Goal: Task Accomplishment & Management: Use online tool/utility

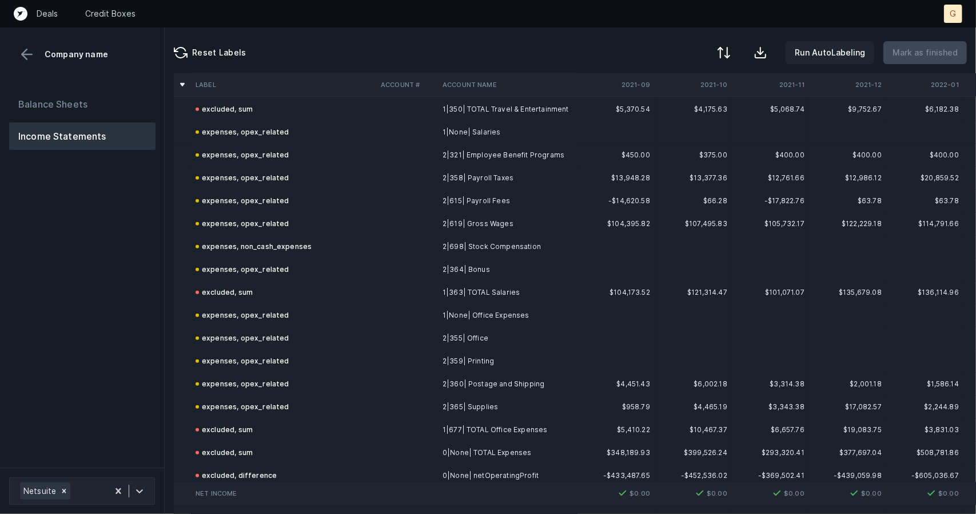
scroll to position [3828, 0]
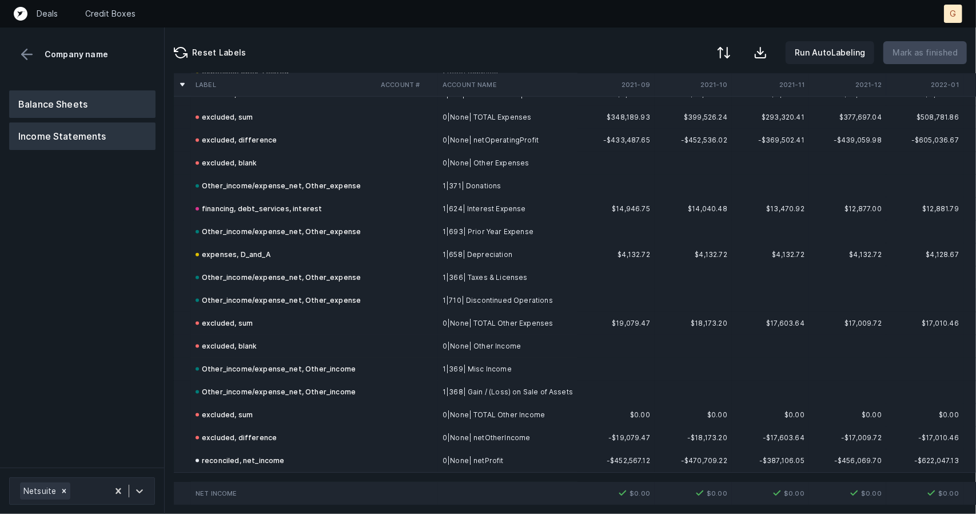
click at [112, 117] on button "Balance Sheets" at bounding box center [82, 103] width 146 height 27
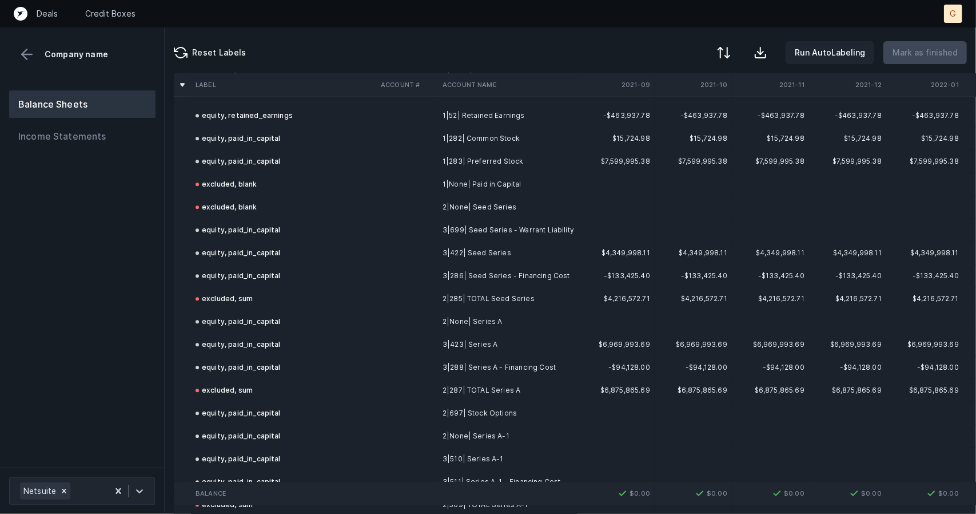
scroll to position [2044, 0]
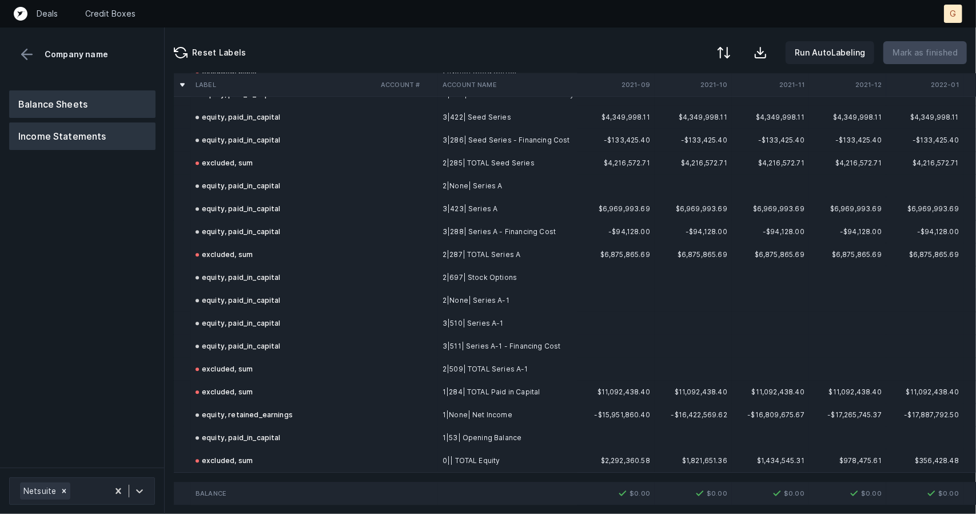
click at [49, 134] on button "Income Statements" at bounding box center [82, 135] width 146 height 27
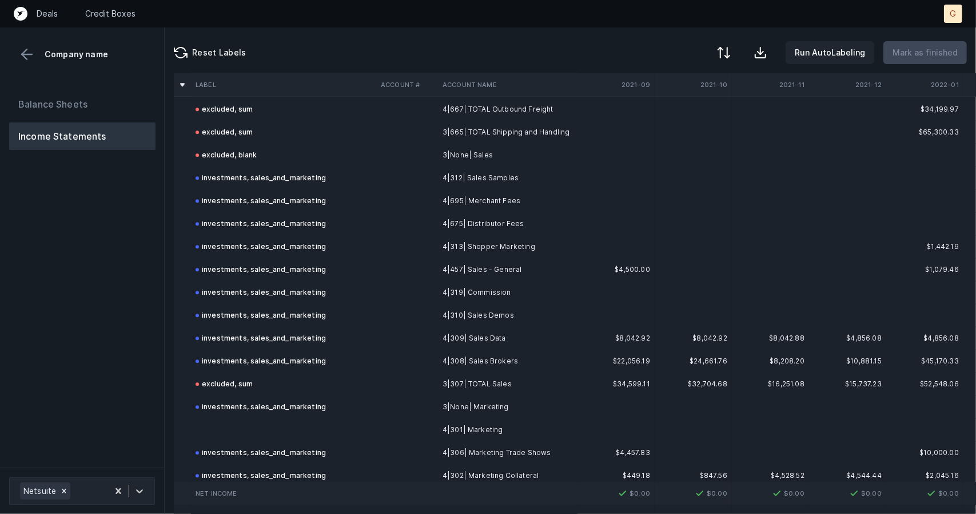
click at [282, 428] on td at bounding box center [283, 429] width 185 height 23
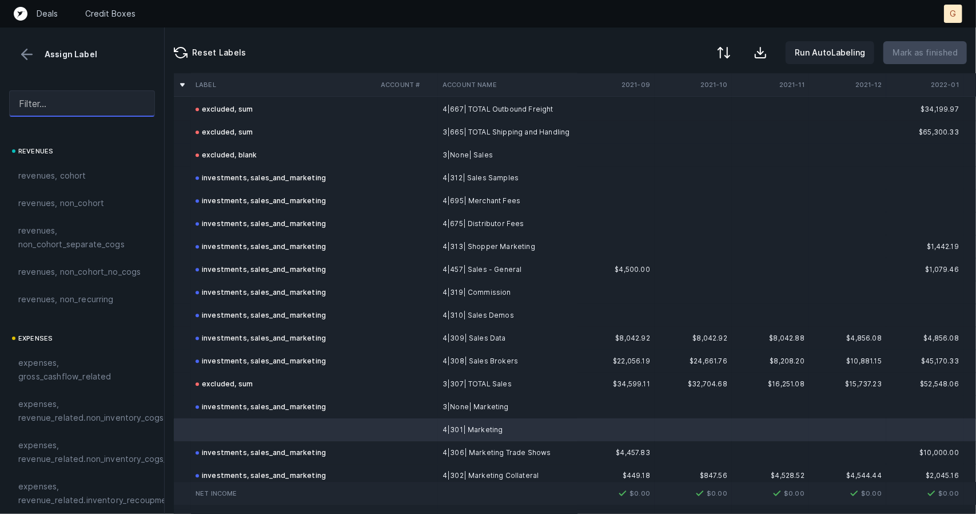
click at [81, 100] on input "text" at bounding box center [82, 103] width 146 height 26
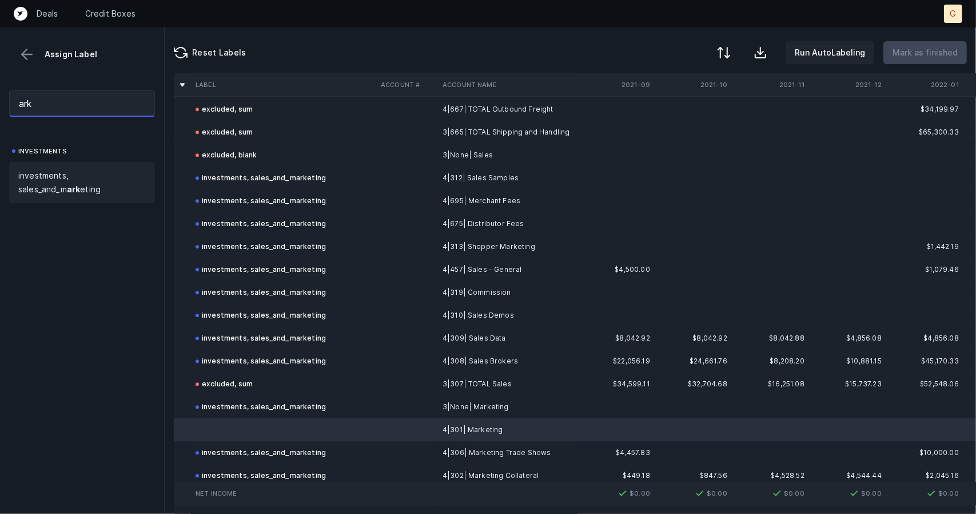
type input "ark"
click at [54, 189] on span "investments, sales_and_m ark eting" at bounding box center [82, 182] width 128 height 27
click at [947, 47] on p "Mark as finished" at bounding box center [925, 53] width 65 height 14
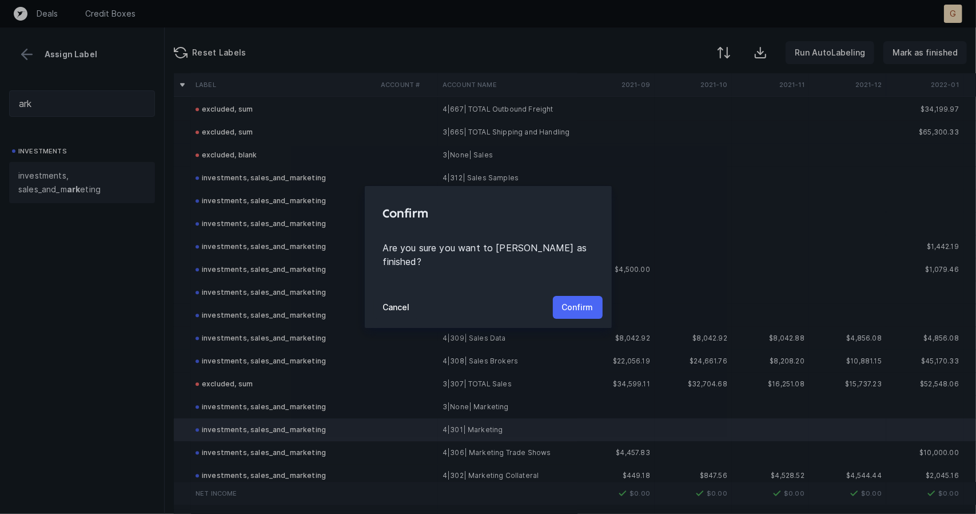
click at [571, 304] on p "Confirm" at bounding box center [577, 307] width 31 height 14
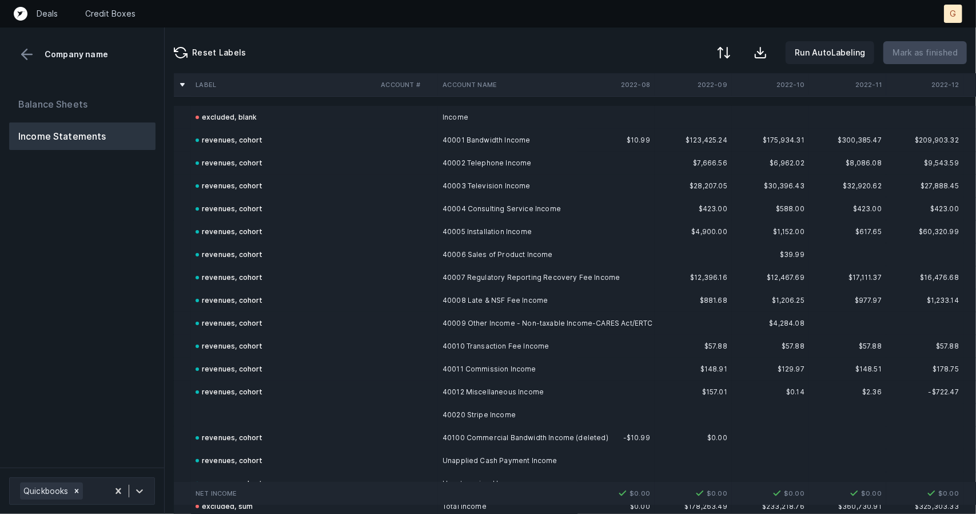
click at [234, 405] on td at bounding box center [283, 414] width 185 height 23
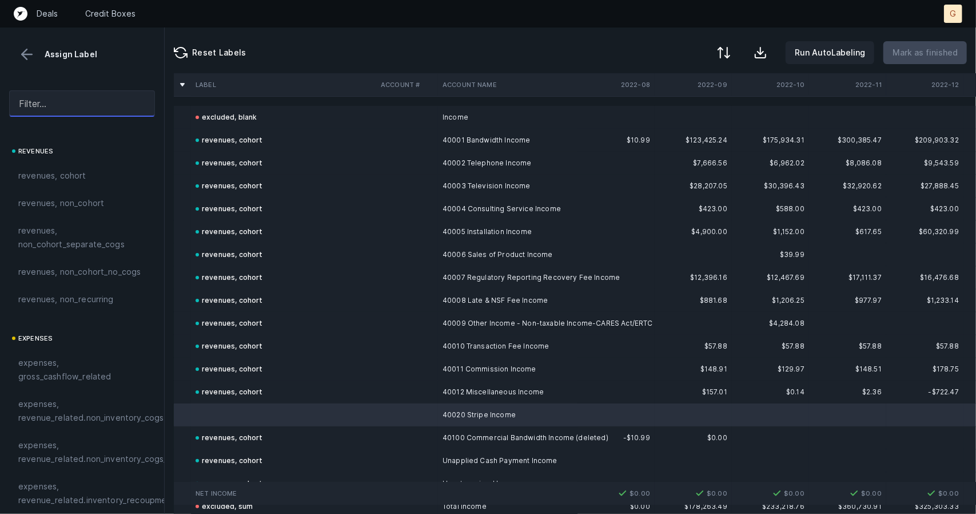
click at [62, 109] on input "text" at bounding box center [82, 103] width 146 height 26
click at [60, 173] on span "revenues, cohort" at bounding box center [52, 176] width 68 height 14
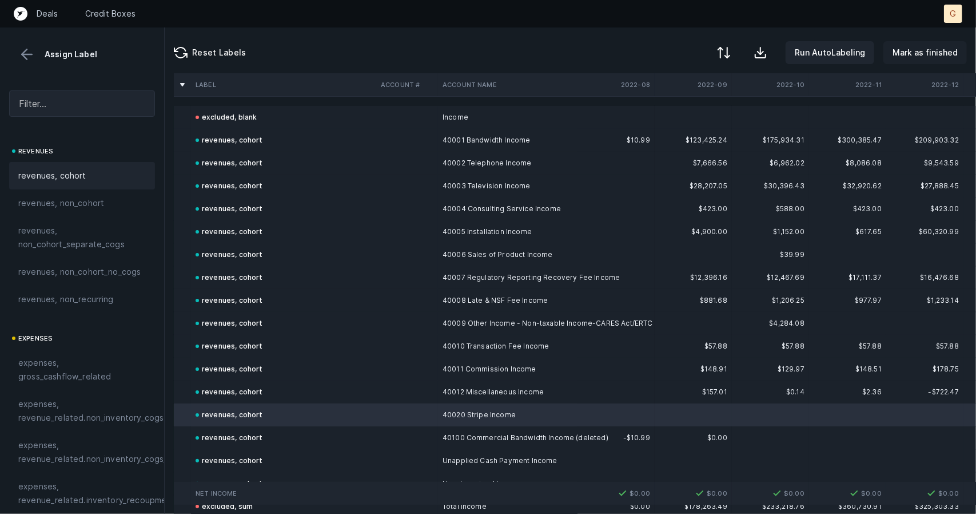
click at [923, 52] on p "Mark as finished" at bounding box center [925, 53] width 65 height 14
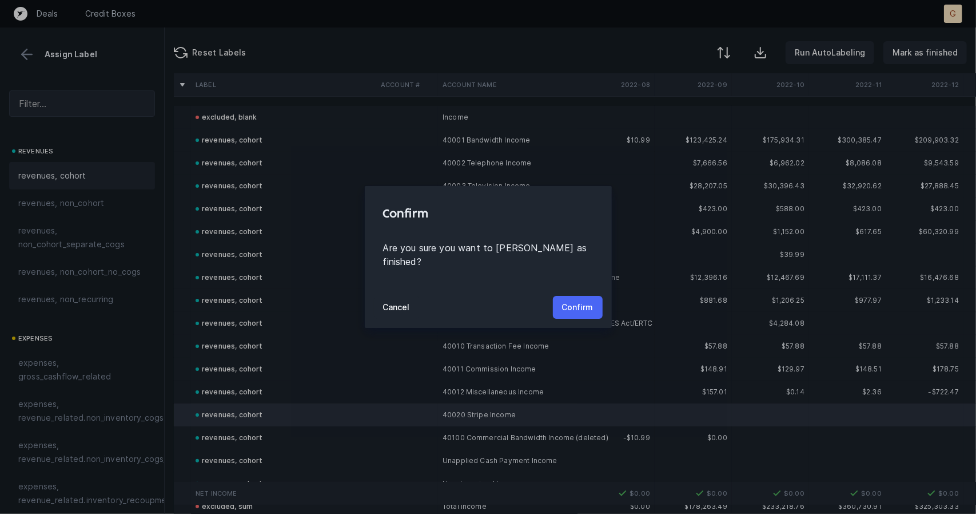
click at [587, 304] on p "Confirm" at bounding box center [577, 307] width 31 height 14
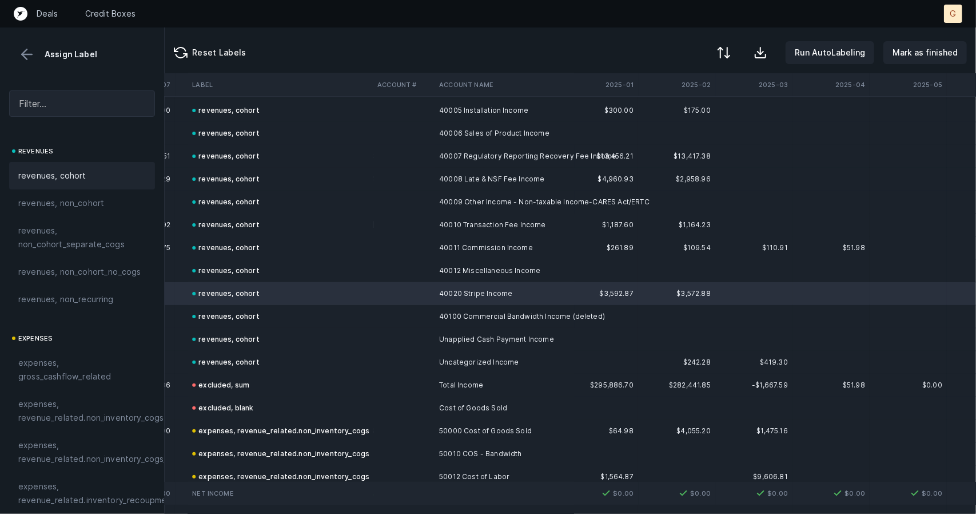
scroll to position [121, 2466]
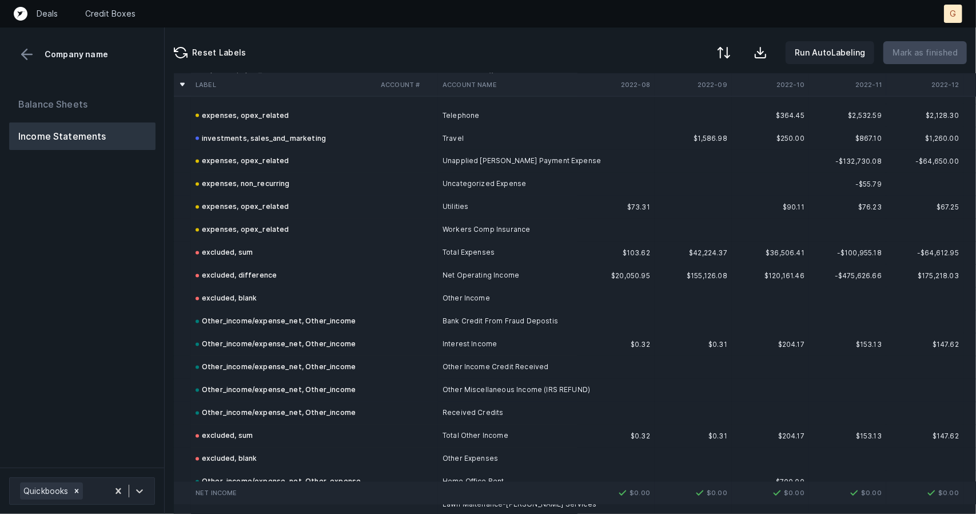
scroll to position [1609, 0]
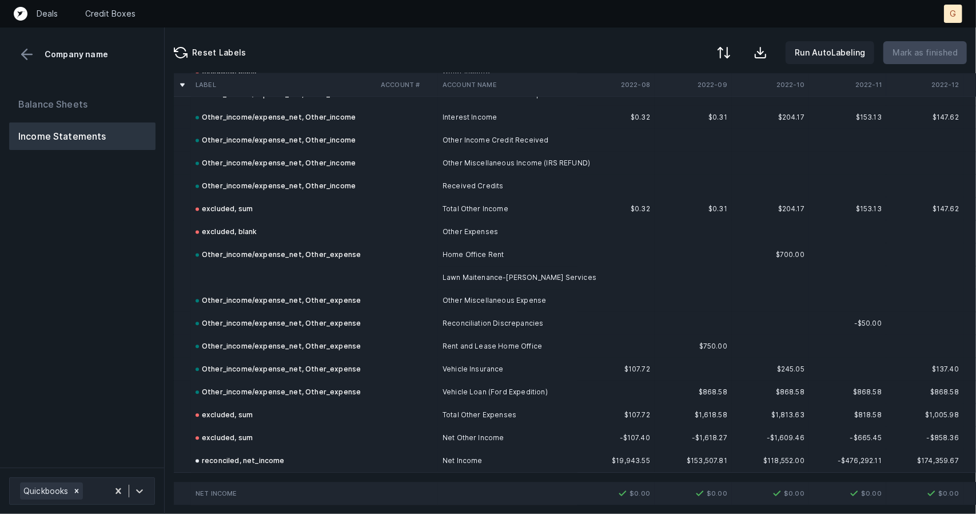
click at [257, 266] on td at bounding box center [283, 277] width 185 height 23
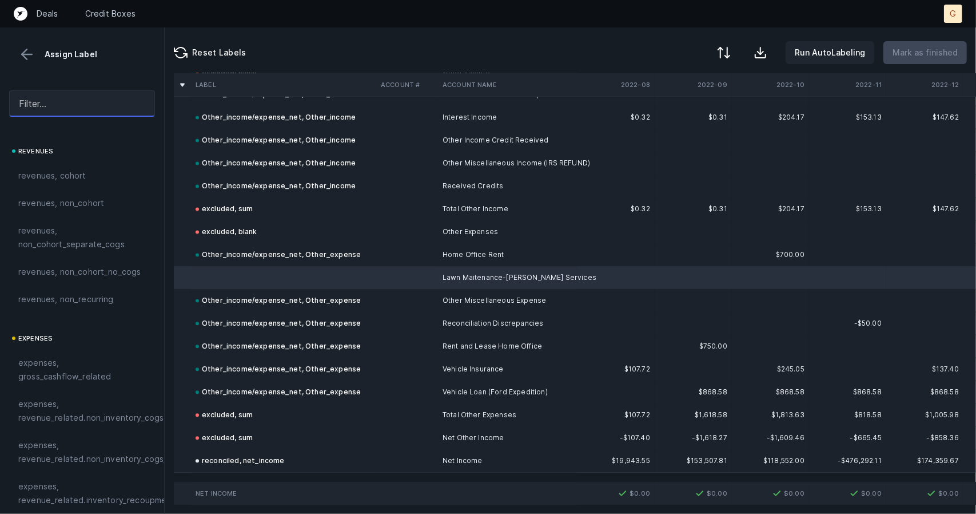
click at [62, 101] on input "text" at bounding box center [82, 103] width 146 height 26
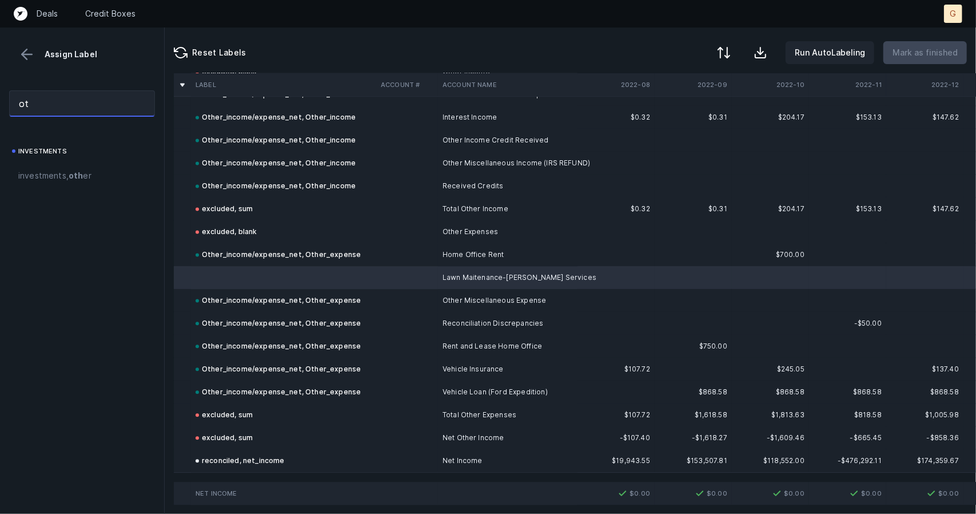
type input "o"
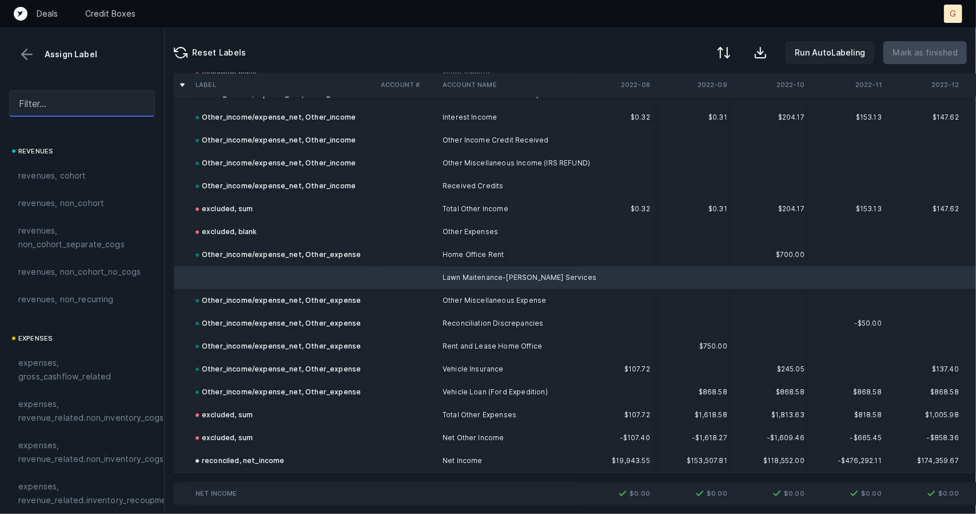
type input "o"
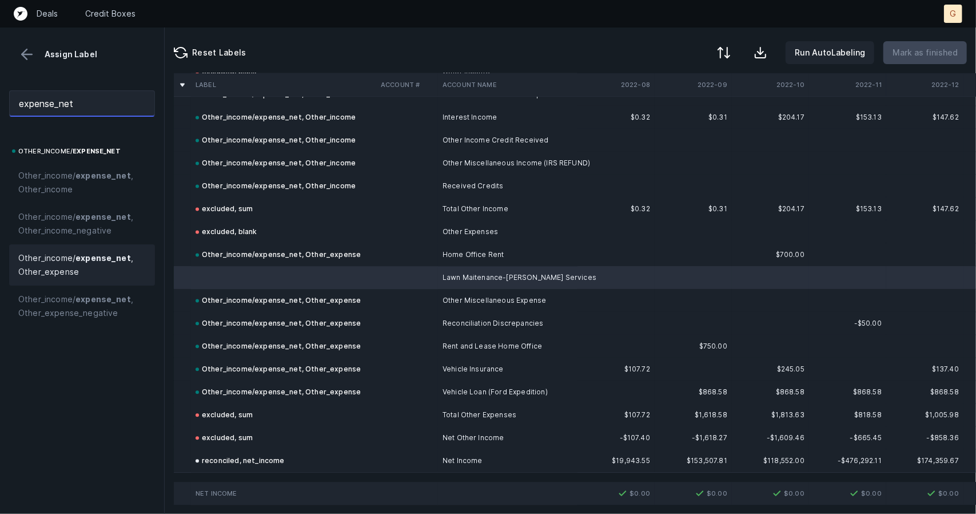
type input "expense_net"
click at [112, 262] on span "Other_income/ expense_net , Other_expense" at bounding box center [82, 264] width 128 height 27
click at [949, 48] on p "Mark as finished" at bounding box center [925, 53] width 65 height 14
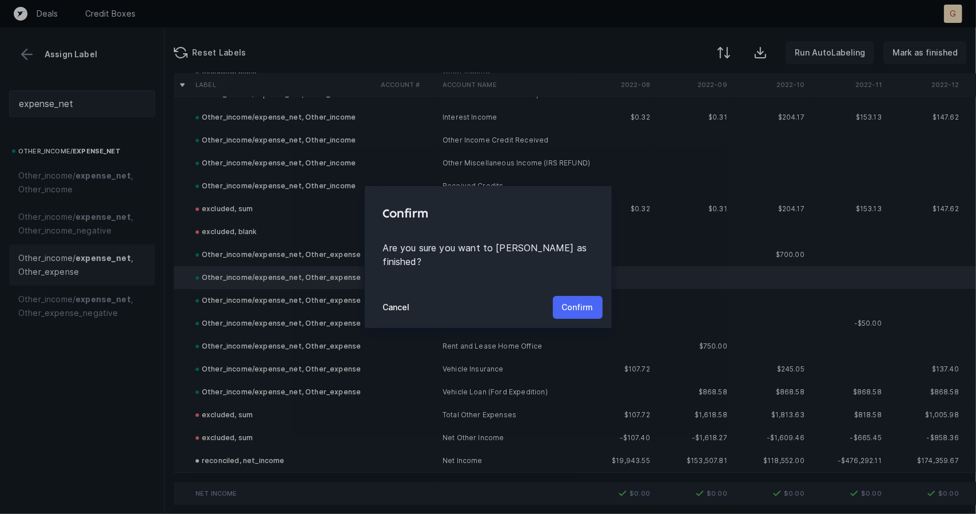
click at [600, 296] on button "Confirm" at bounding box center [578, 307] width 50 height 23
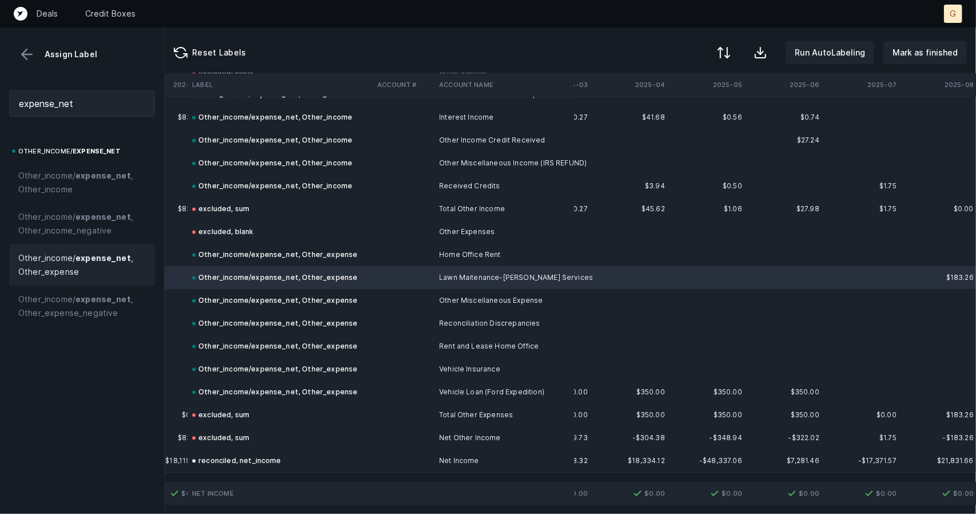
scroll to position [1609, 2466]
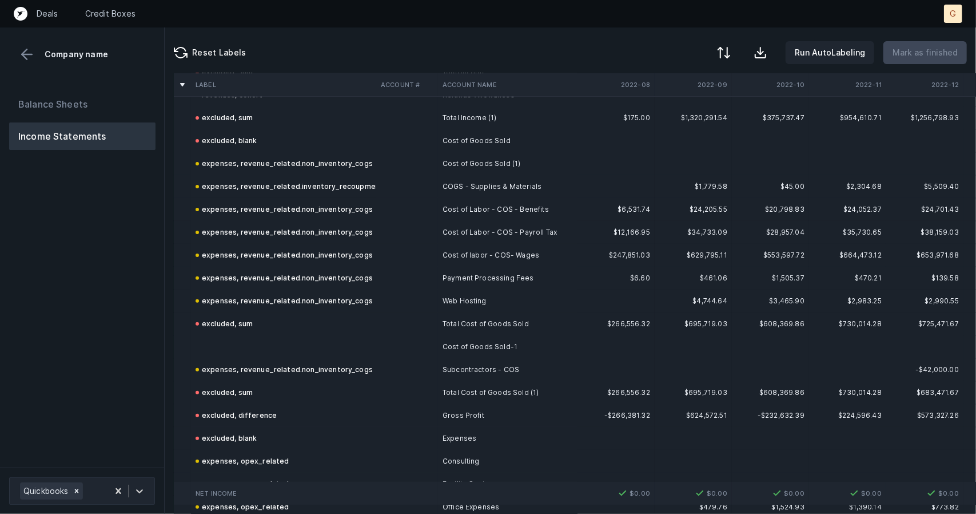
scroll to position [183, 0]
click at [236, 321] on div "excluded, sum" at bounding box center [224, 323] width 57 height 14
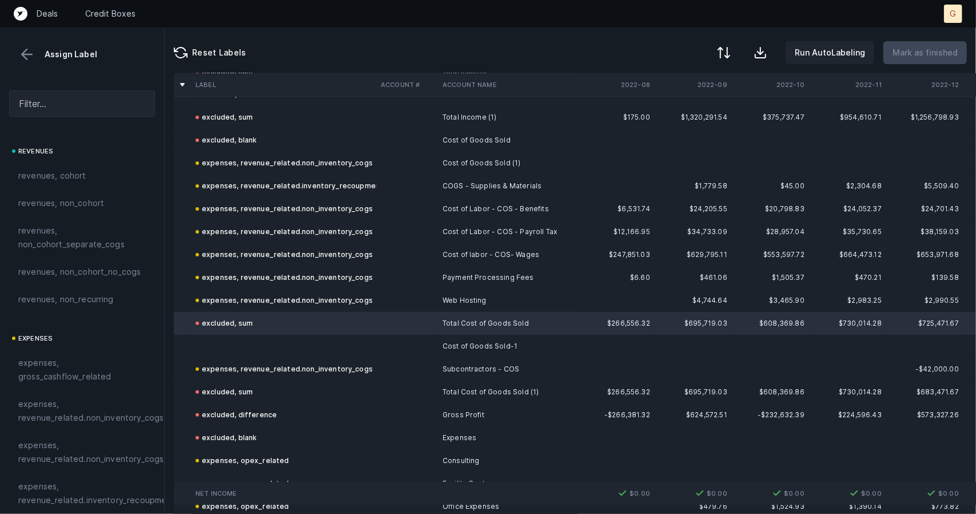
click at [229, 348] on td at bounding box center [283, 346] width 185 height 23
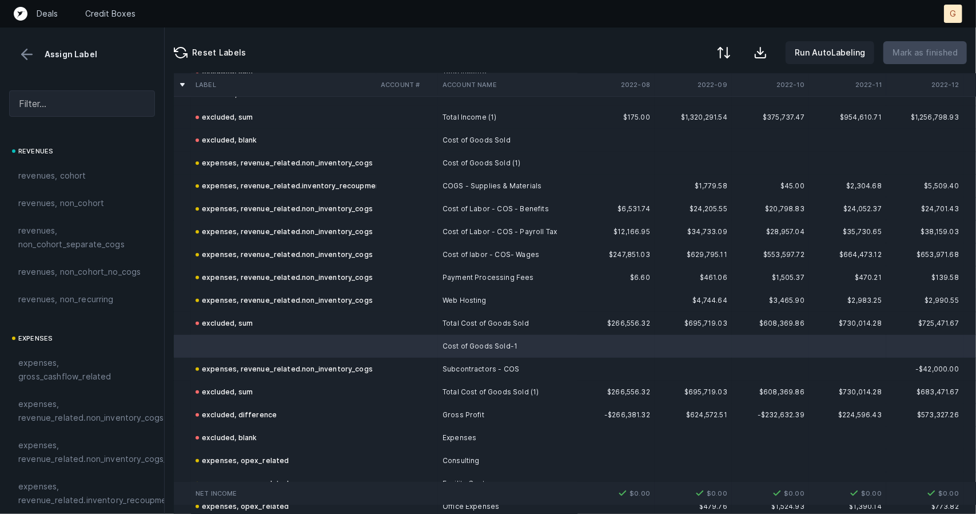
click at [213, 335] on td at bounding box center [283, 346] width 185 height 23
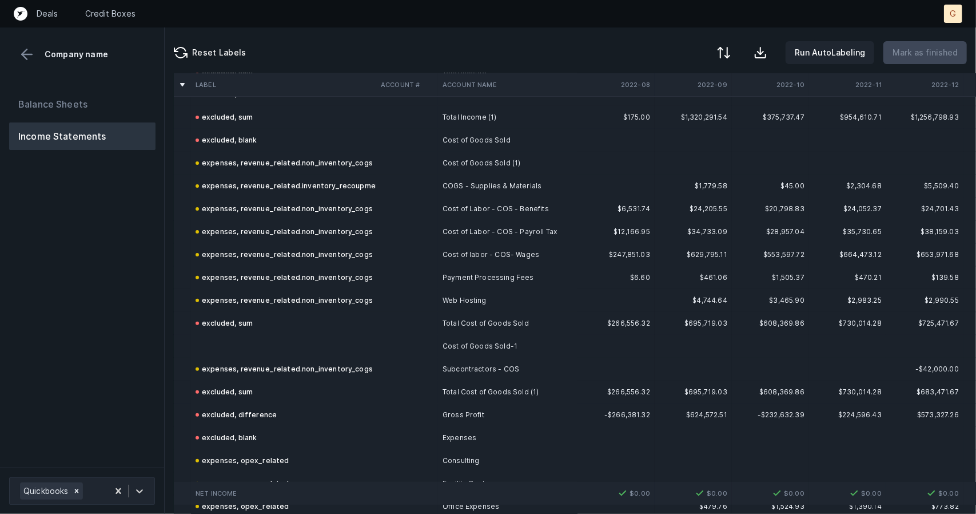
click at [215, 337] on td at bounding box center [283, 346] width 185 height 23
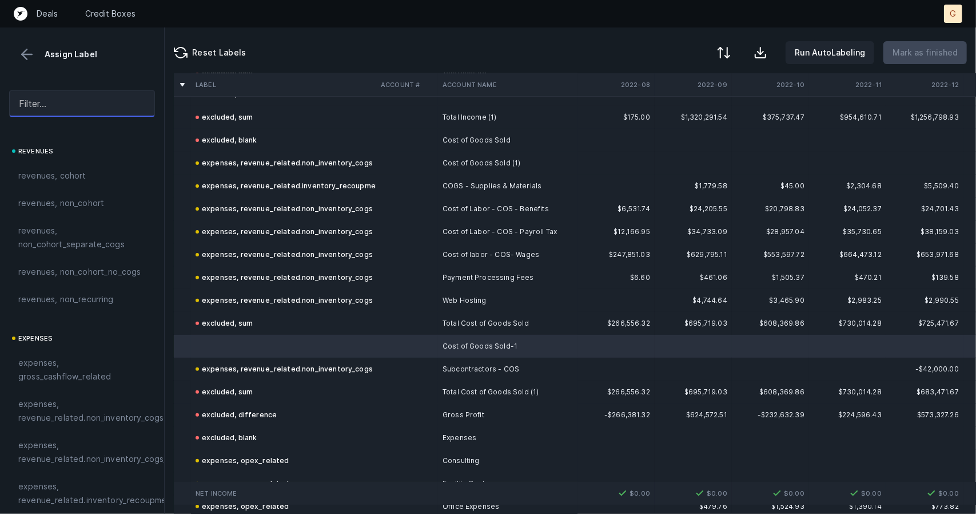
click at [80, 102] on input "text" at bounding box center [82, 103] width 146 height 26
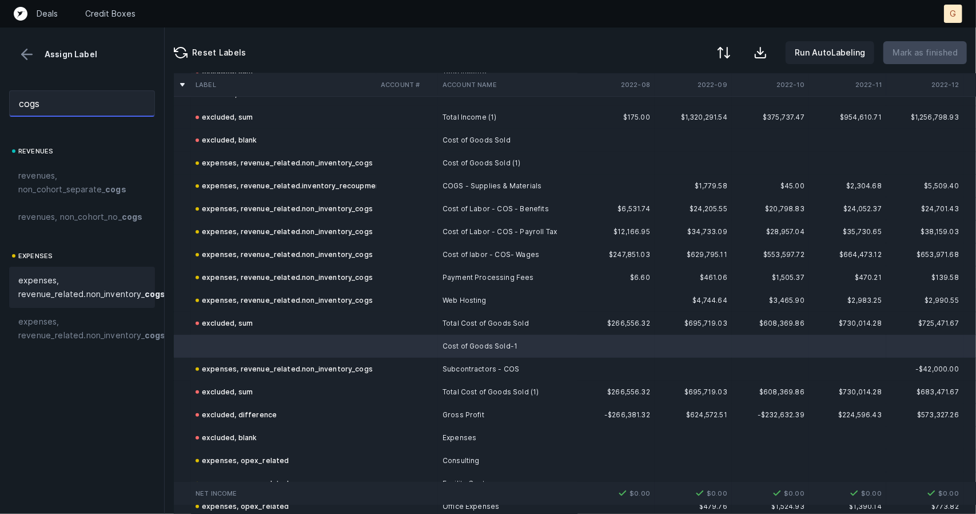
scroll to position [0, 51]
type input "cogs"
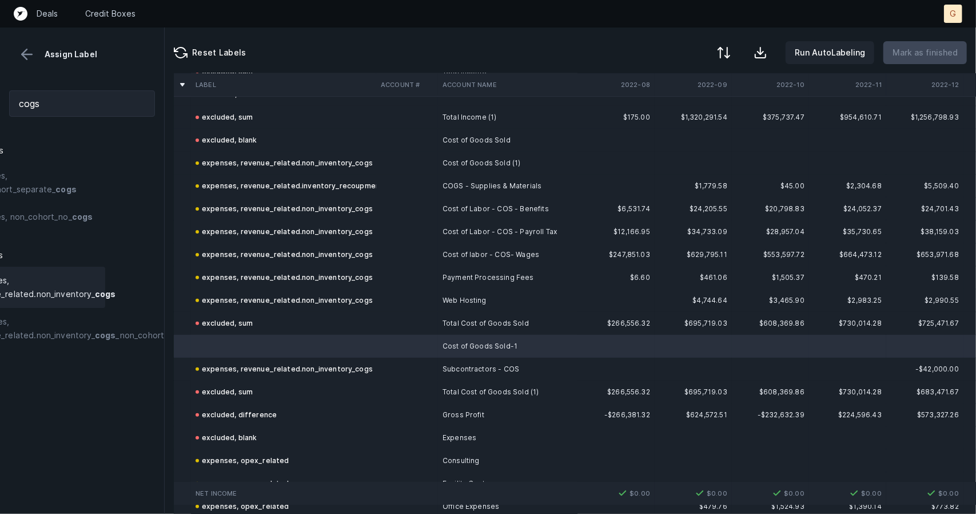
click at [58, 301] on span "expenses, revenue_related.non_inventory_ cogs" at bounding box center [42, 286] width 147 height 27
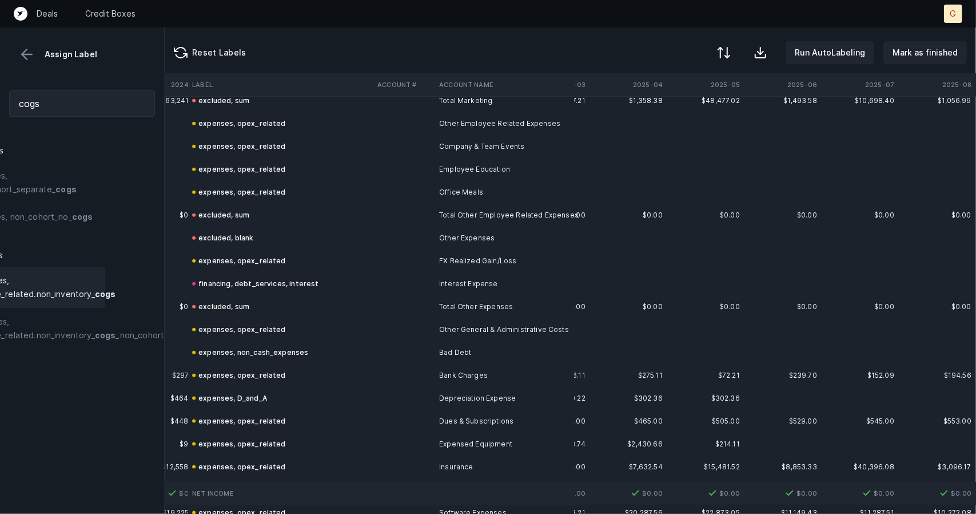
scroll to position [840, 2466]
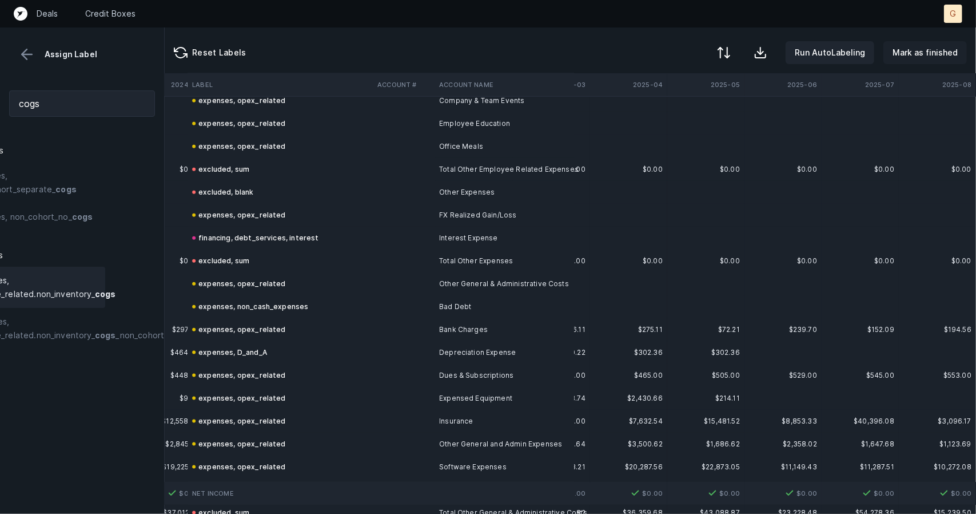
click at [906, 62] on button "Mark as finished" at bounding box center [924, 52] width 83 height 23
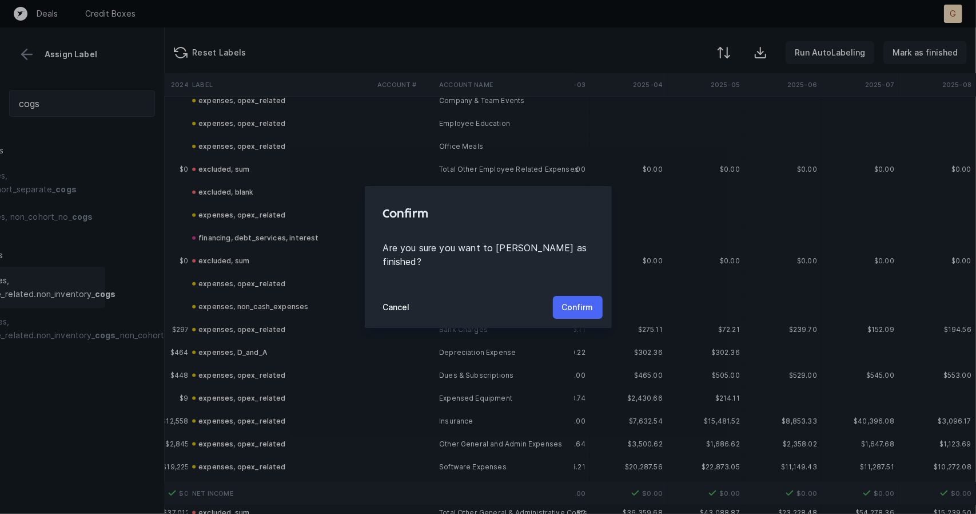
click at [556, 306] on button "Confirm" at bounding box center [578, 307] width 50 height 23
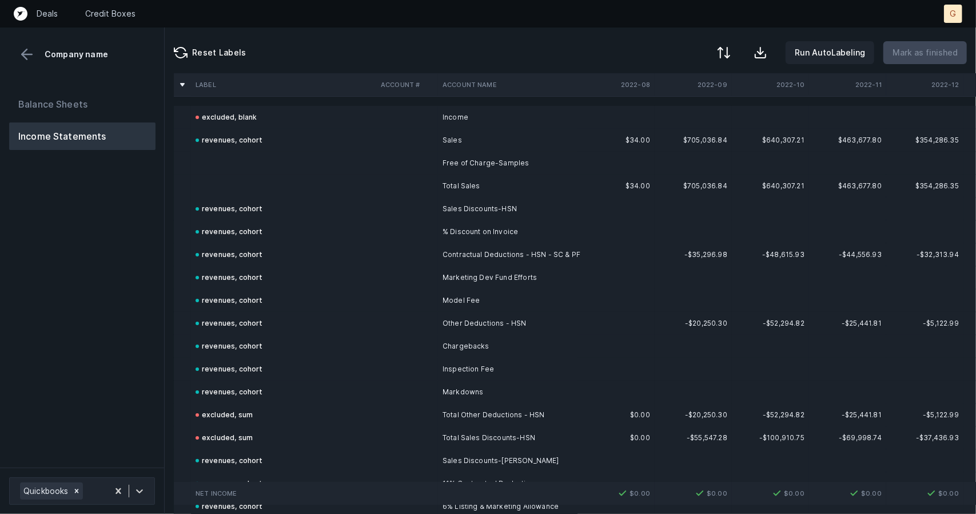
click at [242, 169] on td at bounding box center [283, 163] width 185 height 23
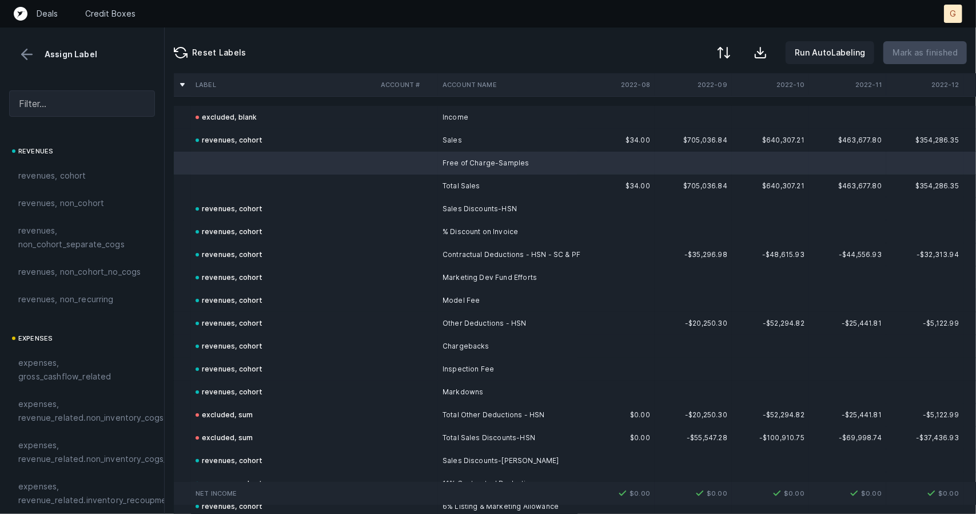
click at [208, 186] on td at bounding box center [283, 185] width 185 height 23
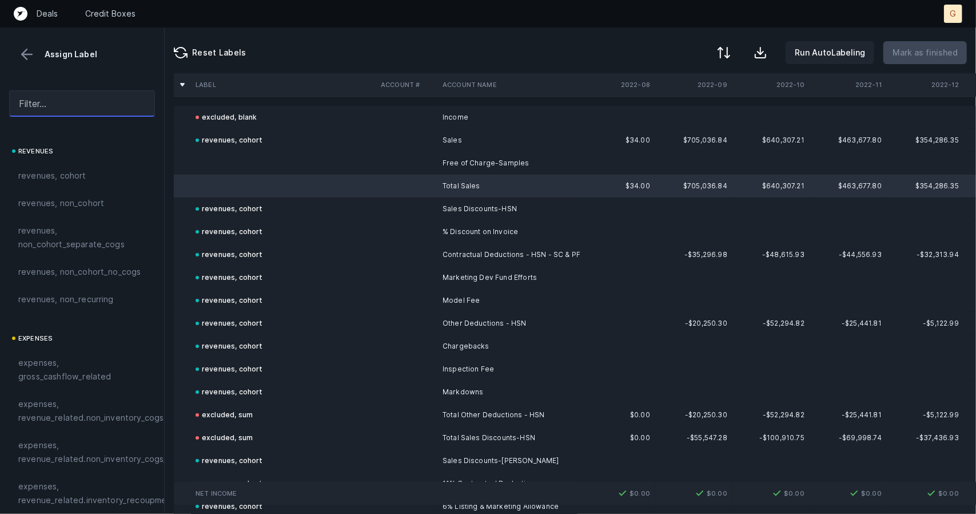
click at [82, 101] on input "text" at bounding box center [82, 103] width 146 height 26
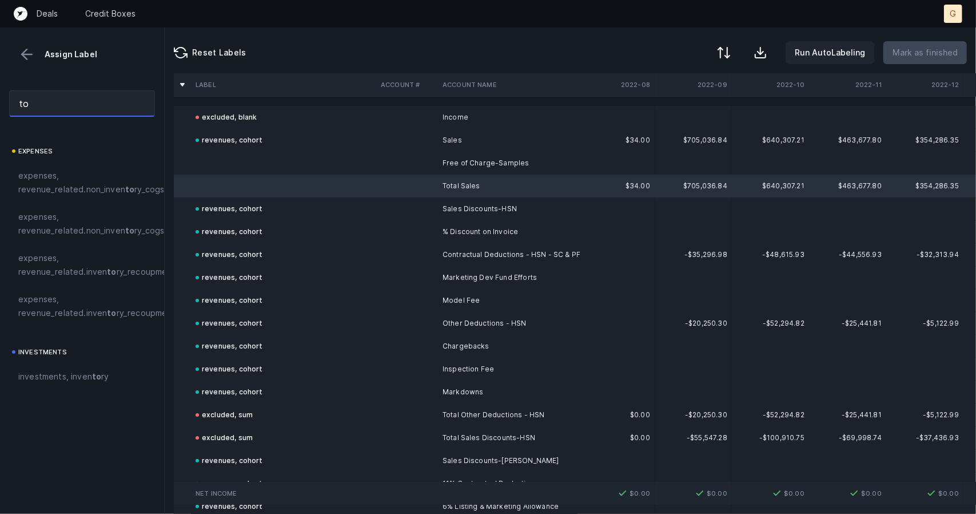
type input "t"
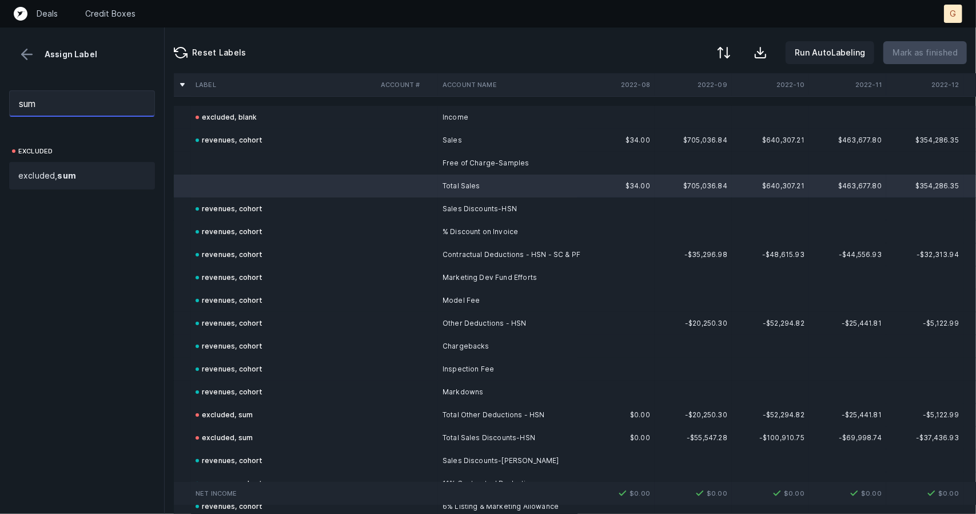
type input "sum"
click at [43, 171] on span "excluded, sum" at bounding box center [47, 176] width 58 height 14
click at [233, 166] on td at bounding box center [283, 163] width 185 height 23
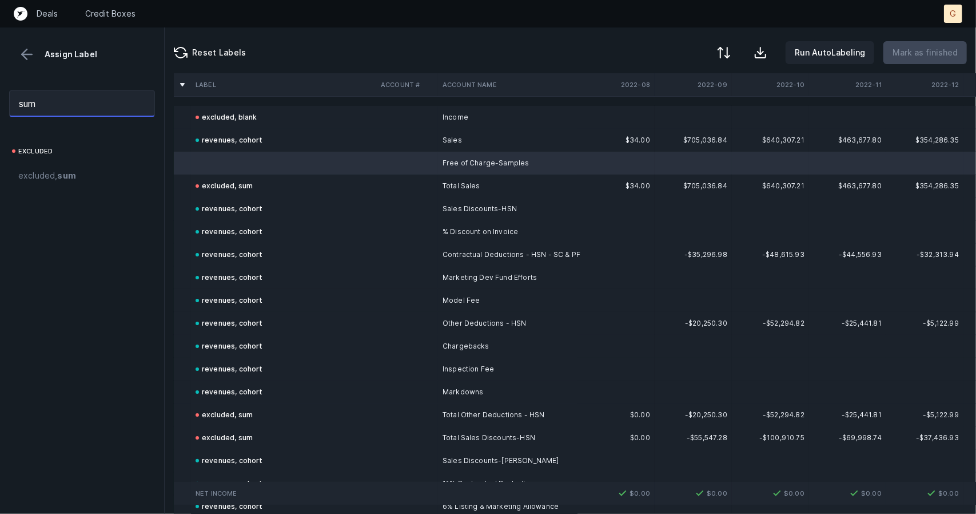
drag, startPoint x: 57, startPoint y: 104, endPoint x: 0, endPoint y: 104, distance: 57.2
click at [0, 104] on div "sum" at bounding box center [82, 103] width 164 height 45
click at [57, 108] on input "sum" at bounding box center [82, 103] width 146 height 26
drag, startPoint x: 57, startPoint y: 108, endPoint x: 0, endPoint y: 102, distance: 57.0
click at [0, 102] on div "sum" at bounding box center [82, 103] width 164 height 45
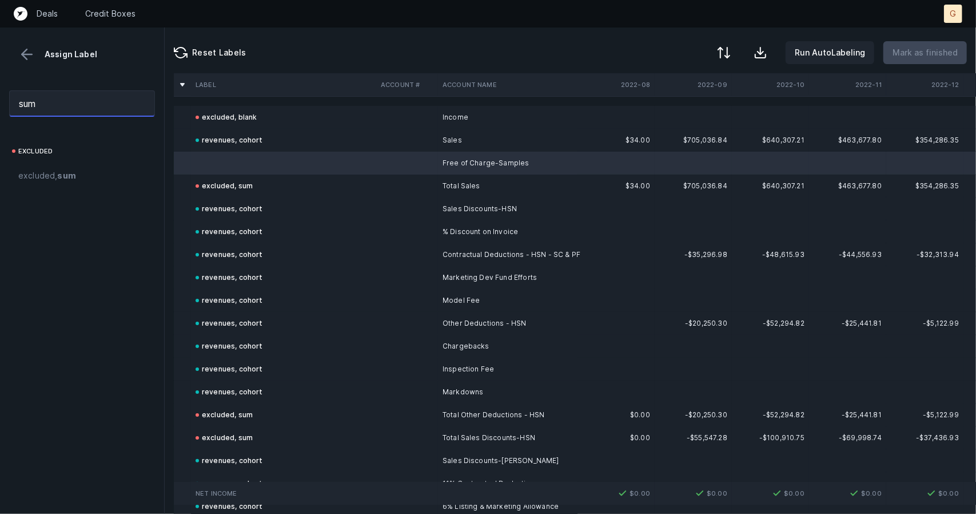
click at [51, 106] on input "sum" at bounding box center [82, 103] width 146 height 26
drag, startPoint x: 54, startPoint y: 105, endPoint x: 0, endPoint y: 107, distance: 53.8
click at [0, 107] on div "sum" at bounding box center [82, 103] width 164 height 45
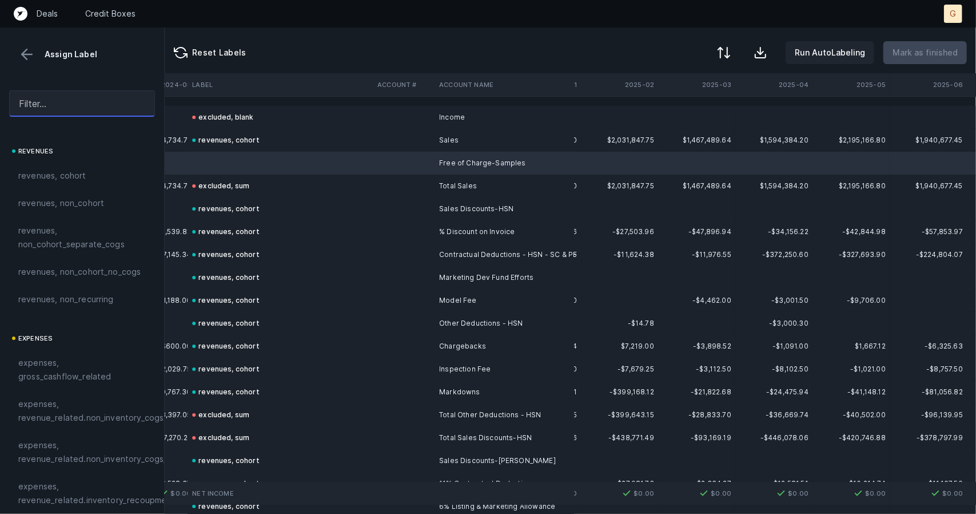
scroll to position [0, 2466]
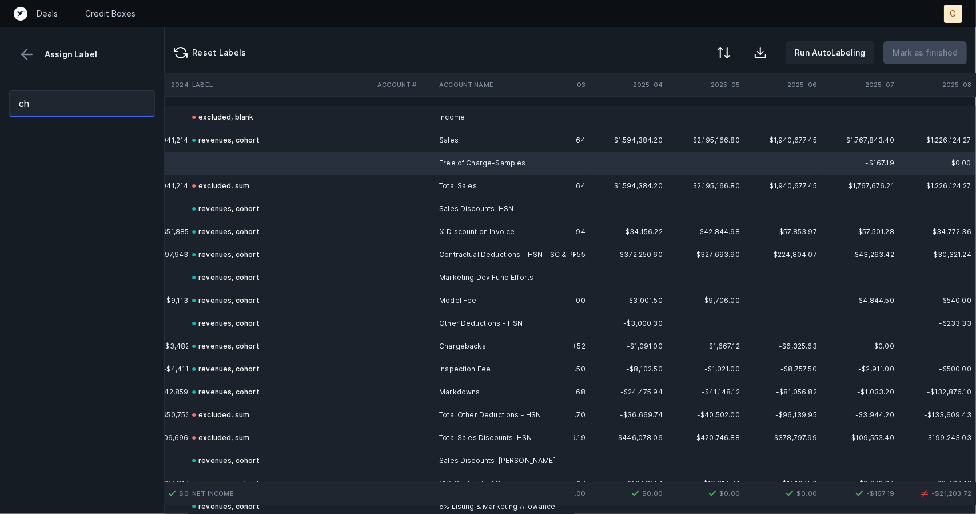
type input "c"
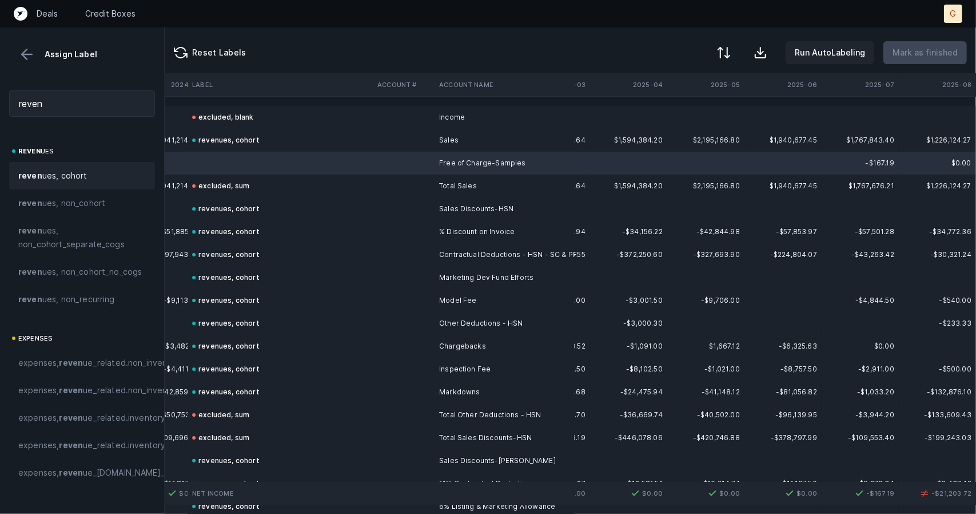
click at [67, 176] on span "reven ues, cohort" at bounding box center [52, 176] width 69 height 14
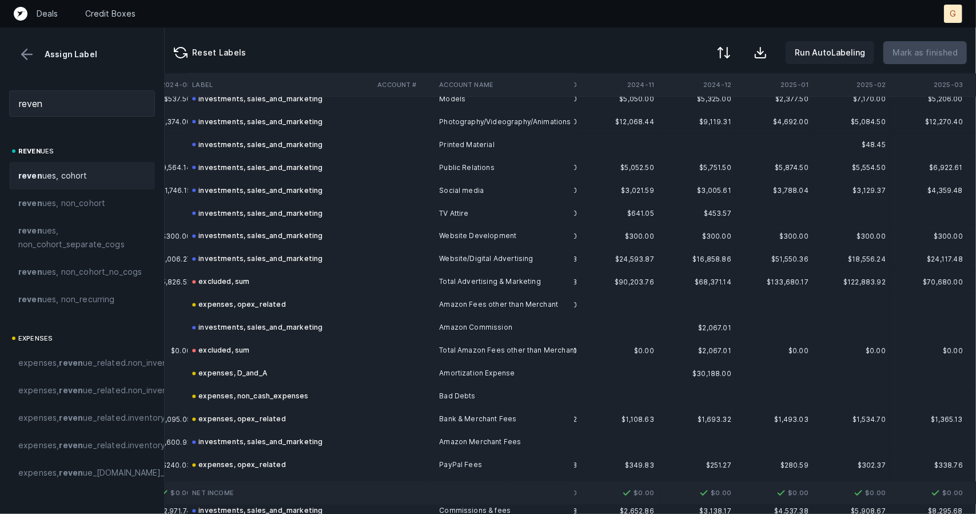
scroll to position [1164, 2080]
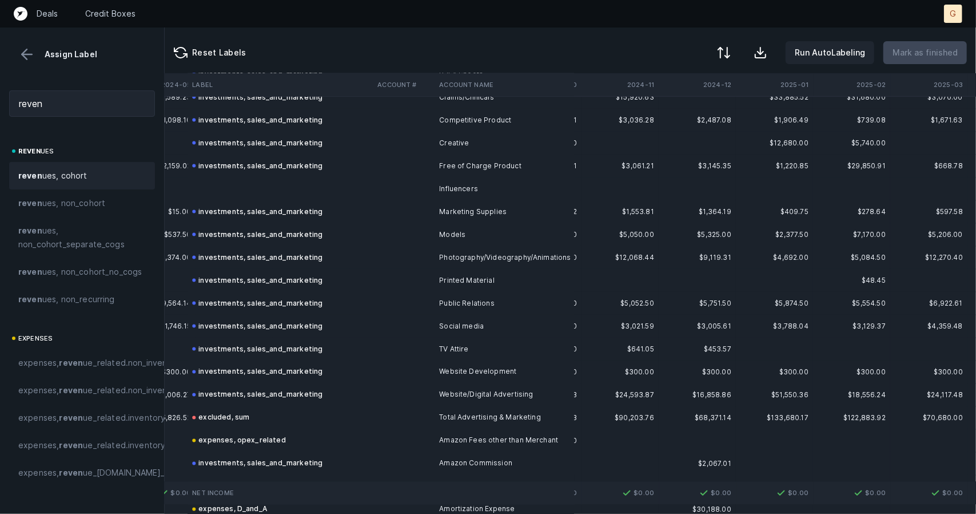
click at [274, 180] on td at bounding box center [280, 188] width 185 height 23
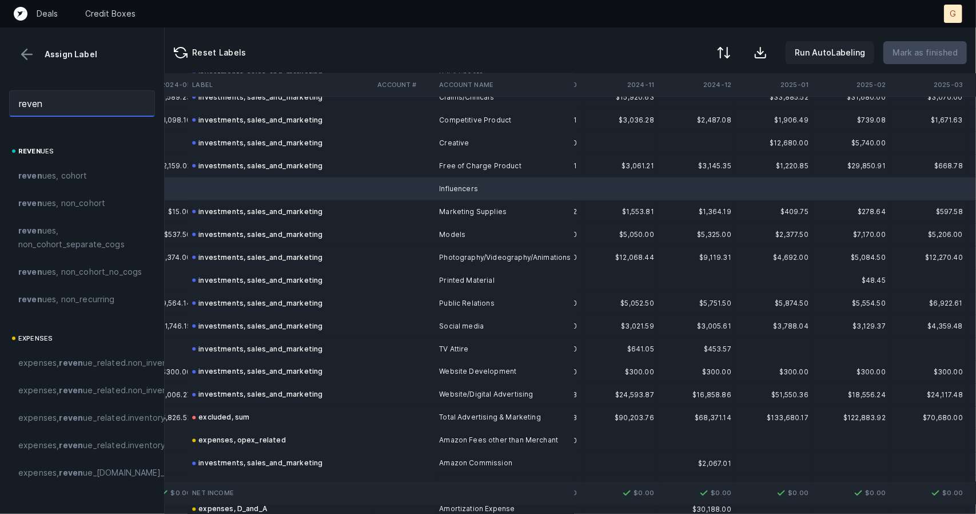
drag, startPoint x: 46, startPoint y: 103, endPoint x: 6, endPoint y: 106, distance: 40.1
click at [6, 106] on div "reven" at bounding box center [82, 103] width 164 height 45
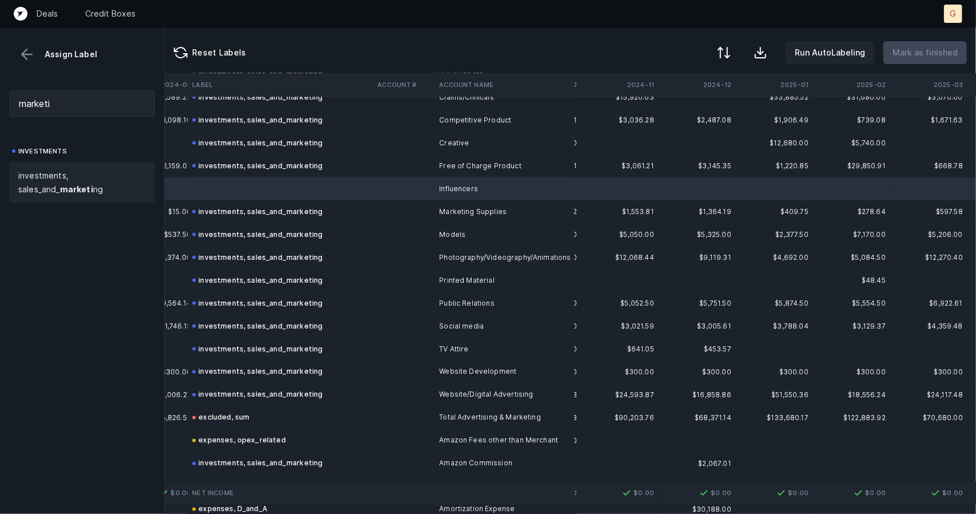
click at [62, 191] on strong "marketi" at bounding box center [76, 189] width 33 height 10
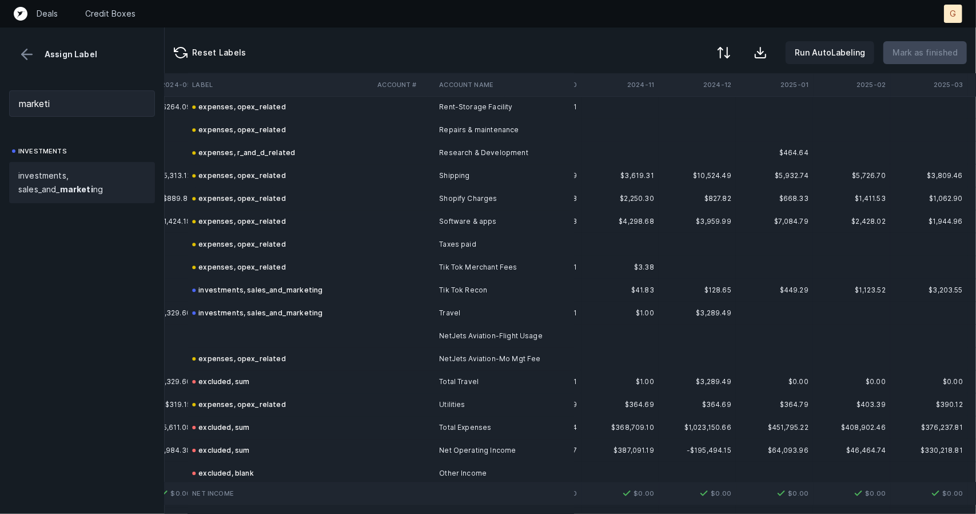
scroll to position [2555, 2080]
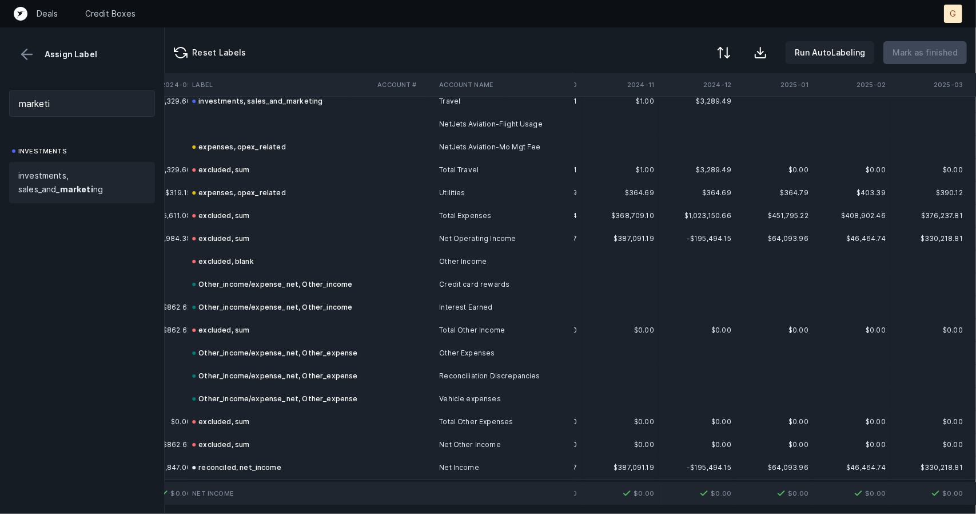
click at [217, 133] on td at bounding box center [280, 124] width 185 height 23
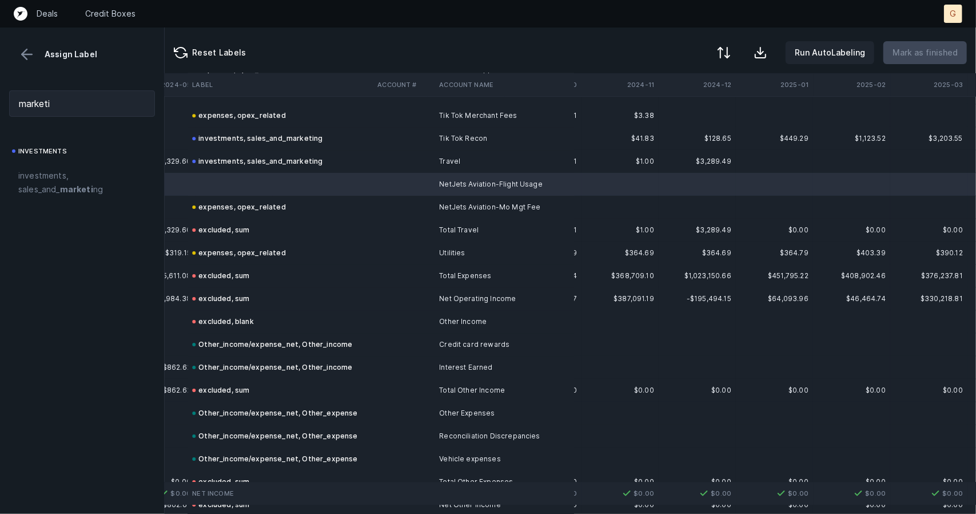
scroll to position [2490, 2080]
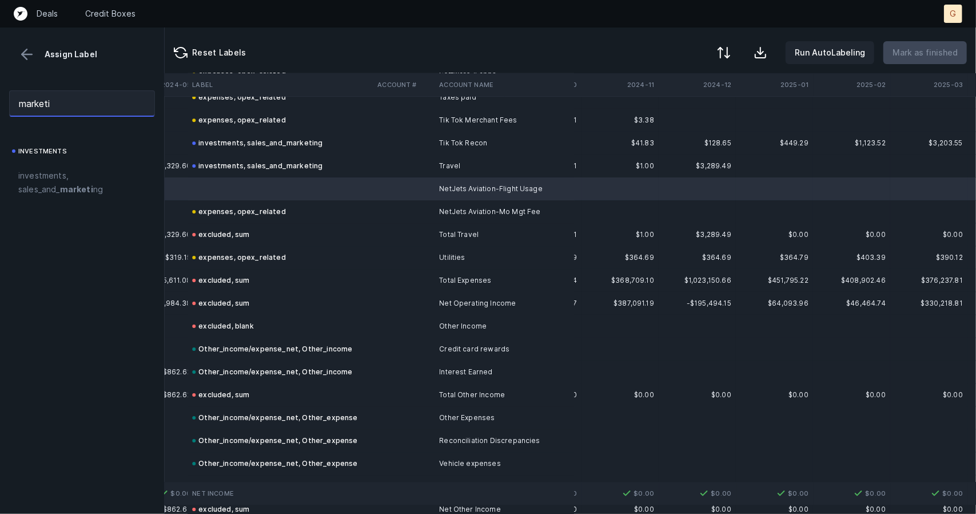
drag, startPoint x: 51, startPoint y: 112, endPoint x: 0, endPoint y: 104, distance: 52.1
click at [0, 104] on div "marketi" at bounding box center [82, 103] width 164 height 45
type input "opex"
click at [96, 177] on span "expenses, opex _related" at bounding box center [65, 176] width 94 height 14
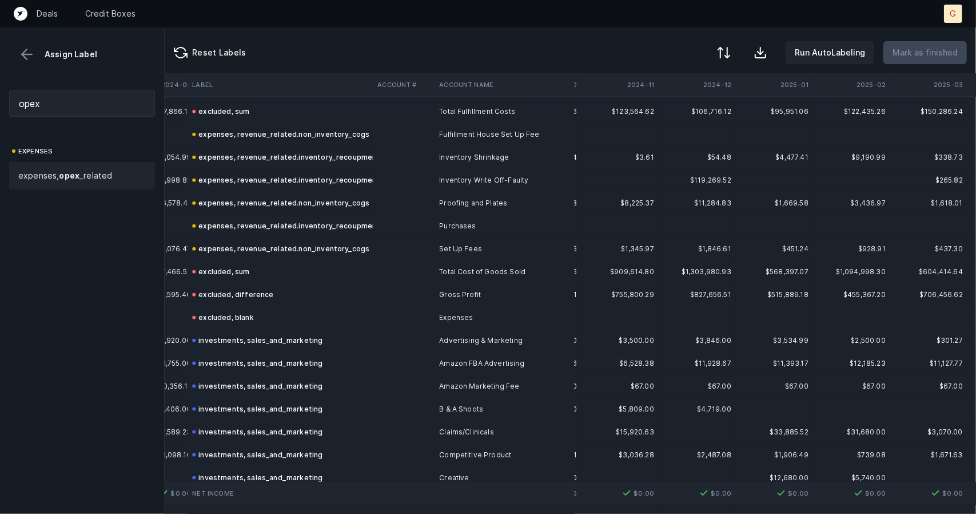
scroll to position [666, 2080]
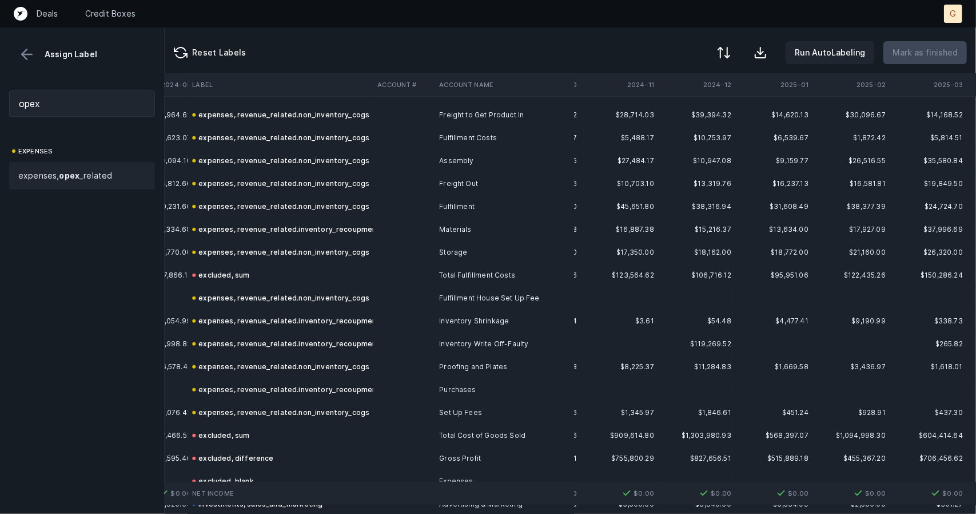
click at [31, 52] on button at bounding box center [26, 54] width 17 height 17
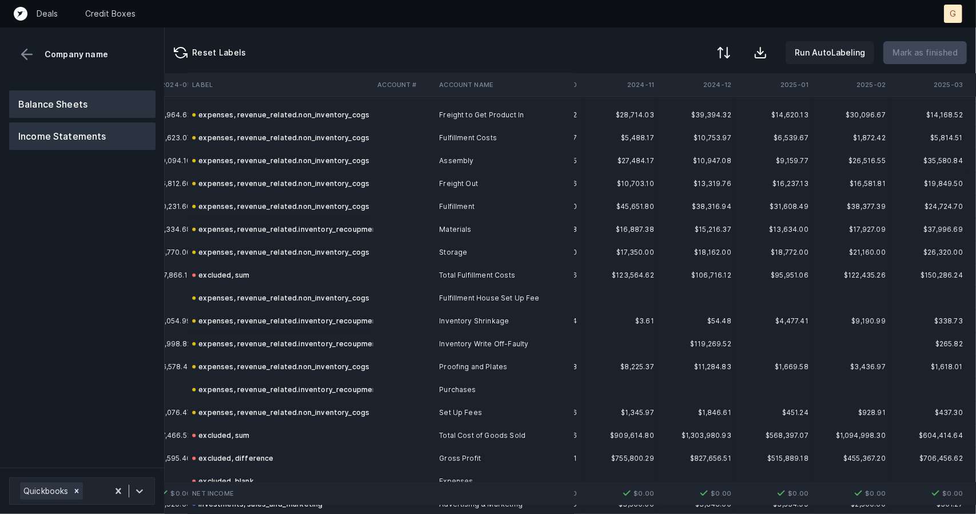
click at [56, 108] on button "Balance Sheets" at bounding box center [82, 103] width 146 height 27
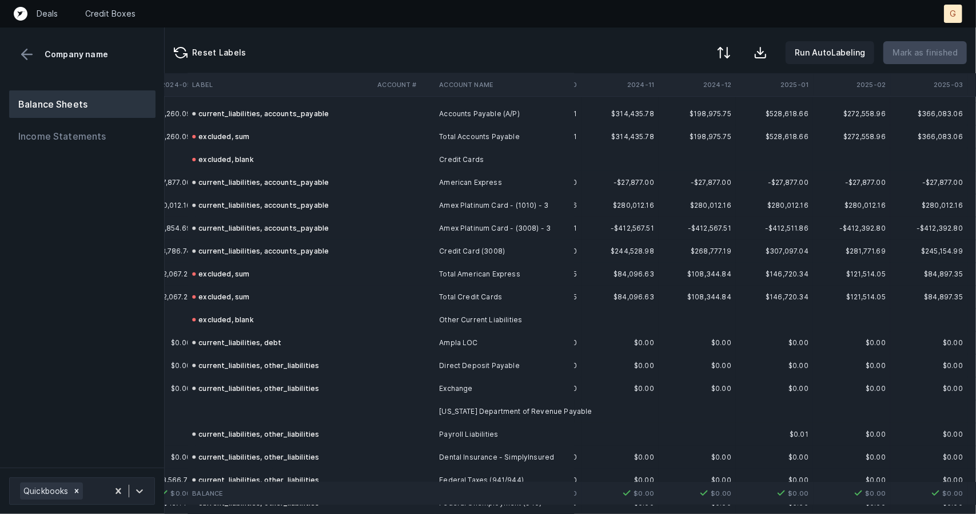
scroll to position [867, 2080]
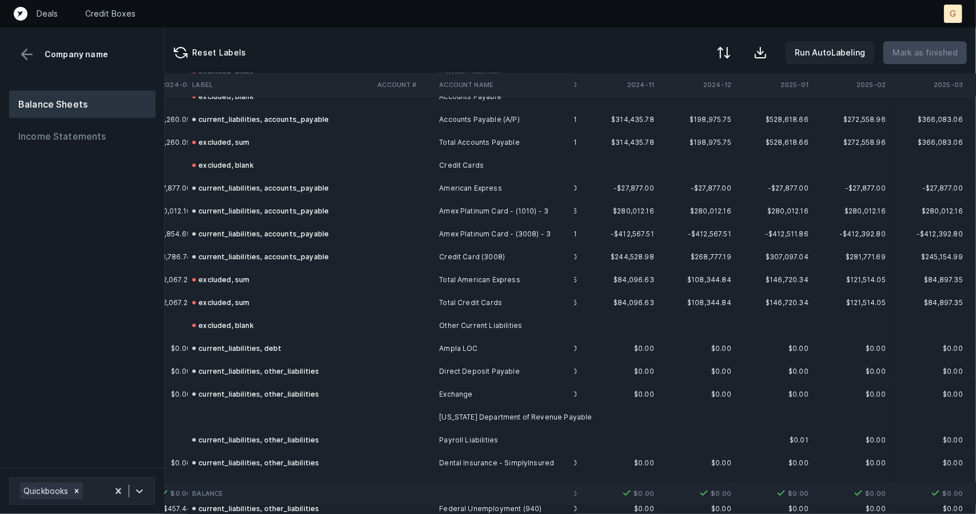
click at [230, 418] on td at bounding box center [280, 416] width 185 height 23
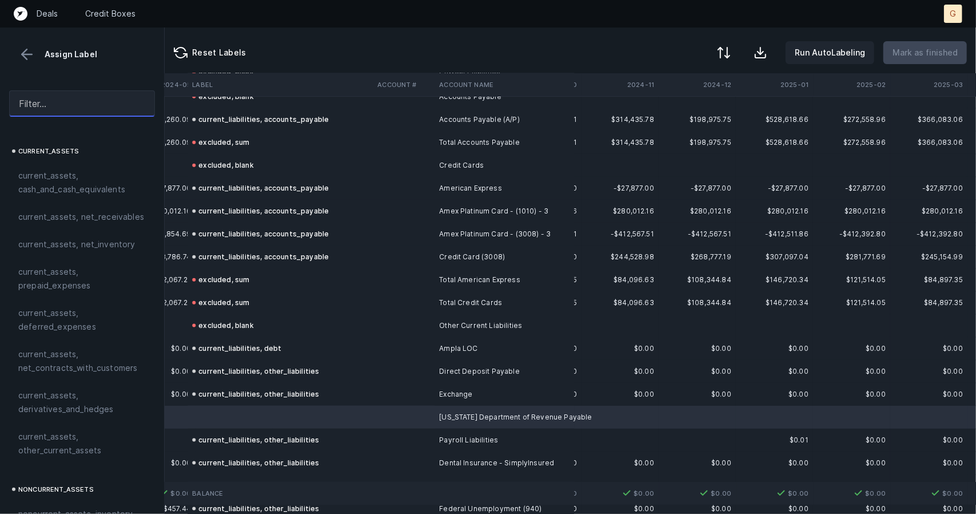
click at [64, 111] on input "text" at bounding box center [82, 103] width 146 height 26
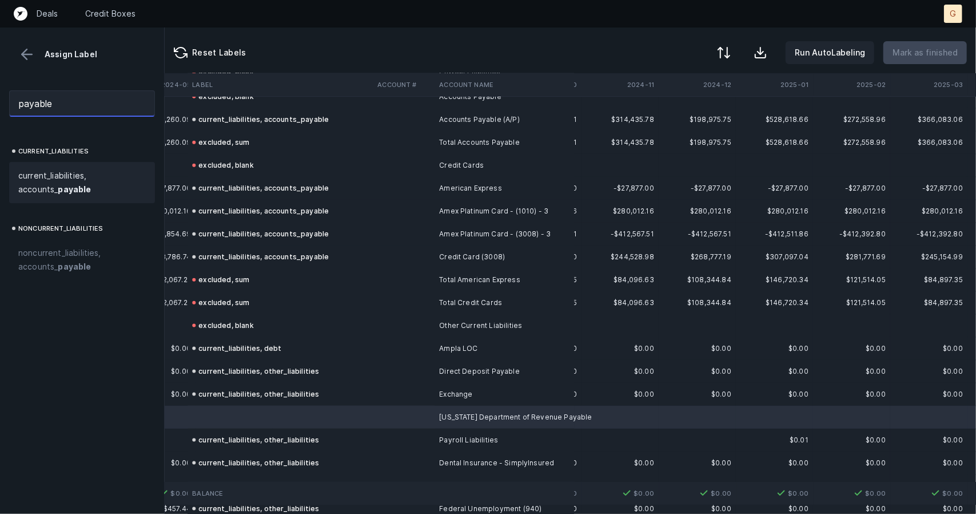
type input "payable"
click at [81, 180] on span "current_liabilities, accounts_ payable" at bounding box center [82, 182] width 128 height 27
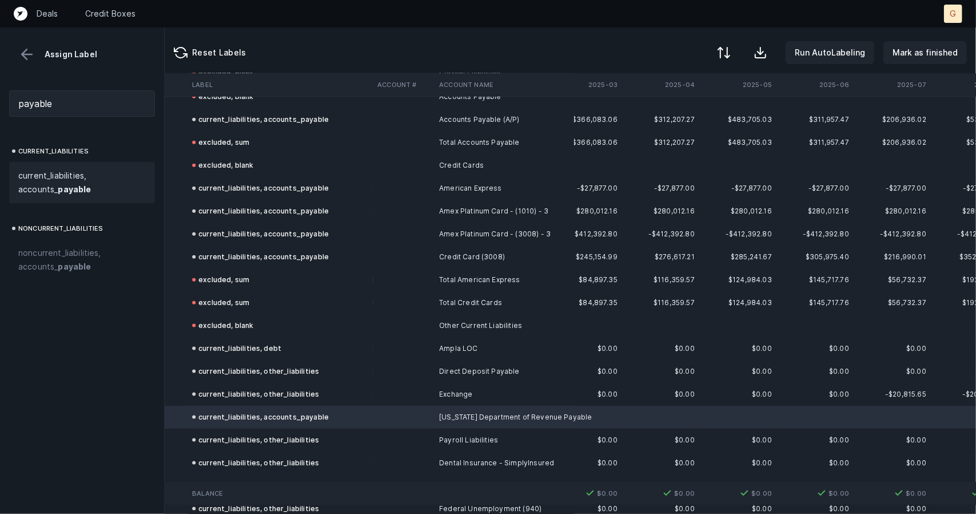
scroll to position [867, 2466]
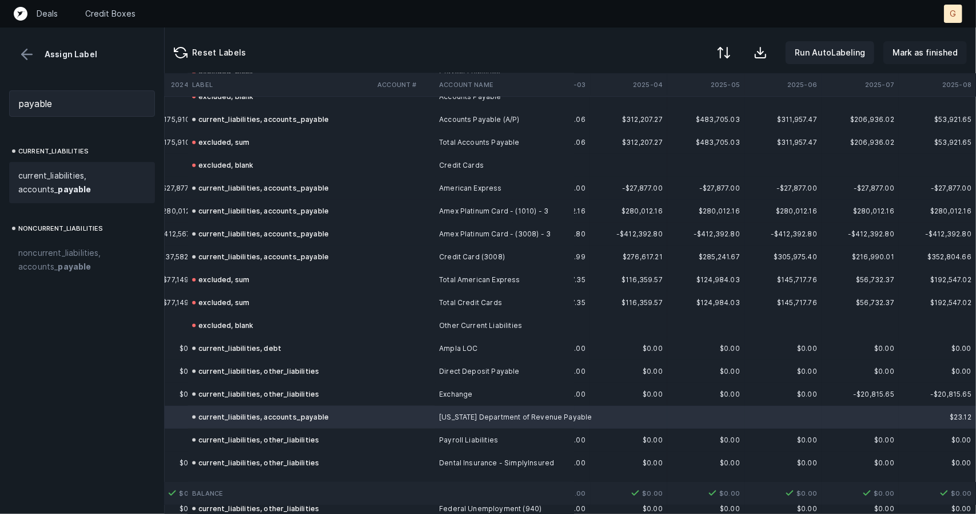
click at [915, 49] on p "Mark as finished" at bounding box center [925, 53] width 65 height 14
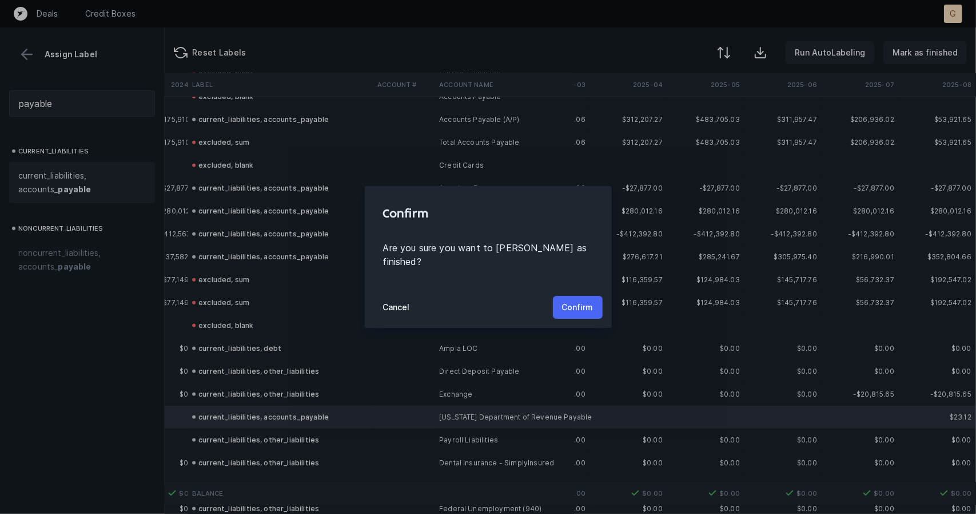
click at [575, 300] on p "Confirm" at bounding box center [577, 307] width 31 height 14
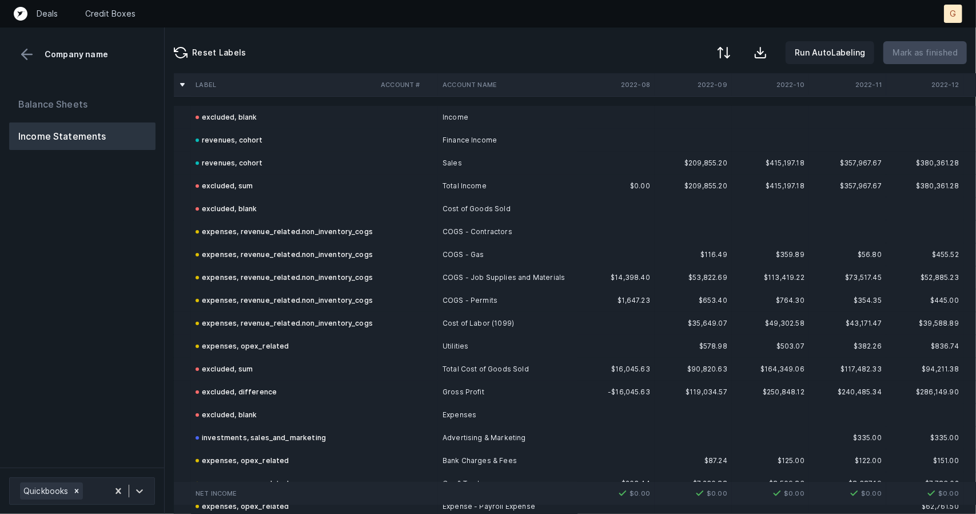
scroll to position [603, 0]
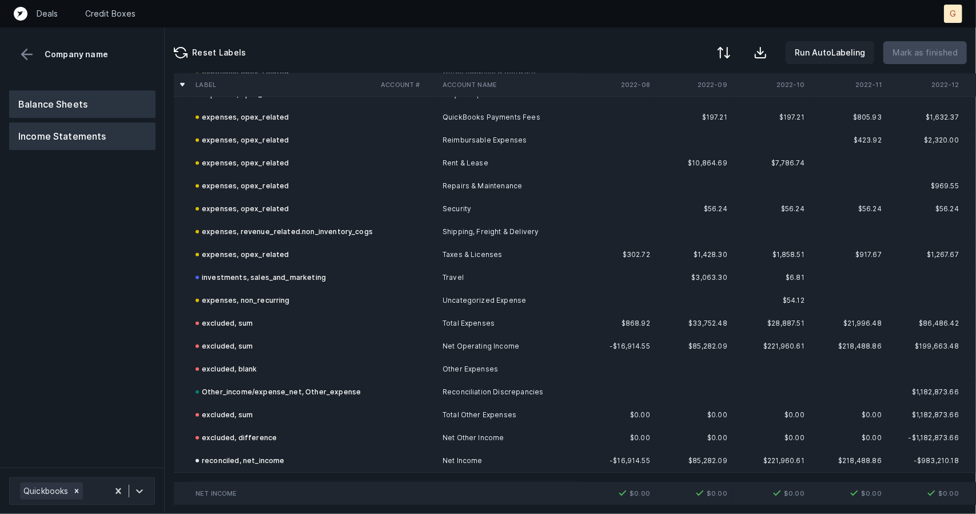
click at [80, 95] on button "Balance Sheets" at bounding box center [82, 103] width 146 height 27
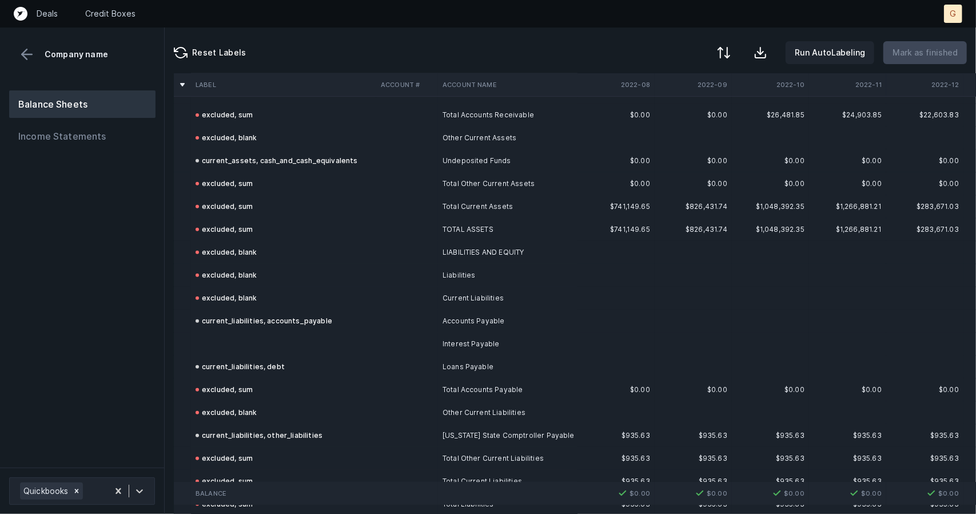
scroll to position [321, 0]
click at [221, 341] on td at bounding box center [283, 344] width 185 height 23
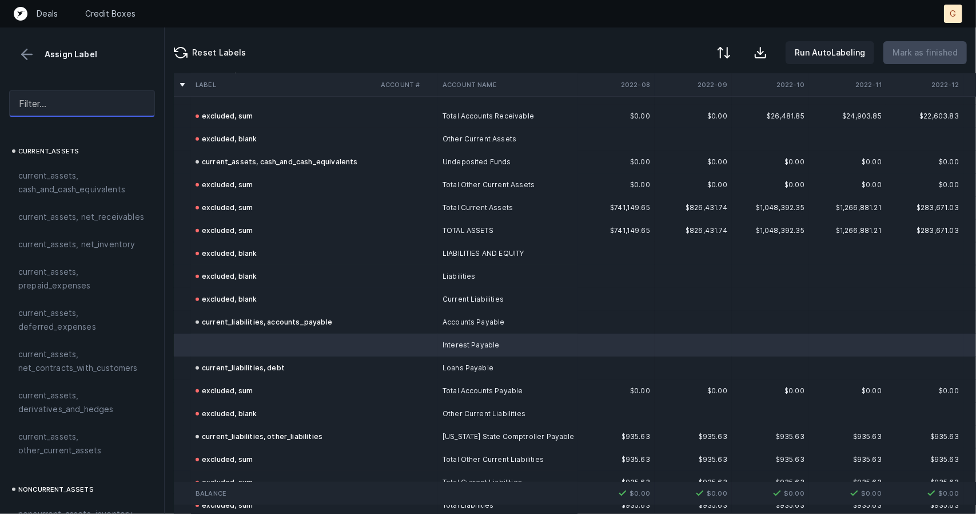
click at [75, 97] on input "text" at bounding box center [82, 103] width 146 height 26
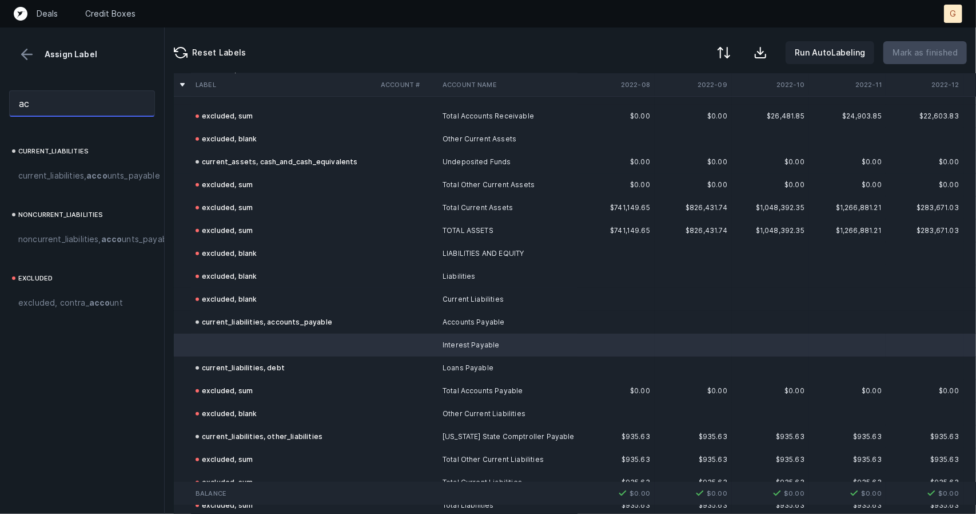
type input "a"
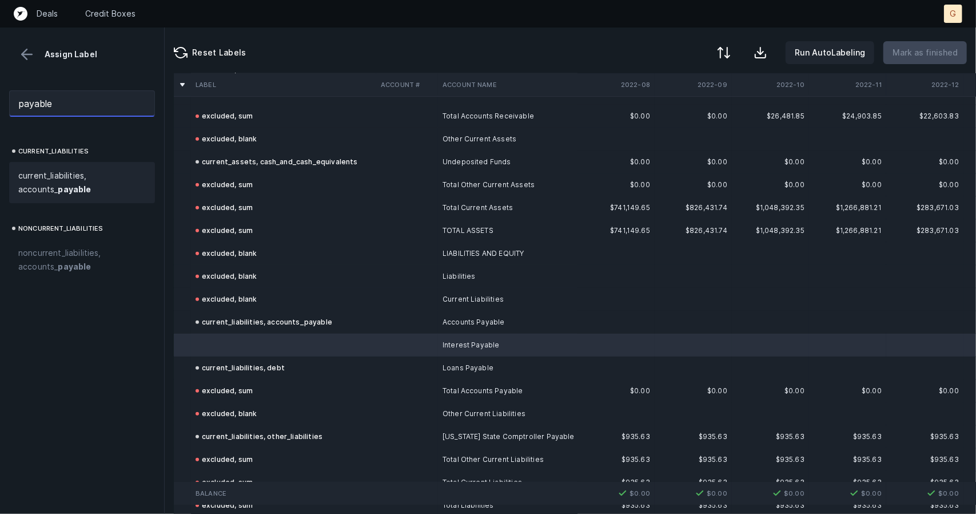
type input "payable"
click at [58, 185] on strong "payable" at bounding box center [74, 189] width 33 height 10
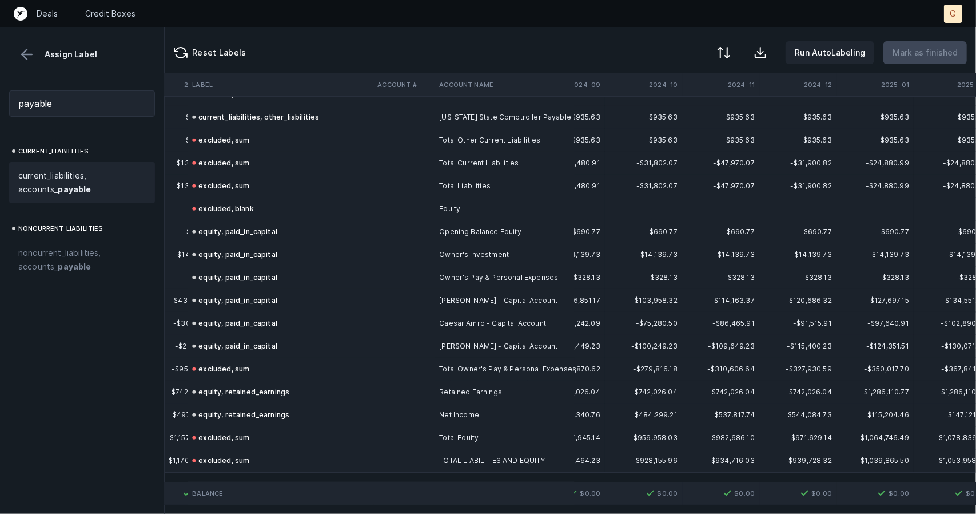
scroll to position [648, 2466]
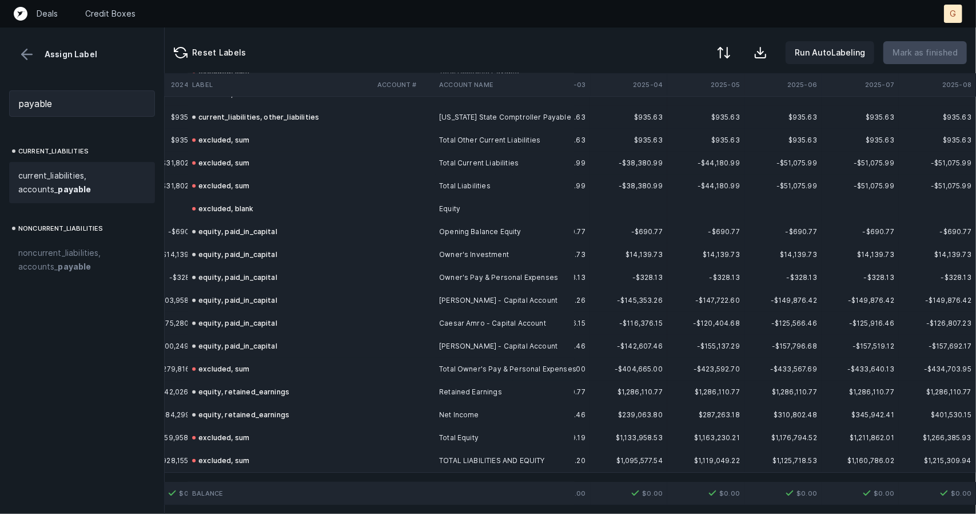
click at [54, 54] on div "Assign Label" at bounding box center [82, 54] width 146 height 17
click at [26, 49] on button at bounding box center [26, 54] width 17 height 17
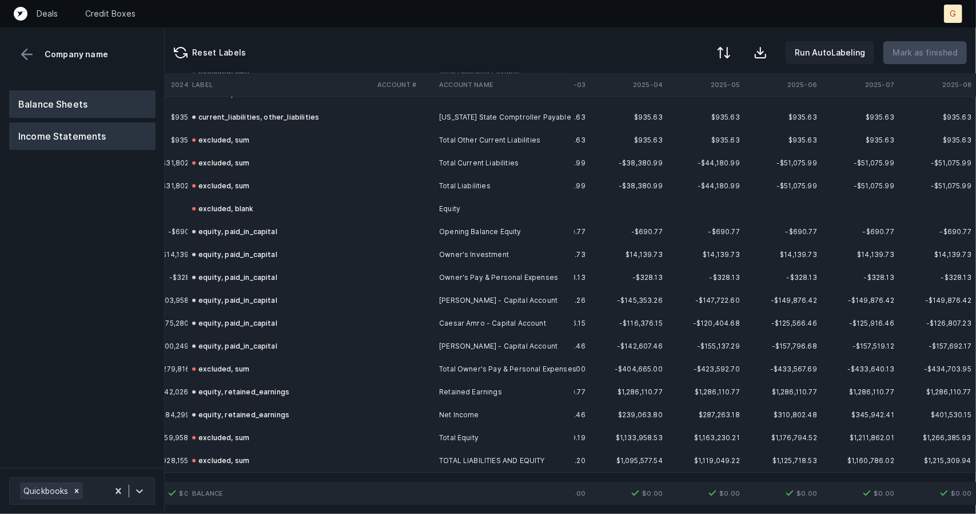
click at [55, 133] on button "Income Statements" at bounding box center [82, 135] width 146 height 27
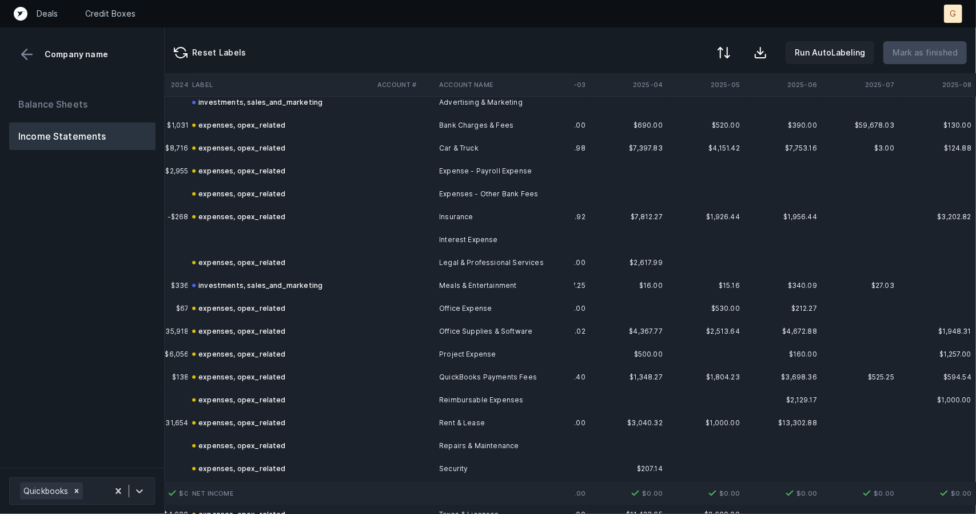
scroll to position [336, 2466]
click at [223, 233] on td at bounding box center [280, 238] width 185 height 23
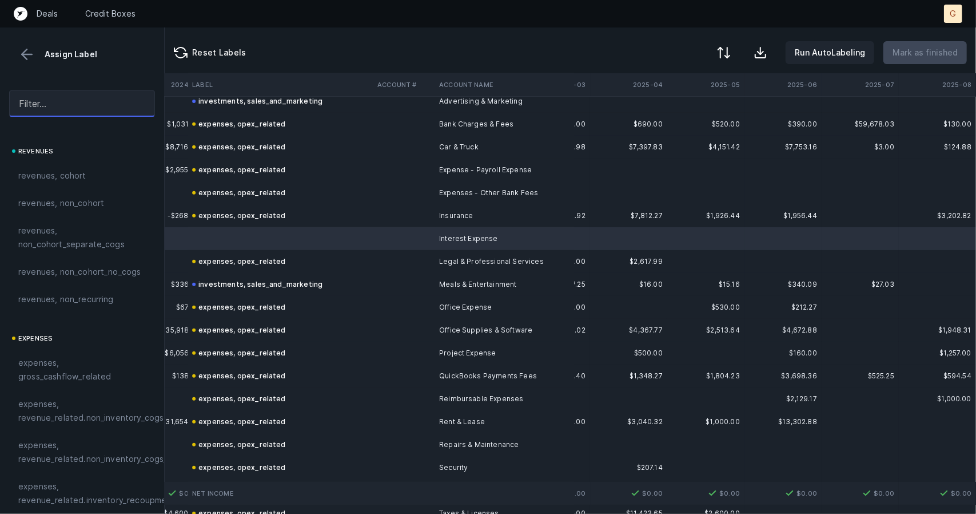
click at [74, 109] on input "text" at bounding box center [82, 103] width 146 height 26
type input "e"
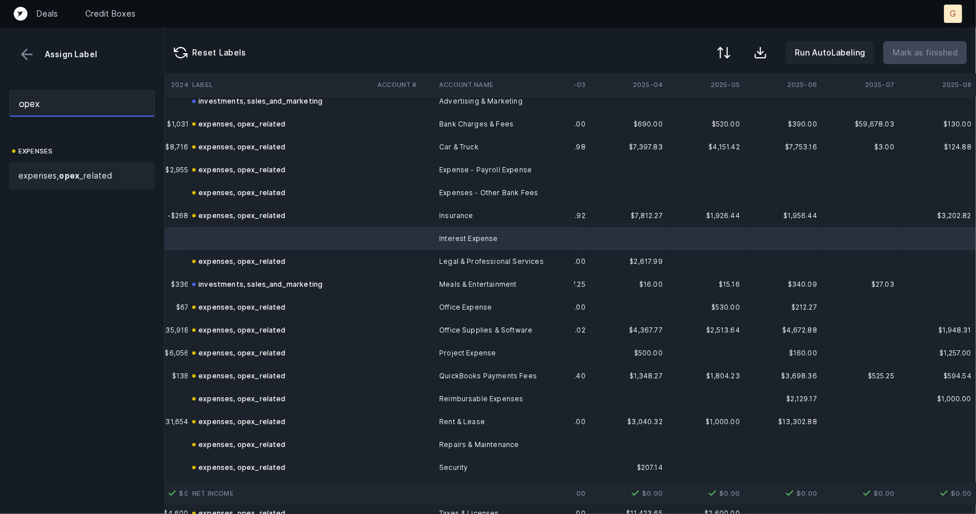
type input "opex"
click at [101, 162] on div "expenses, opex _related" at bounding box center [82, 175] width 146 height 27
click at [940, 51] on p "Mark as finished" at bounding box center [925, 53] width 65 height 14
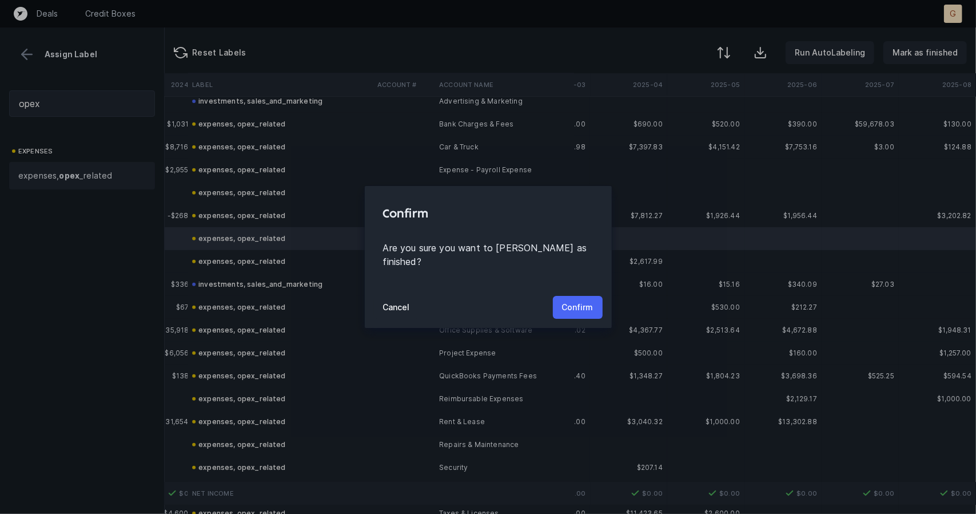
click at [564, 303] on p "Confirm" at bounding box center [577, 307] width 31 height 14
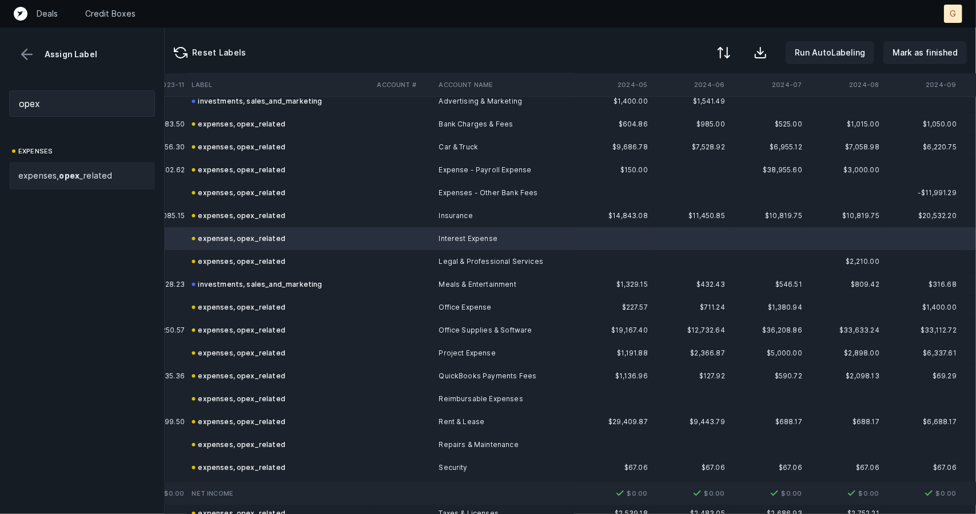
scroll to position [336, 1620]
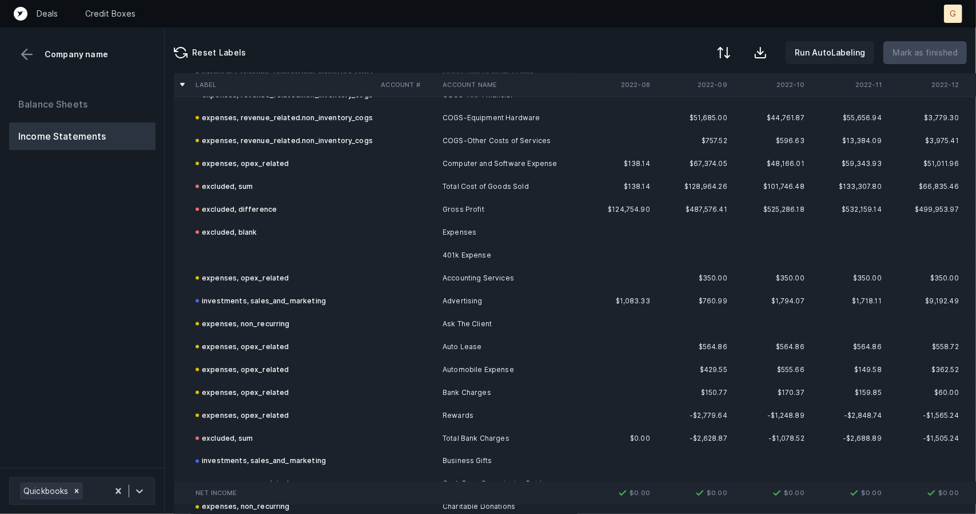
scroll to position [1076, 0]
click at [220, 256] on td at bounding box center [283, 253] width 185 height 23
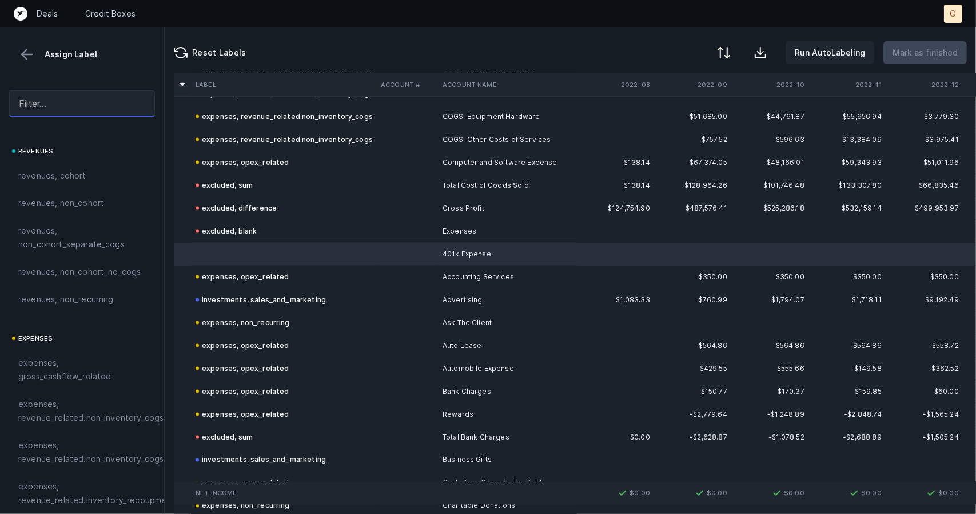
click at [88, 102] on input "text" at bounding box center [82, 103] width 146 height 26
type input "x"
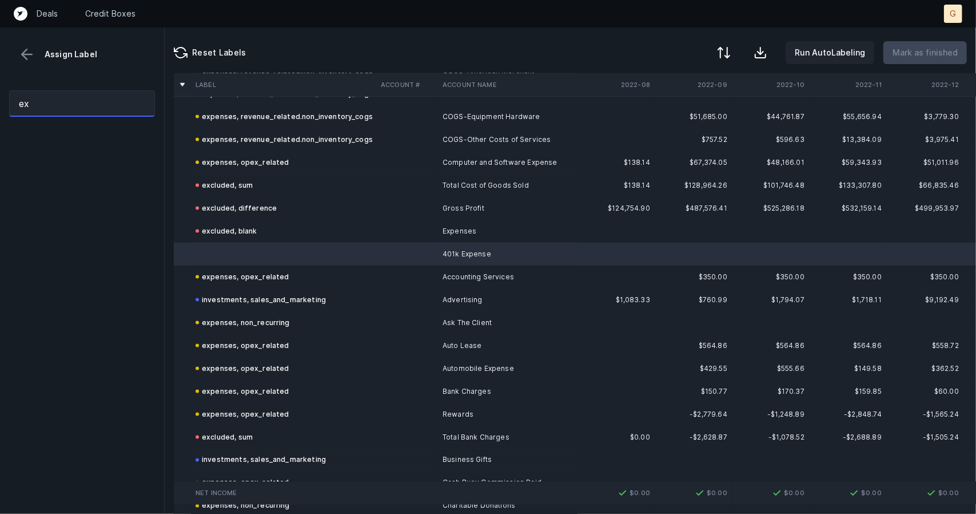
type input "e"
type input "opex"
click at [93, 167] on div "expenses, opex _related" at bounding box center [82, 175] width 146 height 27
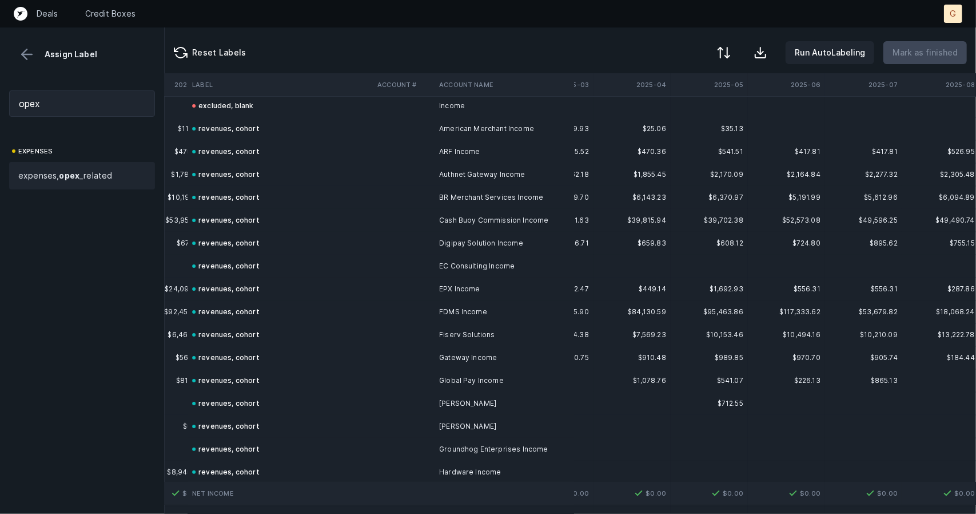
scroll to position [0, 2454]
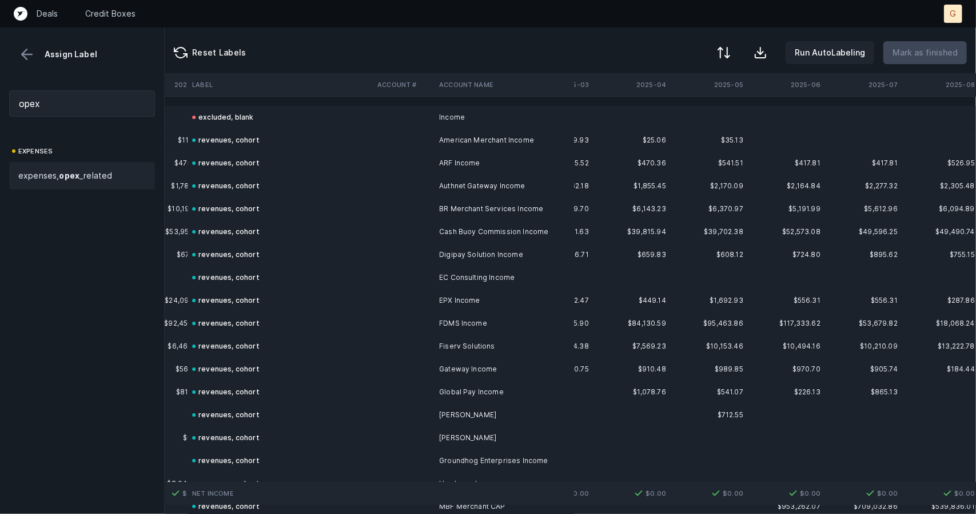
click at [32, 45] on div "Assign Label" at bounding box center [82, 44] width 164 height 35
click at [24, 51] on button at bounding box center [26, 54] width 17 height 17
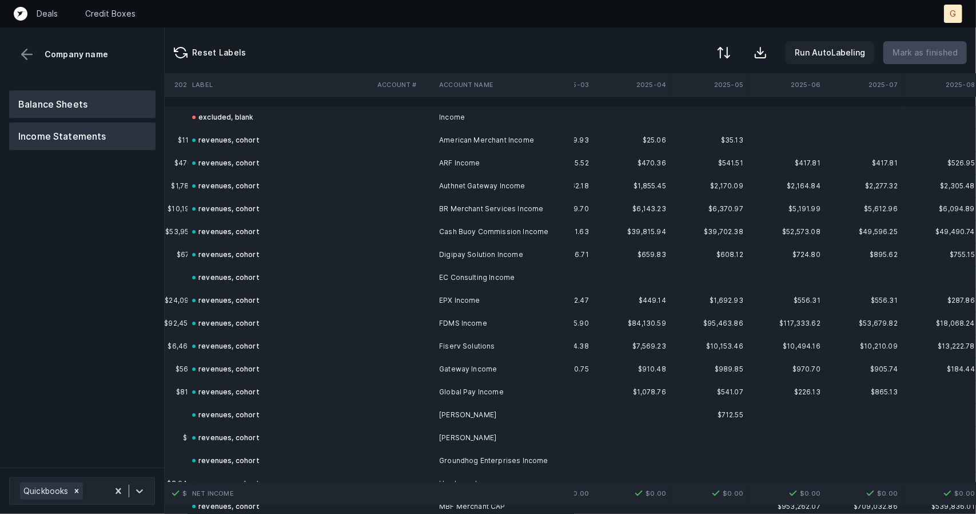
click at [80, 110] on button "Balance Sheets" at bounding box center [82, 103] width 146 height 27
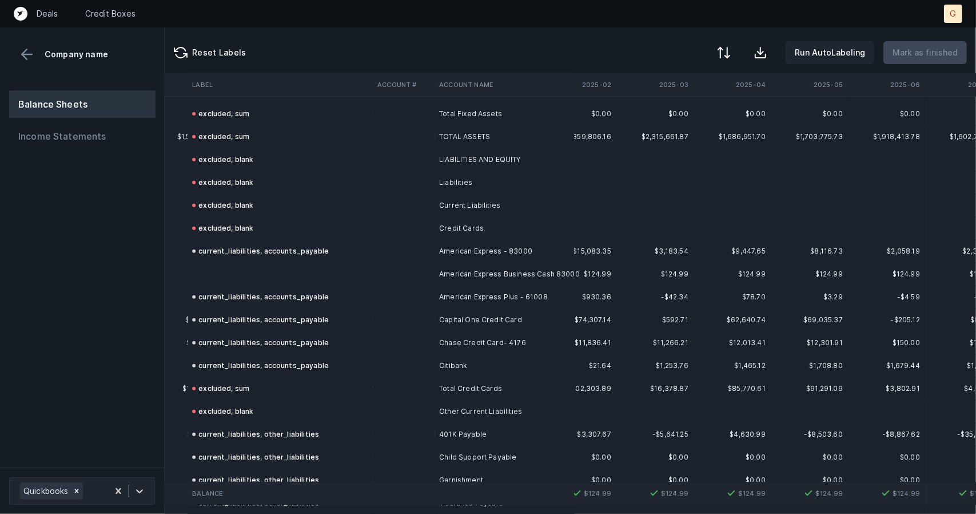
scroll to position [648, 2355]
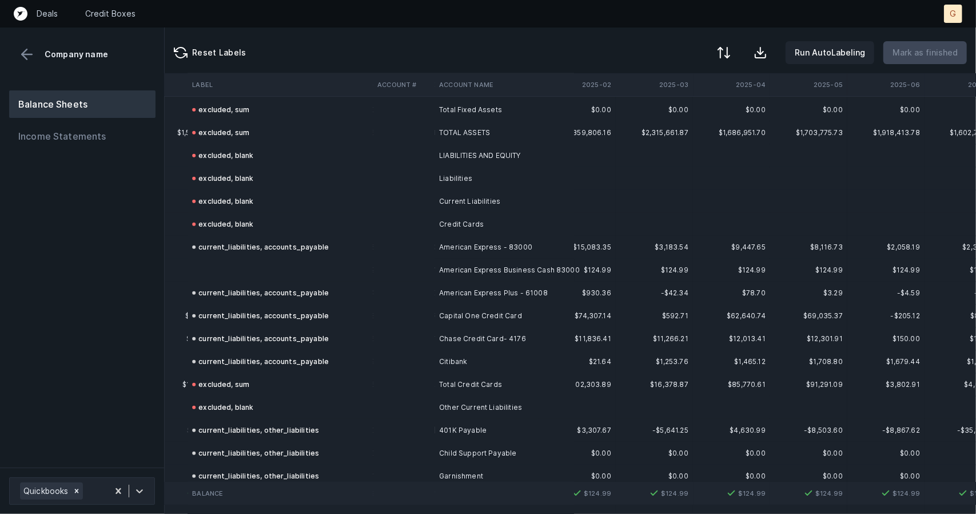
click at [241, 273] on td at bounding box center [280, 269] width 185 height 23
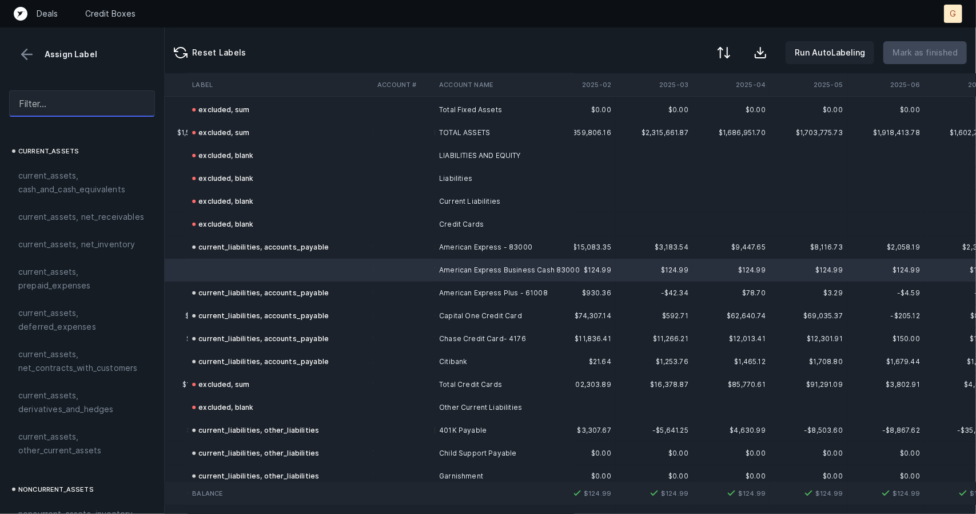
click at [65, 109] on input "text" at bounding box center [82, 103] width 146 height 26
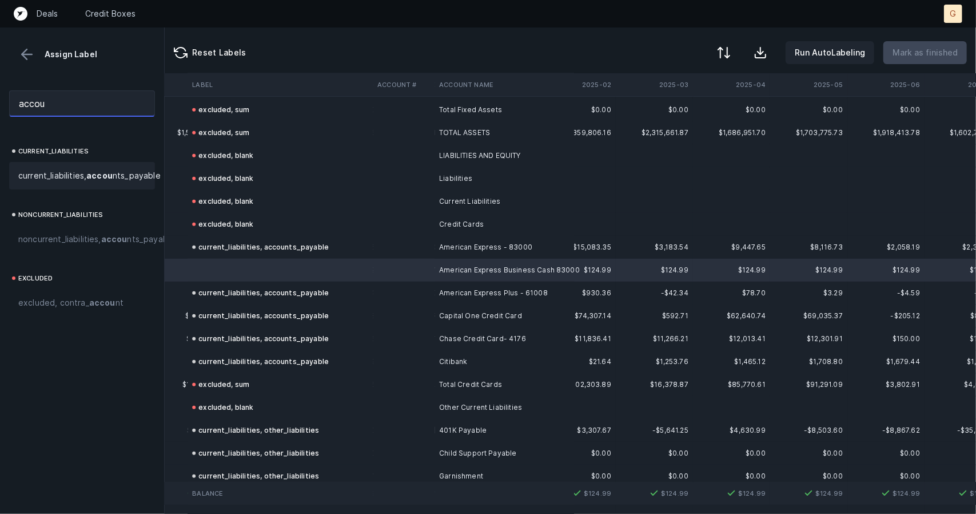
type input "accou"
click at [38, 189] on div "current_liabilities, accou nts_payable" at bounding box center [82, 175] width 146 height 27
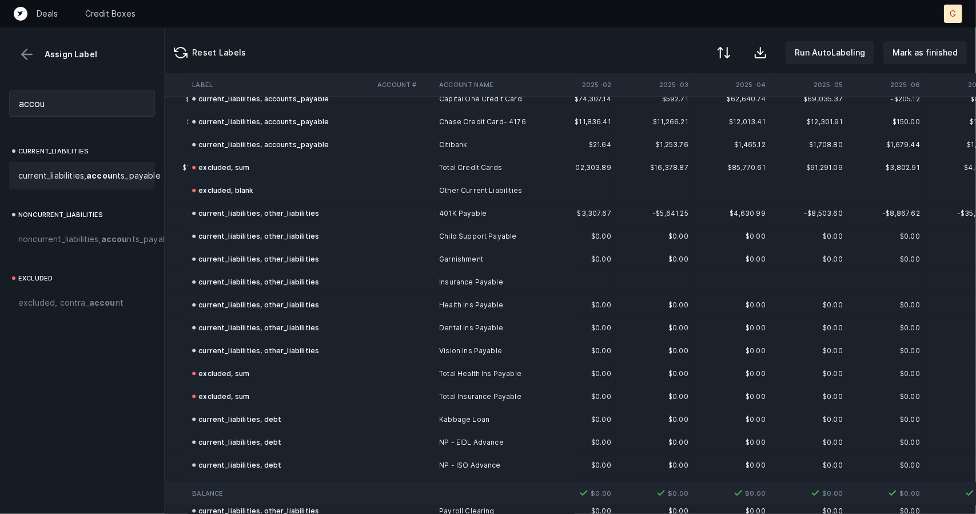
scroll to position [865, 2355]
click at [913, 55] on p "Mark as finished" at bounding box center [925, 53] width 65 height 14
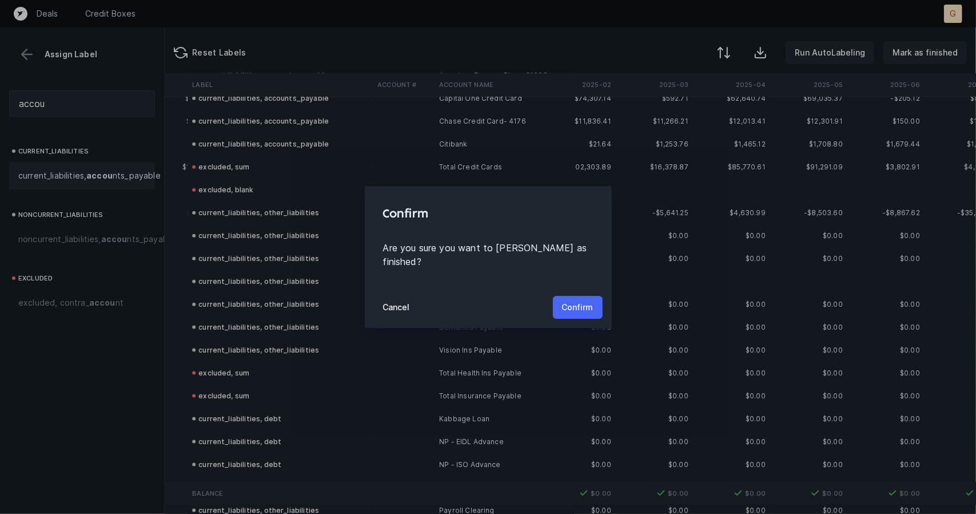
click at [584, 300] on p "Confirm" at bounding box center [577, 307] width 31 height 14
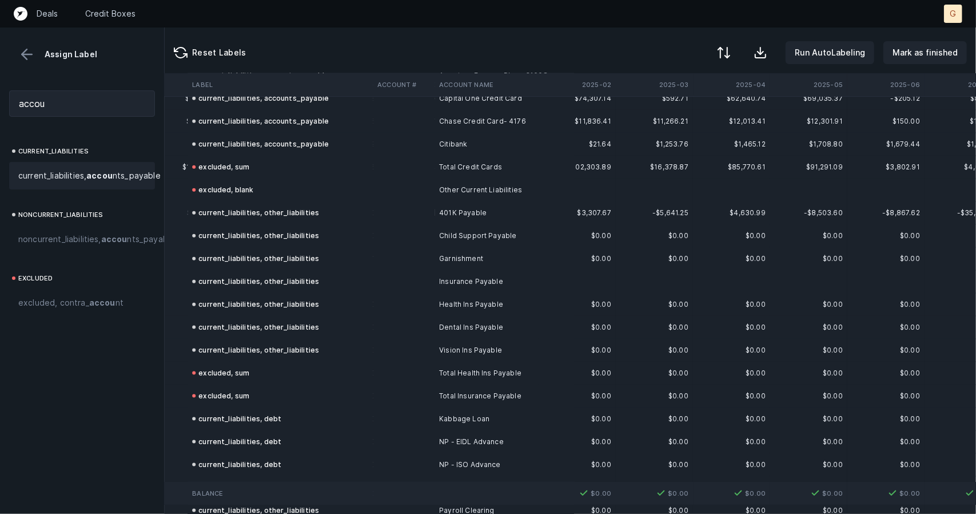
scroll to position [865, 2466]
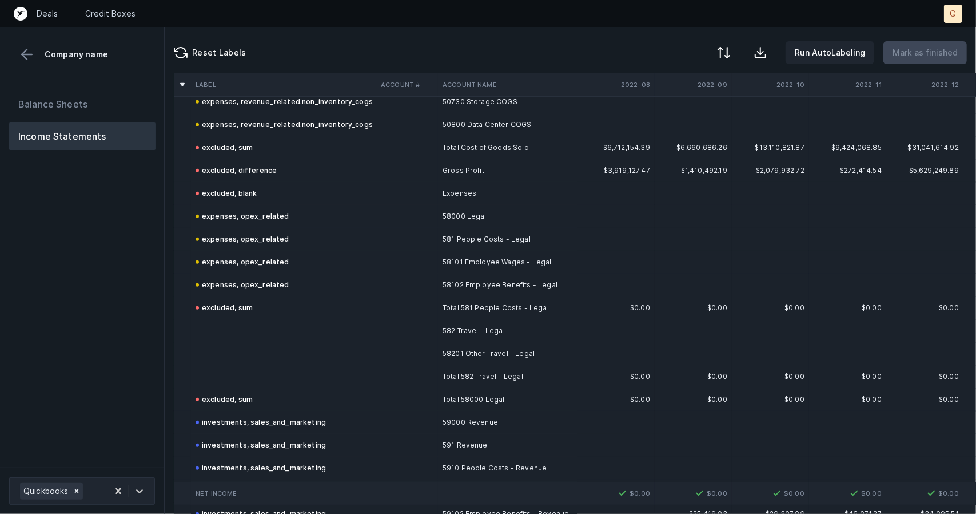
scroll to position [646, 0]
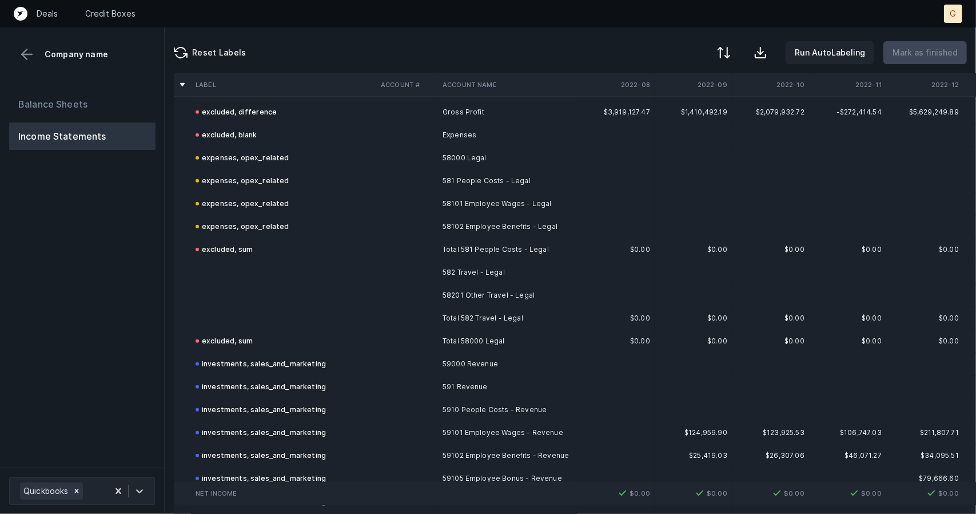
click at [244, 265] on td at bounding box center [283, 272] width 185 height 23
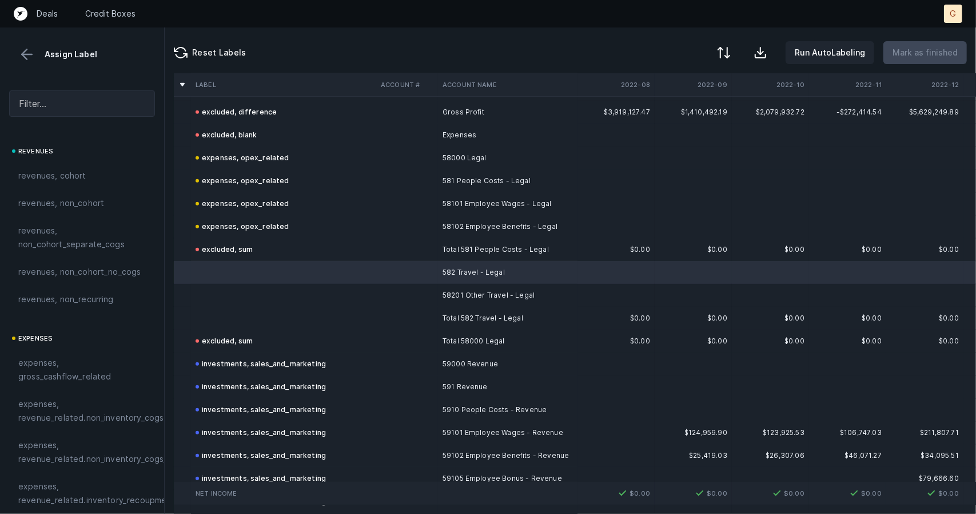
click at [270, 330] on td "excluded, sum" at bounding box center [283, 340] width 185 height 23
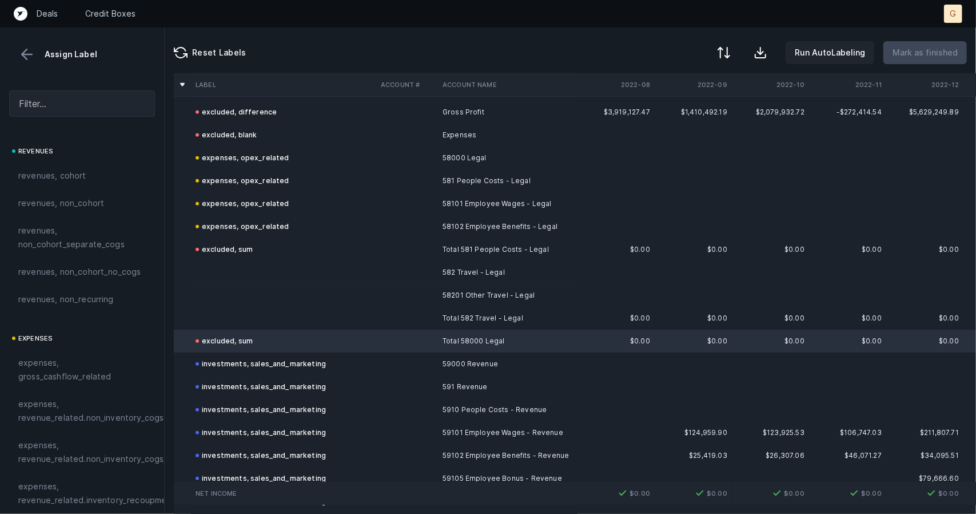
click at [229, 314] on td at bounding box center [283, 318] width 185 height 23
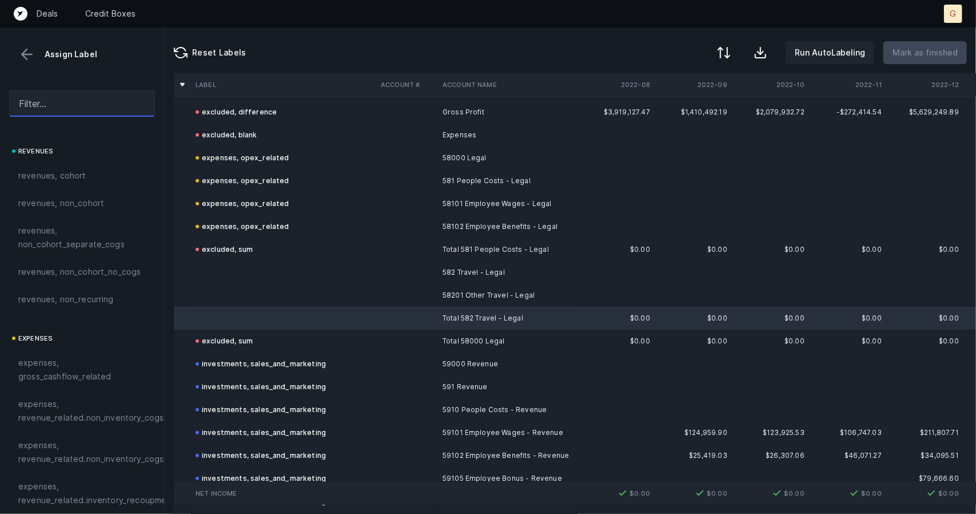
click at [80, 105] on input "text" at bounding box center [82, 103] width 146 height 26
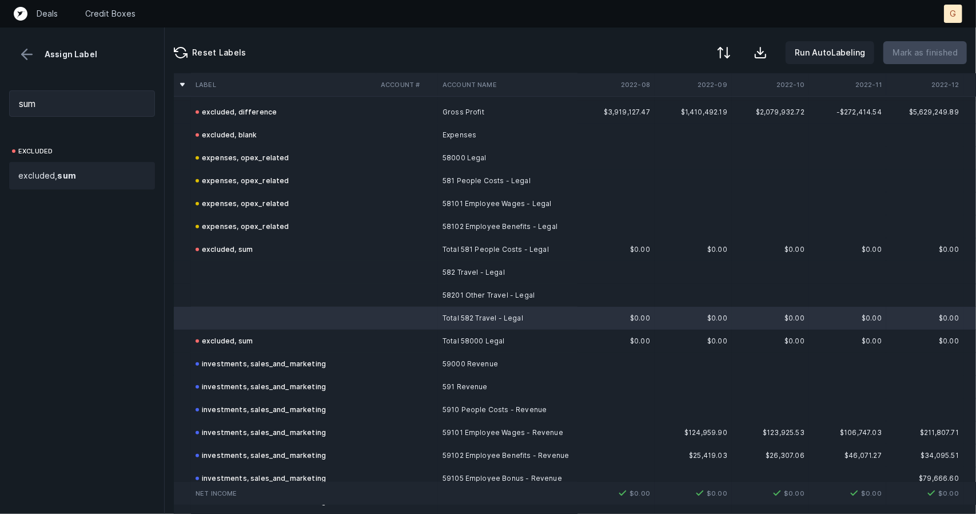
click at [56, 174] on span "excluded, sum" at bounding box center [47, 176] width 58 height 14
click at [242, 293] on td at bounding box center [283, 295] width 185 height 23
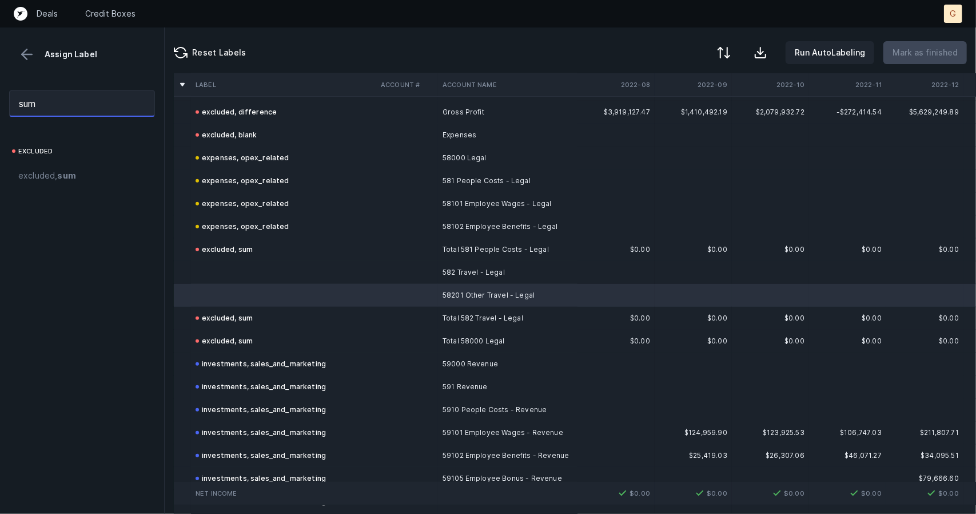
drag, startPoint x: 61, startPoint y: 104, endPoint x: 0, endPoint y: 97, distance: 61.0
click at [0, 97] on div "sum" at bounding box center [82, 103] width 164 height 45
type input "o"
type input "opex"
click at [61, 172] on strong "opex" at bounding box center [69, 175] width 21 height 10
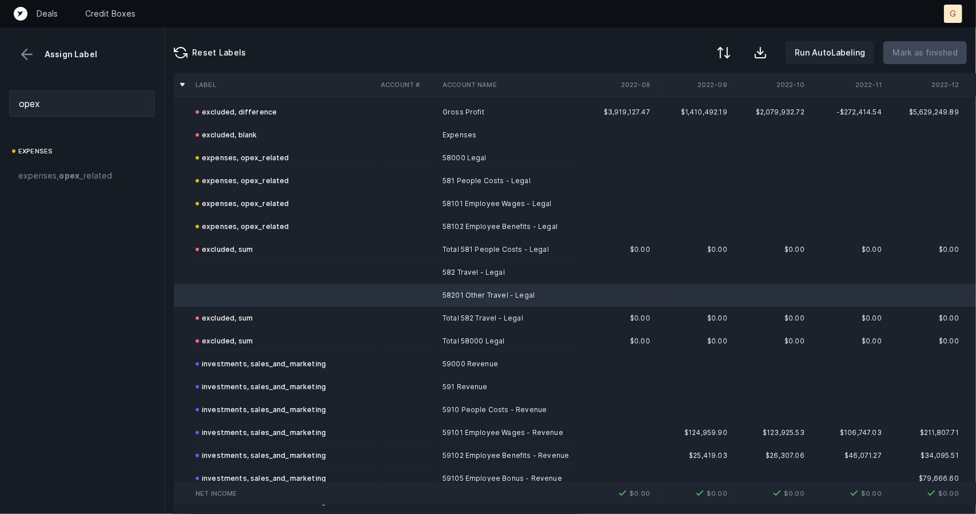
click at [222, 267] on td at bounding box center [283, 272] width 185 height 23
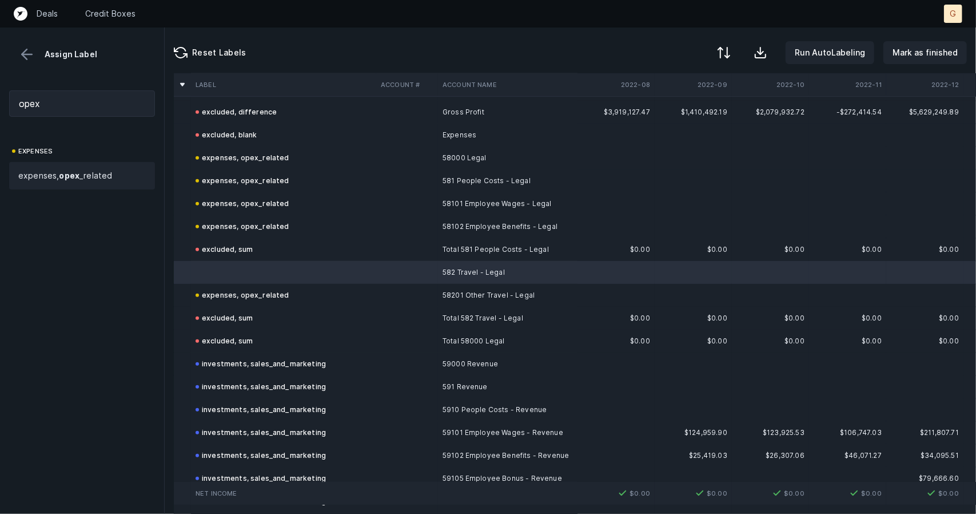
click at [72, 172] on strong "opex" at bounding box center [69, 175] width 21 height 10
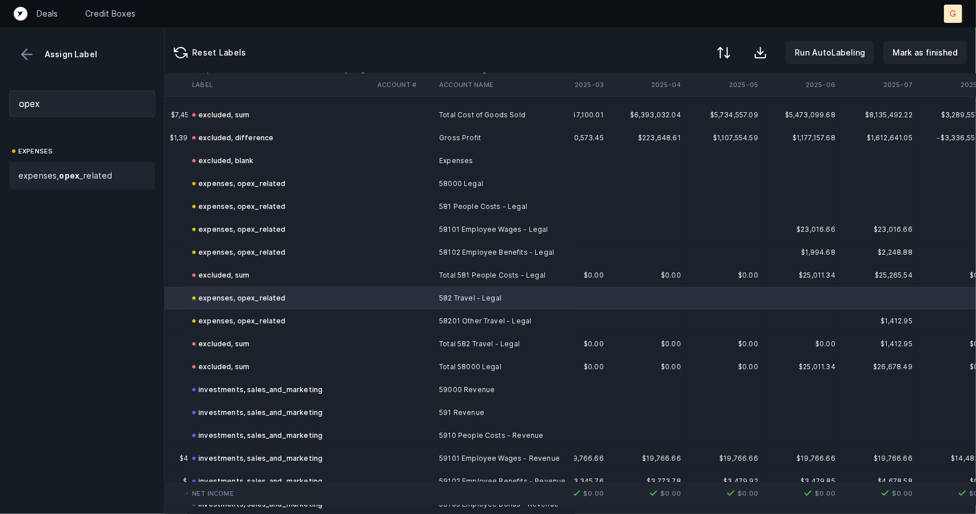
scroll to position [620, 2466]
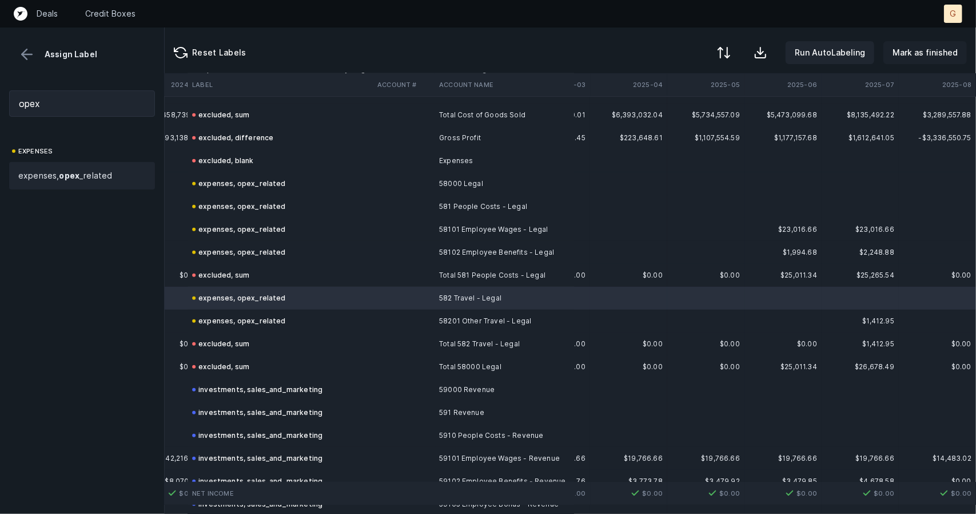
click at [927, 55] on p "Mark as finished" at bounding box center [925, 53] width 65 height 14
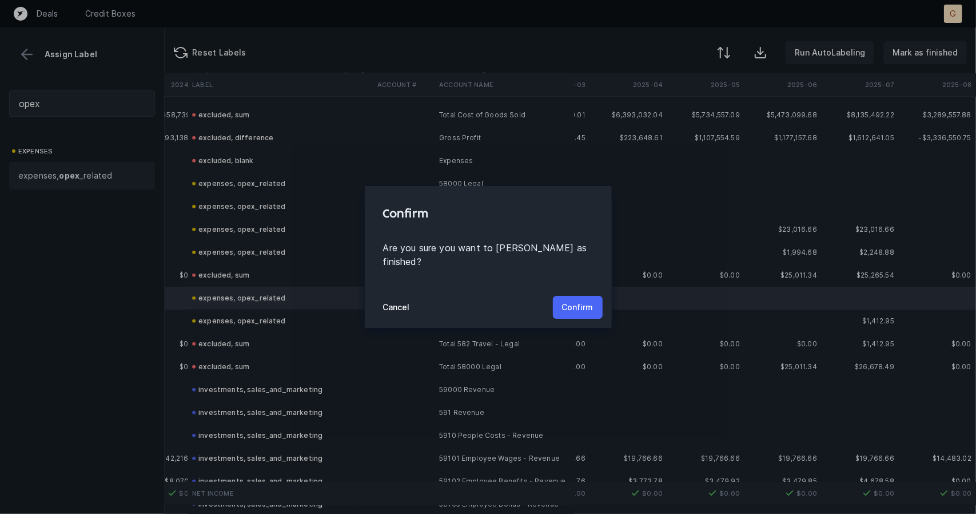
click at [571, 300] on p "Confirm" at bounding box center [577, 307] width 31 height 14
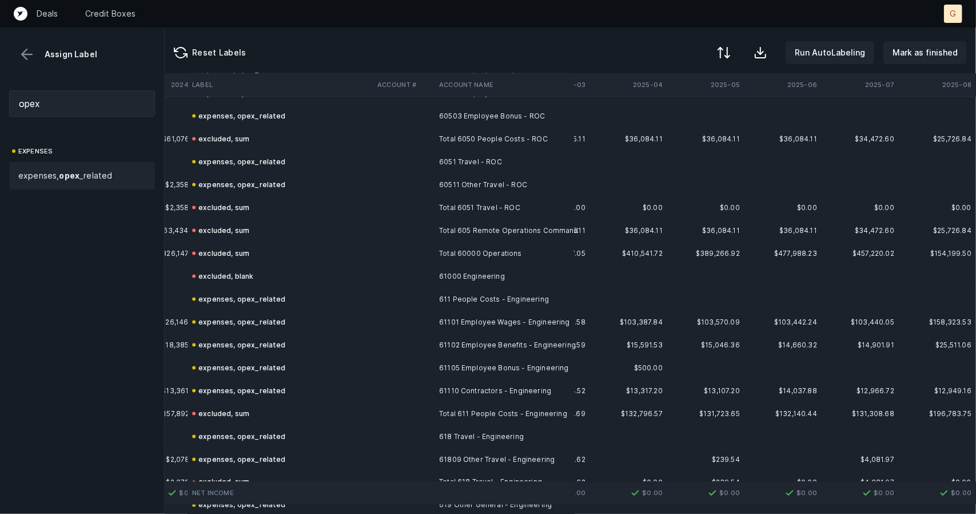
scroll to position [4060, 2466]
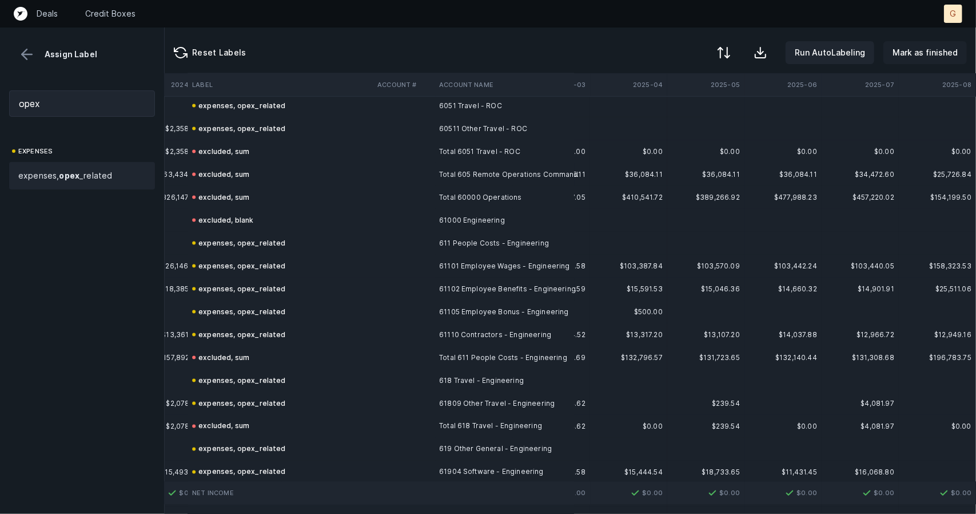
click at [929, 53] on p "Mark as finished" at bounding box center [925, 53] width 65 height 14
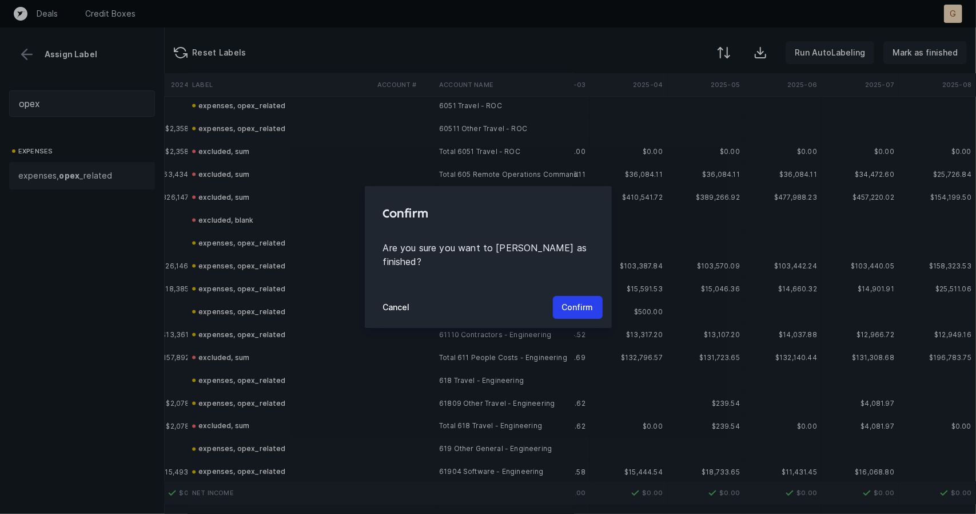
click at [568, 315] on div "Cancel Confirm" at bounding box center [488, 306] width 247 height 41
click at [577, 286] on div "Cancel Confirm" at bounding box center [488, 306] width 247 height 41
click at [581, 300] on p "Confirm" at bounding box center [577, 307] width 31 height 14
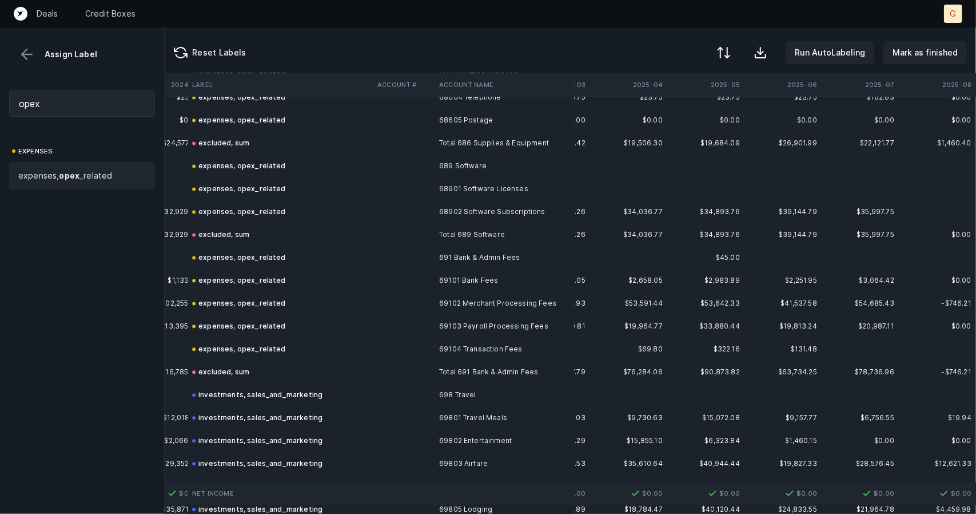
scroll to position [8288, 2466]
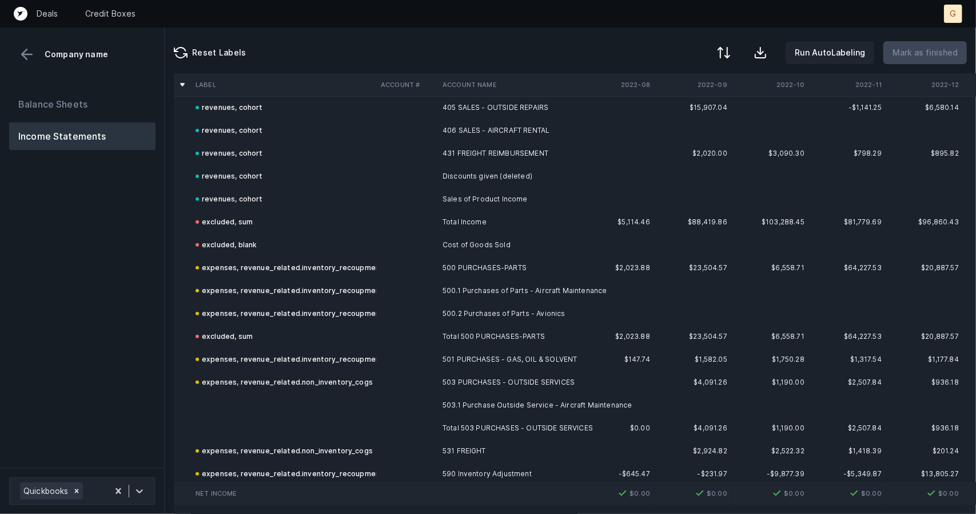
scroll to position [362, 0]
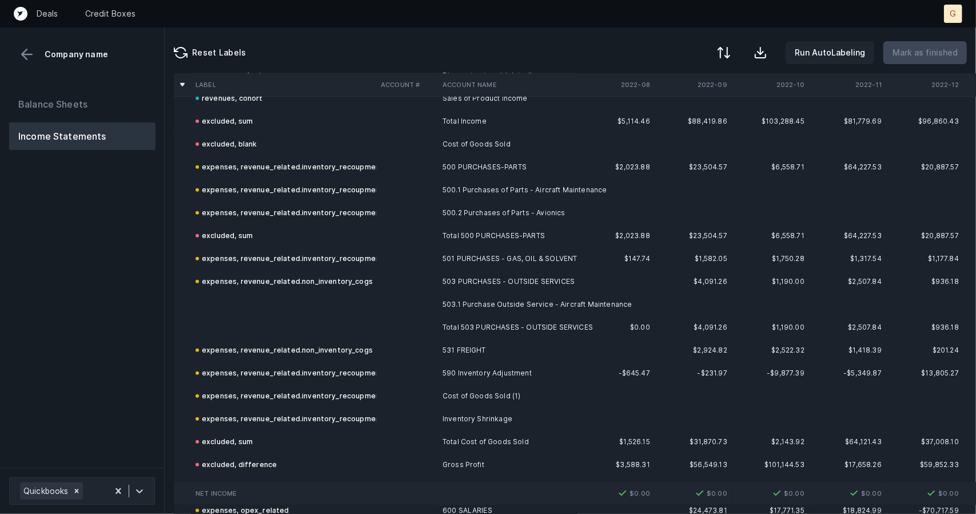
click at [272, 296] on td at bounding box center [283, 304] width 185 height 23
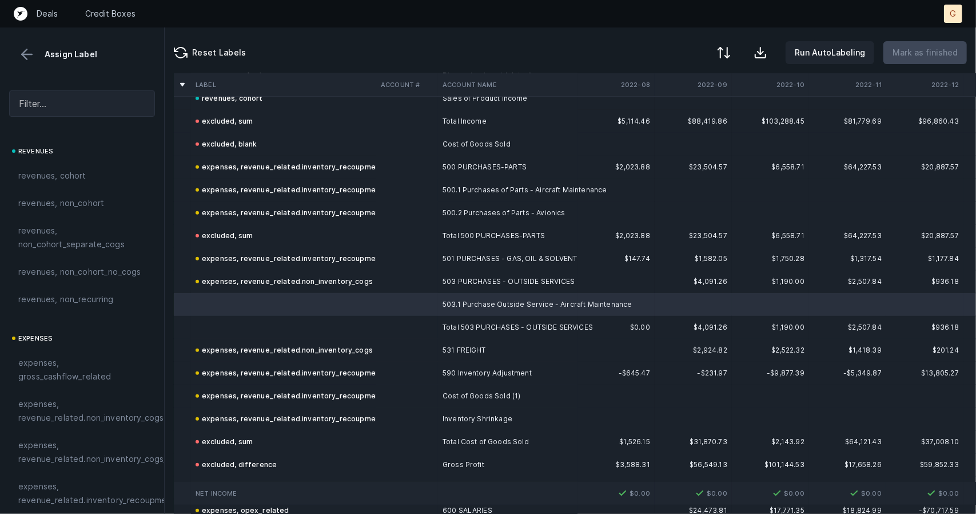
click at [249, 312] on td at bounding box center [283, 304] width 185 height 23
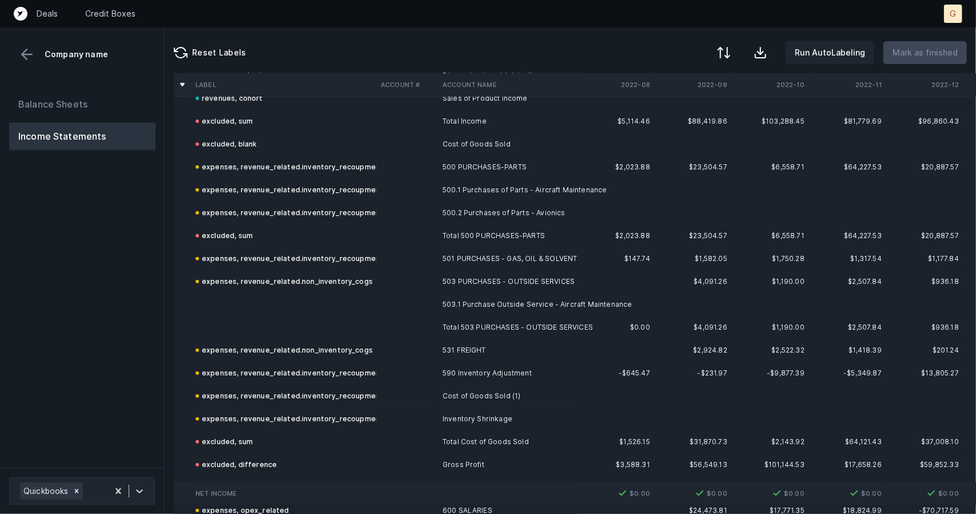
click at [254, 322] on td at bounding box center [283, 327] width 185 height 23
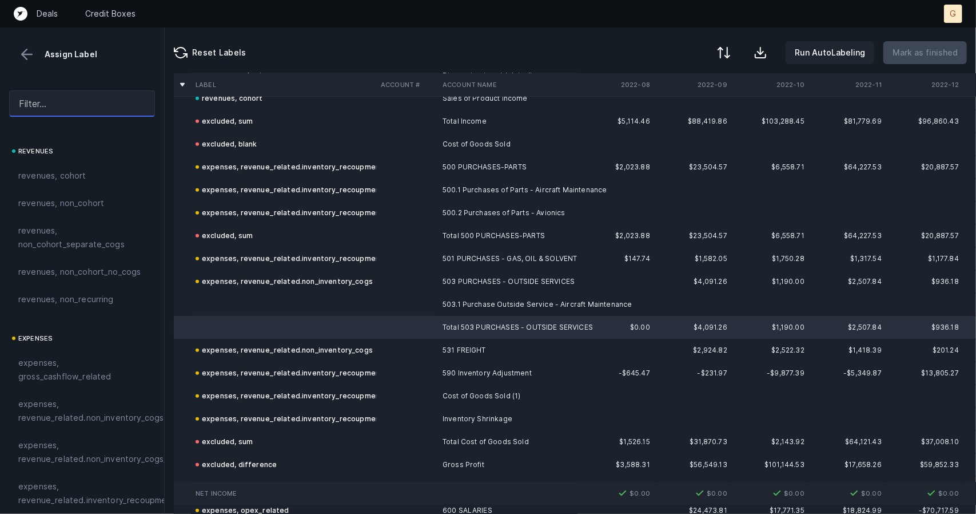
click at [53, 98] on input "text" at bounding box center [82, 103] width 146 height 26
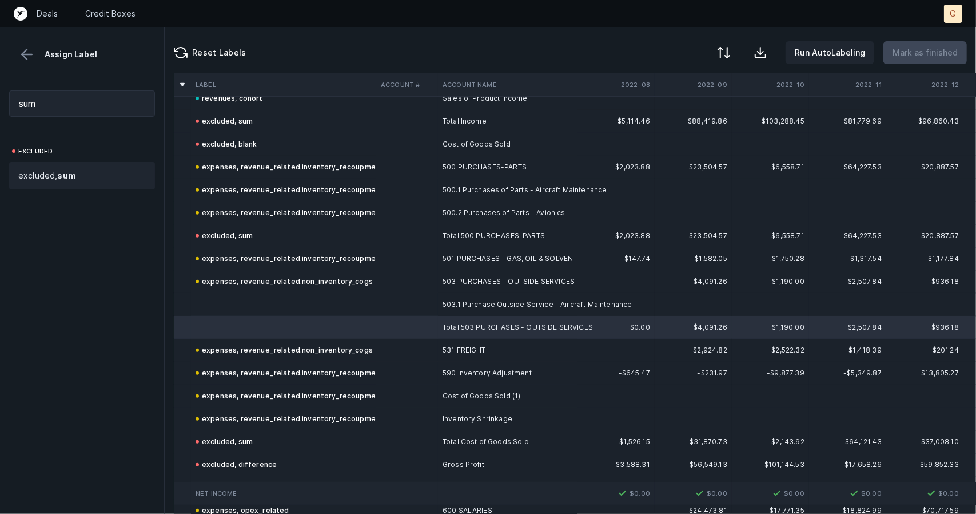
click at [55, 177] on span "excluded, sum" at bounding box center [47, 176] width 58 height 14
click at [221, 300] on td at bounding box center [283, 304] width 185 height 23
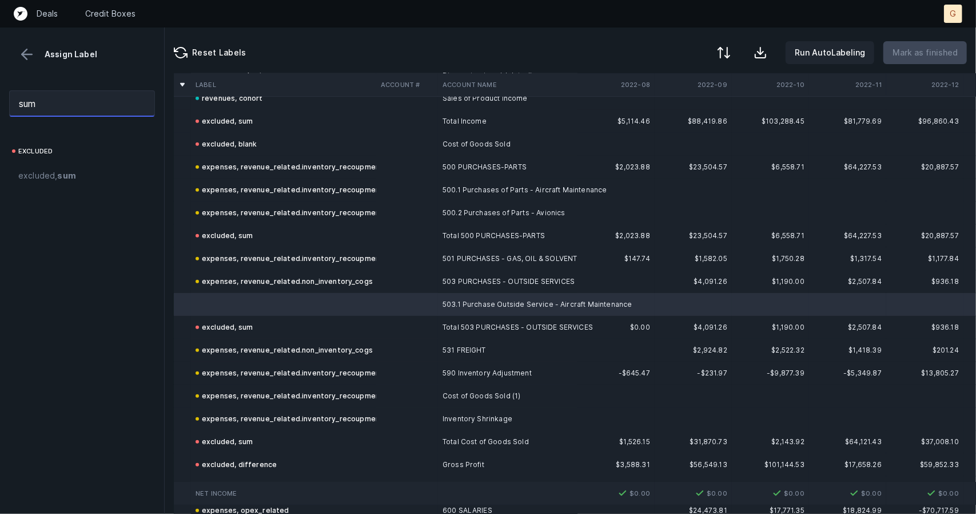
drag, startPoint x: 55, startPoint y: 100, endPoint x: 0, endPoint y: 77, distance: 59.8
click at [0, 77] on div "Assign Label sum excluded excluded, sum" at bounding box center [82, 270] width 165 height 486
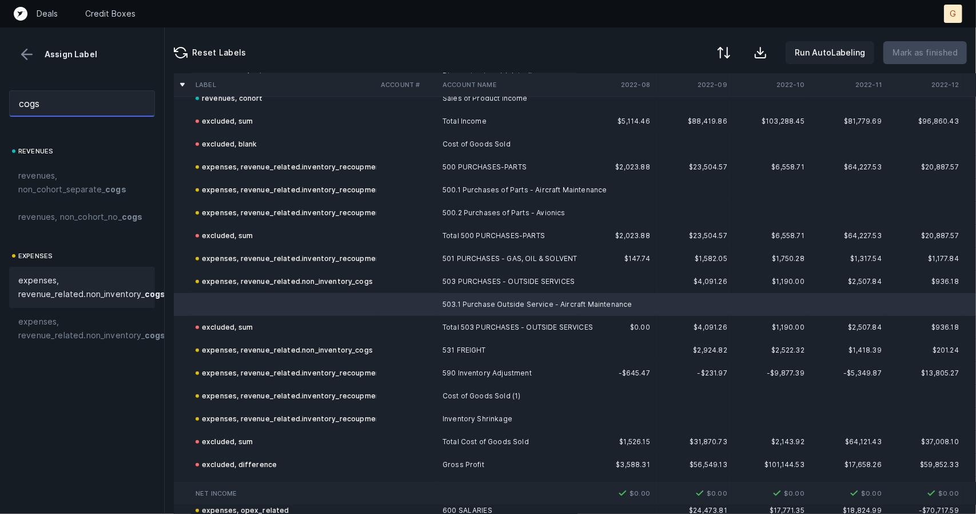
type input "cogs"
click at [97, 301] on span "expenses, revenue_related.non_inventory_ cogs" at bounding box center [91, 286] width 147 height 27
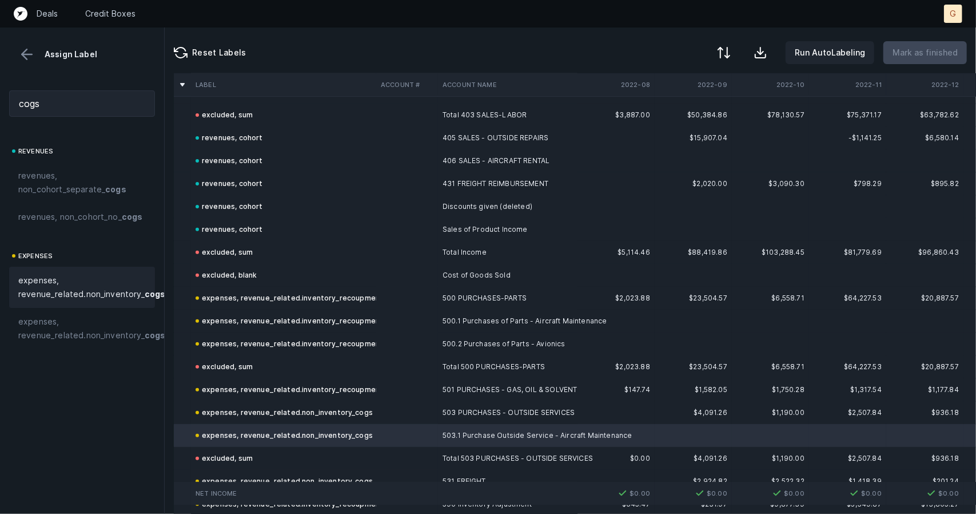
scroll to position [0, 0]
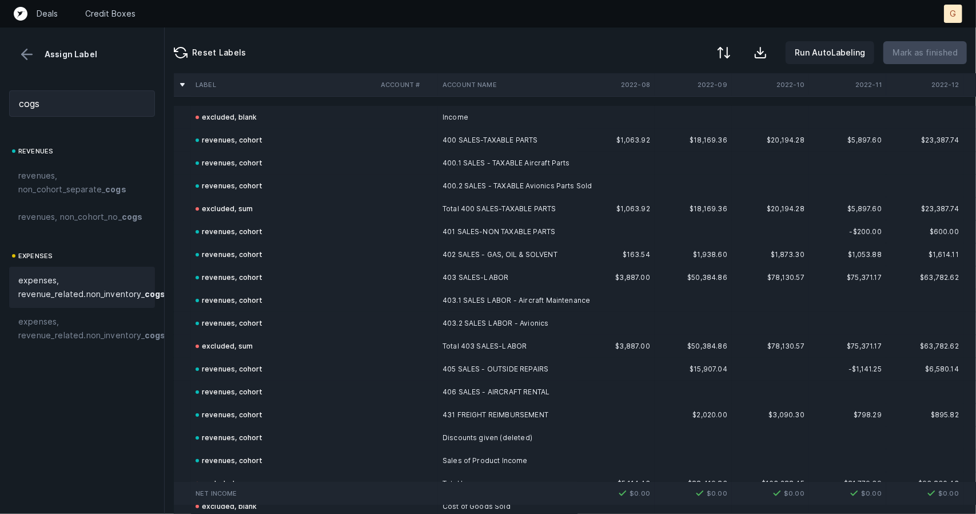
click at [23, 52] on button at bounding box center [26, 54] width 17 height 17
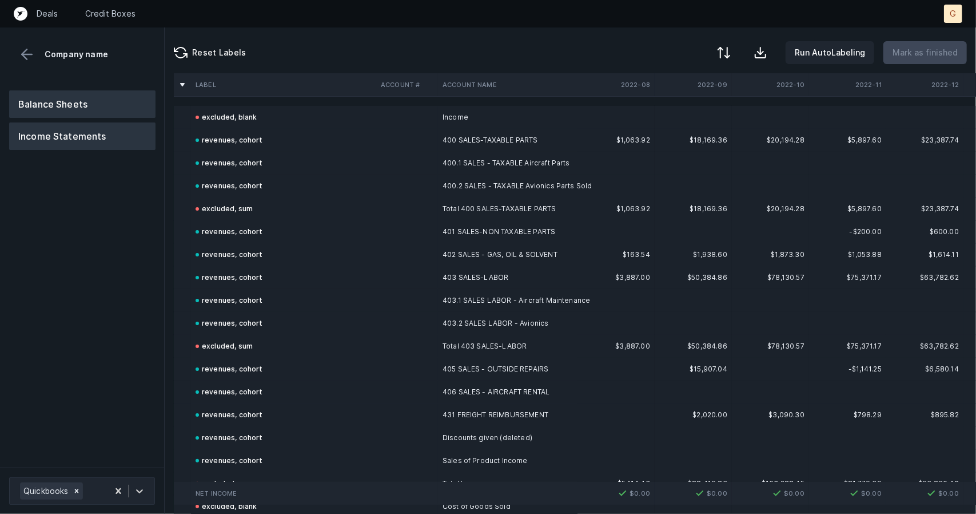
click at [70, 98] on button "Balance Sheets" at bounding box center [82, 103] width 146 height 27
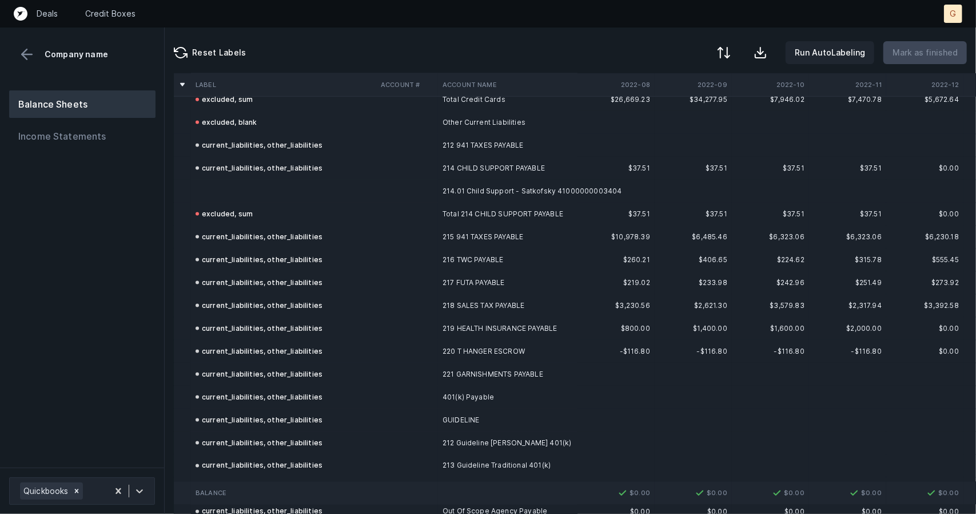
scroll to position [1069, 0]
click at [232, 192] on td at bounding box center [283, 192] width 185 height 23
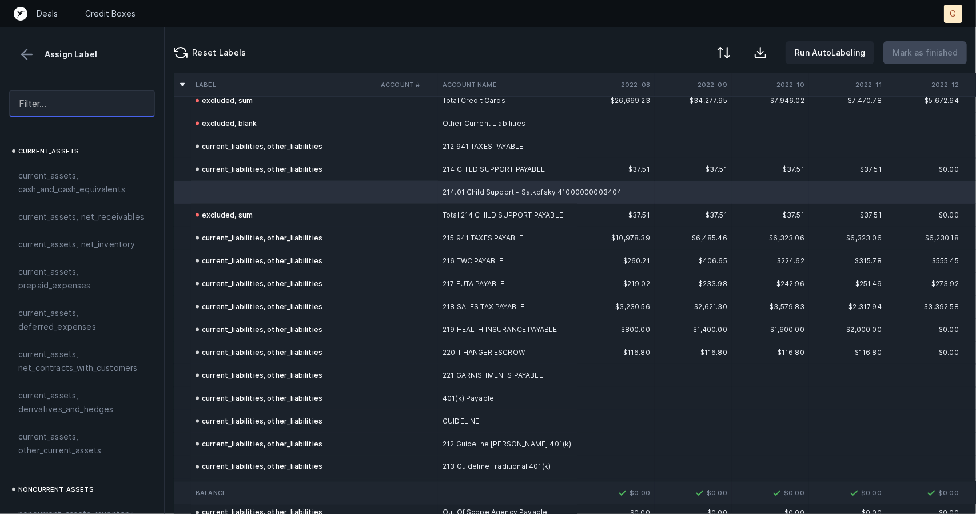
click at [39, 97] on input "text" at bounding box center [82, 103] width 146 height 26
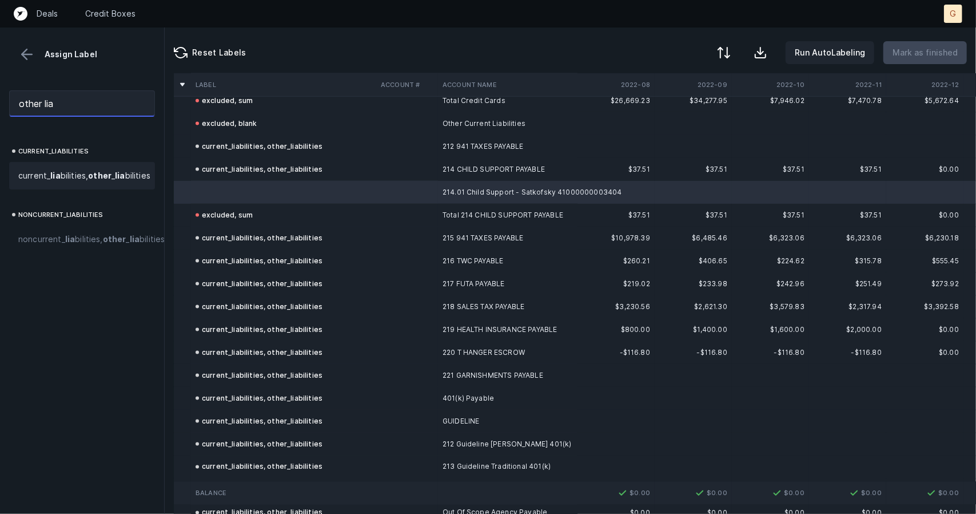
type input "other lia"
click at [61, 178] on span "current_ lia bilities, other _ lia bilities" at bounding box center [84, 176] width 132 height 14
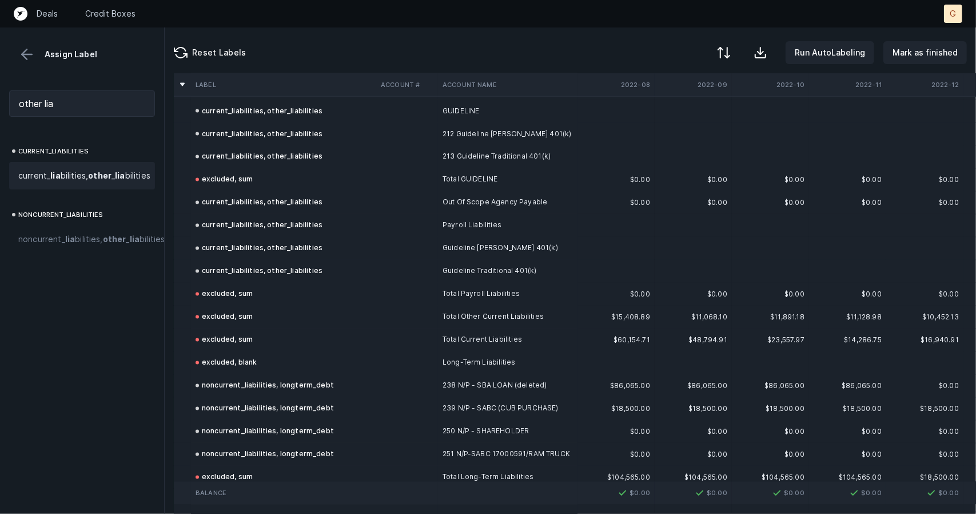
scroll to position [1701, 0]
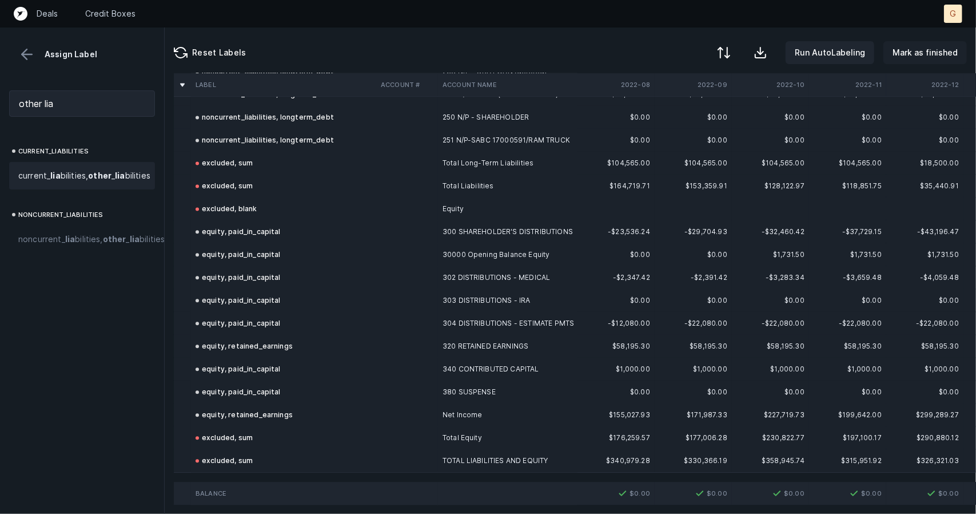
click at [952, 53] on p "Mark as finished" at bounding box center [925, 53] width 65 height 14
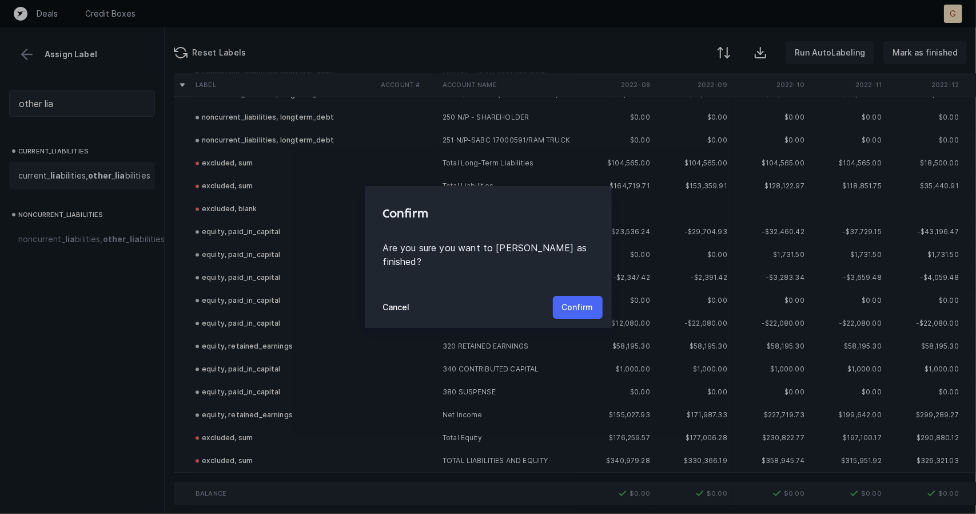
click at [595, 303] on button "Confirm" at bounding box center [578, 307] width 50 height 23
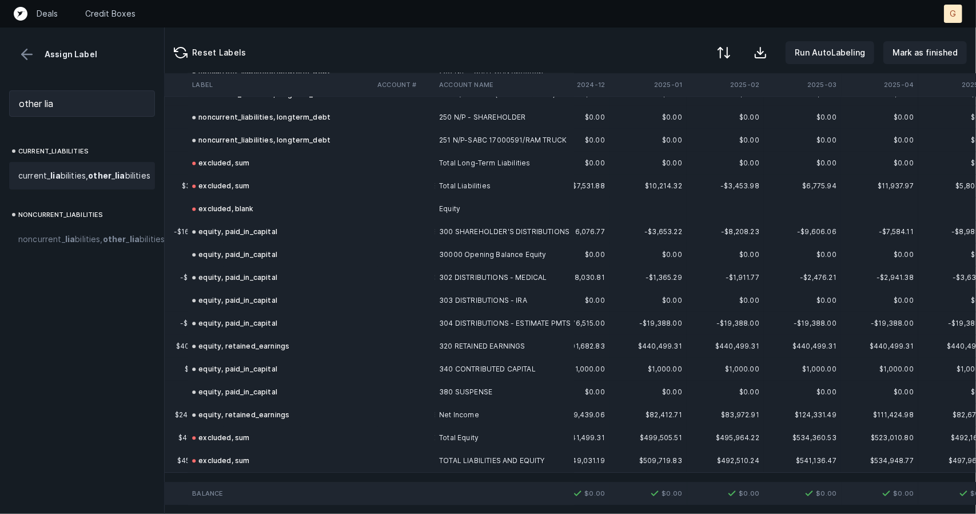
scroll to position [1701, 2466]
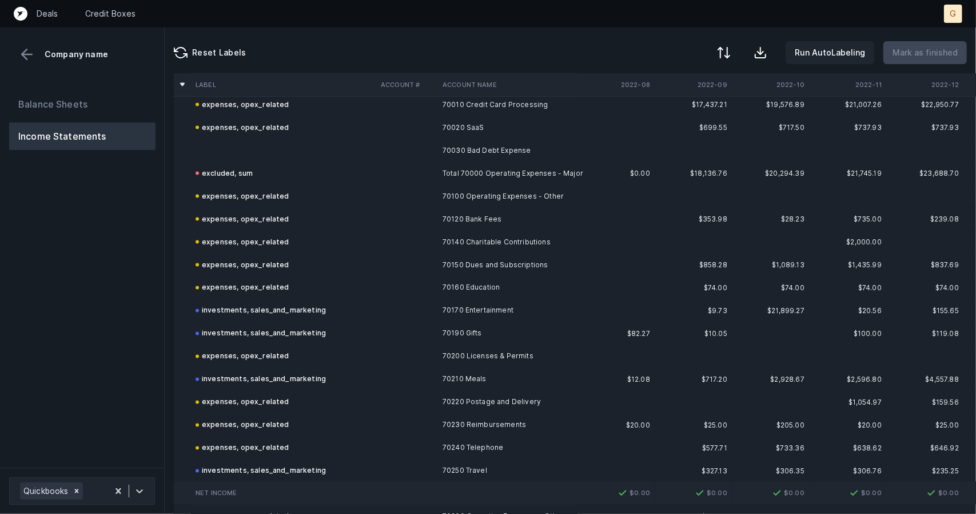
scroll to position [1164, 0]
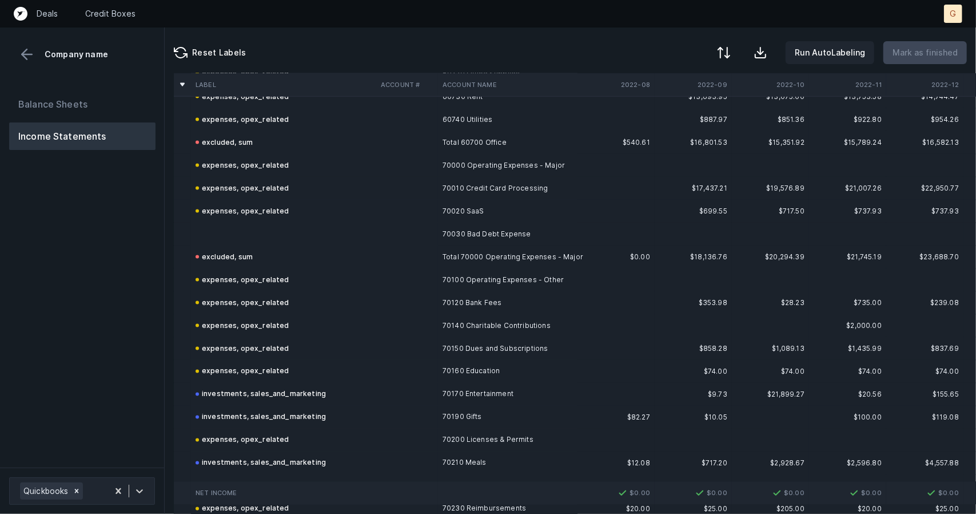
click at [228, 232] on td at bounding box center [283, 233] width 185 height 23
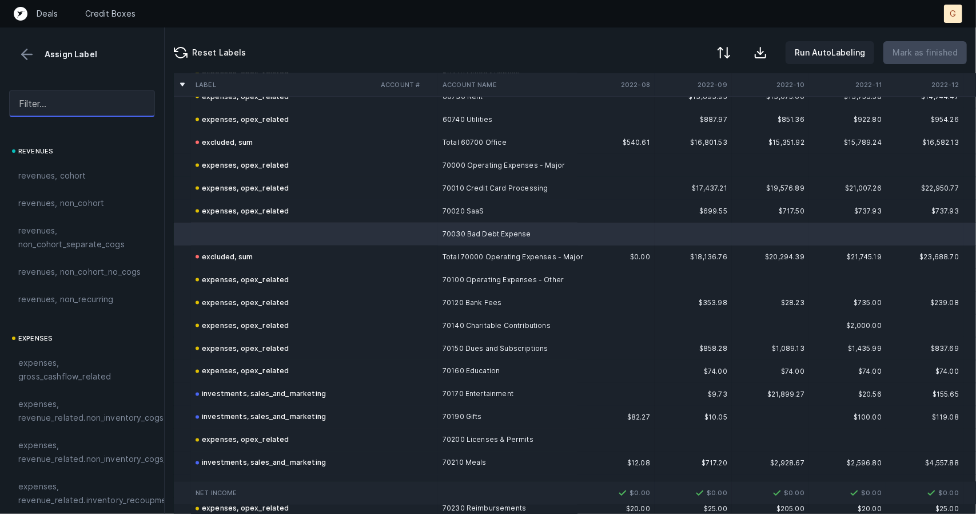
click at [70, 108] on input "text" at bounding box center [82, 103] width 146 height 26
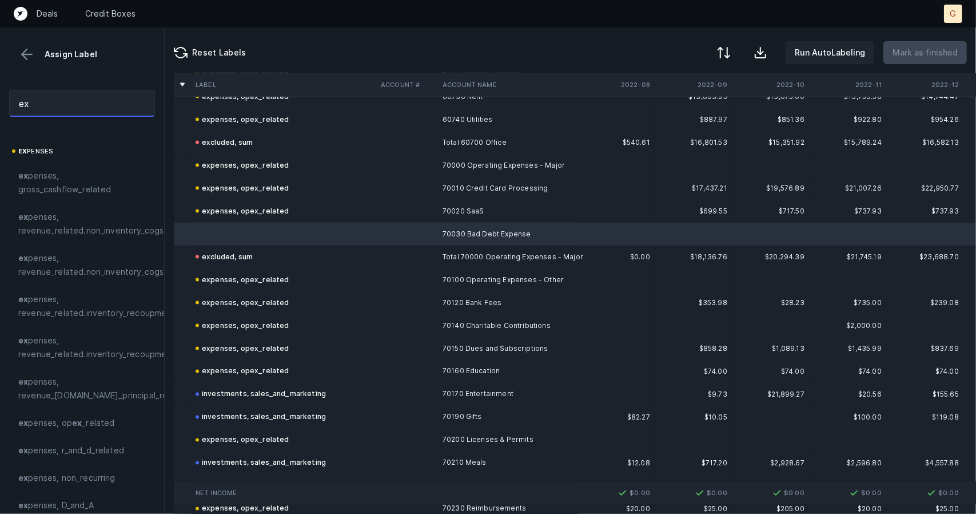
type input "e"
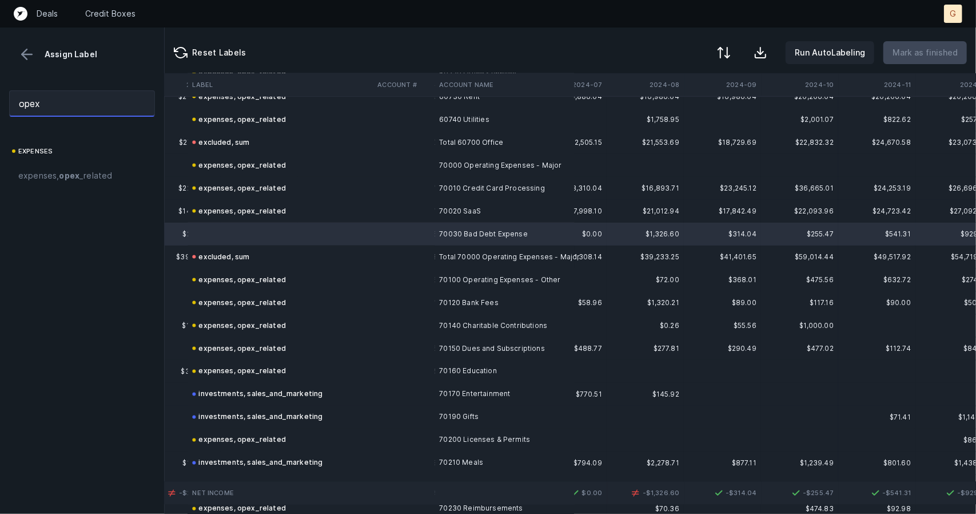
scroll to position [1164, 1824]
click at [78, 176] on strong "opex" at bounding box center [69, 175] width 21 height 10
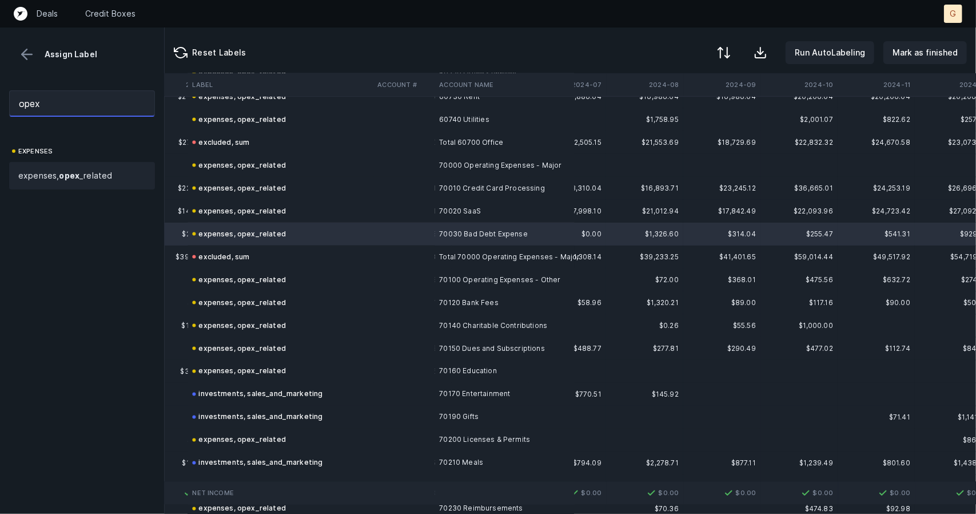
drag, startPoint x: 63, startPoint y: 99, endPoint x: 0, endPoint y: 102, distance: 63.5
click at [0, 102] on div "opex" at bounding box center [82, 103] width 164 height 45
type input "b"
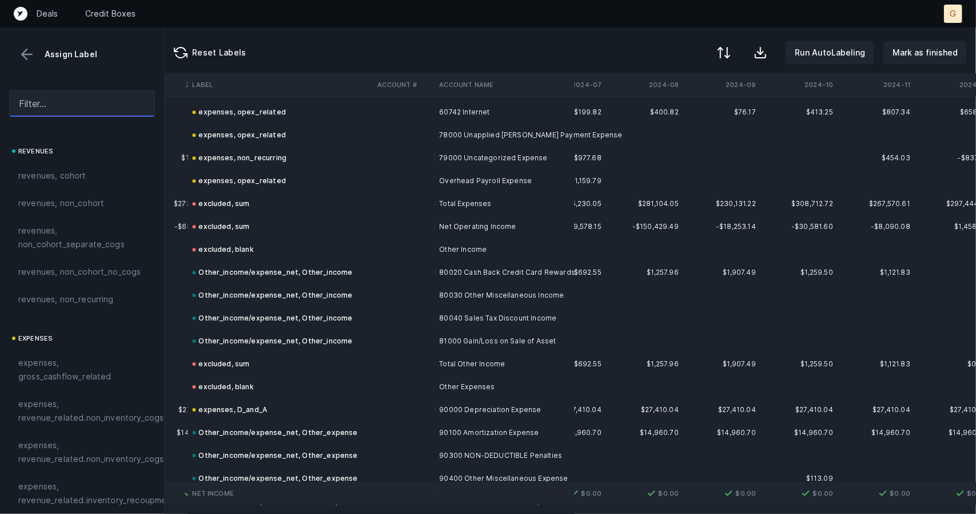
scroll to position [2570, 1824]
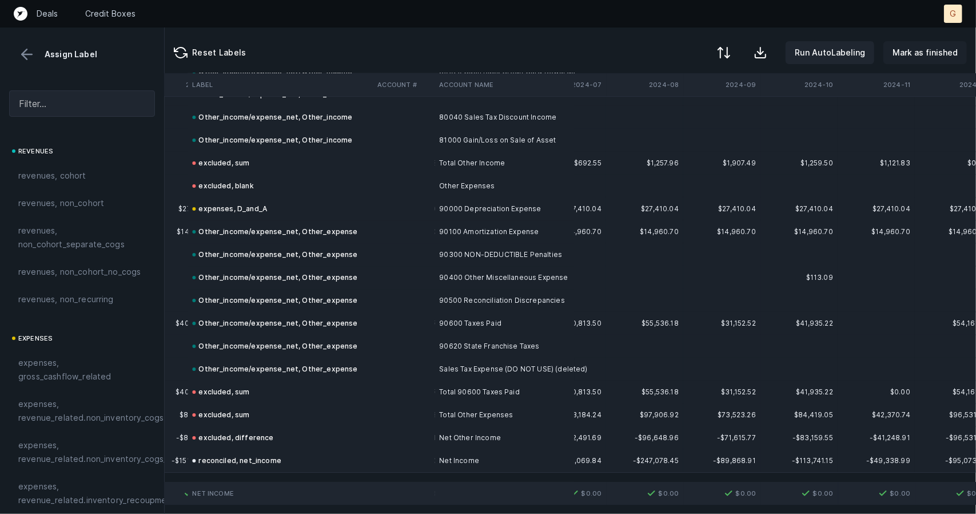
click at [932, 55] on p "Mark as finished" at bounding box center [925, 53] width 65 height 14
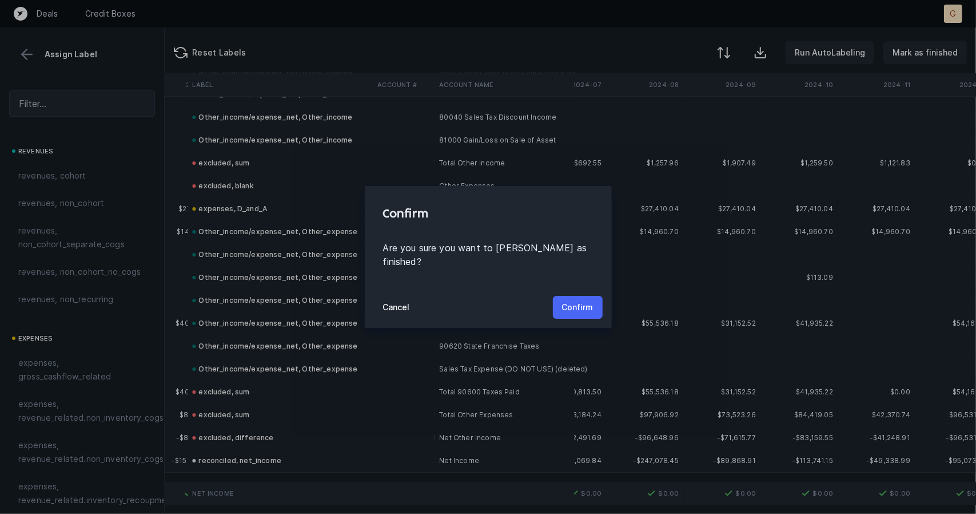
click at [567, 300] on p "Confirm" at bounding box center [577, 307] width 31 height 14
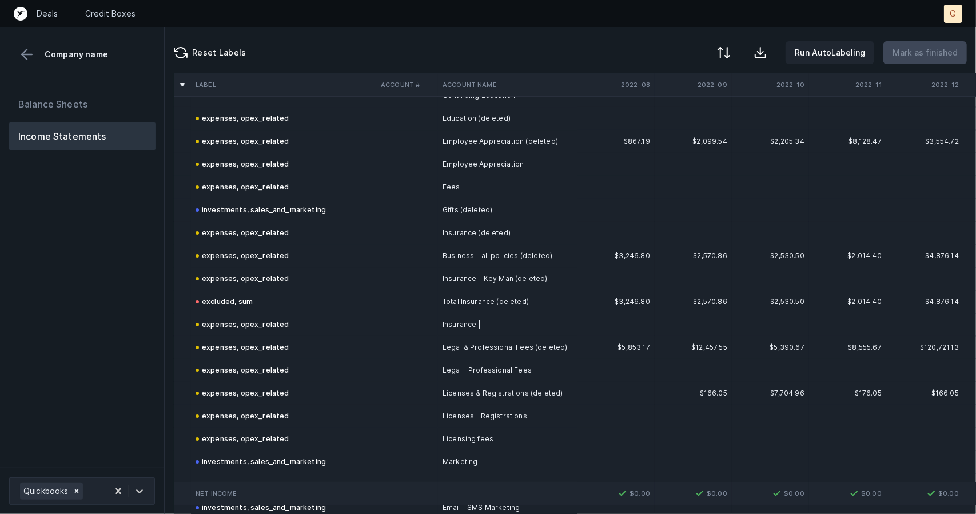
scroll to position [2620, 0]
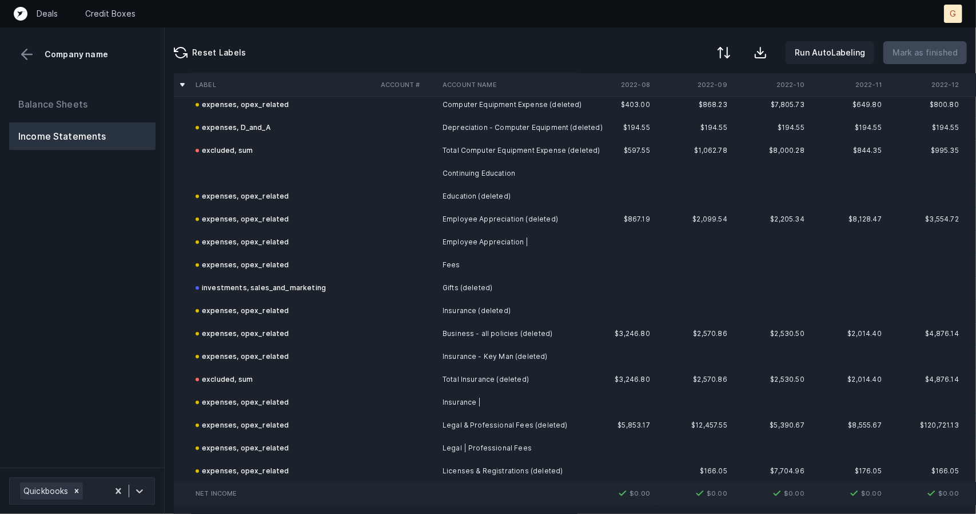
click at [237, 173] on td at bounding box center [283, 173] width 185 height 23
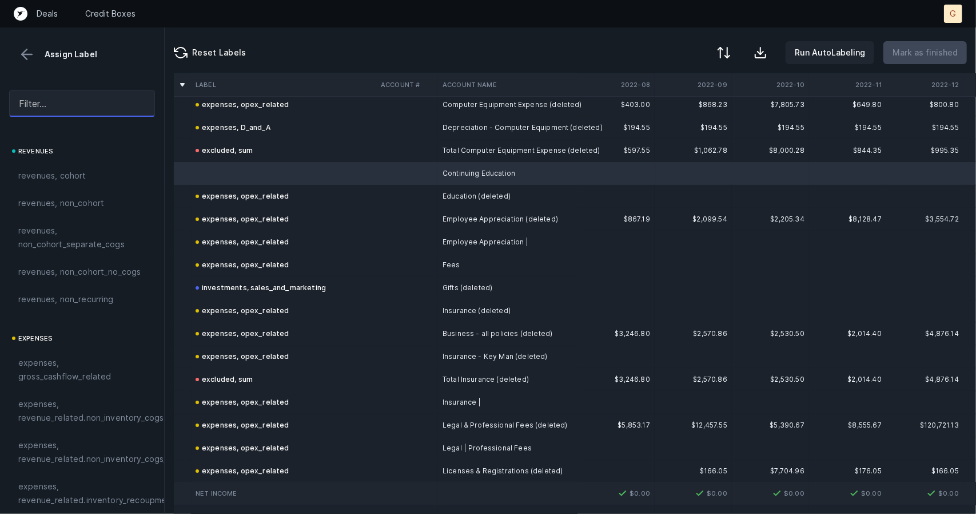
click at [102, 106] on input "text" at bounding box center [82, 103] width 146 height 26
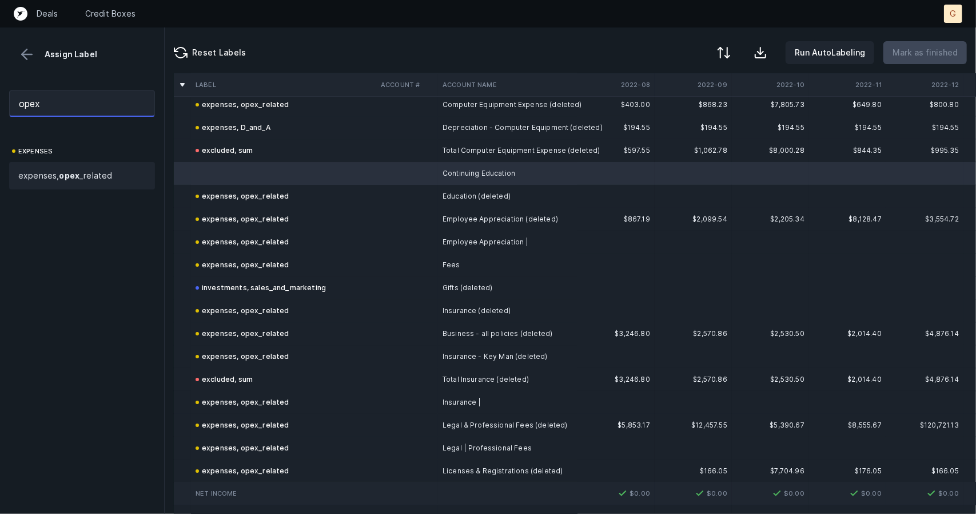
type input "opex"
click at [91, 178] on span "expenses, opex _related" at bounding box center [65, 176] width 94 height 14
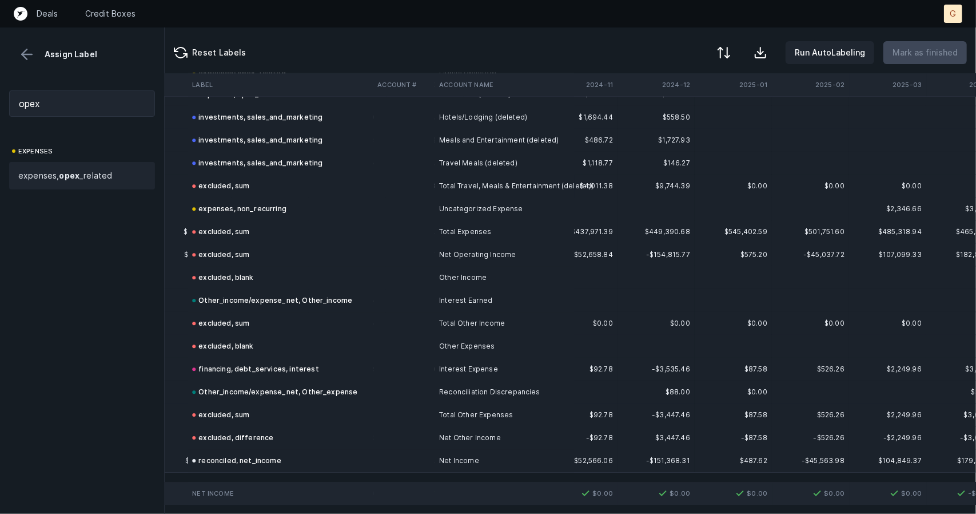
scroll to position [5177, 2466]
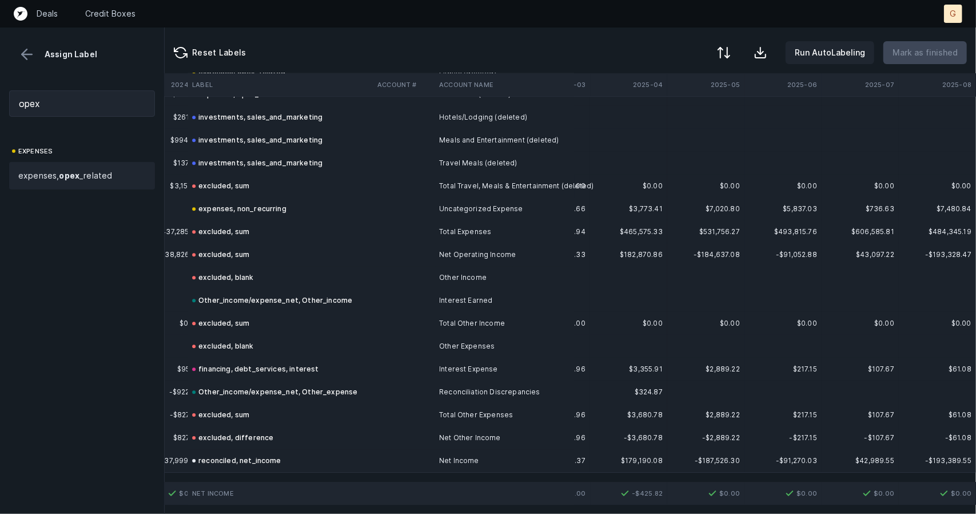
click at [42, 47] on div "Assign Label" at bounding box center [82, 54] width 146 height 17
click at [30, 50] on button at bounding box center [26, 54] width 17 height 17
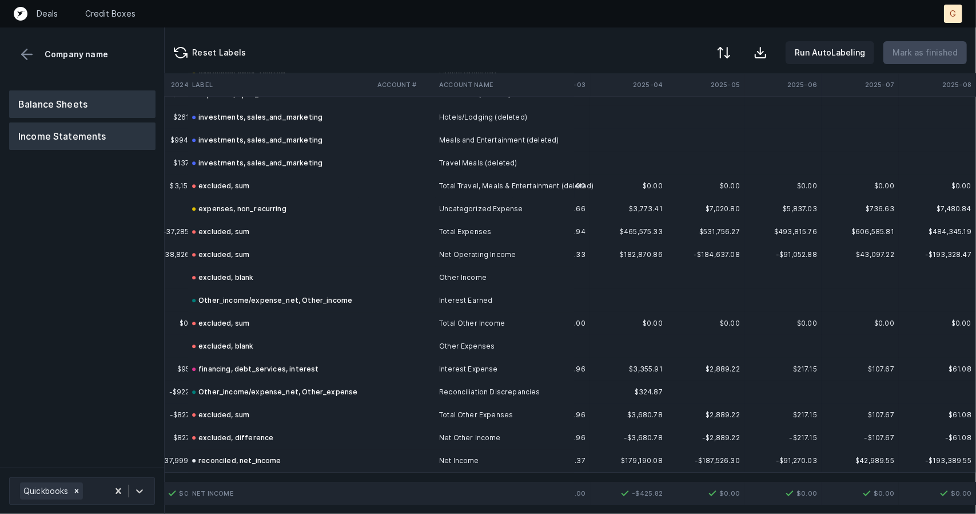
click at [35, 92] on button "Balance Sheets" at bounding box center [82, 103] width 146 height 27
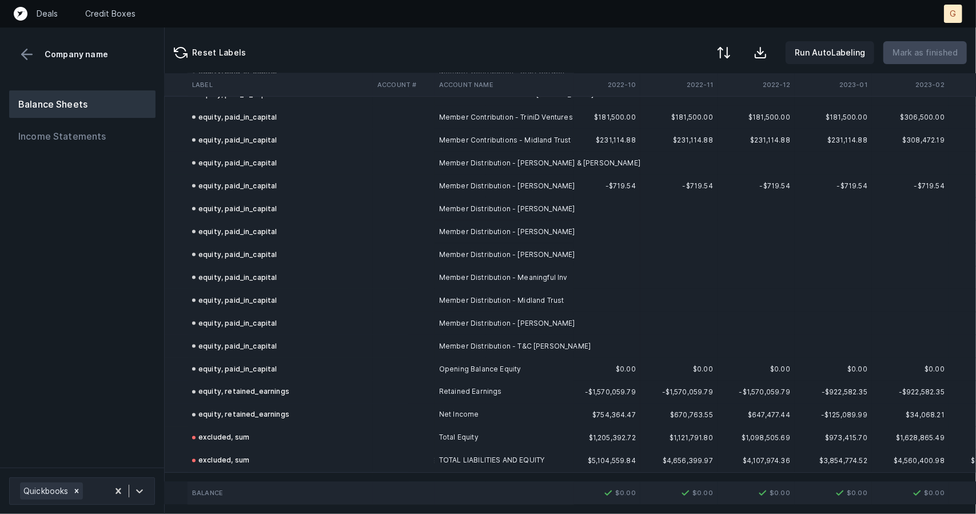
scroll to position [4098, 0]
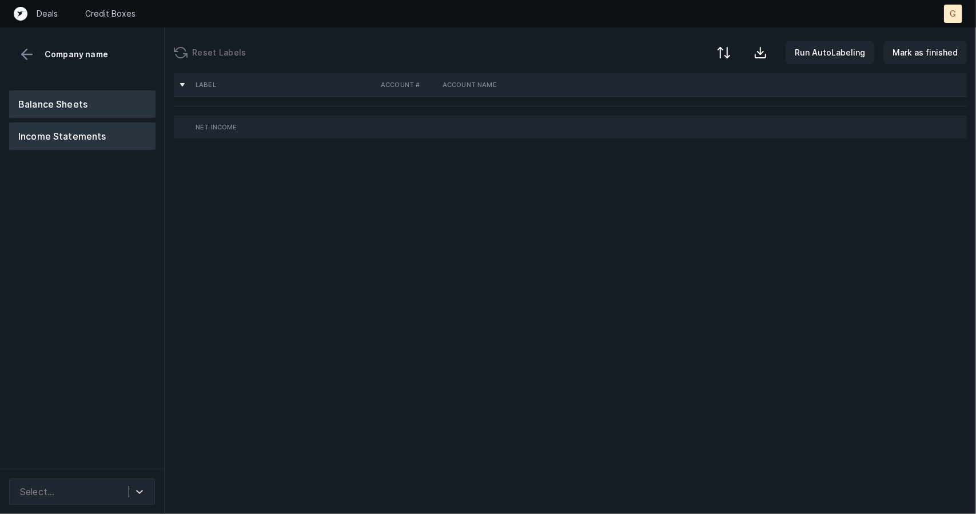
click at [79, 107] on button "Balance Sheets" at bounding box center [82, 103] width 146 height 27
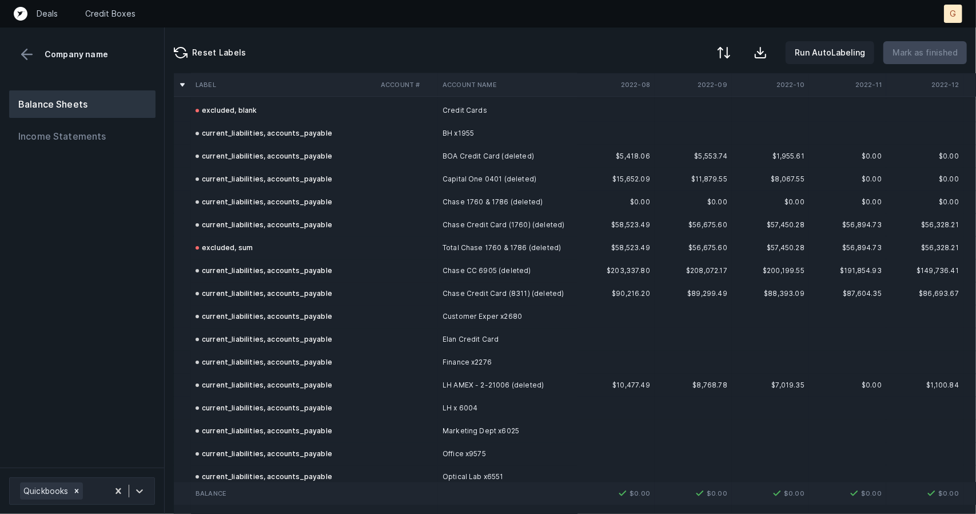
scroll to position [2475, 0]
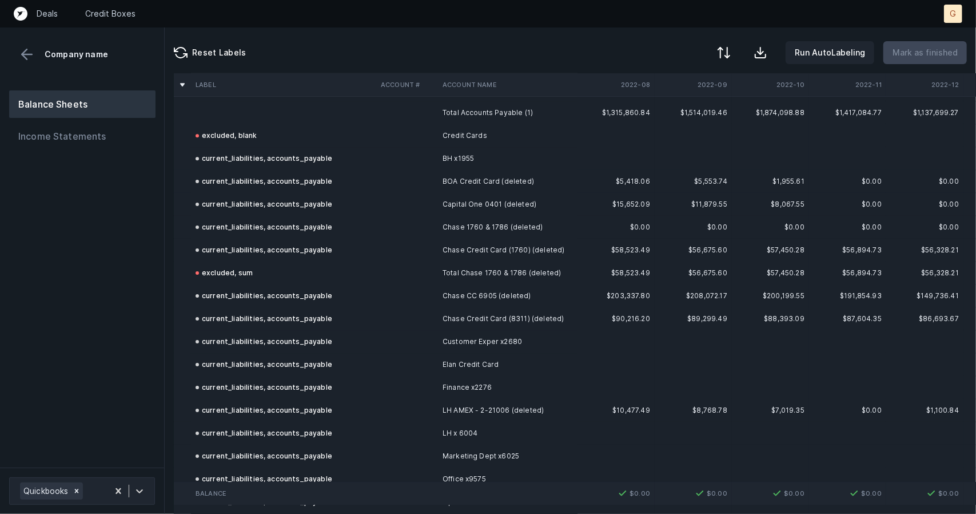
click at [204, 110] on td at bounding box center [283, 112] width 185 height 23
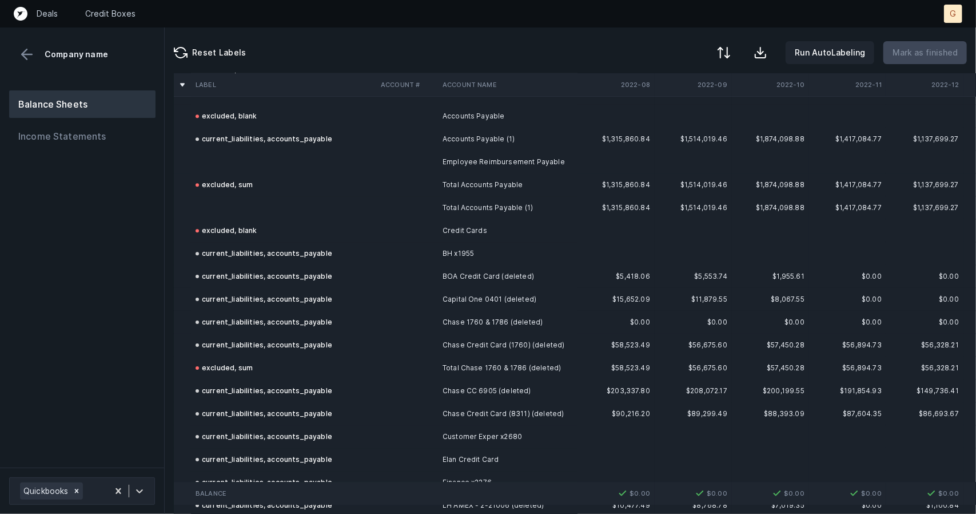
click at [230, 199] on td at bounding box center [283, 207] width 185 height 23
click at [228, 198] on td at bounding box center [283, 207] width 185 height 23
click at [230, 209] on td at bounding box center [283, 207] width 185 height 23
click at [24, 59] on button at bounding box center [26, 54] width 17 height 17
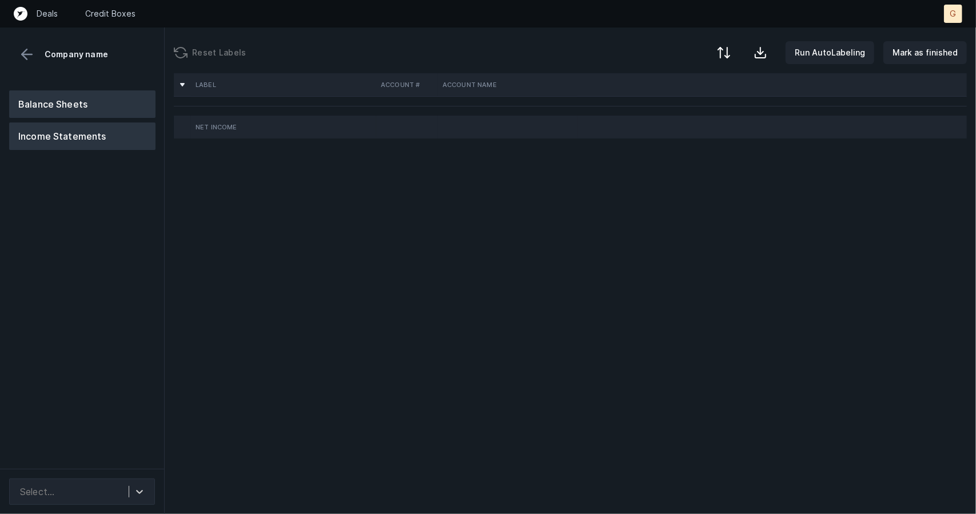
click at [85, 106] on button "Balance Sheets" at bounding box center [82, 103] width 146 height 27
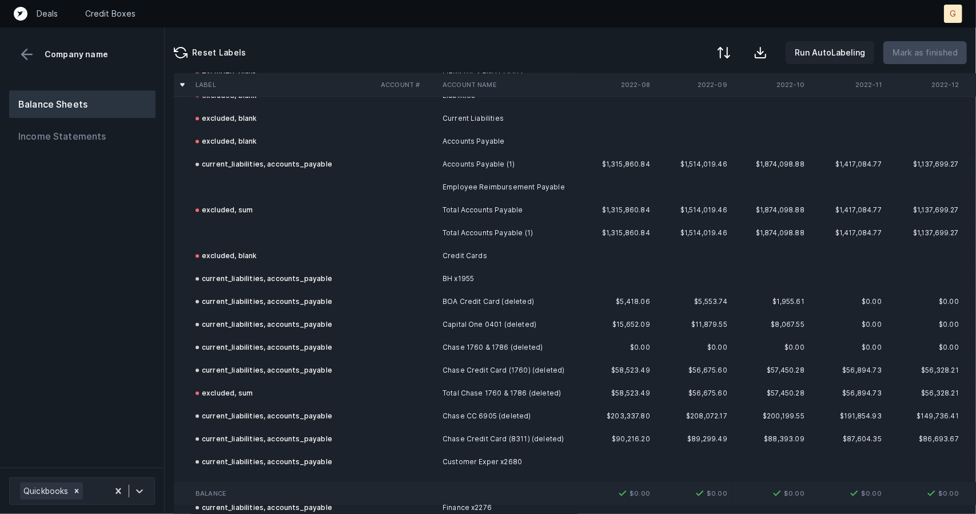
scroll to position [2354, 0]
click at [216, 240] on td at bounding box center [283, 233] width 185 height 23
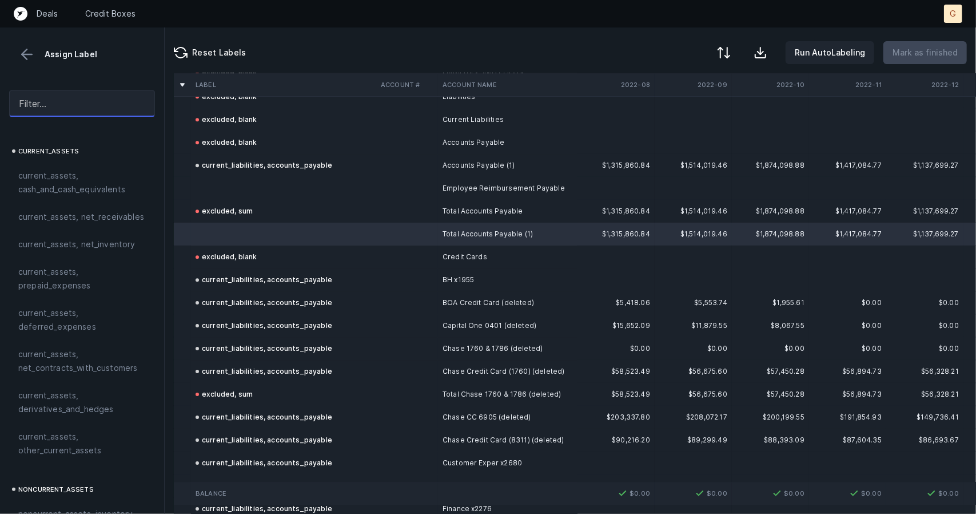
click at [70, 103] on input "text" at bounding box center [82, 103] width 146 height 26
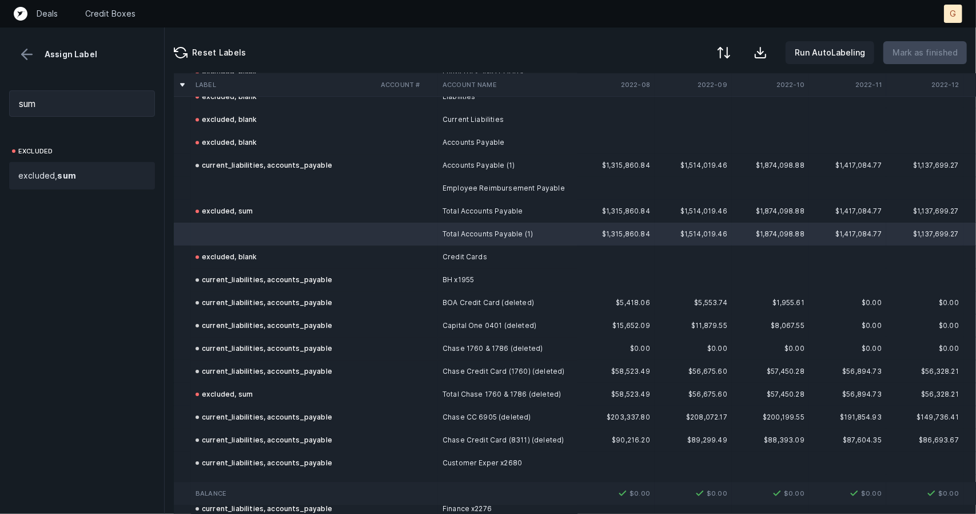
click at [60, 164] on div "excluded, sum" at bounding box center [82, 175] width 146 height 27
click at [234, 192] on td at bounding box center [283, 188] width 185 height 23
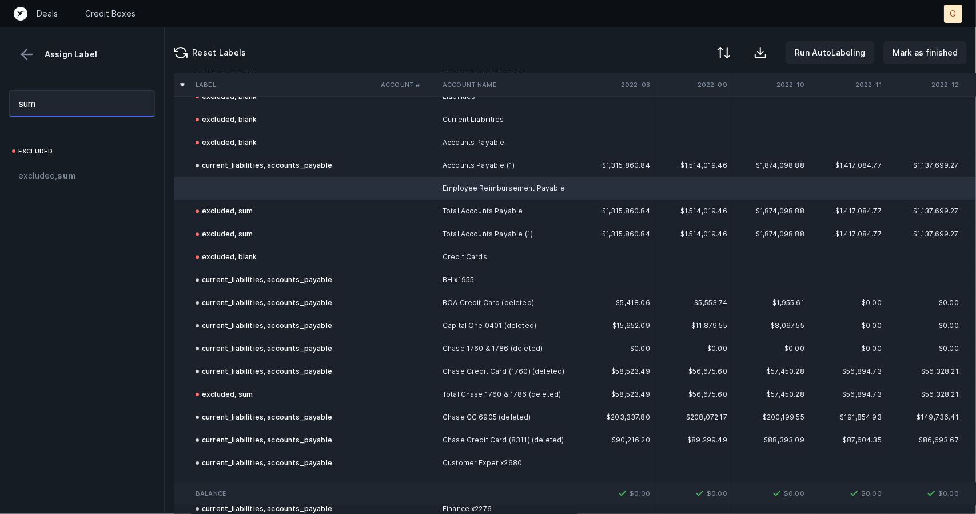
drag, startPoint x: 77, startPoint y: 105, endPoint x: 0, endPoint y: 90, distance: 77.9
click at [0, 90] on div "sum" at bounding box center [82, 103] width 164 height 45
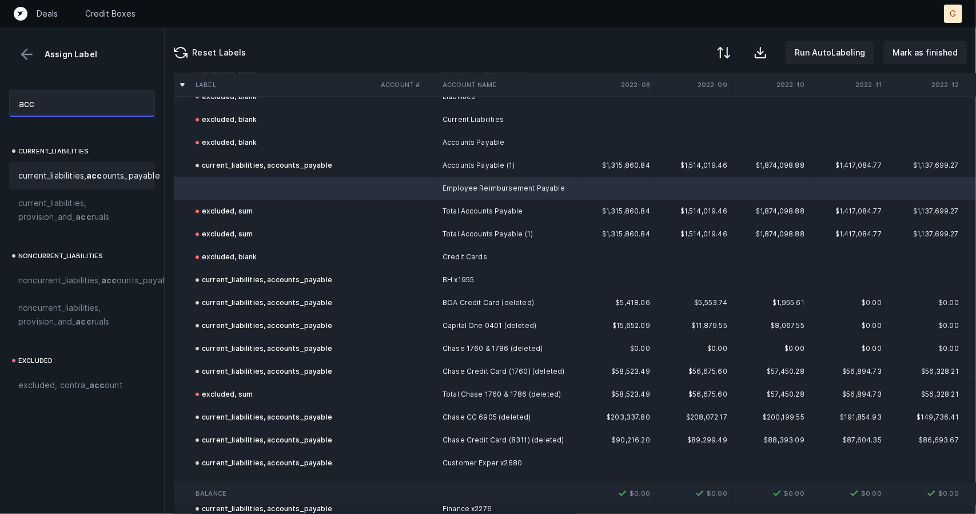
type input "acc"
click at [72, 180] on span "current_liabilities, acc ounts_payable" at bounding box center [89, 176] width 142 height 14
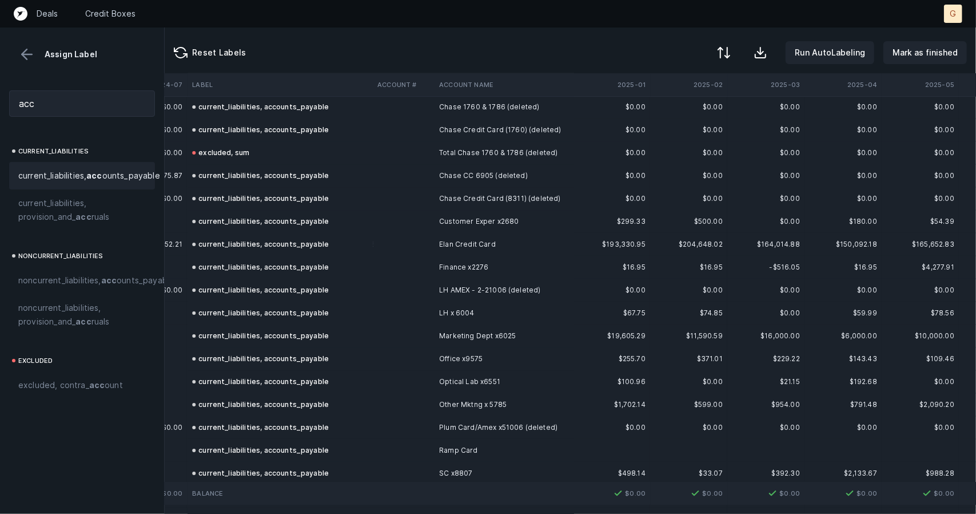
scroll to position [2595, 2466]
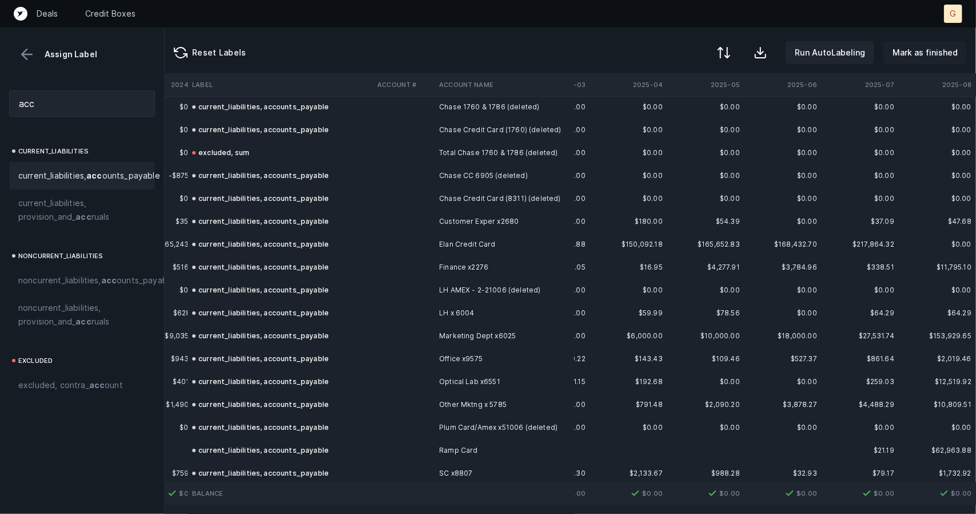
click at [907, 48] on p "Mark as finished" at bounding box center [925, 53] width 65 height 14
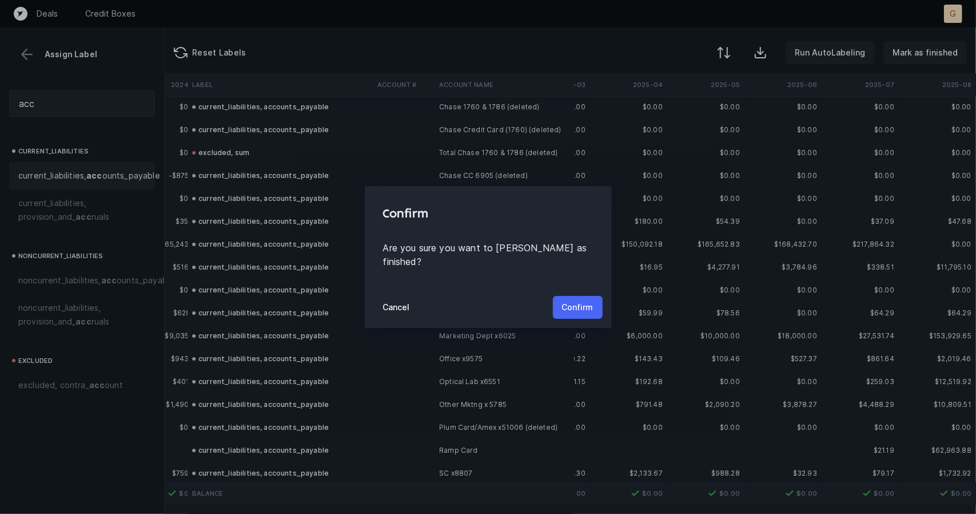
click at [576, 300] on p "Confirm" at bounding box center [577, 307] width 31 height 14
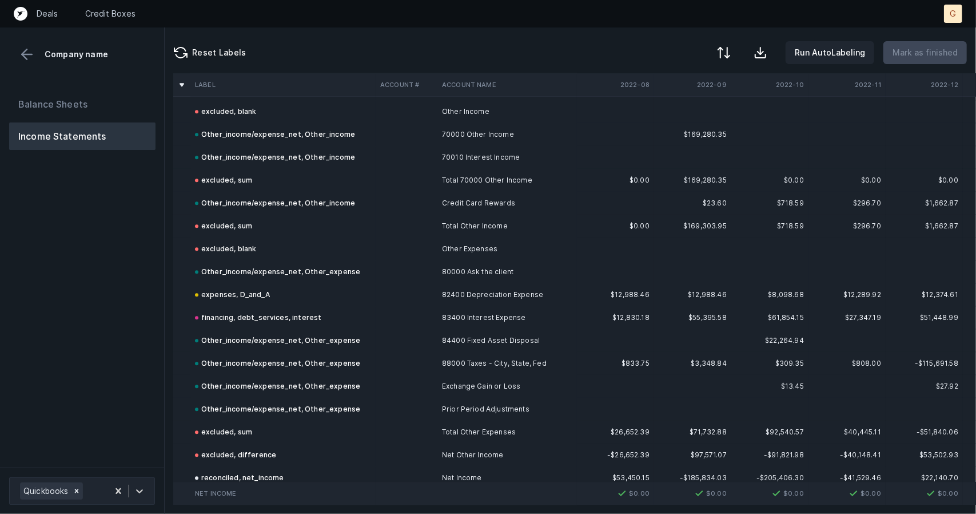
scroll to position [4834, 1]
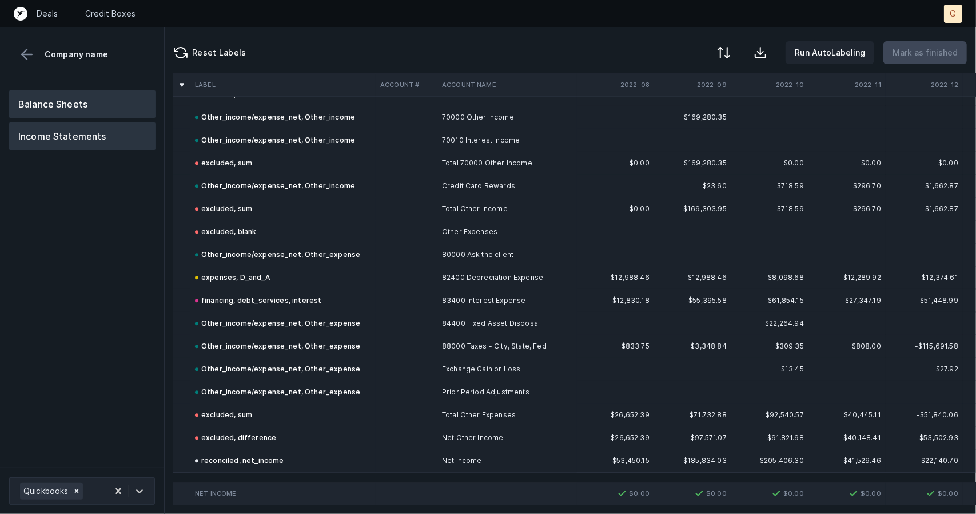
click at [82, 110] on button "Balance Sheets" at bounding box center [82, 103] width 146 height 27
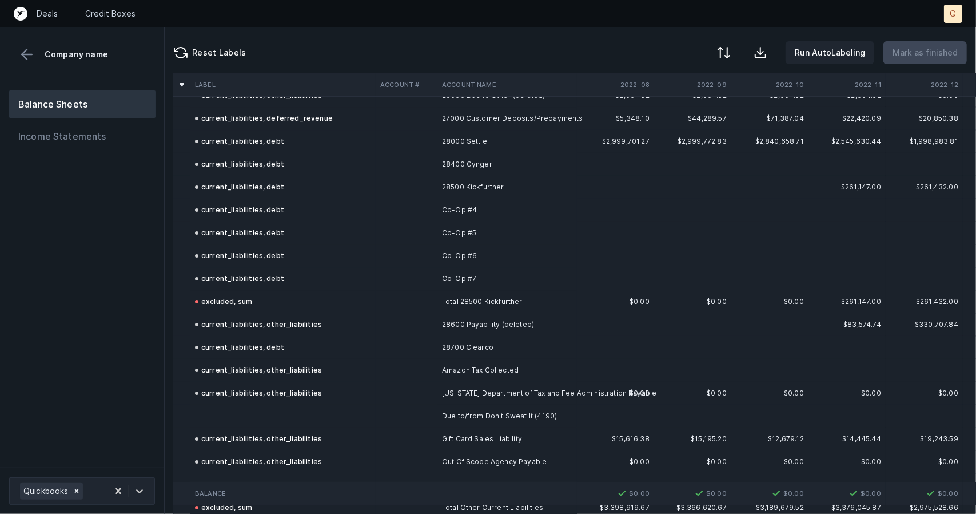
scroll to position [2676, 1]
click at [230, 410] on td at bounding box center [282, 414] width 185 height 23
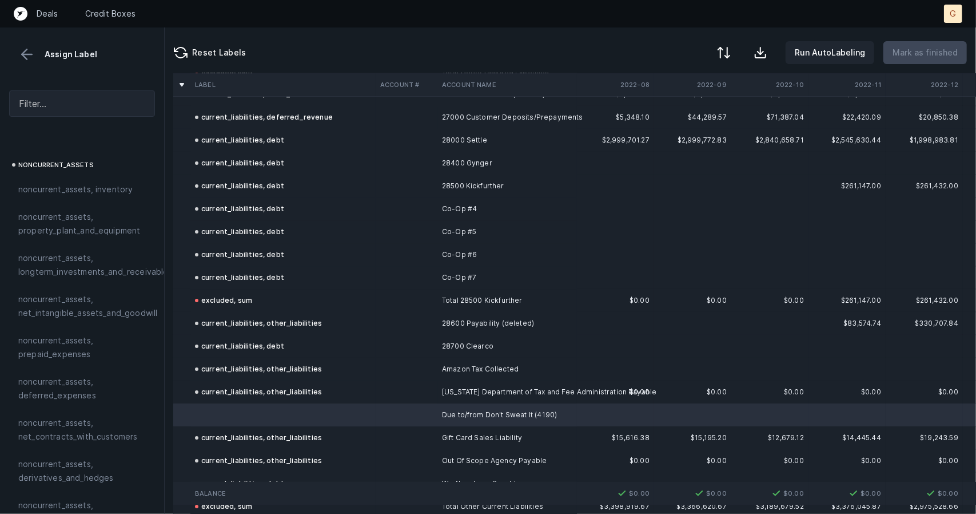
scroll to position [325, 0]
click at [78, 104] on input "text" at bounding box center [82, 103] width 146 height 26
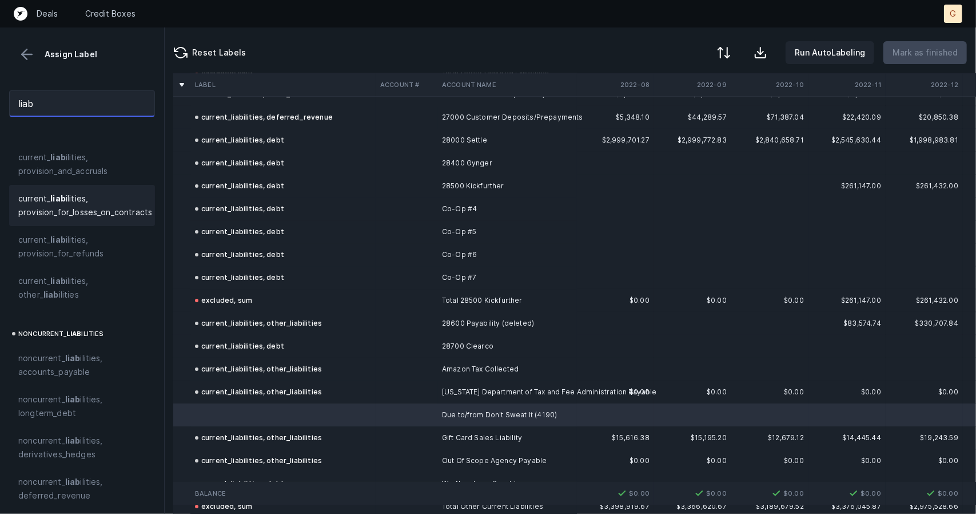
scroll to position [170, 0]
drag, startPoint x: 58, startPoint y: 292, endPoint x: 300, endPoint y: 290, distance: 241.3
click at [58, 292] on span "current_ liab ilities, other_ liab ilities" at bounding box center [82, 286] width 128 height 27
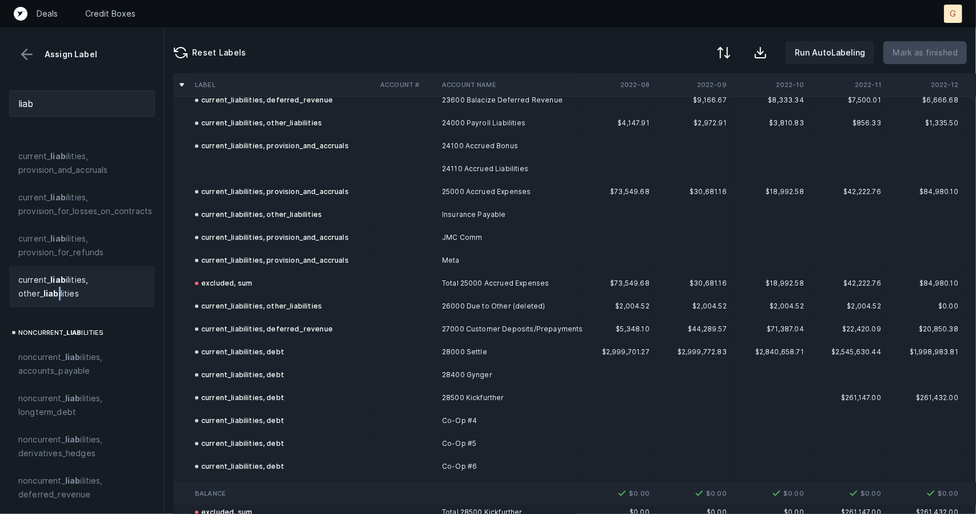
scroll to position [2332, 1]
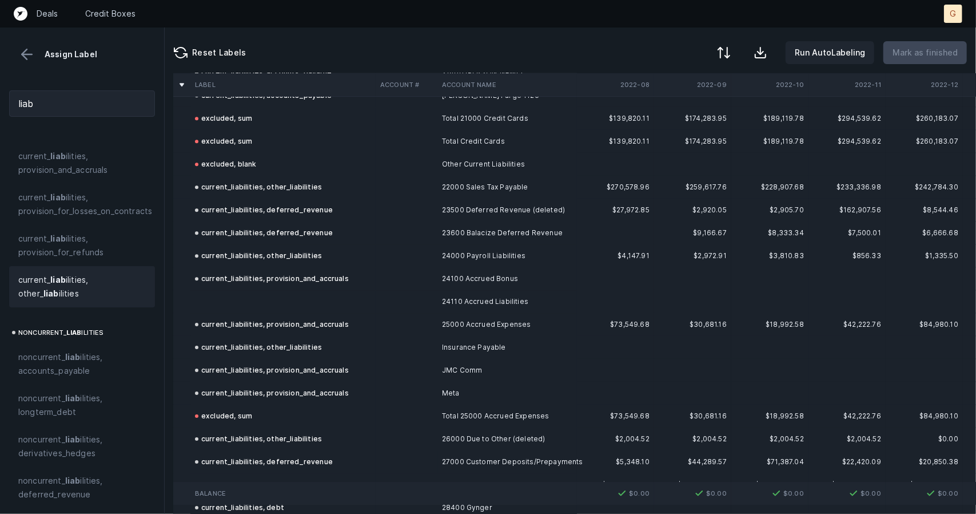
click at [265, 307] on td at bounding box center [282, 301] width 185 height 23
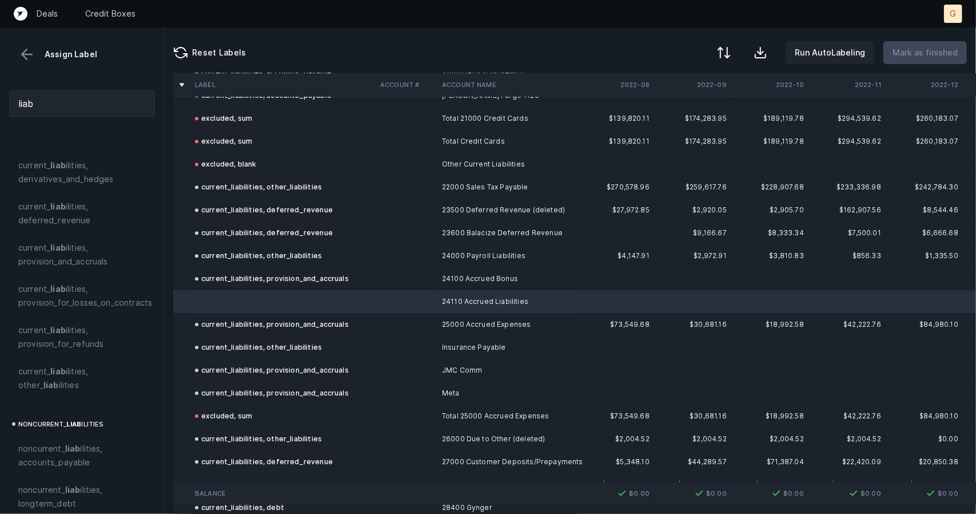
scroll to position [79, 0]
drag, startPoint x: 59, startPoint y: 106, endPoint x: 0, endPoint y: 89, distance: 61.3
click at [0, 89] on div "liab" at bounding box center [82, 103] width 164 height 45
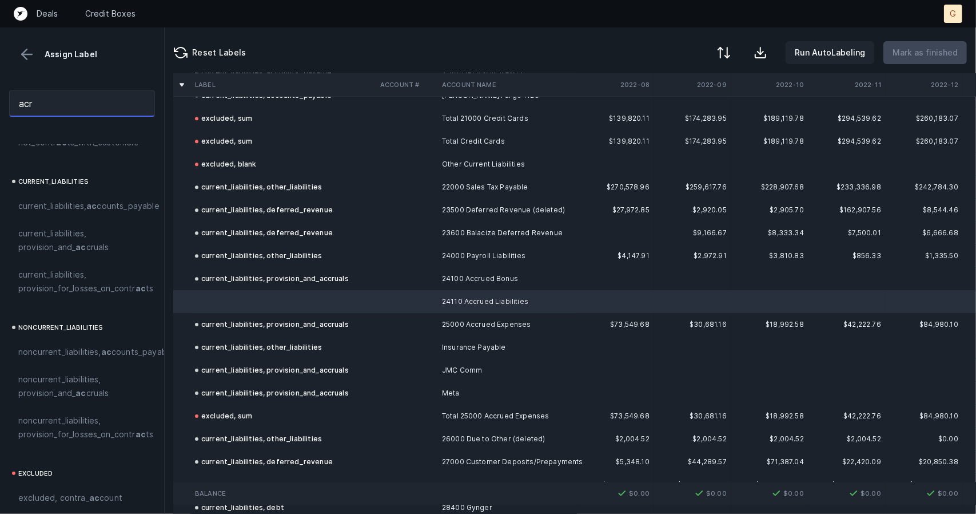
scroll to position [0, 0]
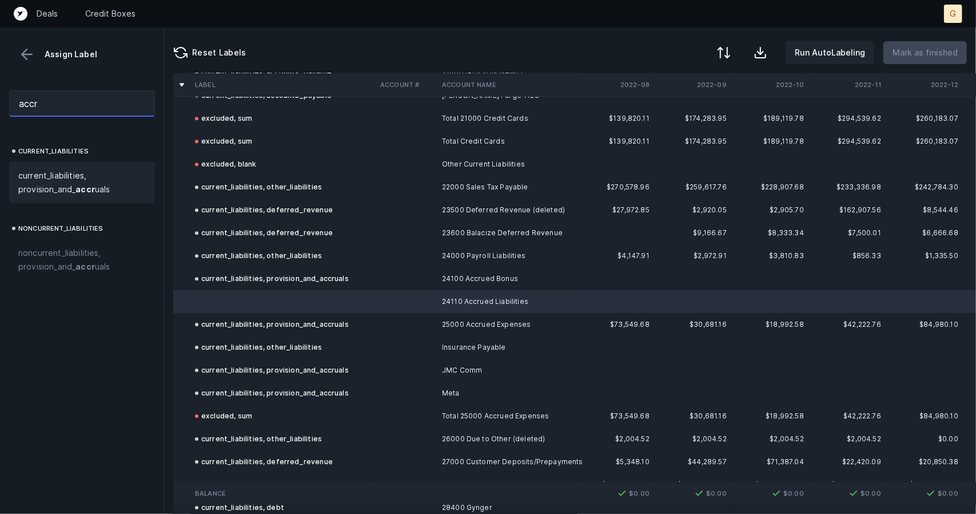
type input "accr"
click at [65, 173] on span "current_liabilities, provision_and_ accr uals" at bounding box center [82, 182] width 128 height 27
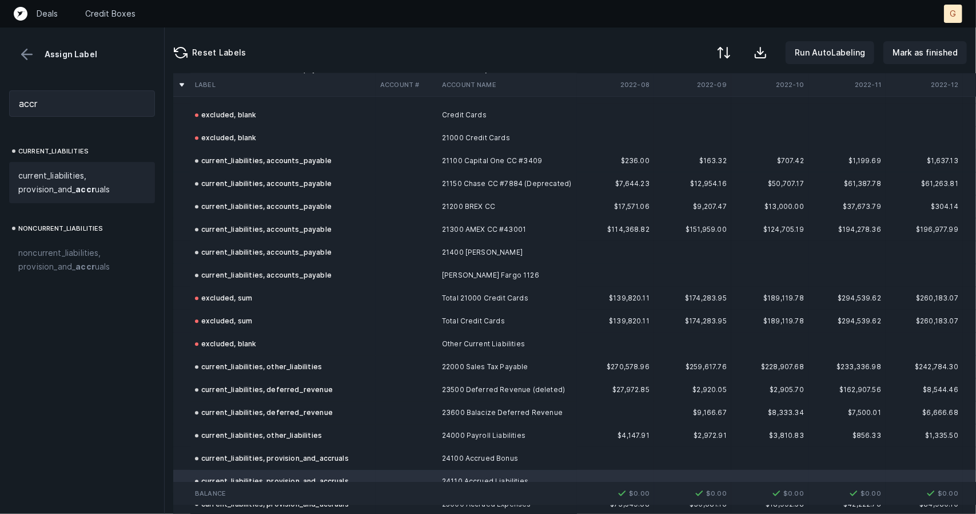
scroll to position [1885, 1]
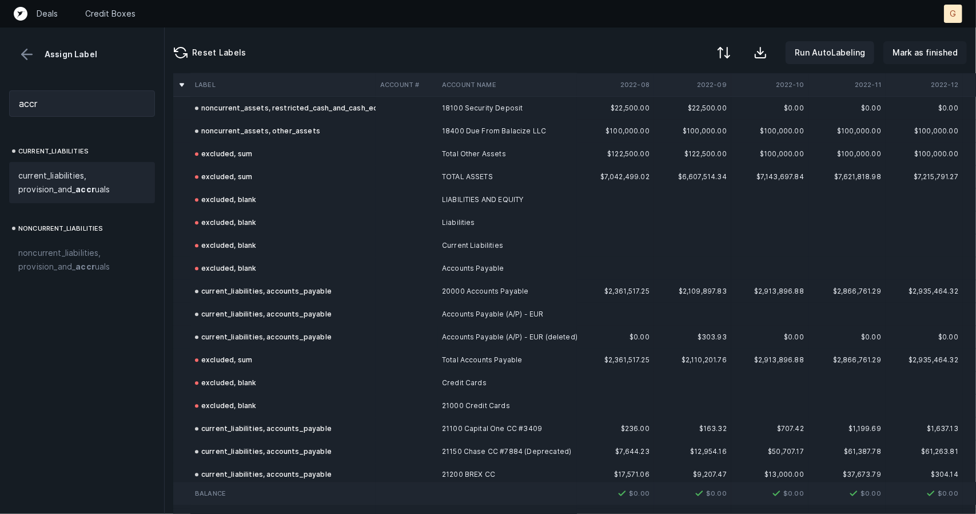
click at [908, 52] on p "Mark as finished" at bounding box center [925, 53] width 65 height 14
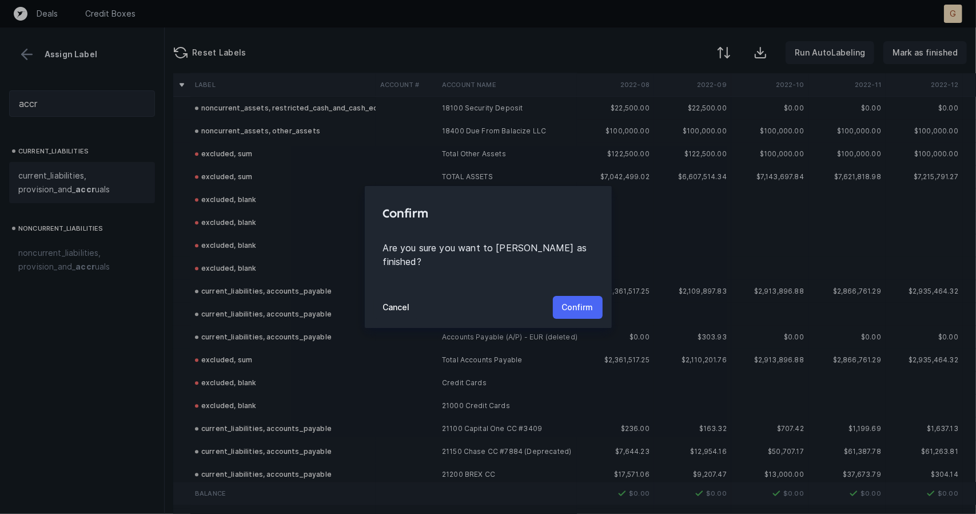
click at [572, 300] on p "Confirm" at bounding box center [577, 307] width 31 height 14
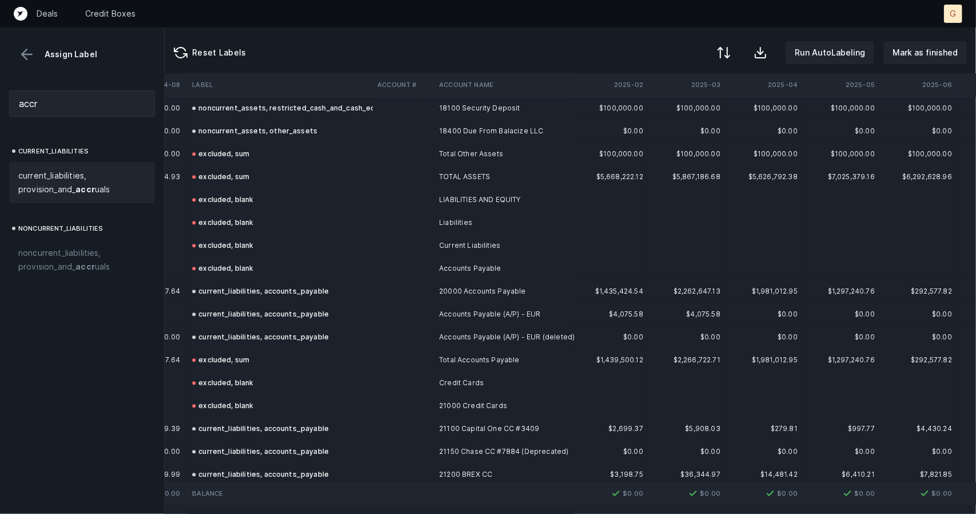
scroll to position [1885, 2466]
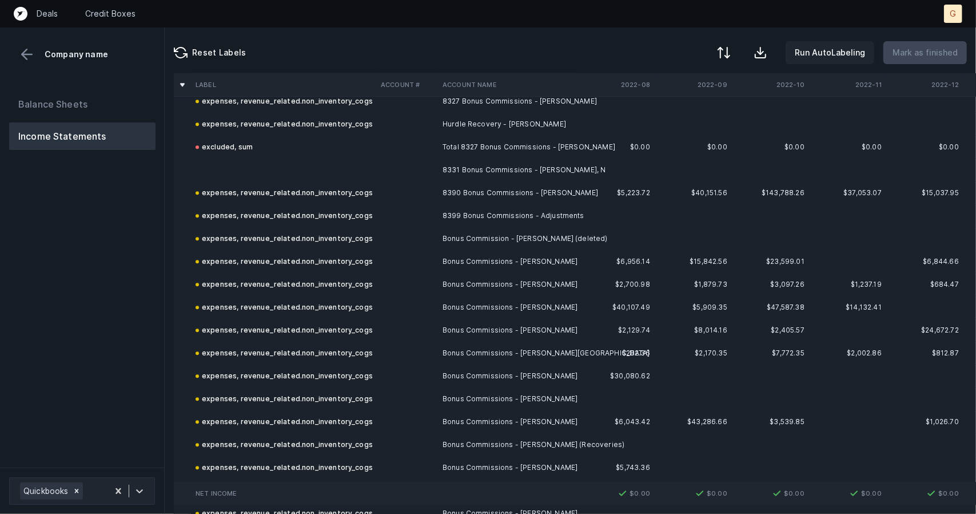
scroll to position [1914, 0]
click at [242, 163] on td at bounding box center [283, 170] width 185 height 23
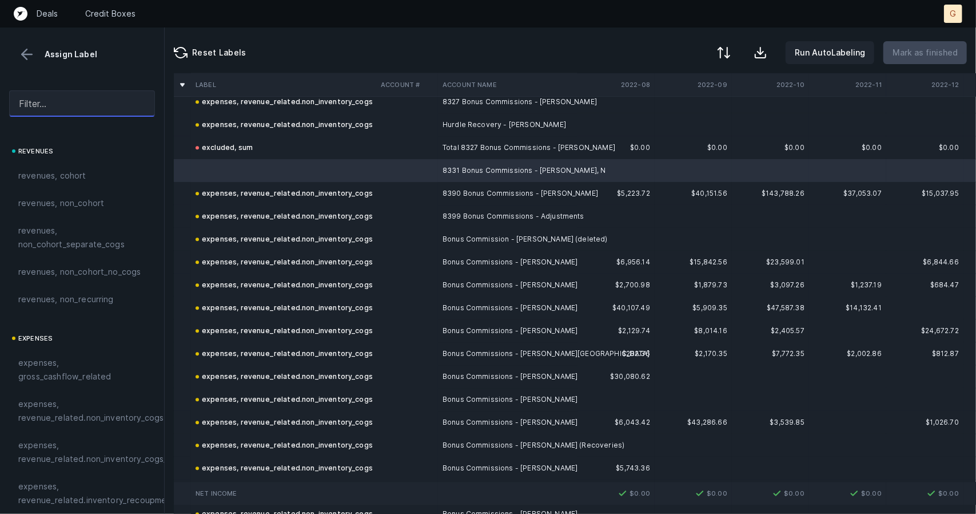
click at [62, 106] on input "text" at bounding box center [82, 103] width 146 height 26
type input "o"
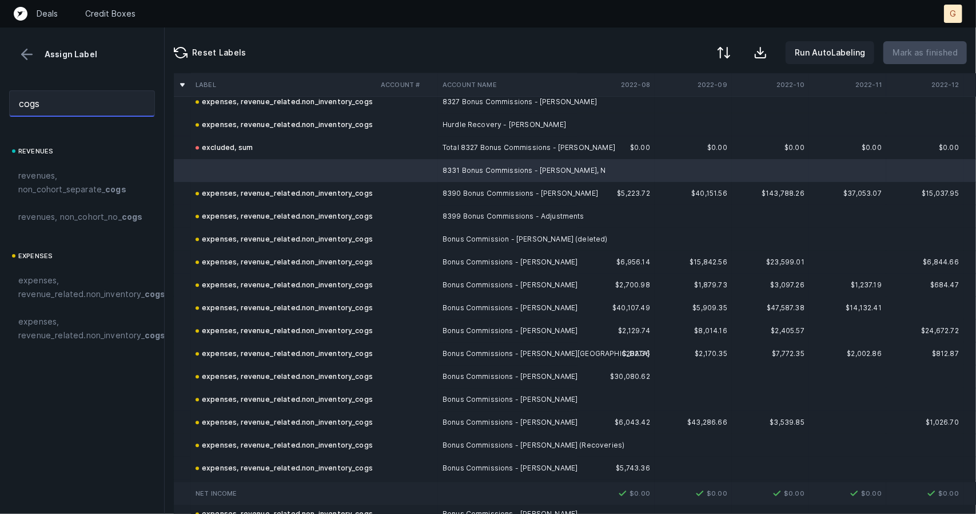
type input "cogs"
click at [53, 279] on div "expenses expenses, revenue_related.non_inventory_ cogs expenses, revenue_relate…" at bounding box center [82, 299] width 146 height 100
click at [60, 298] on span "expenses, revenue_related.non_inventory_ cogs" at bounding box center [91, 286] width 147 height 27
click at [62, 300] on span "expenses, revenue_related.non_inventory_ cogs" at bounding box center [91, 286] width 147 height 27
click at [67, 301] on span "expenses, revenue_related.non_inventory_ cogs" at bounding box center [91, 286] width 147 height 27
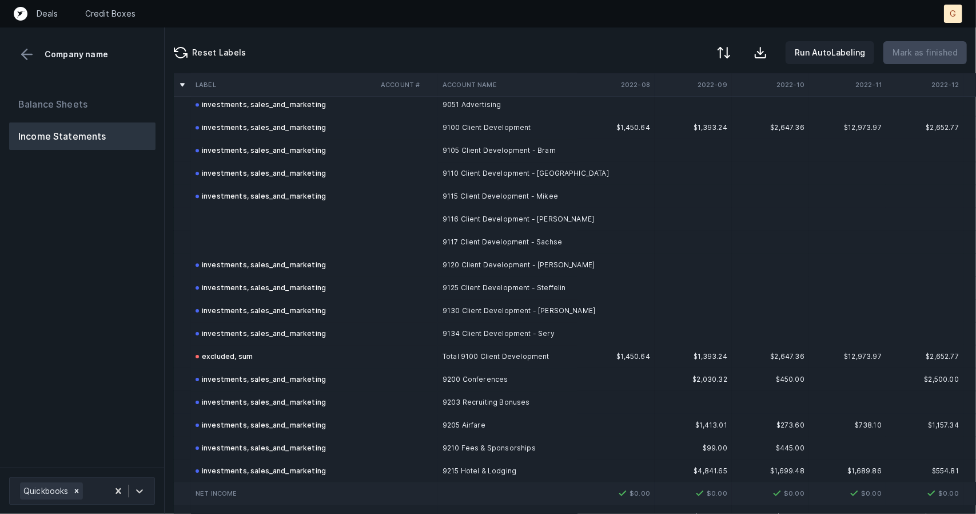
scroll to position [5257, 0]
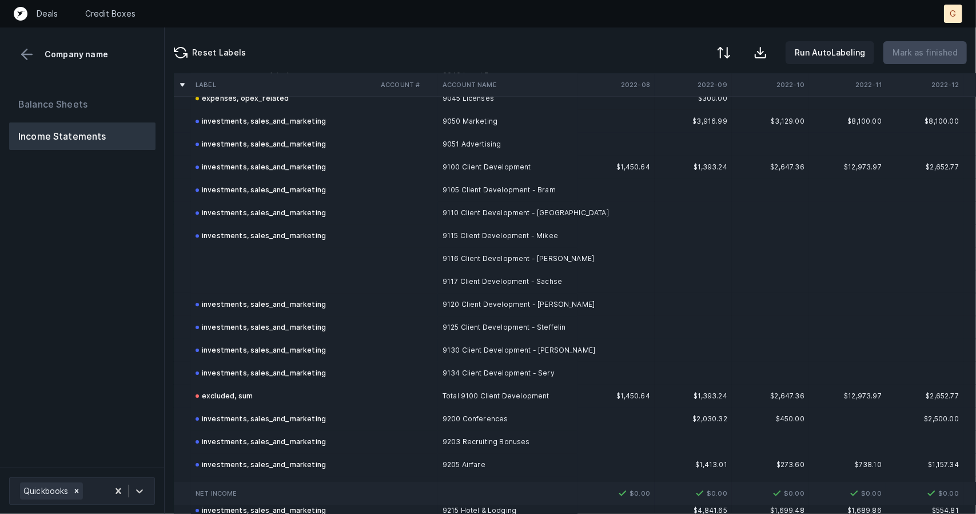
click at [241, 258] on td at bounding box center [283, 258] width 185 height 23
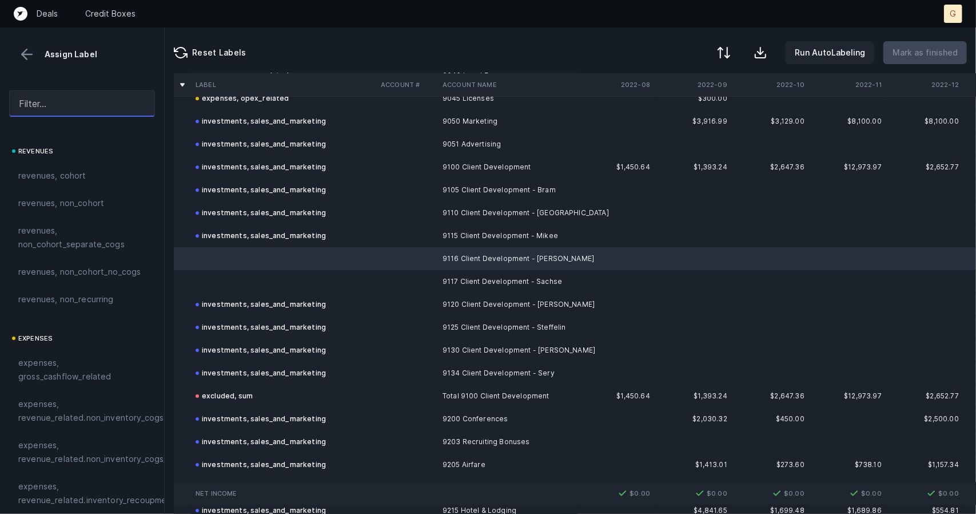
click at [71, 104] on input "text" at bounding box center [82, 103] width 146 height 26
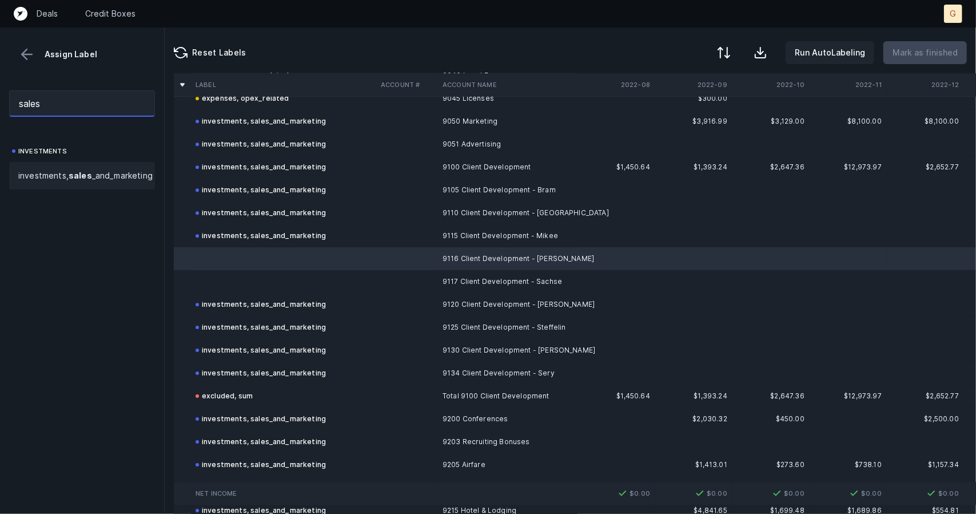
type input "sales"
click at [57, 175] on span "investments, sales _and_marketing" at bounding box center [85, 176] width 134 height 14
click at [232, 274] on td at bounding box center [283, 281] width 185 height 23
click at [71, 181] on span "investments, sales _and_marketing" at bounding box center [85, 176] width 134 height 14
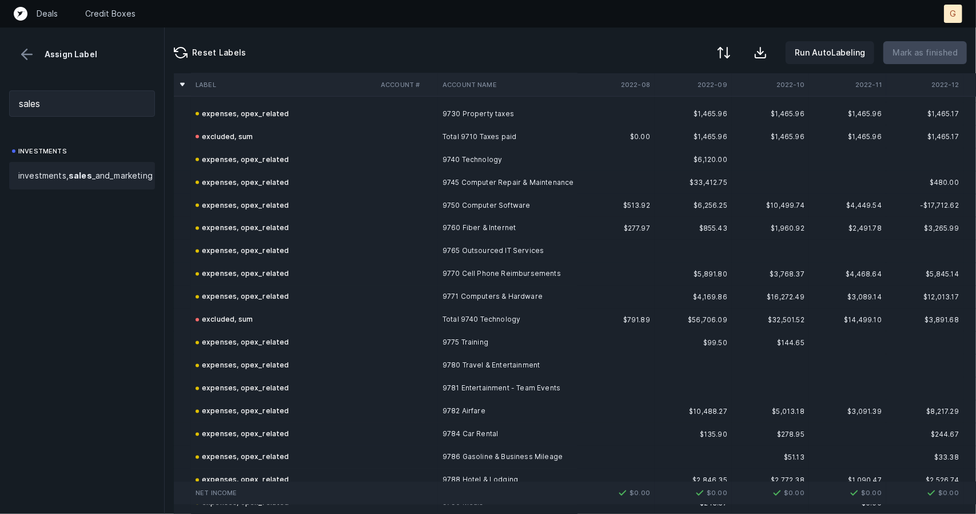
scroll to position [6464, 0]
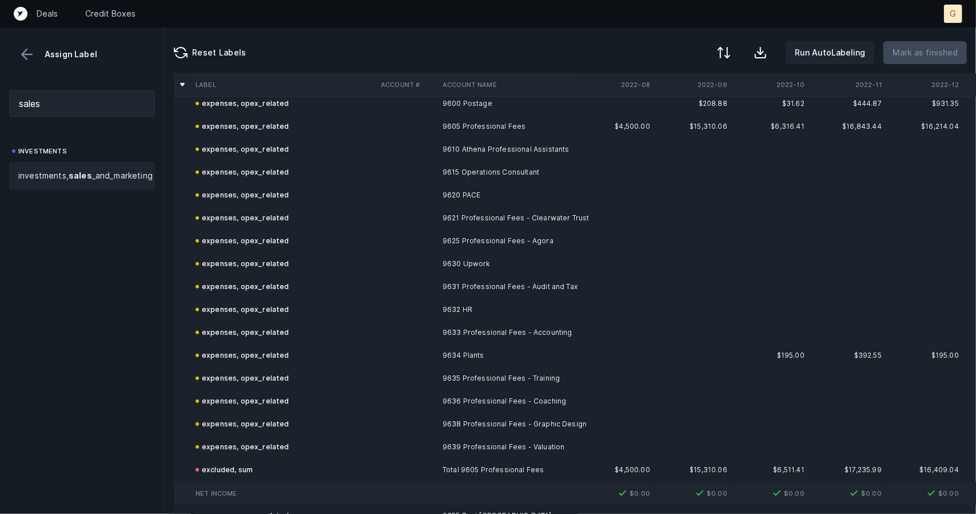
click at [16, 43] on div "Assign Label" at bounding box center [82, 44] width 164 height 35
click at [31, 54] on button at bounding box center [26, 54] width 17 height 17
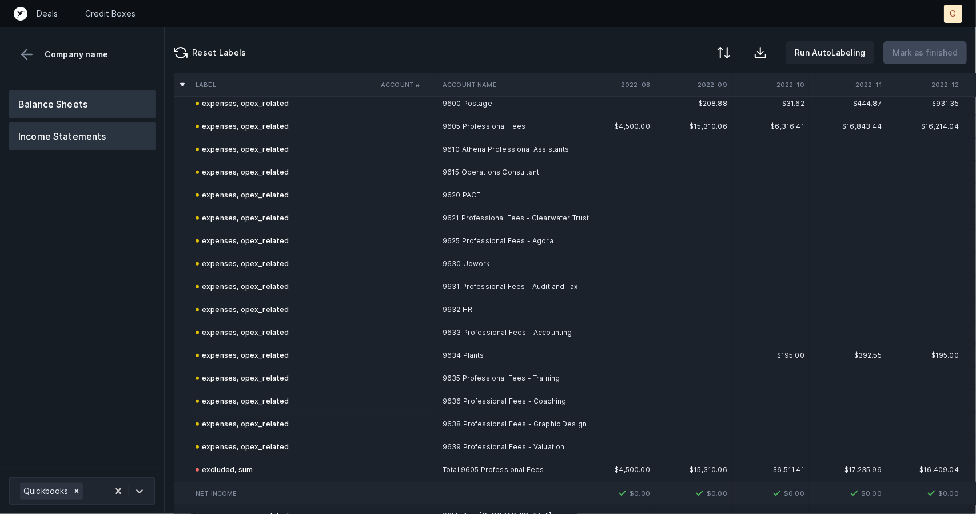
click at [70, 98] on button "Balance Sheets" at bounding box center [82, 103] width 146 height 27
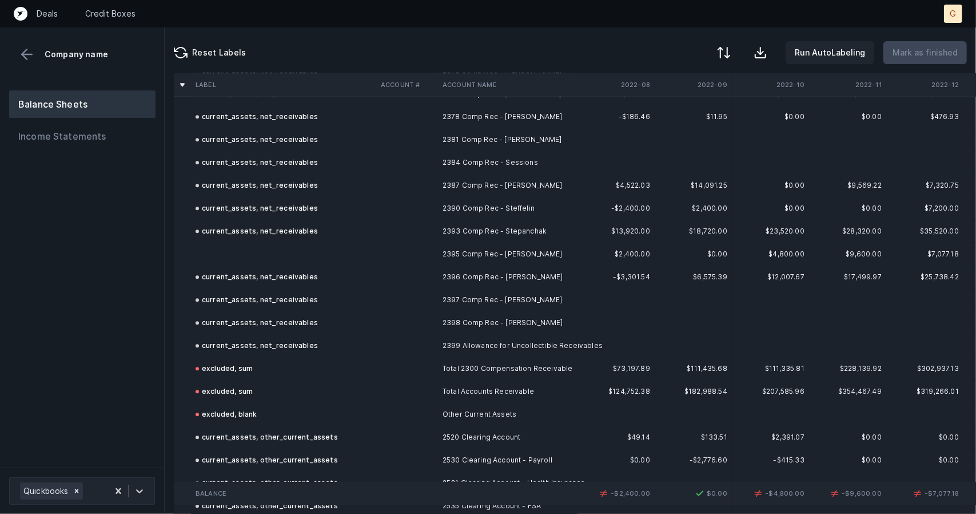
scroll to position [1959, 0]
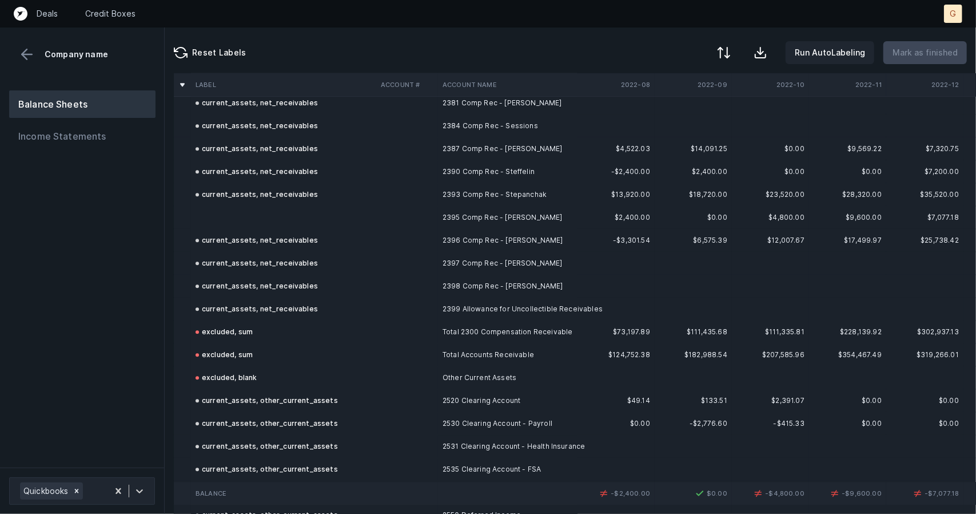
click at [268, 209] on td at bounding box center [283, 217] width 185 height 23
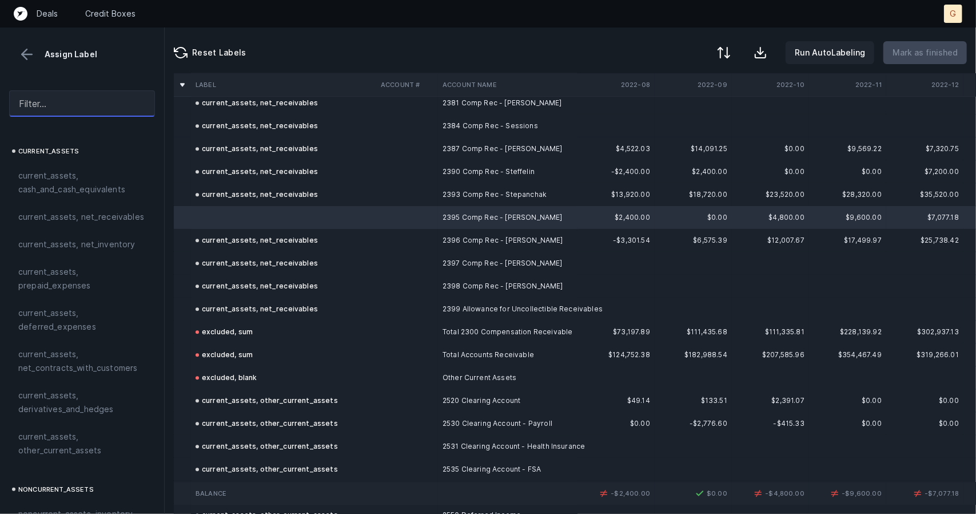
click at [69, 107] on input "text" at bounding box center [82, 103] width 146 height 26
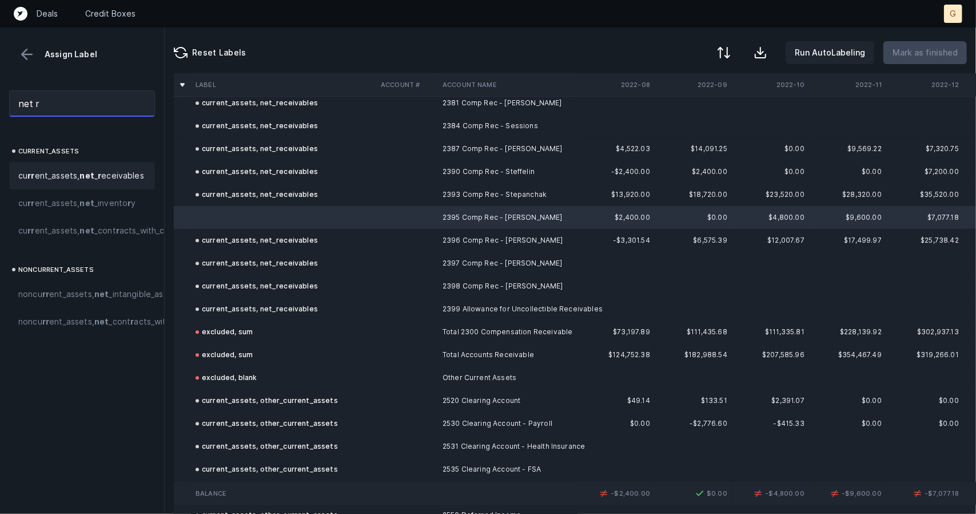
type input "net r"
click at [62, 189] on div "cu r r ent_assets, net _ r eceivables" at bounding box center [82, 175] width 146 height 27
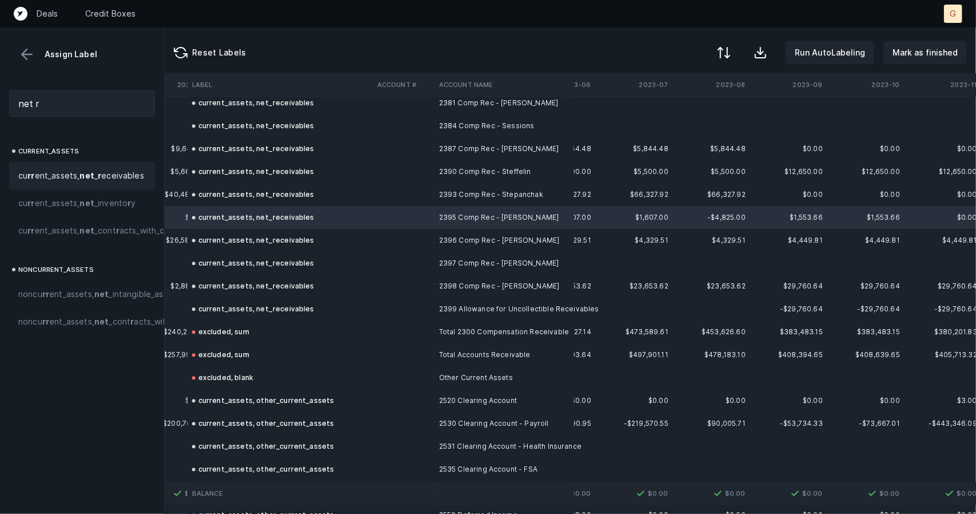
scroll to position [1959, 1740]
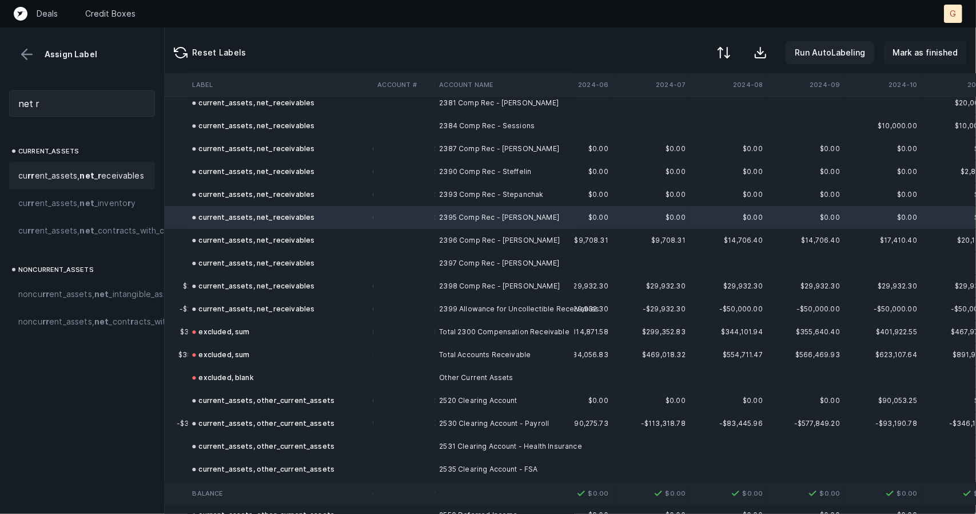
click at [914, 56] on p "Mark as finished" at bounding box center [925, 53] width 65 height 14
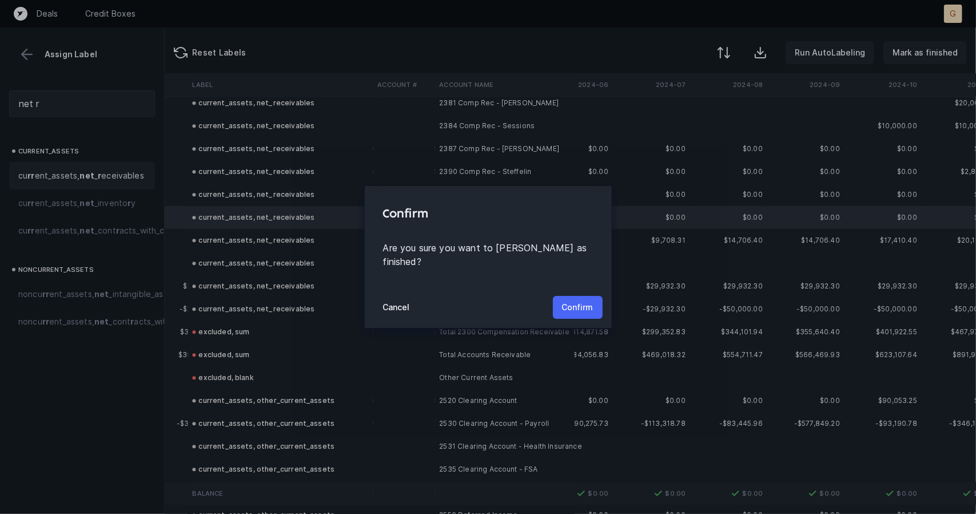
click at [575, 300] on p "Confirm" at bounding box center [577, 307] width 31 height 14
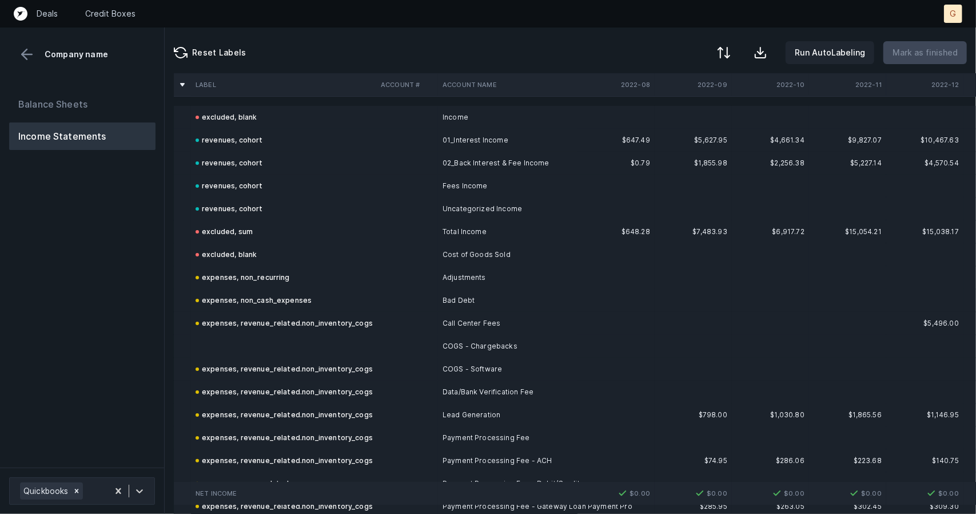
click at [272, 353] on td at bounding box center [283, 346] width 185 height 23
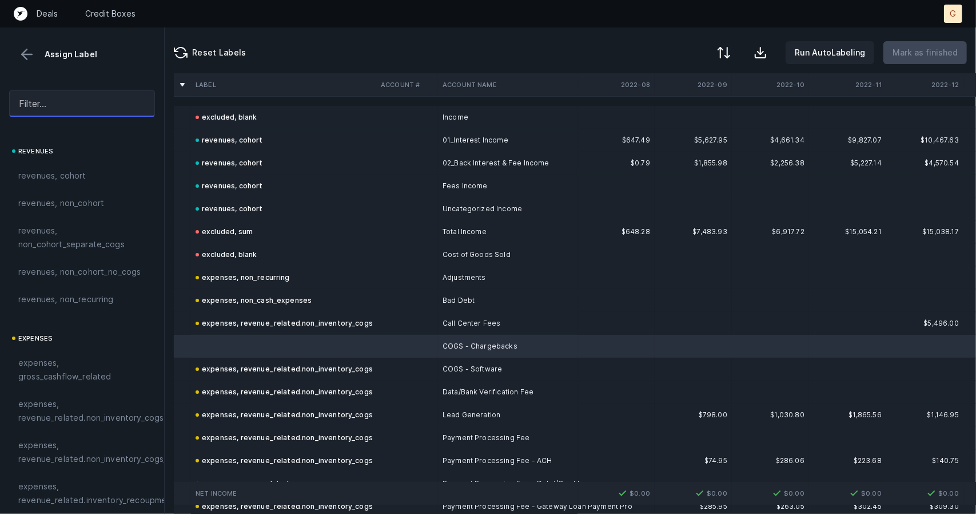
click at [61, 110] on input "text" at bounding box center [82, 103] width 146 height 26
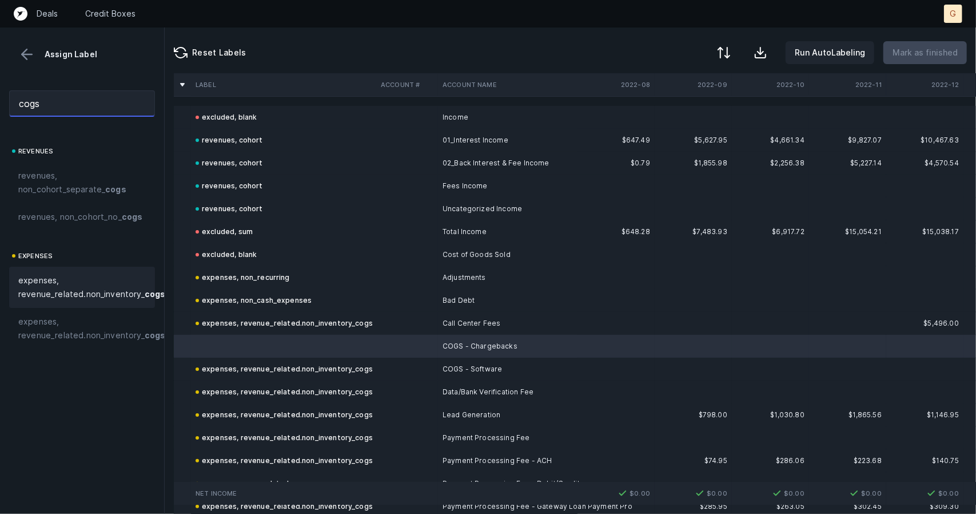
type input "cogs"
click at [71, 301] on span "expenses, revenue_related.non_inventory_ cogs" at bounding box center [91, 286] width 147 height 27
click at [27, 53] on button at bounding box center [26, 54] width 17 height 17
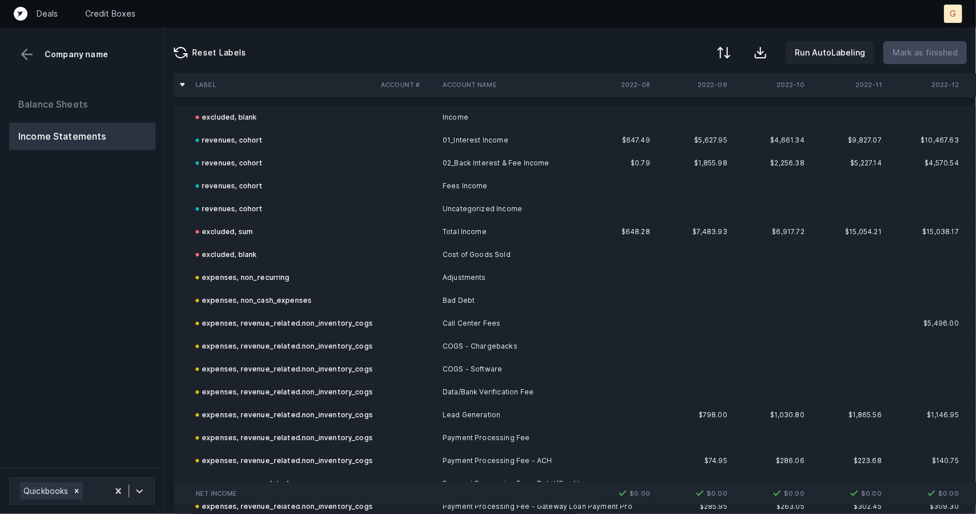
click at [85, 90] on div "Balance Sheets Income Statements" at bounding box center [82, 274] width 165 height 386
click at [89, 96] on button "Balance Sheets" at bounding box center [82, 103] width 146 height 27
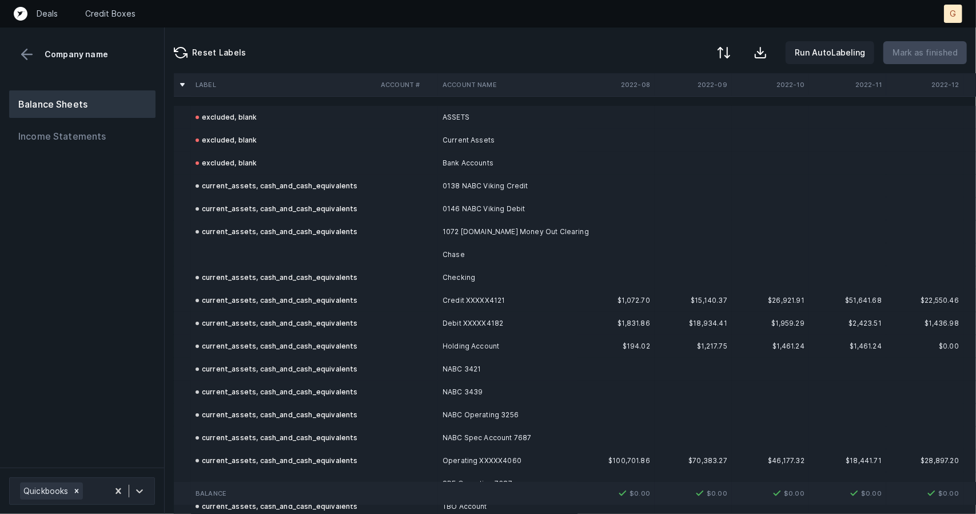
click at [269, 256] on td at bounding box center [283, 254] width 185 height 23
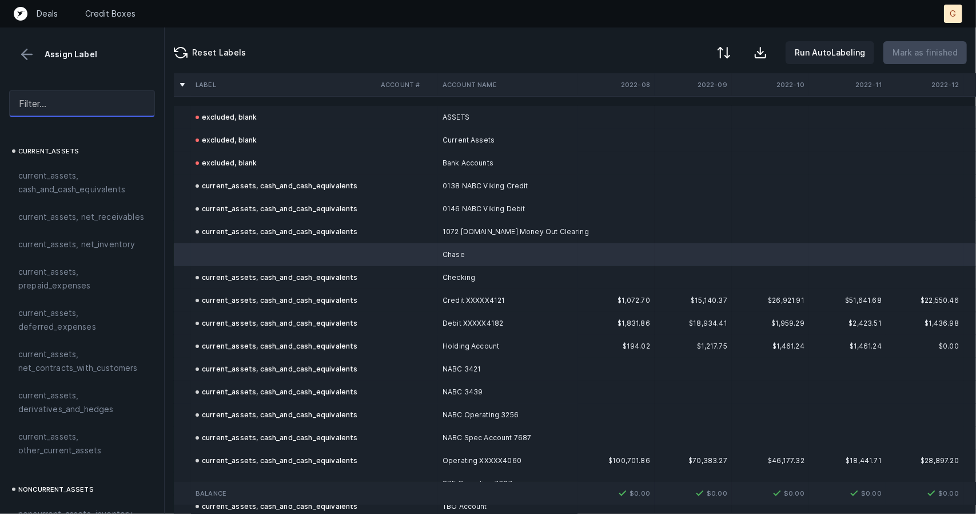
click at [88, 110] on input "text" at bounding box center [82, 103] width 146 height 26
type input "c"
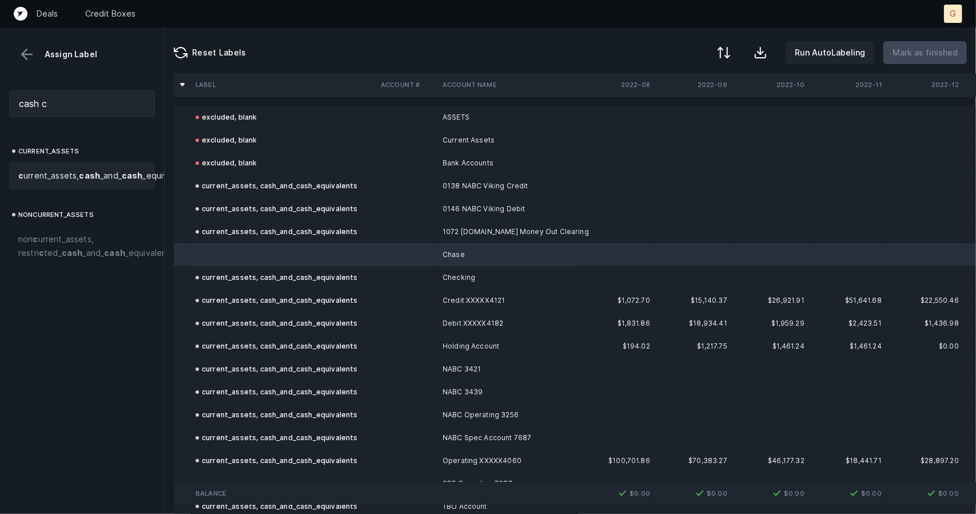
click at [69, 182] on span "c urrent_assets, cash _and_ cash _equivalents" at bounding box center [104, 176] width 173 height 14
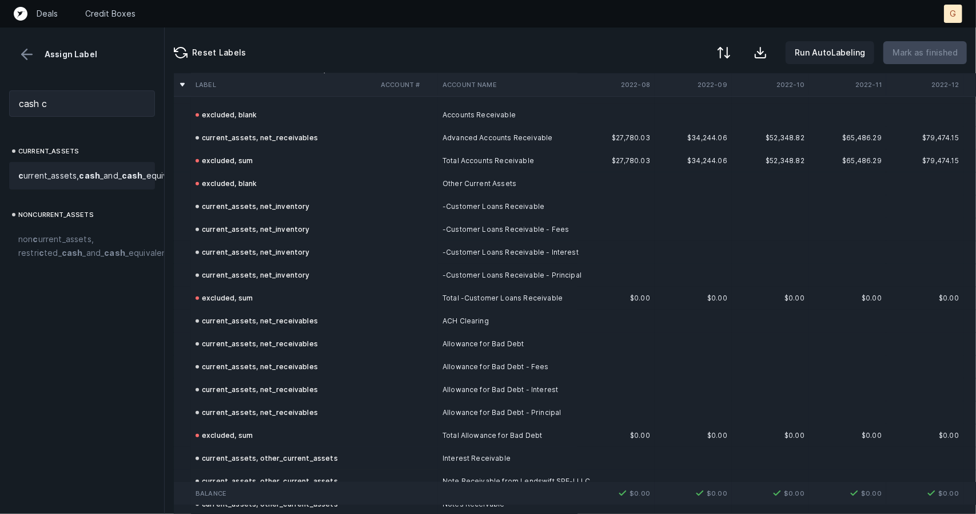
scroll to position [333, 0]
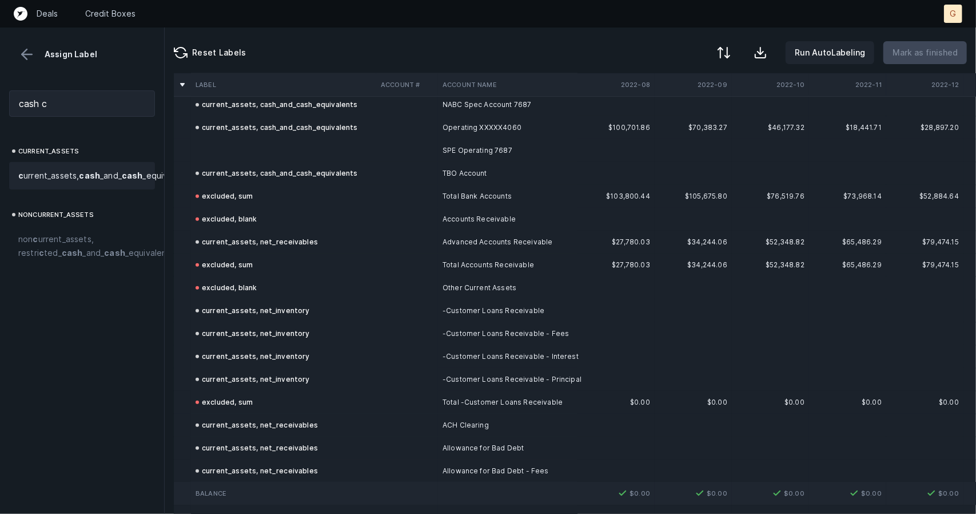
click at [234, 141] on td at bounding box center [283, 150] width 185 height 23
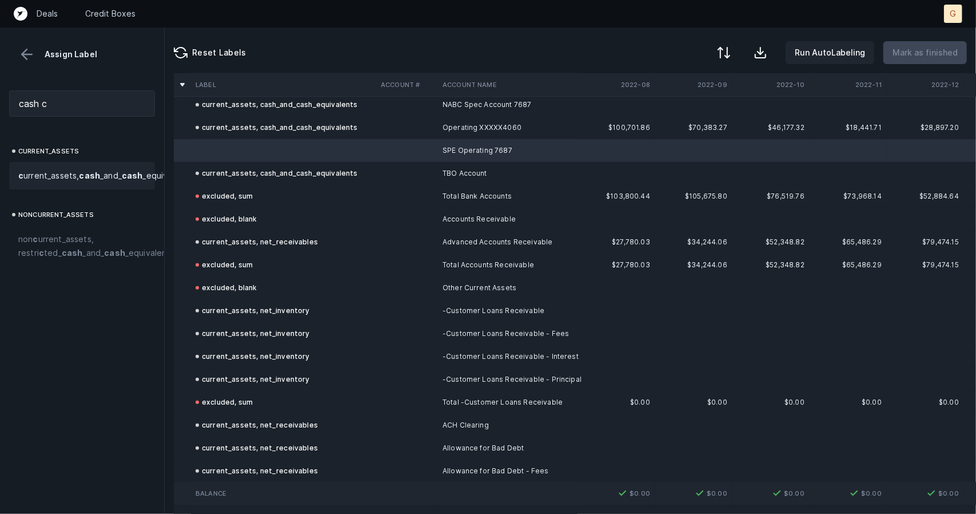
click at [48, 182] on span "c urrent_assets, cash _and_ cash _equivalents" at bounding box center [104, 176] width 173 height 14
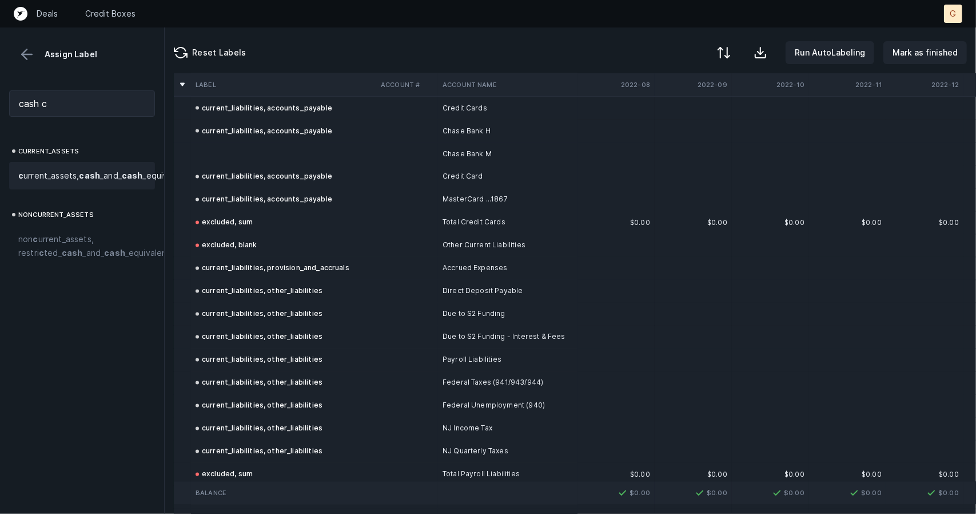
scroll to position [1357, 0]
click at [236, 145] on td at bounding box center [283, 155] width 185 height 23
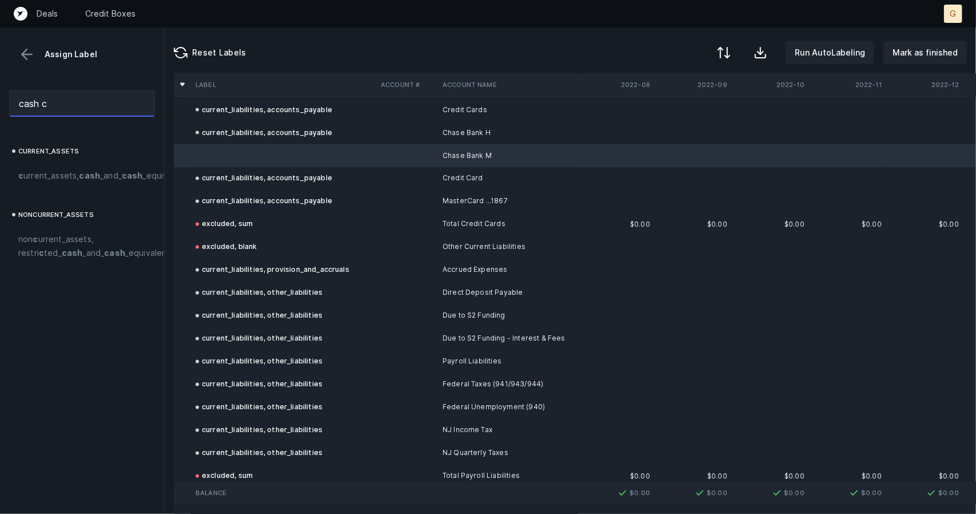
click at [65, 99] on input "cash c" at bounding box center [82, 103] width 146 height 26
type input "c"
type input "accounts p"
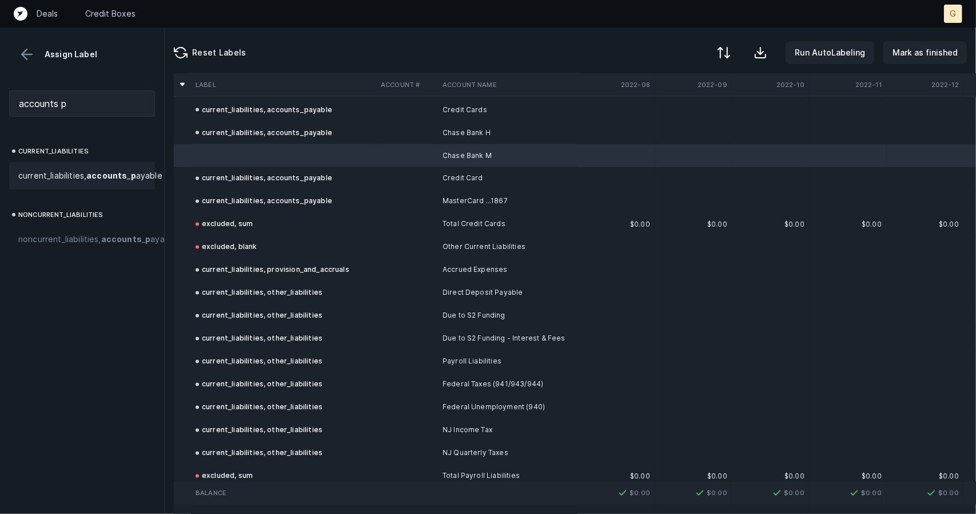
click at [70, 189] on div "current_liabilities, accounts _ p ayable" at bounding box center [82, 175] width 146 height 27
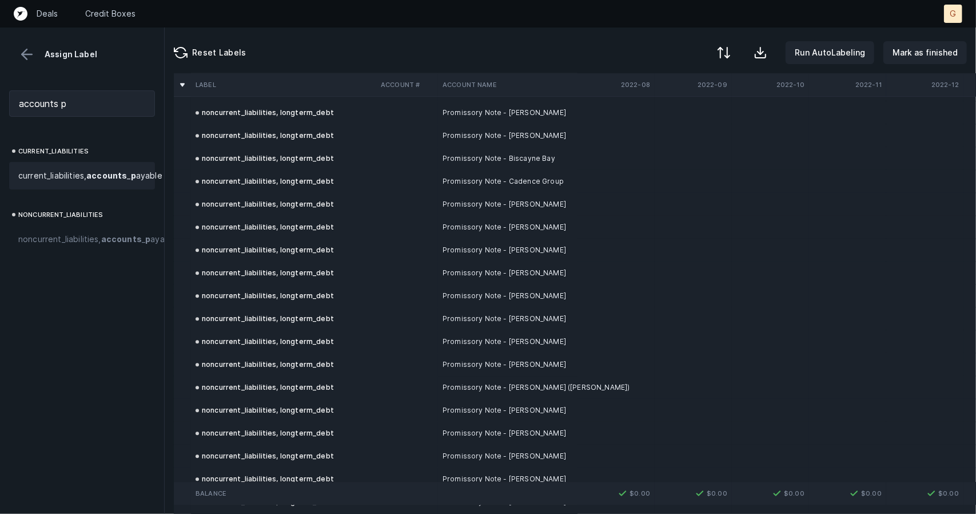
scroll to position [1884, 0]
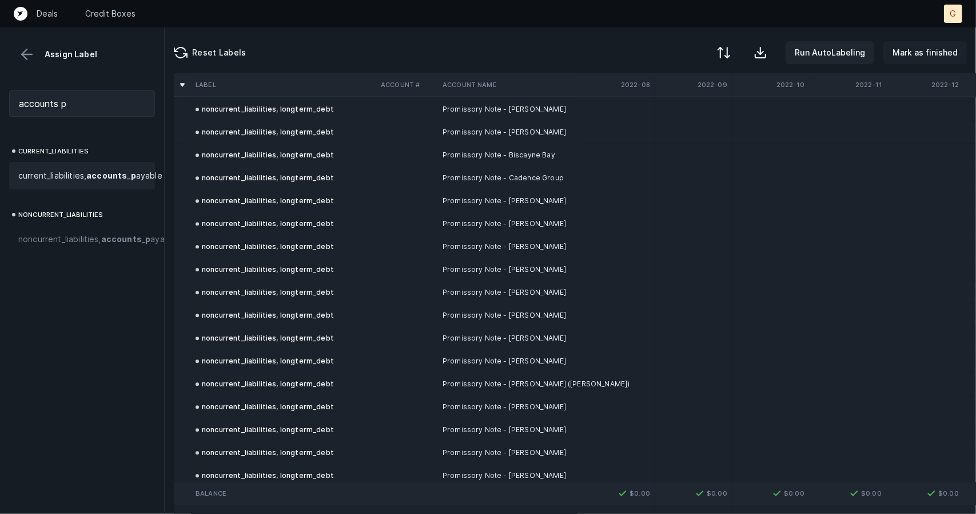
click at [938, 51] on p "Mark as finished" at bounding box center [925, 53] width 65 height 14
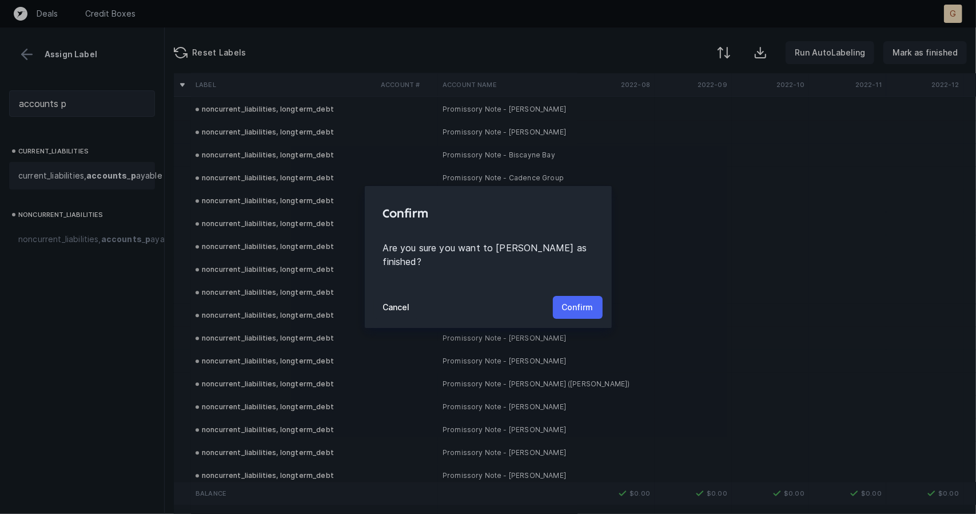
click at [572, 296] on button "Confirm" at bounding box center [578, 307] width 50 height 23
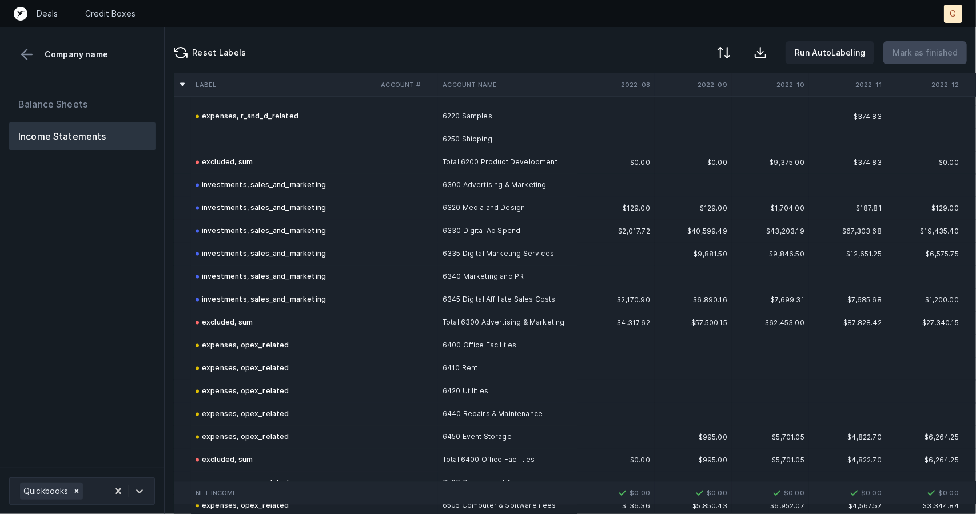
scroll to position [1442, 0]
click at [215, 117] on div "expenses, r_and_d_related" at bounding box center [247, 116] width 103 height 14
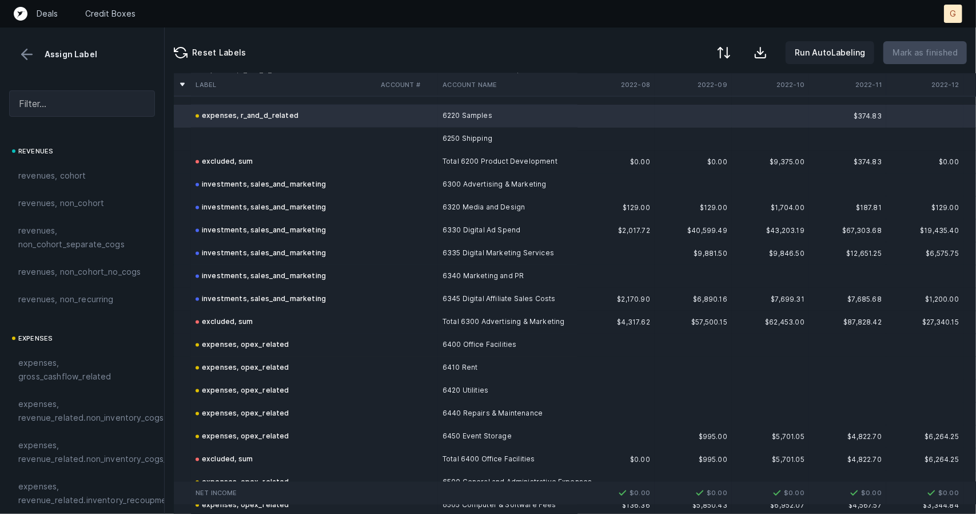
click at [220, 128] on td at bounding box center [283, 139] width 185 height 23
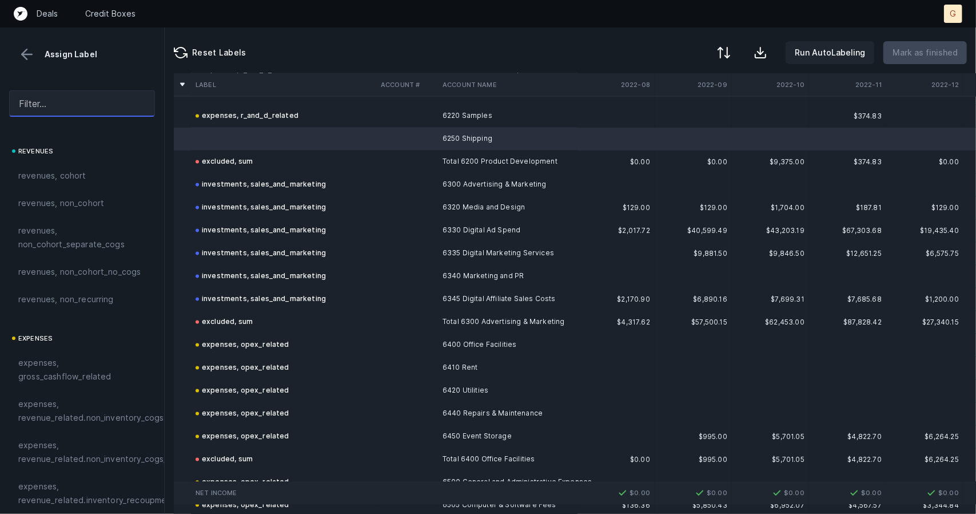
click at [72, 105] on input "text" at bounding box center [82, 103] width 146 height 26
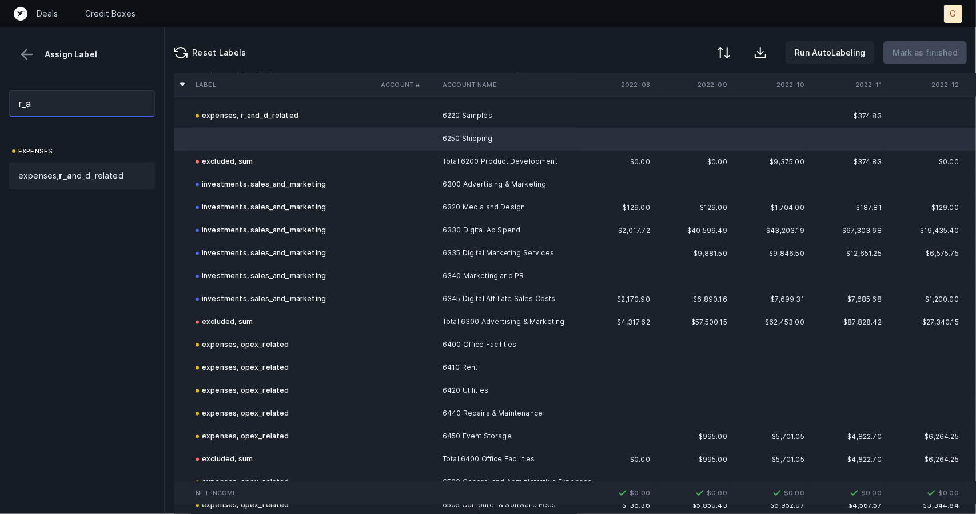
type input "r_a"
click at [106, 184] on div "expenses, r_a nd_d_related" at bounding box center [82, 175] width 146 height 27
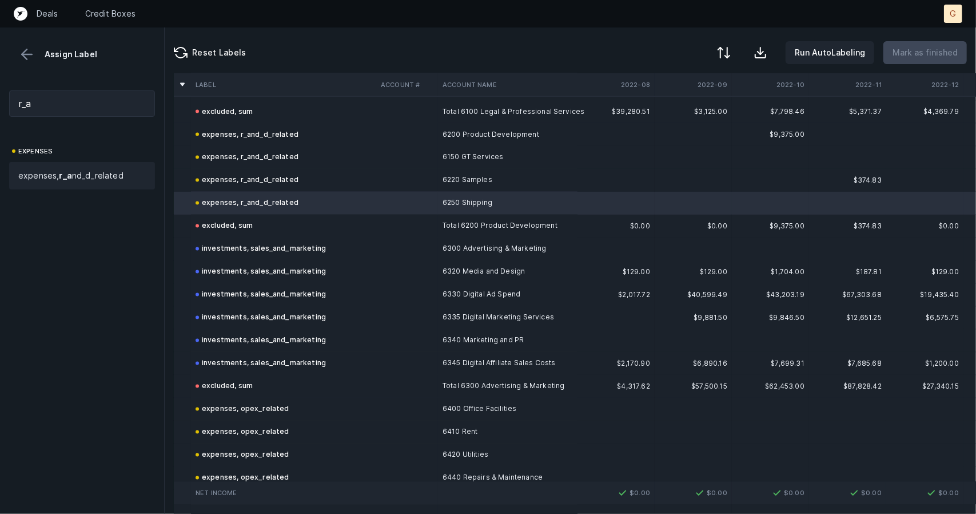
scroll to position [1377, 0]
click at [22, 53] on button at bounding box center [26, 54] width 17 height 17
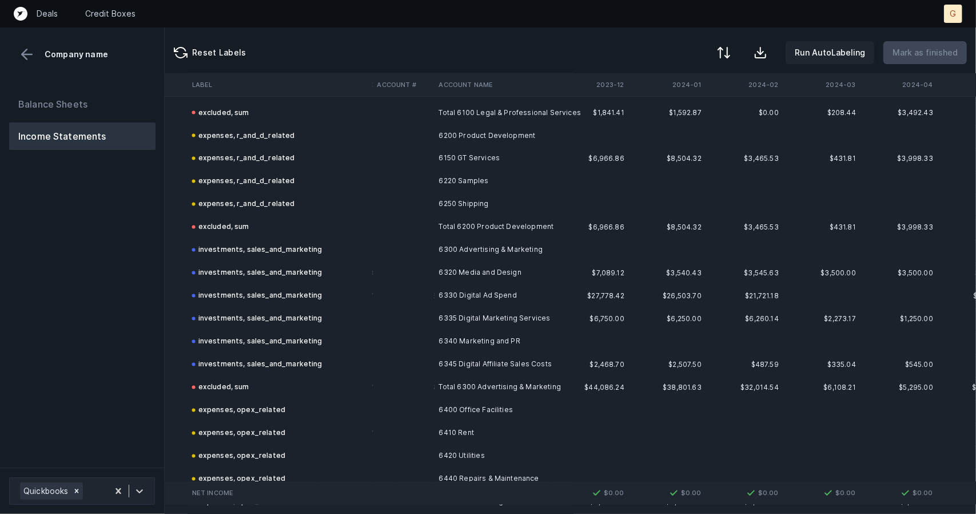
scroll to position [1377, 1257]
click at [50, 98] on button "Balance Sheets" at bounding box center [82, 103] width 146 height 27
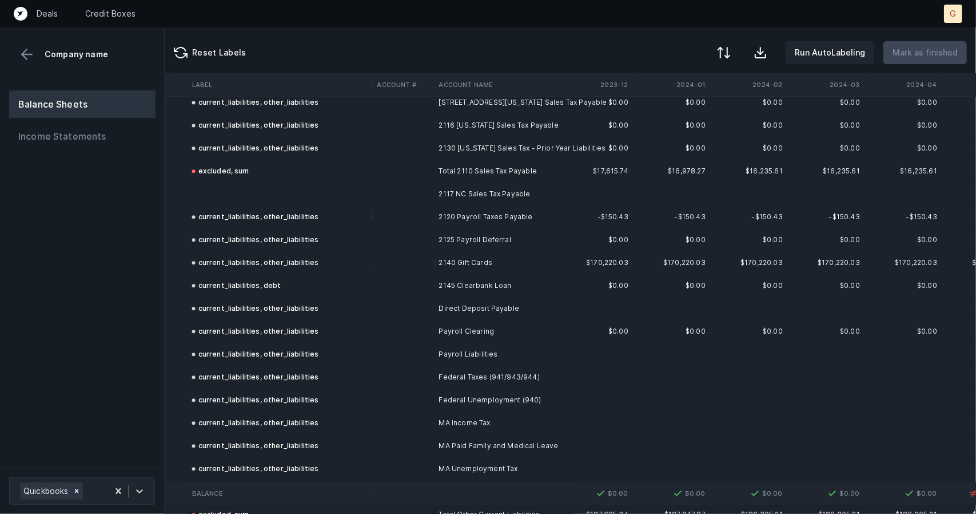
scroll to position [1736, 1257]
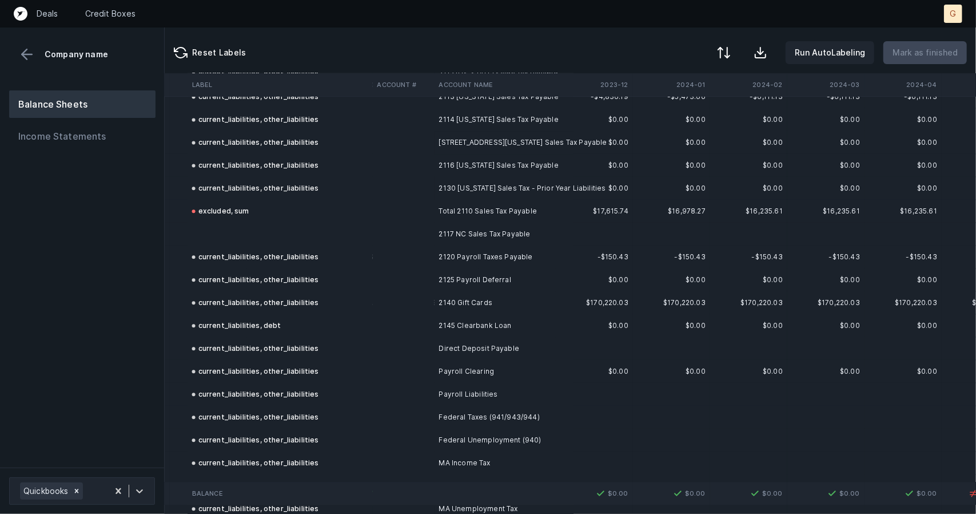
click at [205, 235] on td at bounding box center [280, 233] width 185 height 23
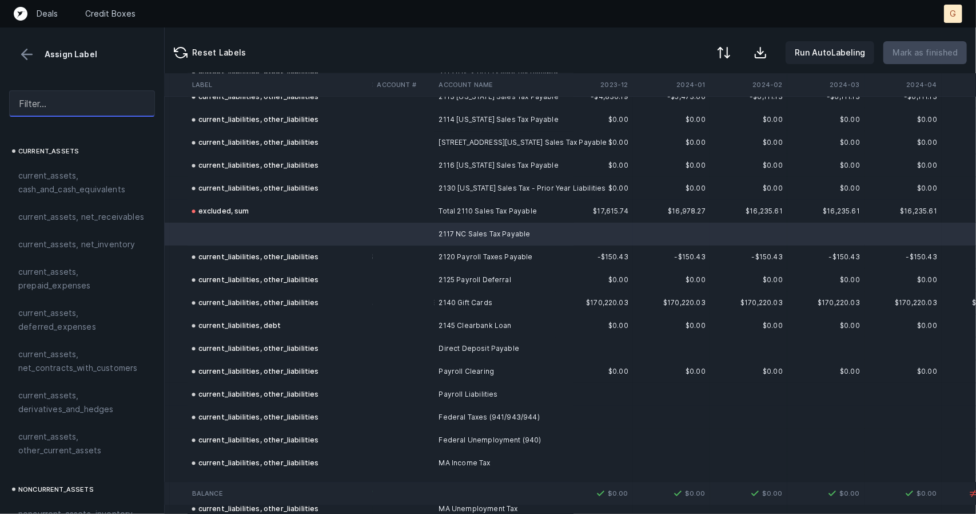
click at [82, 106] on input "text" at bounding box center [82, 103] width 146 height 26
type input "l"
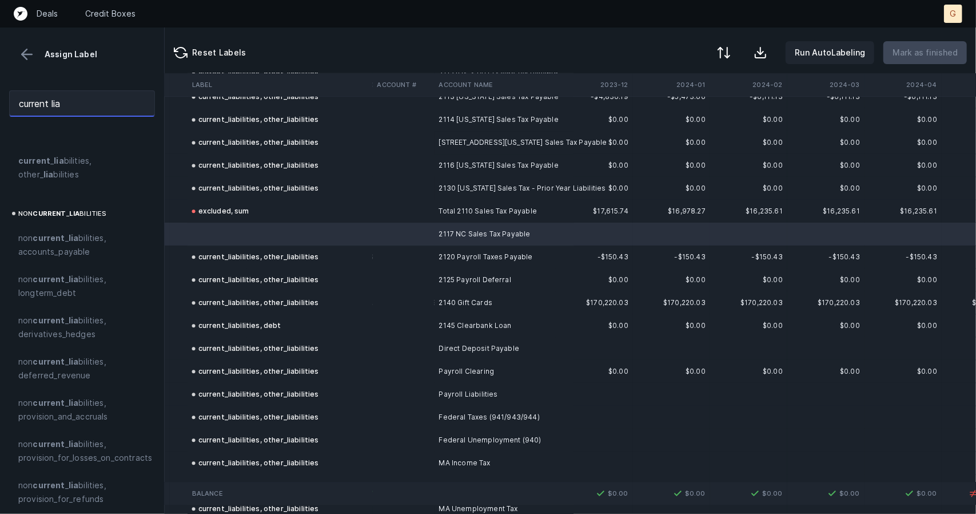
scroll to position [297, 0]
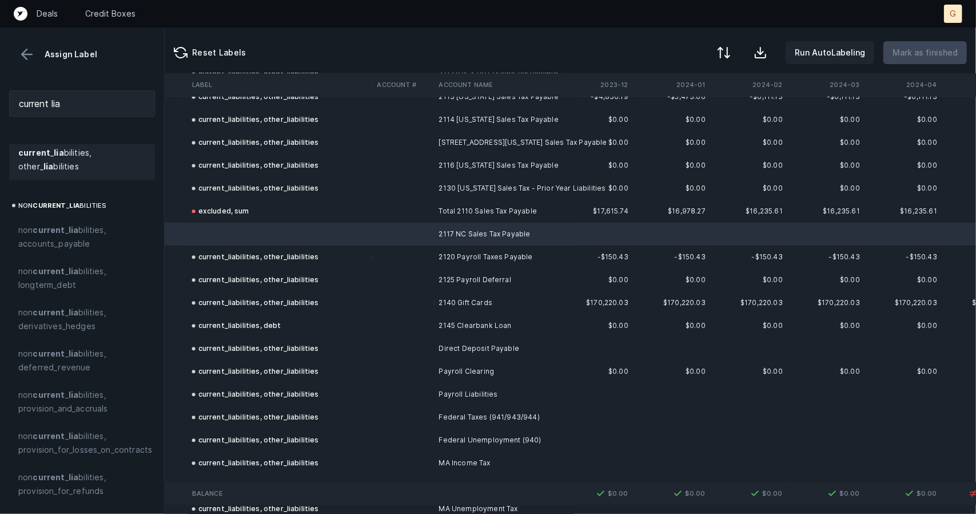
click at [63, 148] on span "current _ lia bilities, other_ lia bilities" at bounding box center [82, 159] width 128 height 27
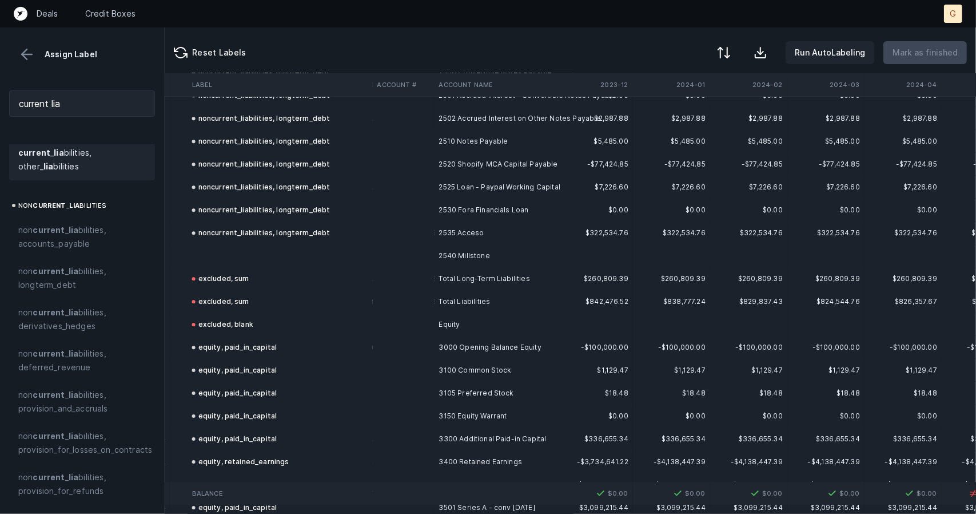
scroll to position [2364, 1257]
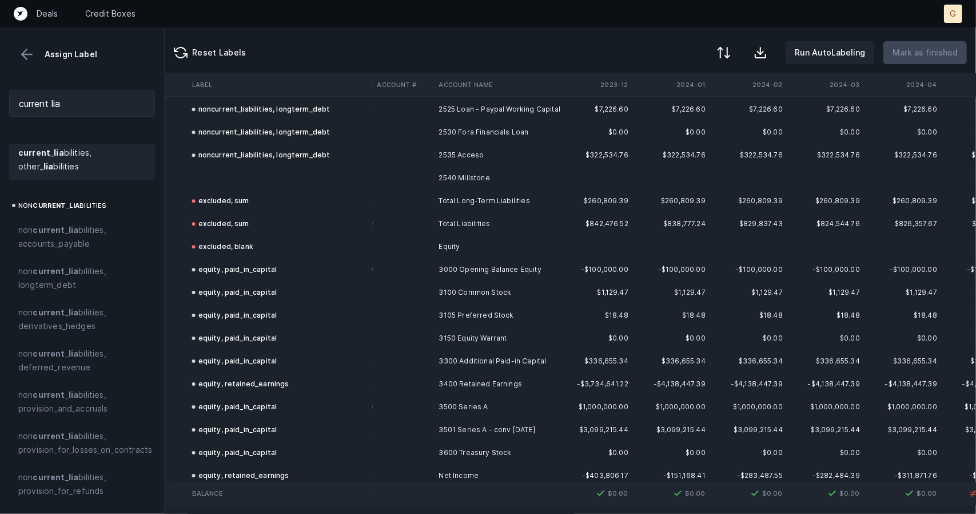
click at [244, 181] on td at bounding box center [280, 177] width 185 height 23
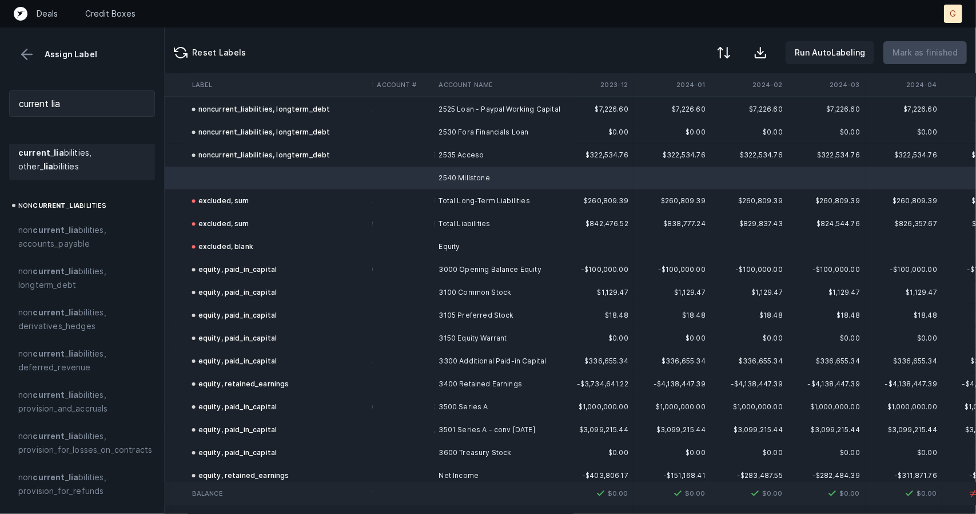
click at [74, 162] on span "current _ lia bilities, other_ lia bilities" at bounding box center [82, 159] width 128 height 27
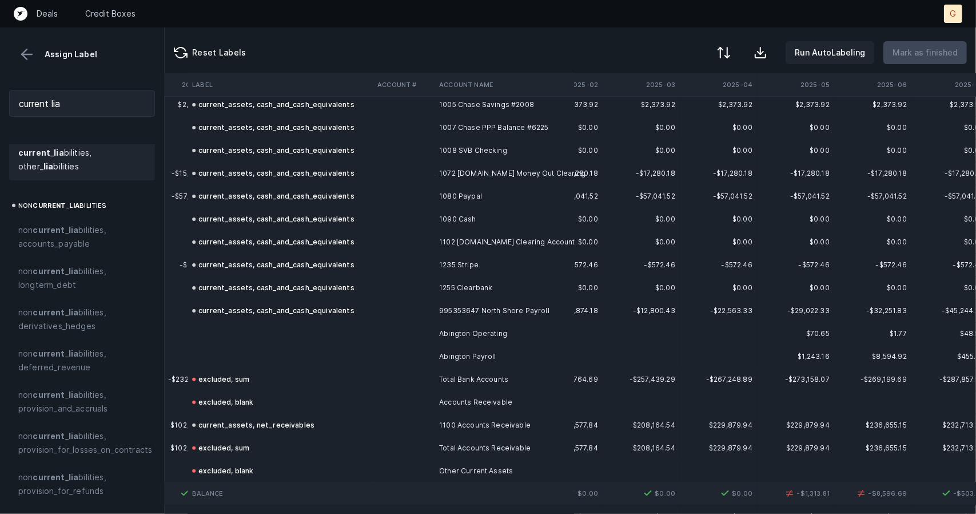
scroll to position [128, 2368]
click at [212, 351] on td at bounding box center [280, 355] width 185 height 23
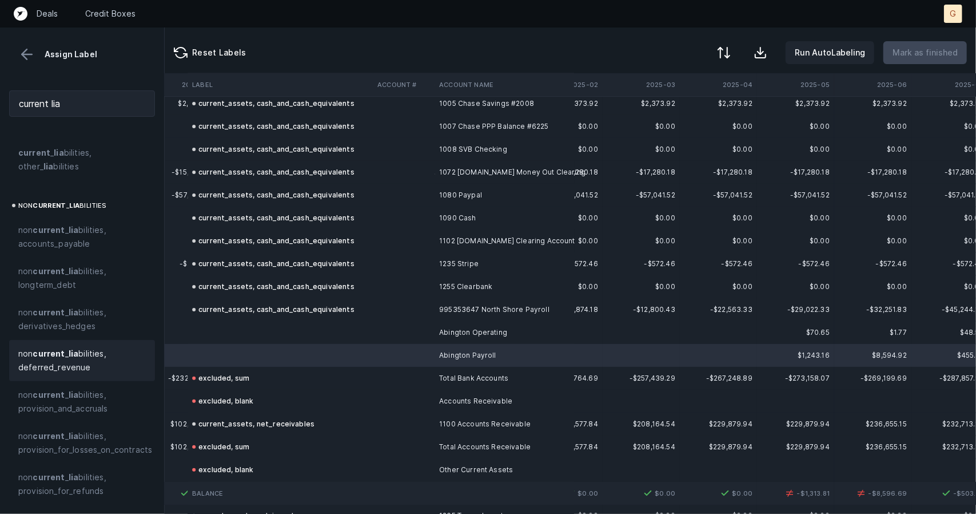
scroll to position [347, 0]
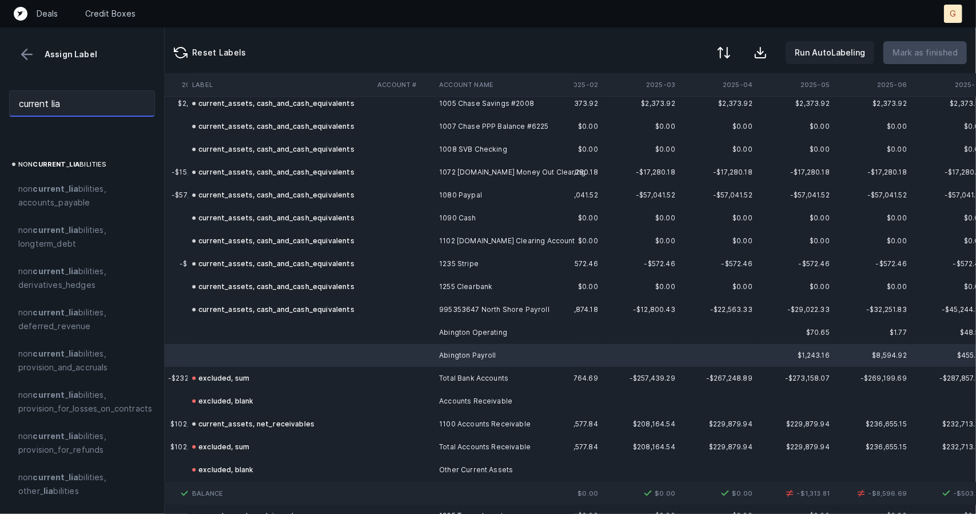
drag, startPoint x: 78, startPoint y: 100, endPoint x: 0, endPoint y: 89, distance: 79.1
click at [0, 89] on div "current lia" at bounding box center [82, 103] width 164 height 45
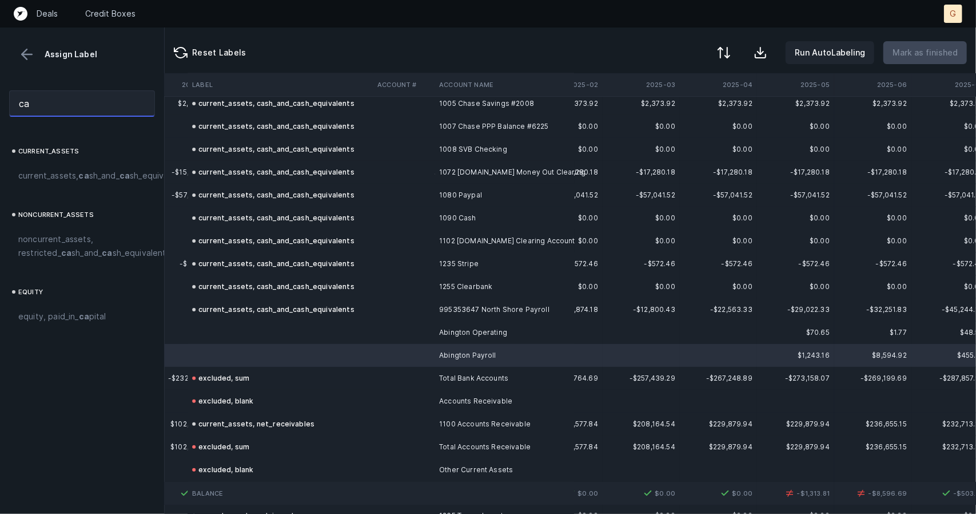
scroll to position [0, 0]
type input "cash"
click at [121, 180] on strong "cash" at bounding box center [131, 175] width 21 height 10
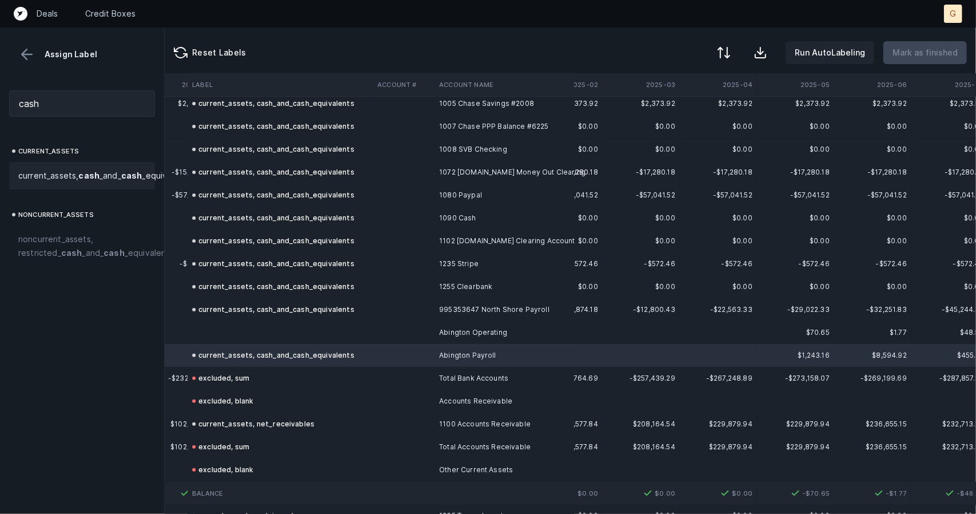
click at [234, 335] on td at bounding box center [280, 332] width 185 height 23
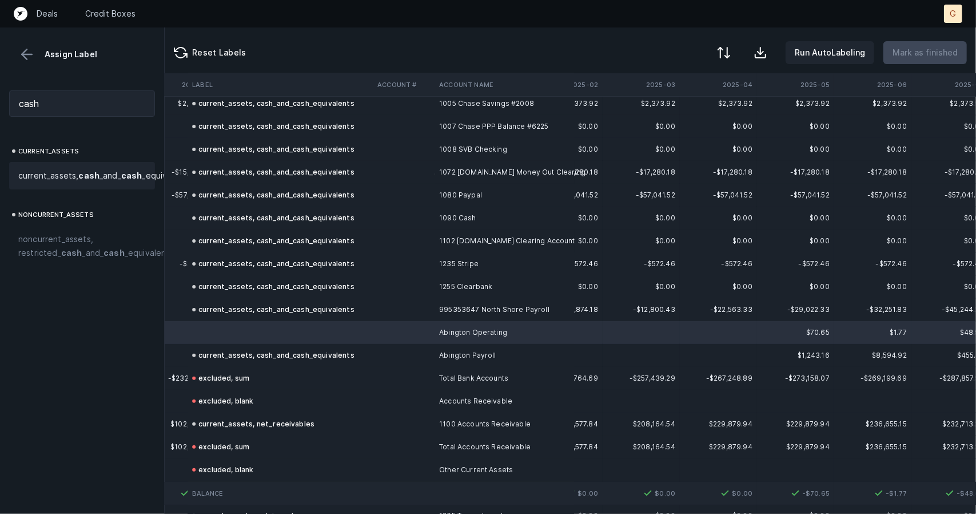
click at [79, 162] on div "current_assets, cash _and_ cash _equivalents" at bounding box center [82, 175] width 146 height 27
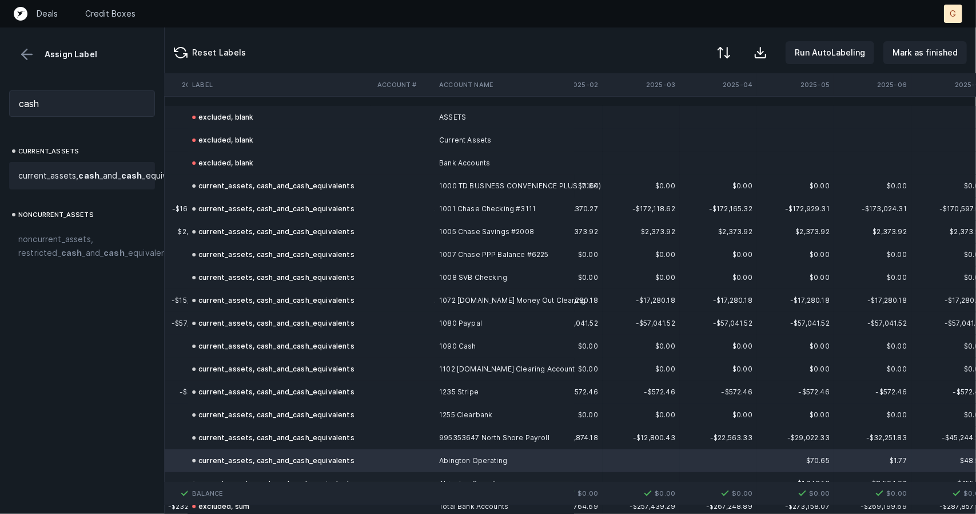
scroll to position [0, 2466]
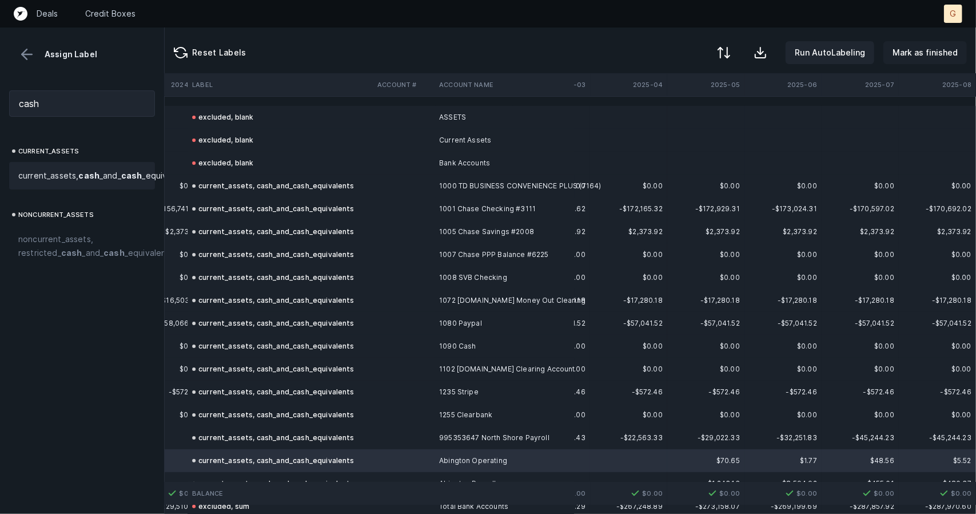
click at [930, 47] on p "Mark as finished" at bounding box center [925, 53] width 65 height 14
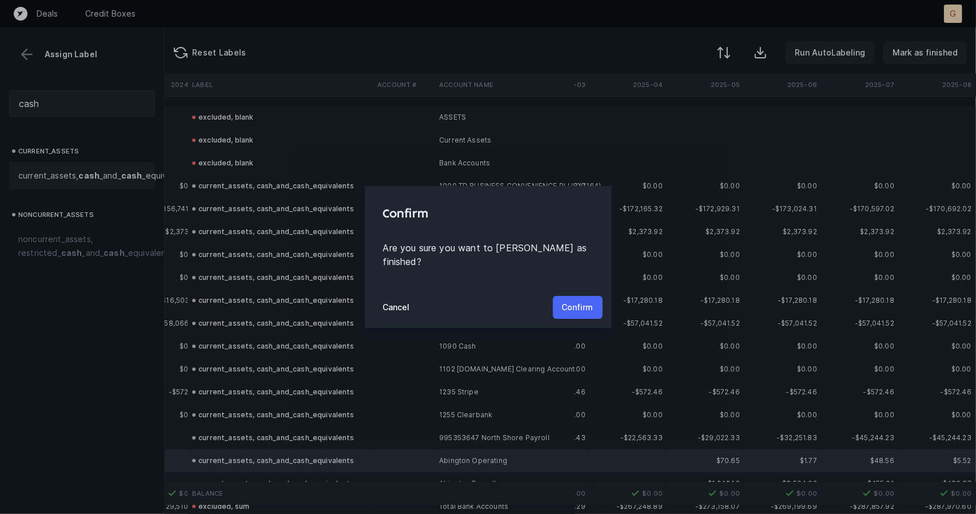
click at [570, 308] on button "Confirm" at bounding box center [578, 307] width 50 height 23
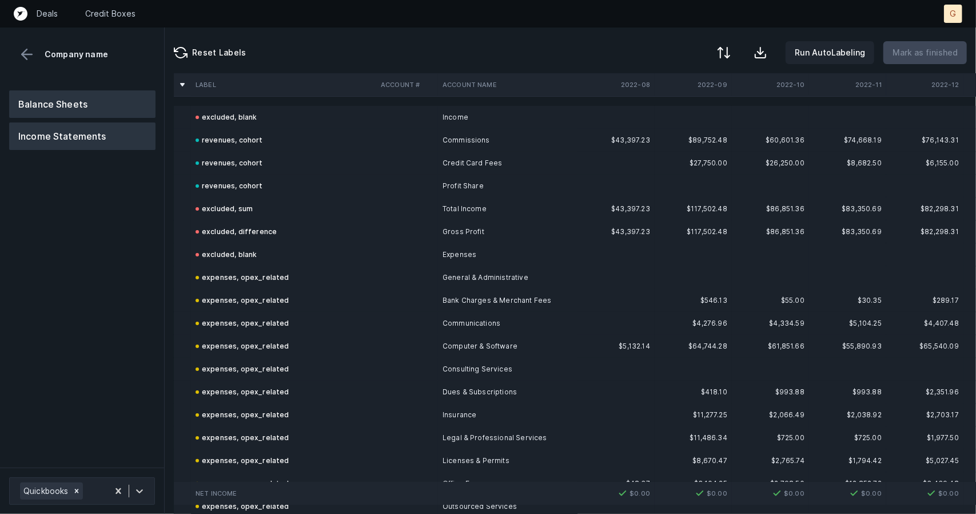
click at [45, 106] on button "Balance Sheets" at bounding box center [82, 103] width 146 height 27
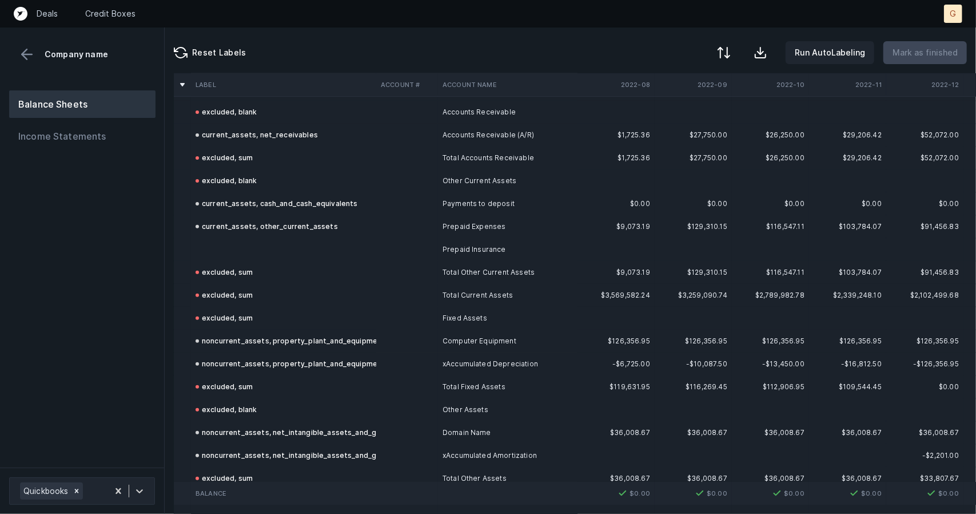
scroll to position [231, 0]
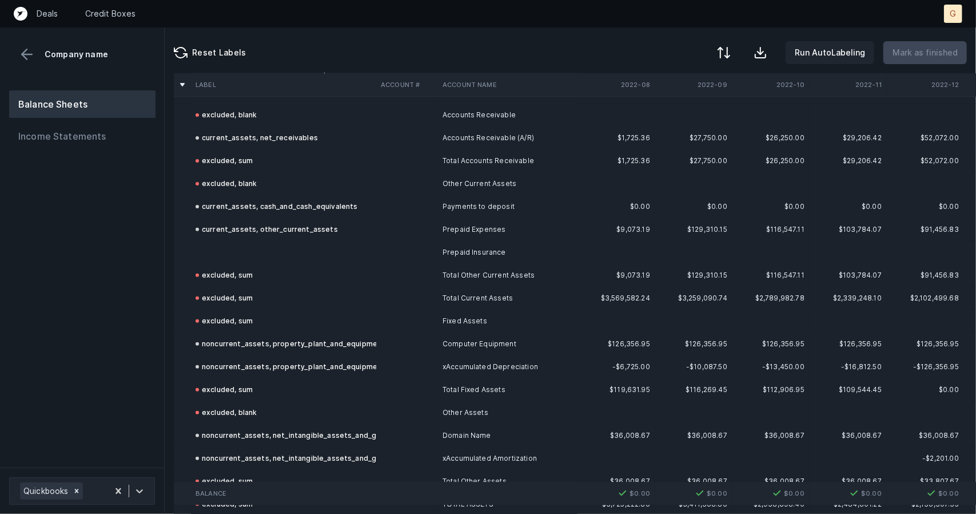
click at [246, 286] on td "excluded, sum" at bounding box center [283, 297] width 185 height 23
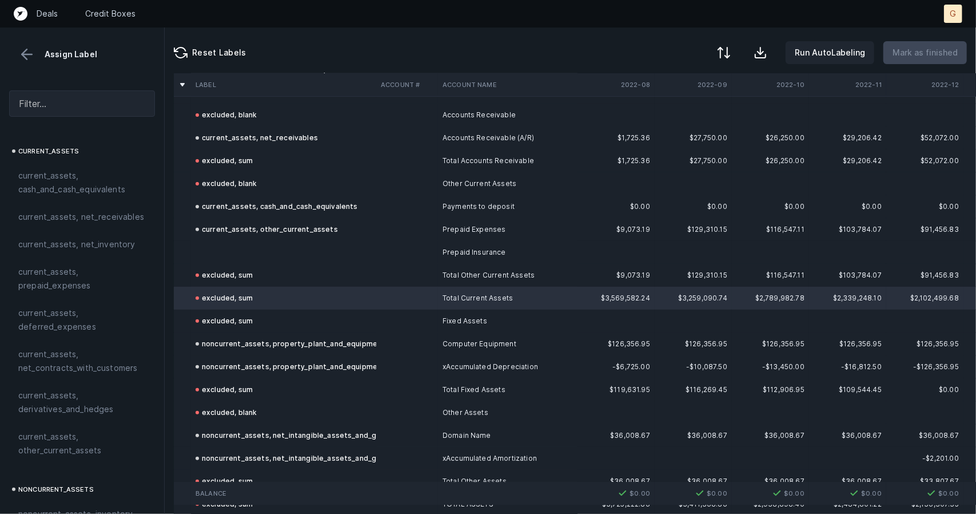
click at [222, 246] on td at bounding box center [283, 252] width 185 height 23
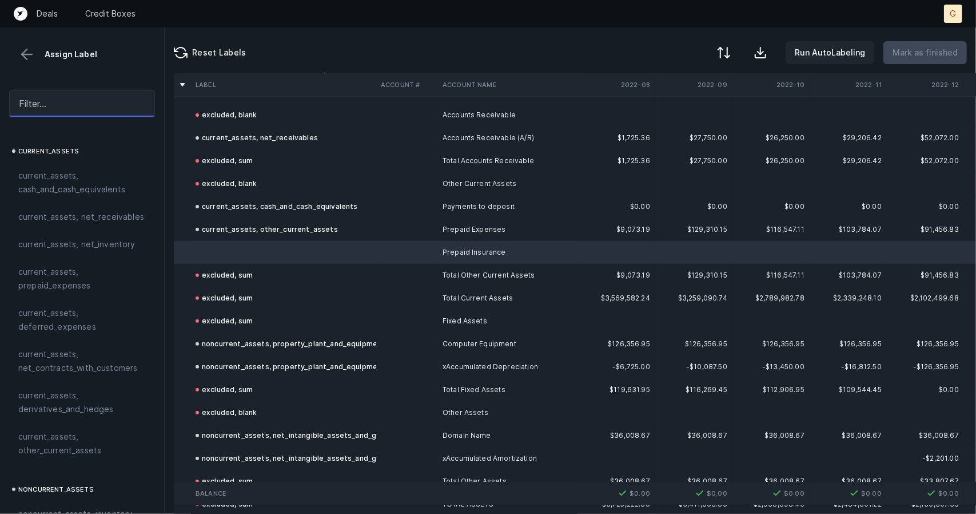
click at [75, 102] on input "text" at bounding box center [82, 103] width 146 height 26
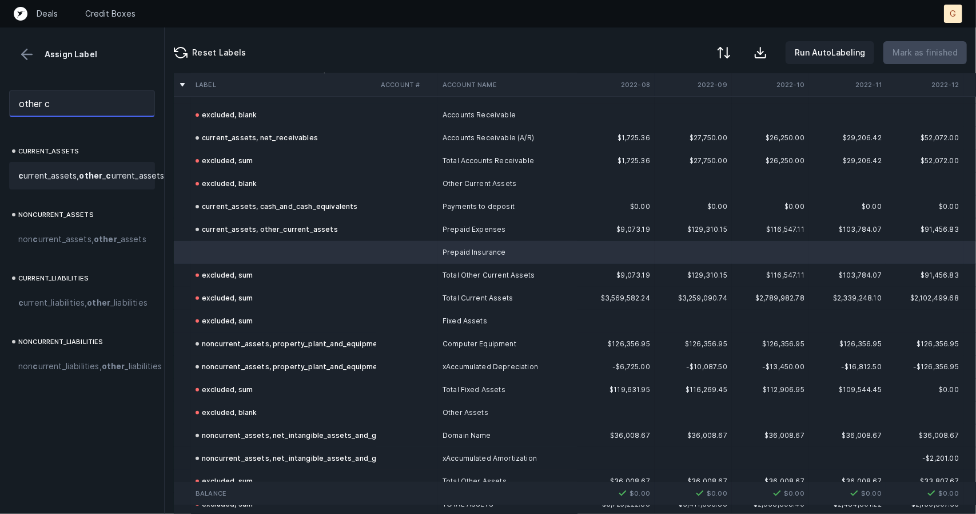
type input "other c"
click at [65, 182] on span "c urrent_assets, other _ c urrent_assets" at bounding box center [91, 176] width 146 height 14
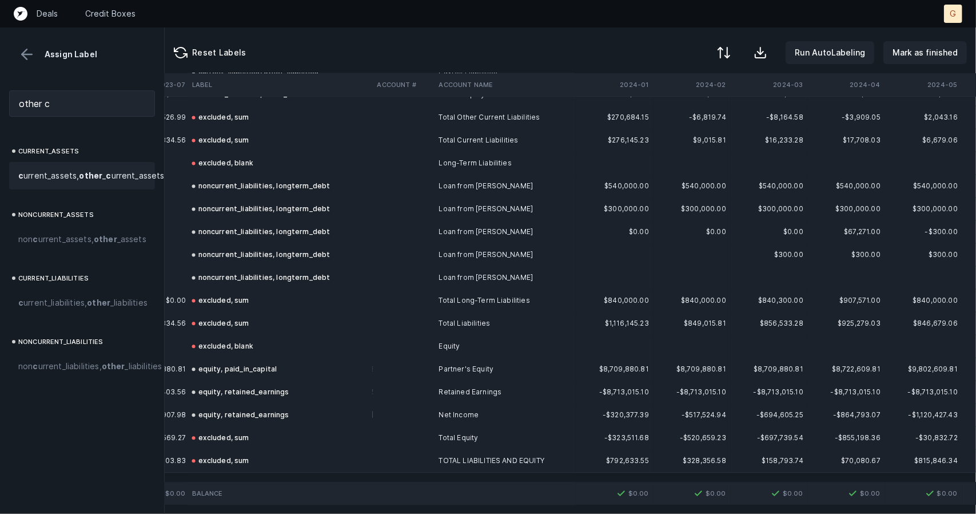
scroll to position [1609, 1336]
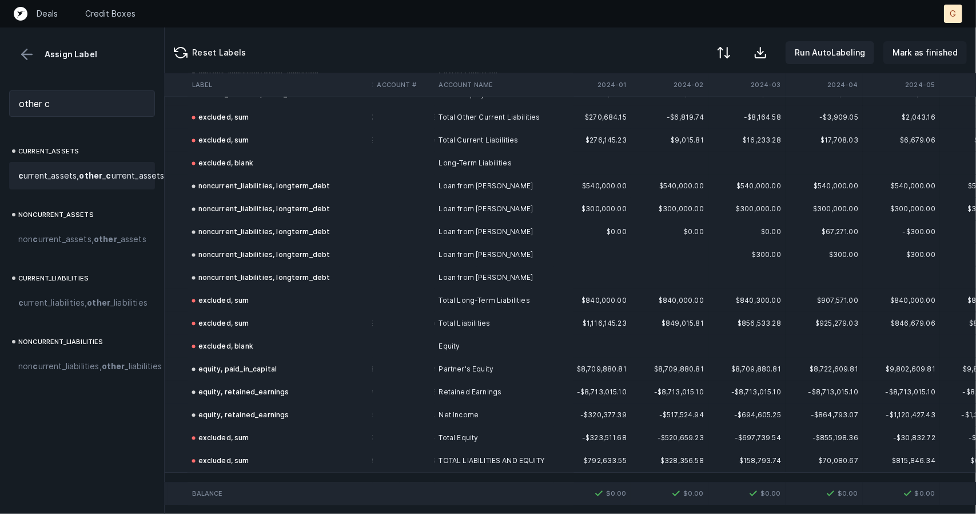
click at [924, 49] on p "Mark as finished" at bounding box center [925, 53] width 65 height 14
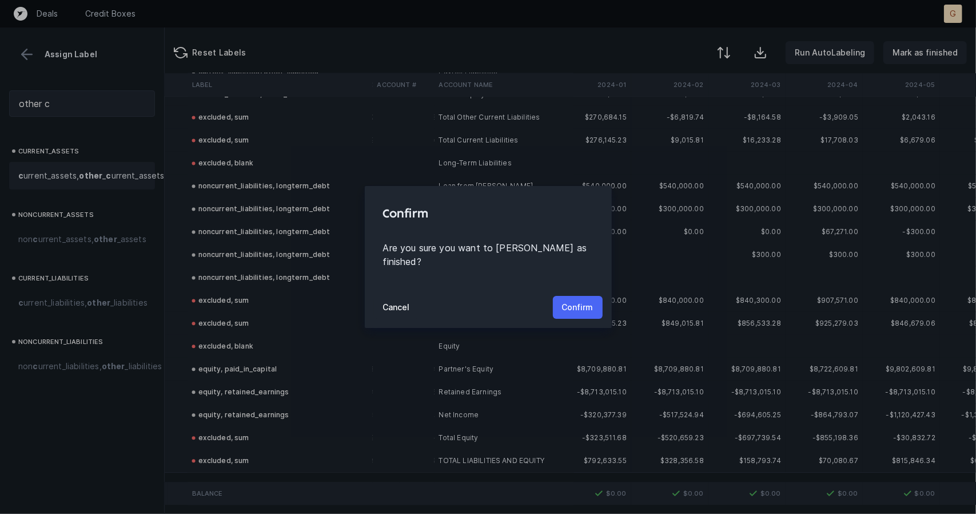
click at [578, 300] on p "Confirm" at bounding box center [577, 307] width 31 height 14
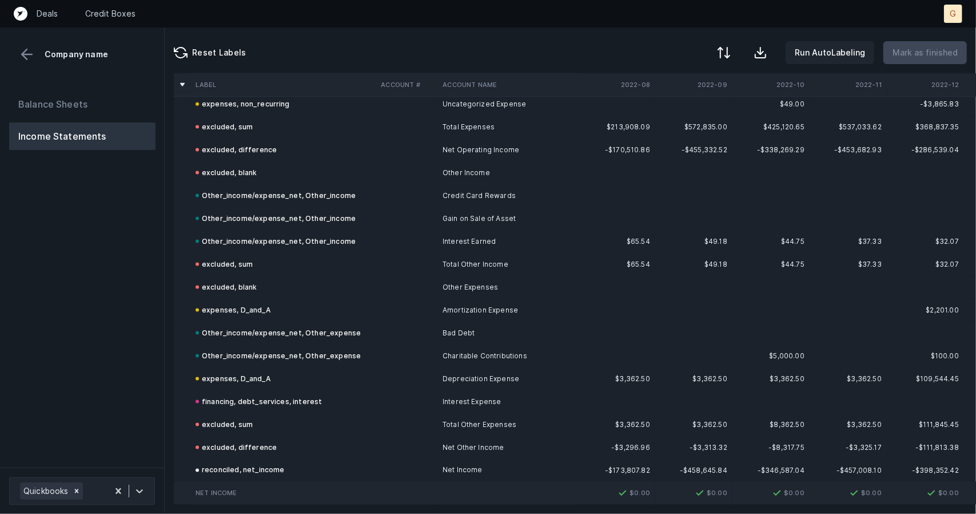
scroll to position [1083, 0]
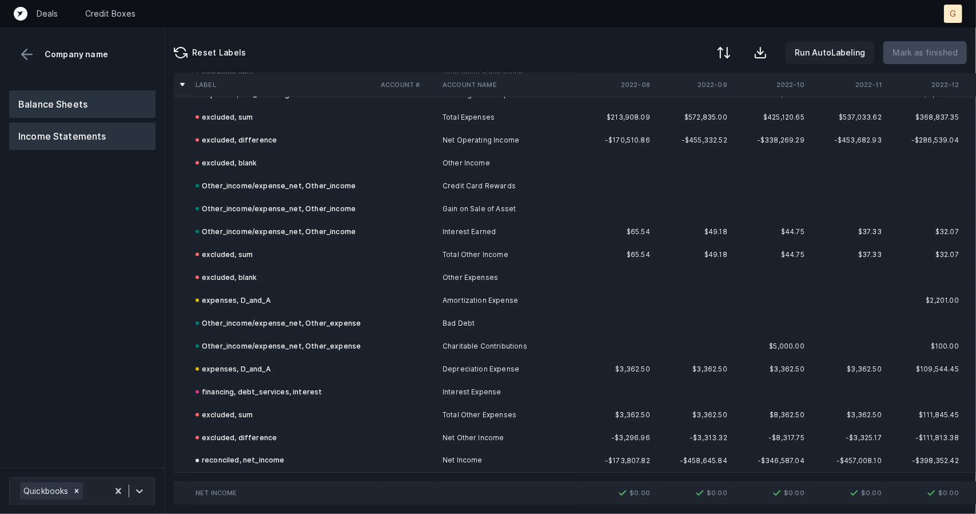
click at [96, 104] on button "Balance Sheets" at bounding box center [82, 103] width 146 height 27
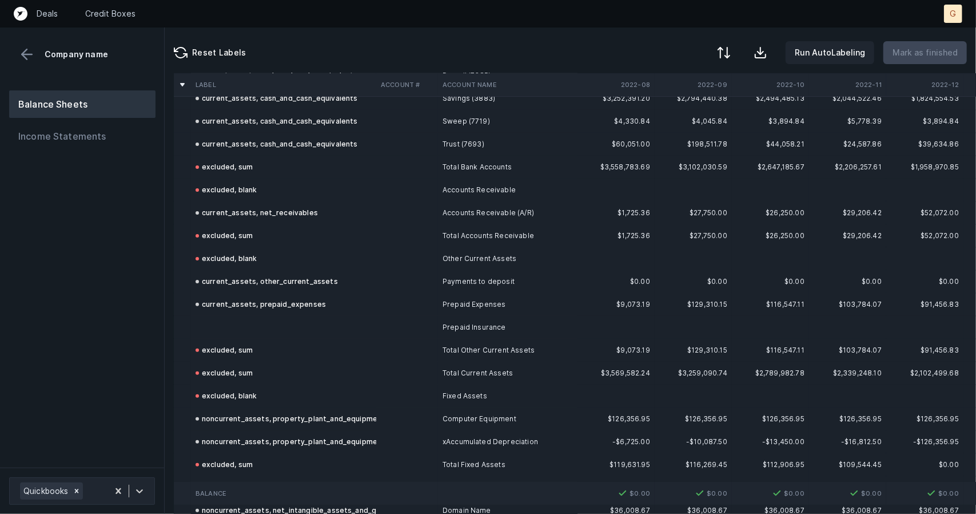
scroll to position [156, 0]
click at [203, 345] on div "excluded, sum" at bounding box center [224, 351] width 57 height 14
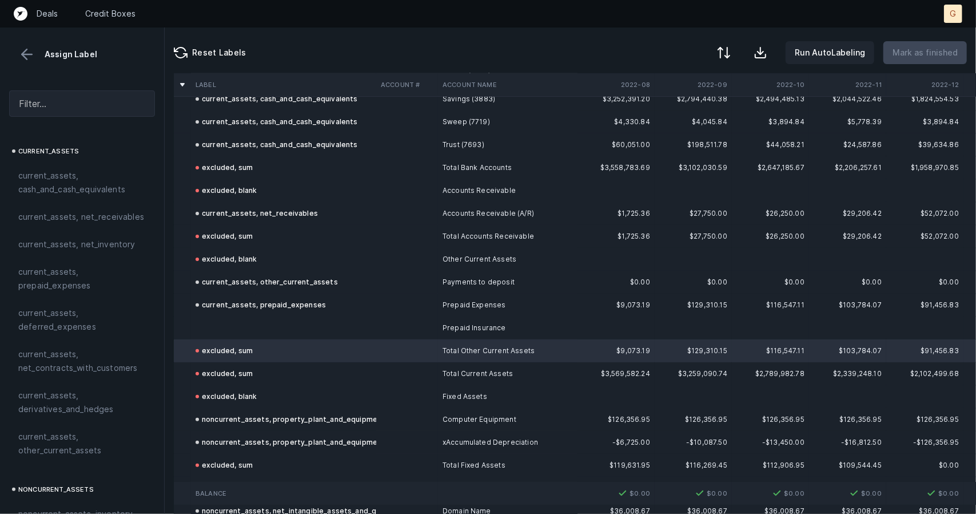
click at [224, 328] on td at bounding box center [283, 327] width 185 height 23
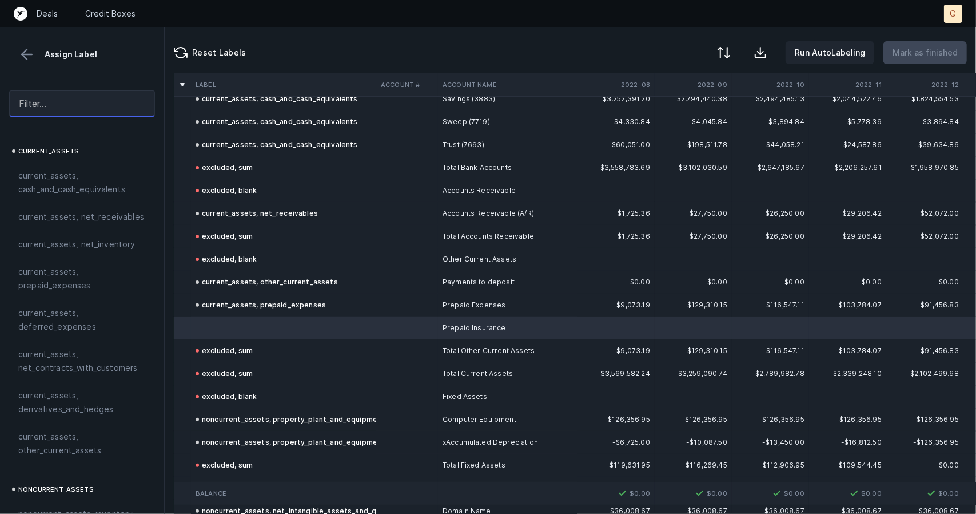
click at [57, 105] on input "text" at bounding box center [82, 103] width 146 height 26
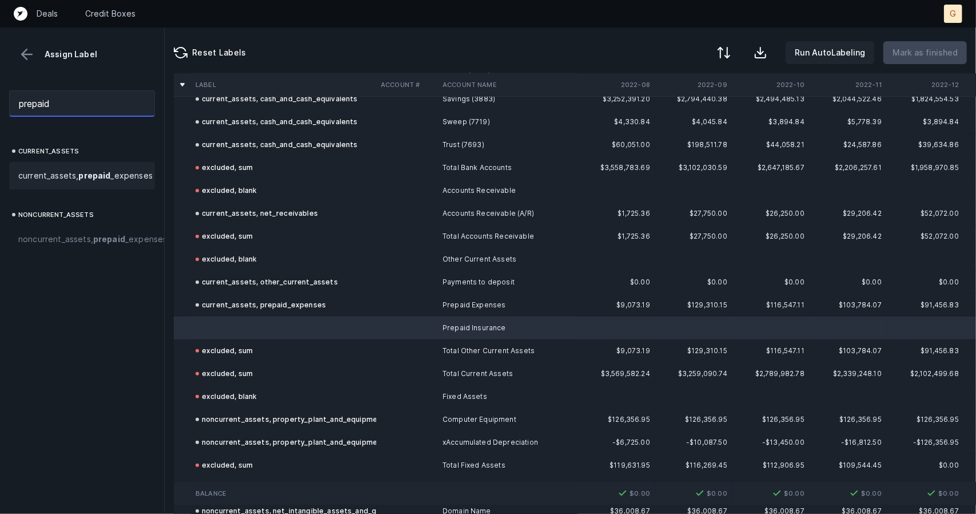
type input "prepaid"
click at [66, 182] on span "current_assets, prepaid _expenses" at bounding box center [85, 176] width 134 height 14
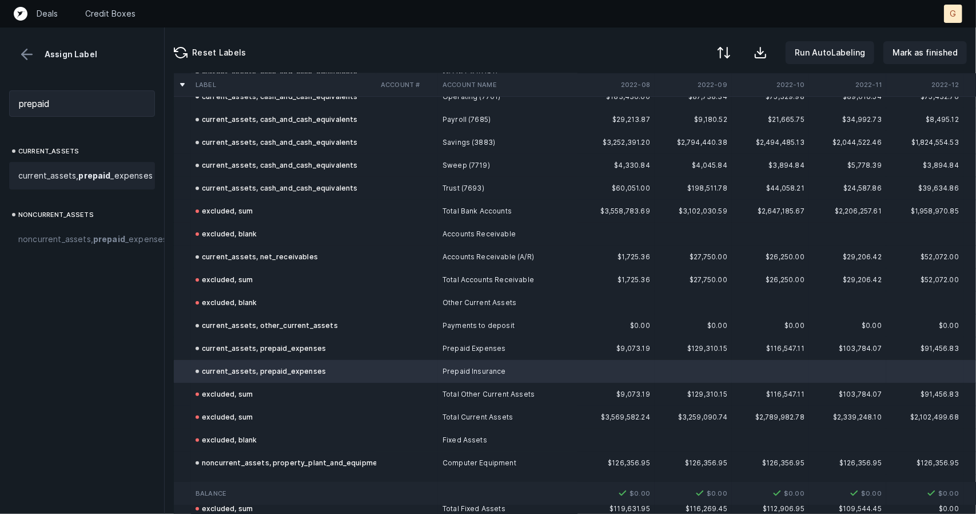
scroll to position [94, 0]
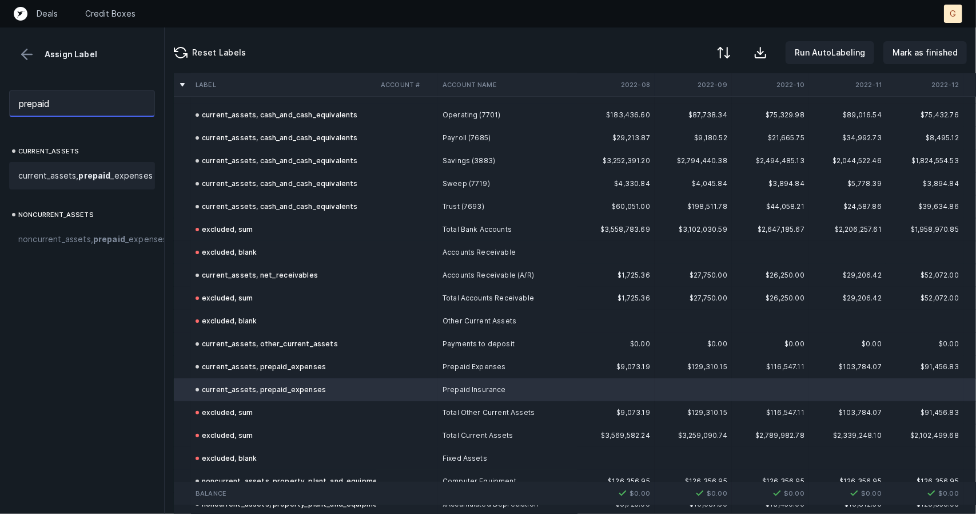
drag, startPoint x: 65, startPoint y: 110, endPoint x: 6, endPoint y: 102, distance: 59.4
click at [6, 102] on div "prepaid" at bounding box center [82, 103] width 164 height 45
type input "prepa"
drag, startPoint x: 66, startPoint y: 107, endPoint x: 0, endPoint y: 83, distance: 70.4
click at [0, 83] on div "prepa" at bounding box center [82, 103] width 164 height 45
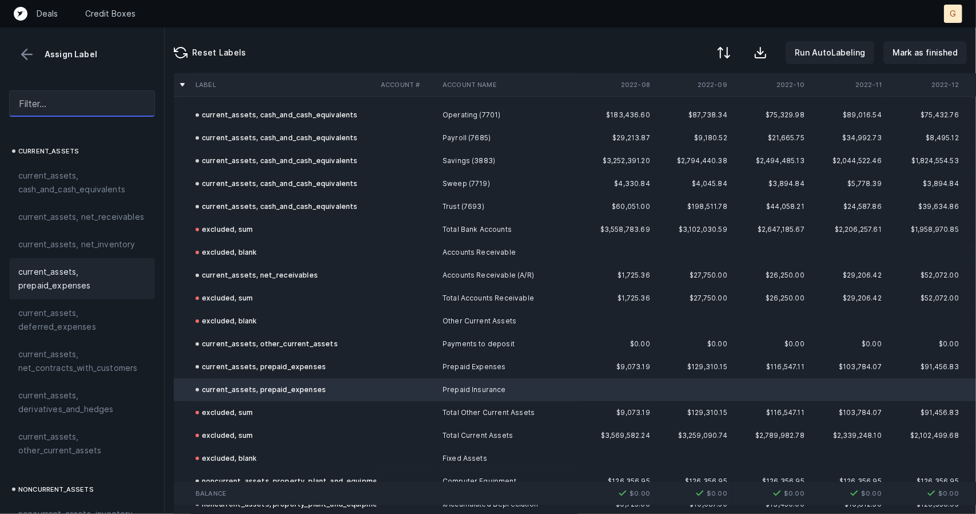
scroll to position [0, 0]
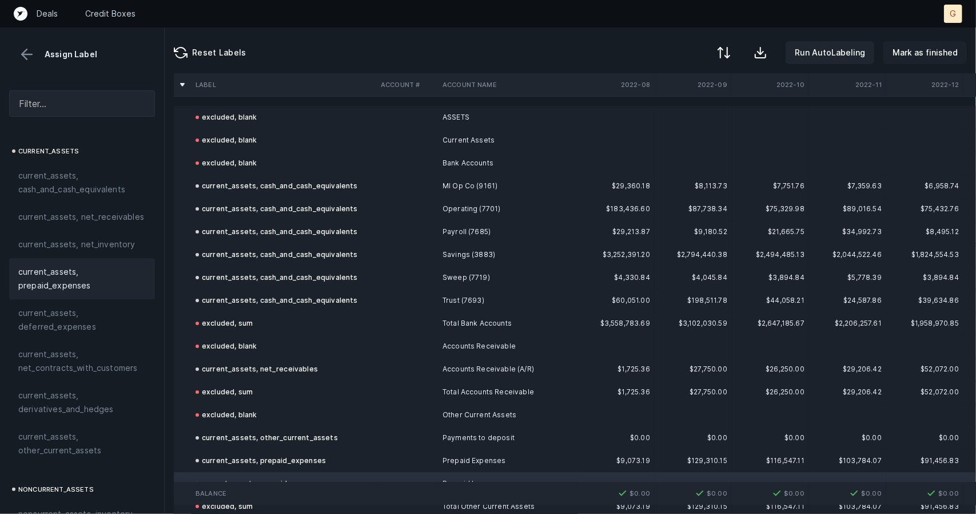
click at [923, 52] on p "Mark as finished" at bounding box center [925, 53] width 65 height 14
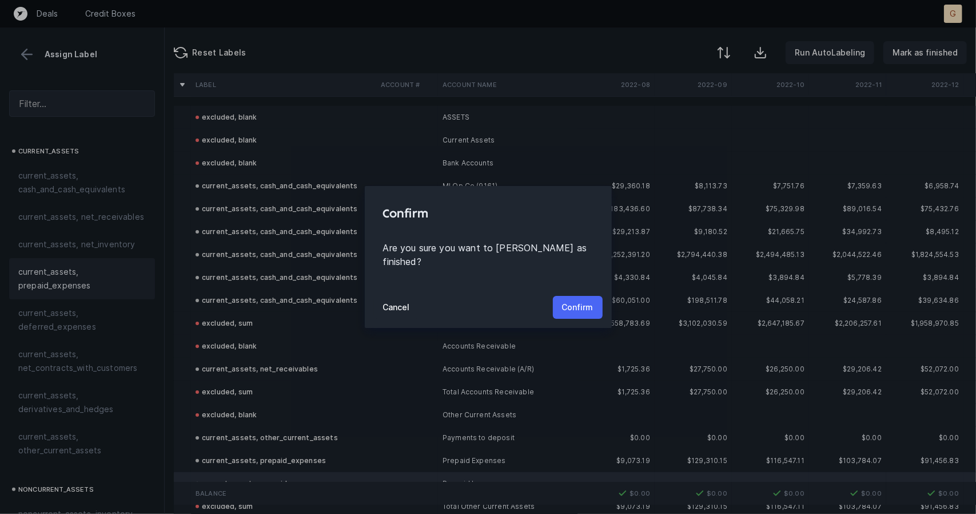
click at [591, 304] on p "Confirm" at bounding box center [577, 307] width 31 height 14
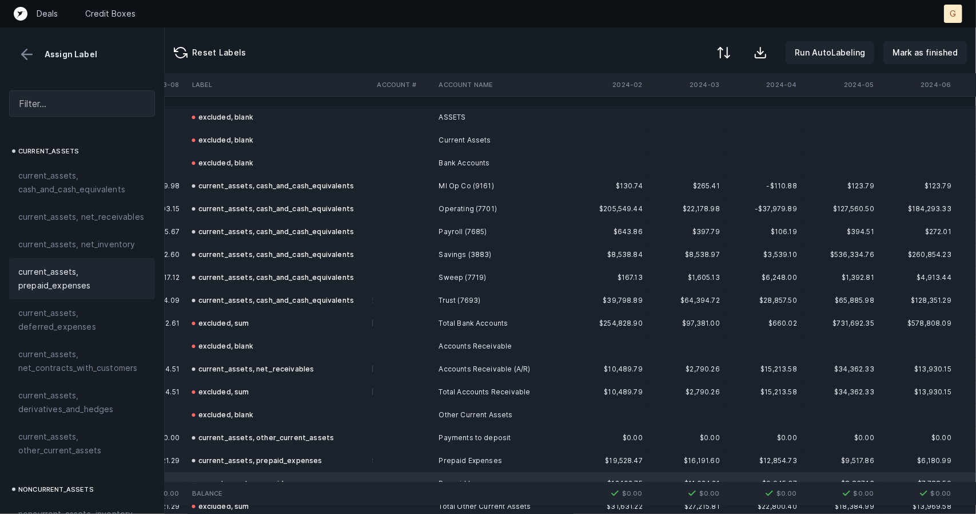
scroll to position [0, 1406]
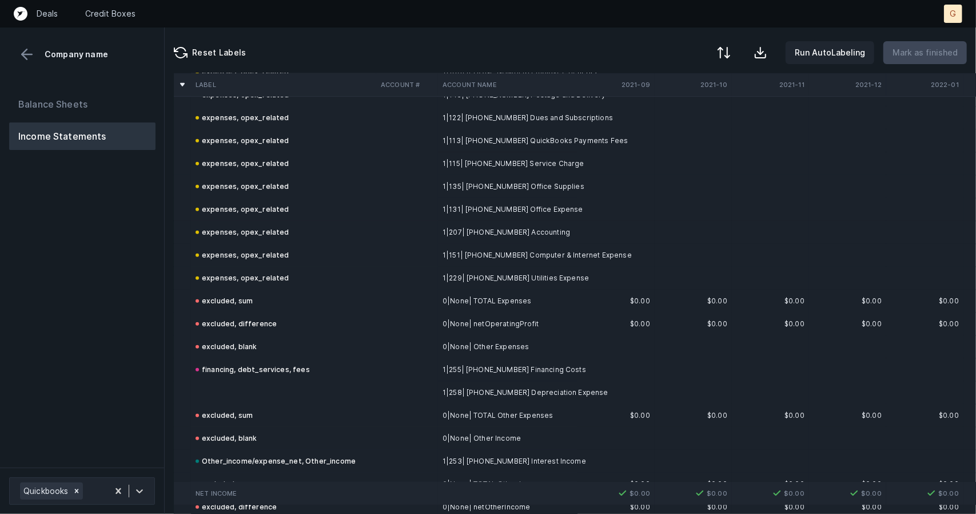
scroll to position [580, 0]
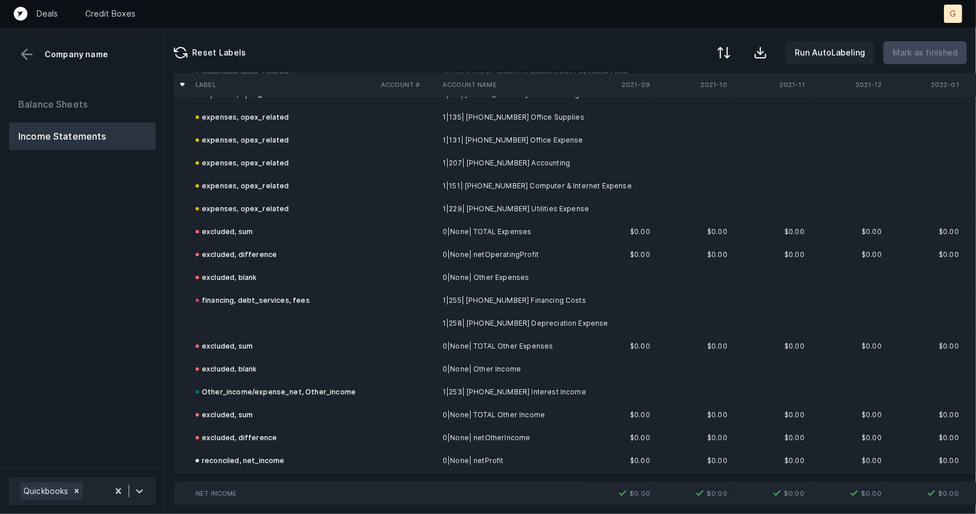
click at [218, 316] on td at bounding box center [283, 323] width 185 height 23
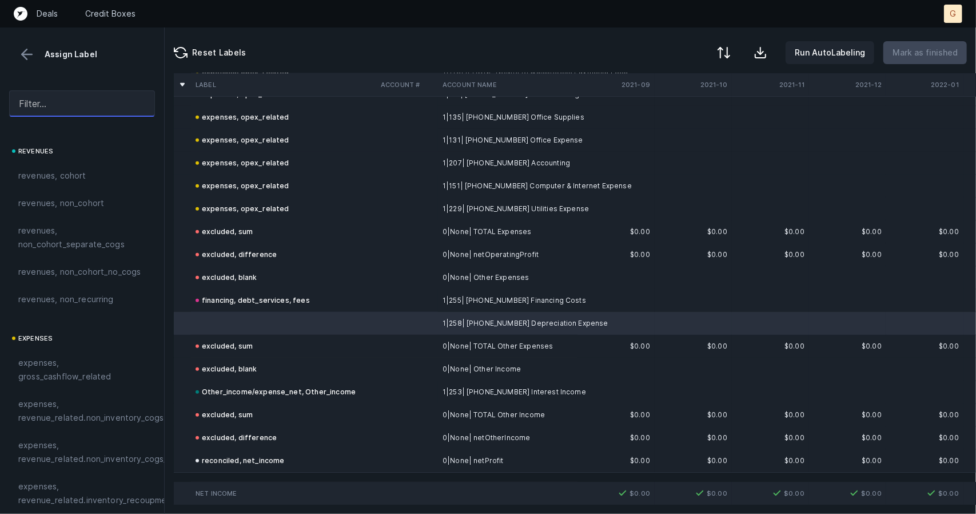
click at [42, 101] on input "text" at bounding box center [82, 103] width 146 height 26
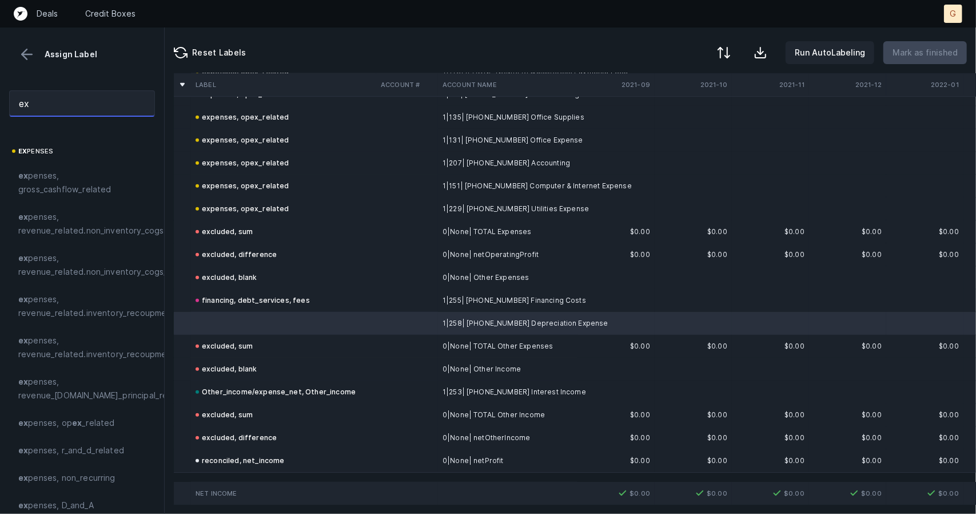
type input "e"
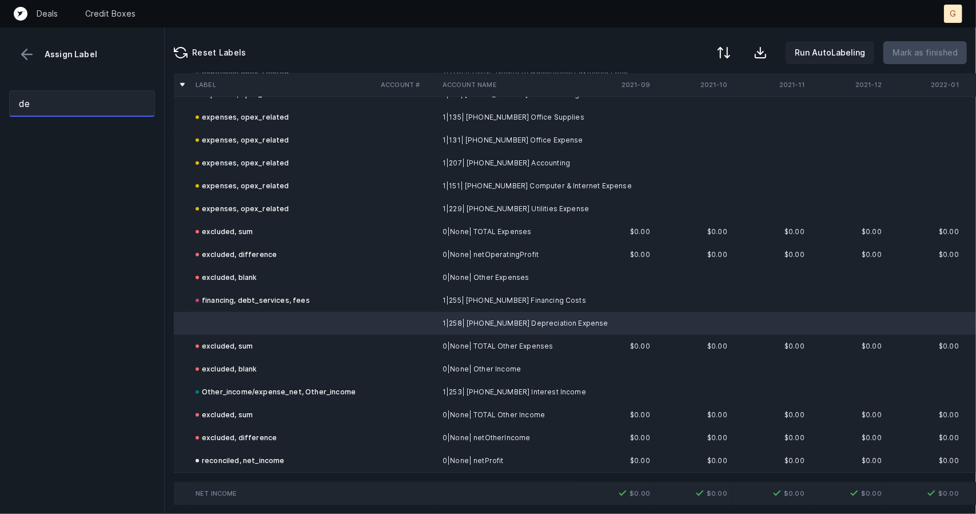
type input "d"
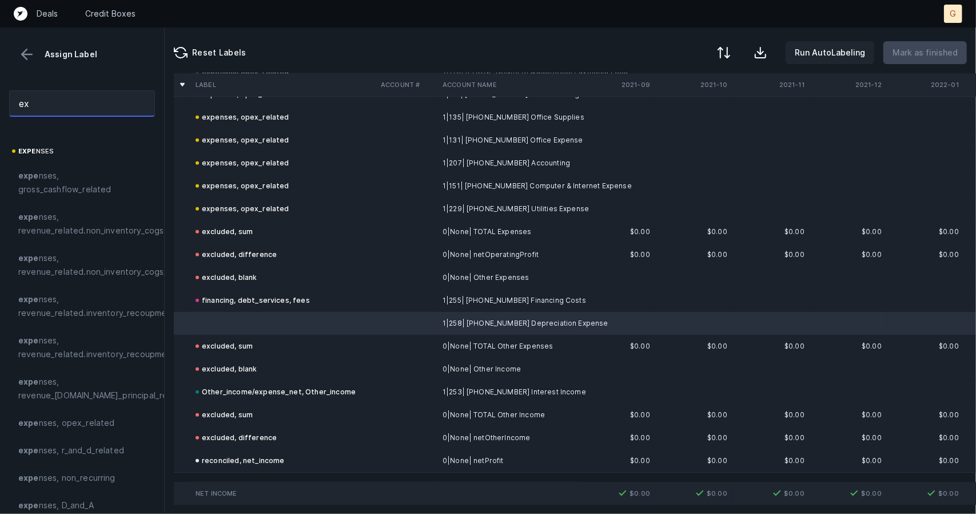
type input "e"
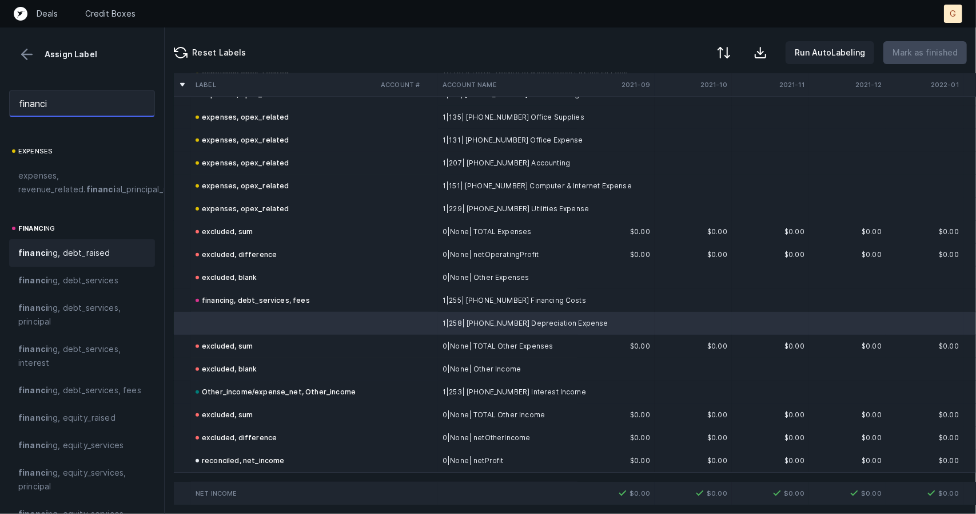
scroll to position [37, 0]
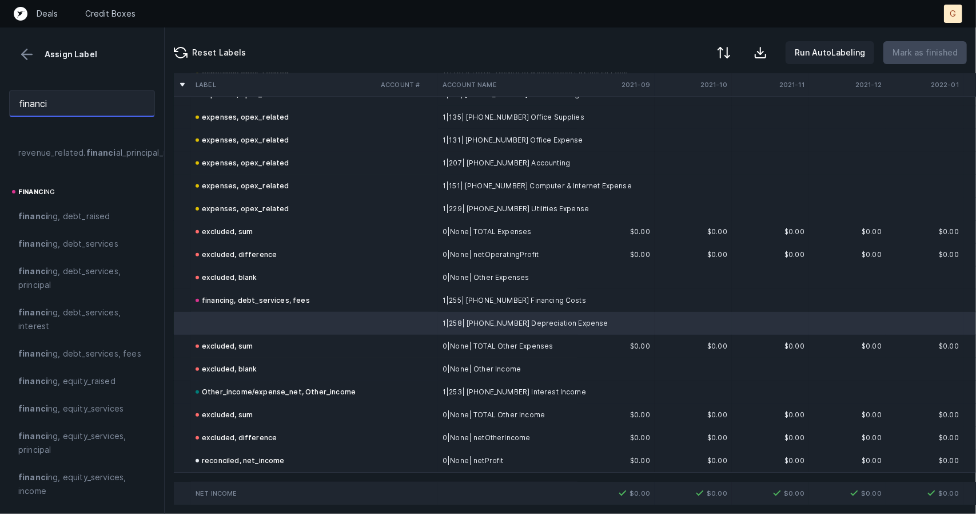
click at [98, 107] on input "financi" at bounding box center [82, 103] width 146 height 26
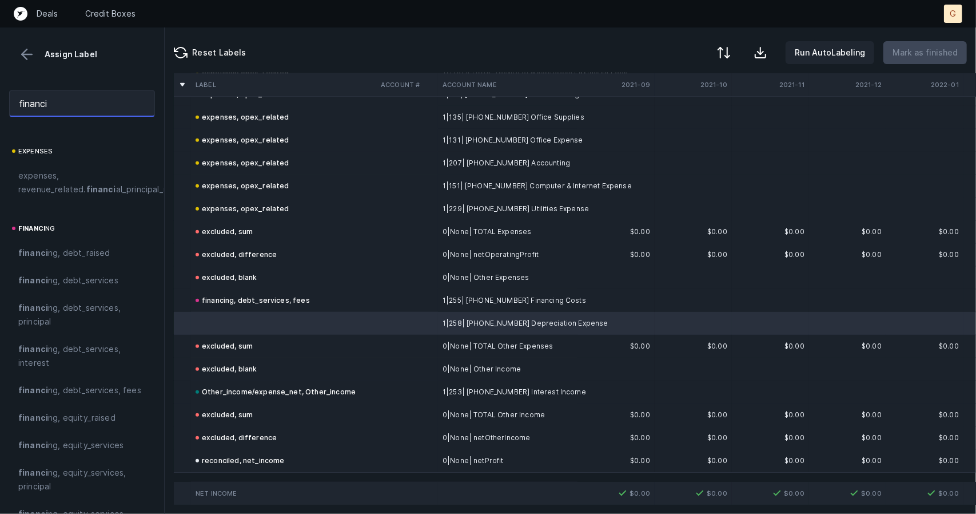
drag, startPoint x: 82, startPoint y: 102, endPoint x: 0, endPoint y: 65, distance: 90.1
click at [0, 65] on div "Assign Label financi expenses expenses, revenue_related. financi al_principal_r…" at bounding box center [82, 270] width 165 height 486
type input "e"
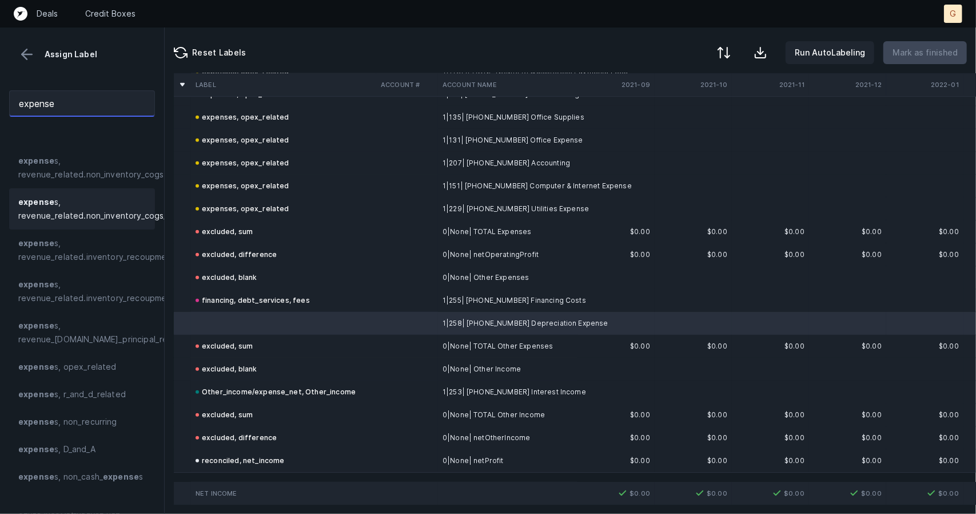
scroll to position [60, 0]
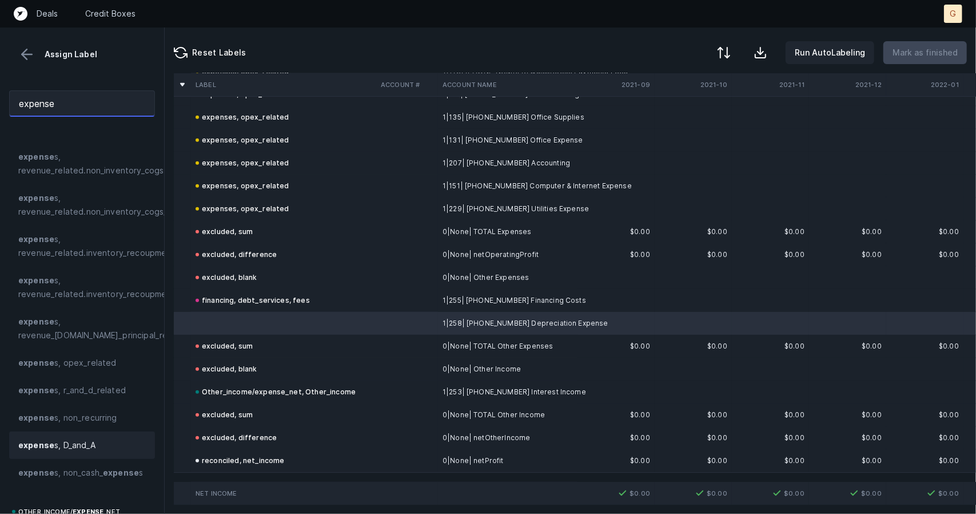
type input "expense"
click at [73, 446] on span "expense s, D_and_A" at bounding box center [56, 445] width 77 height 14
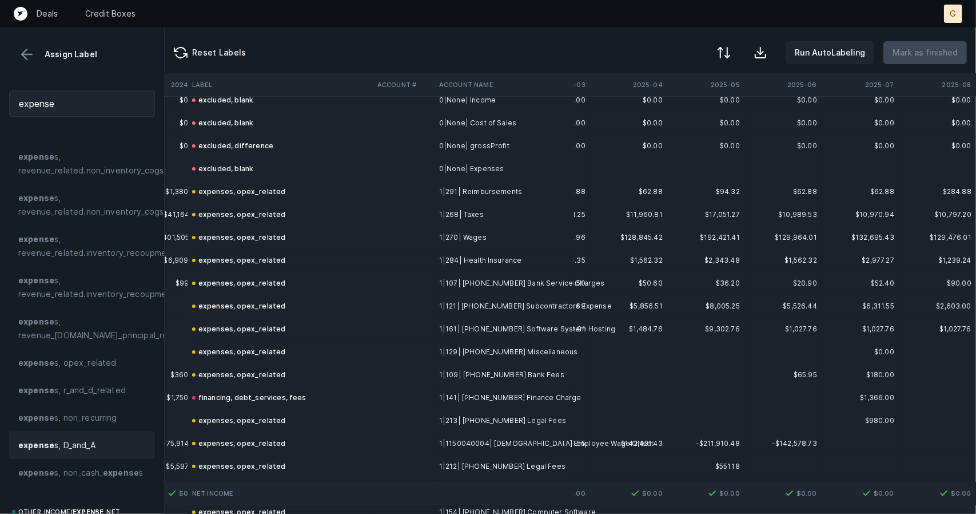
scroll to position [0, 3316]
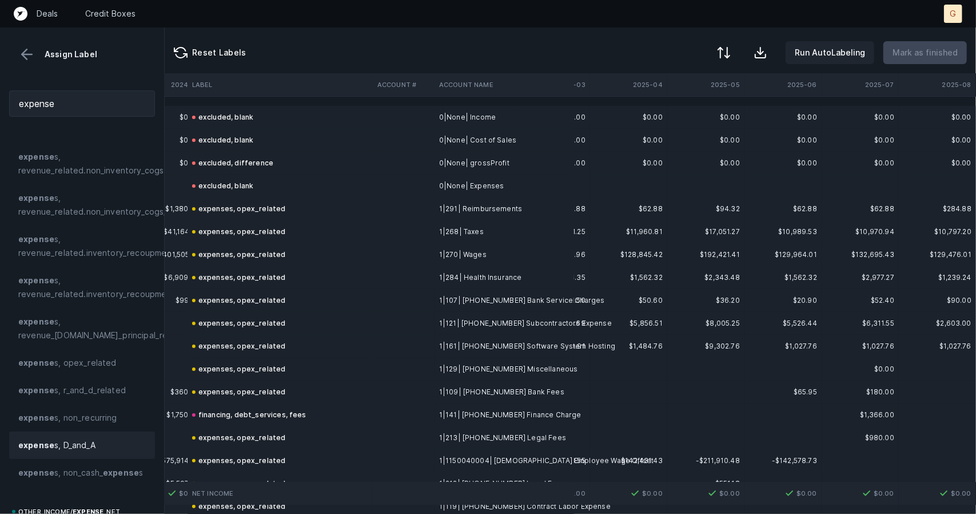
click at [32, 50] on button at bounding box center [26, 54] width 17 height 17
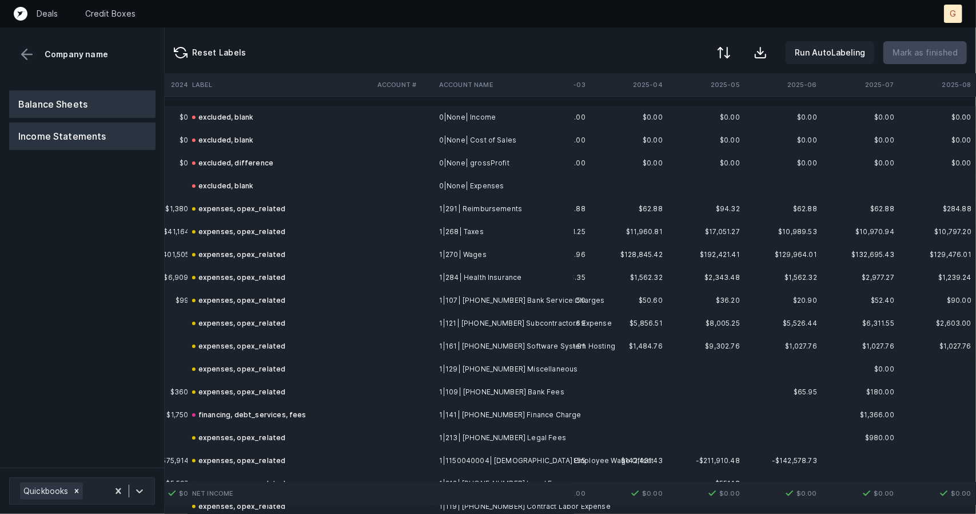
click at [56, 117] on button "Balance Sheets" at bounding box center [82, 103] width 146 height 27
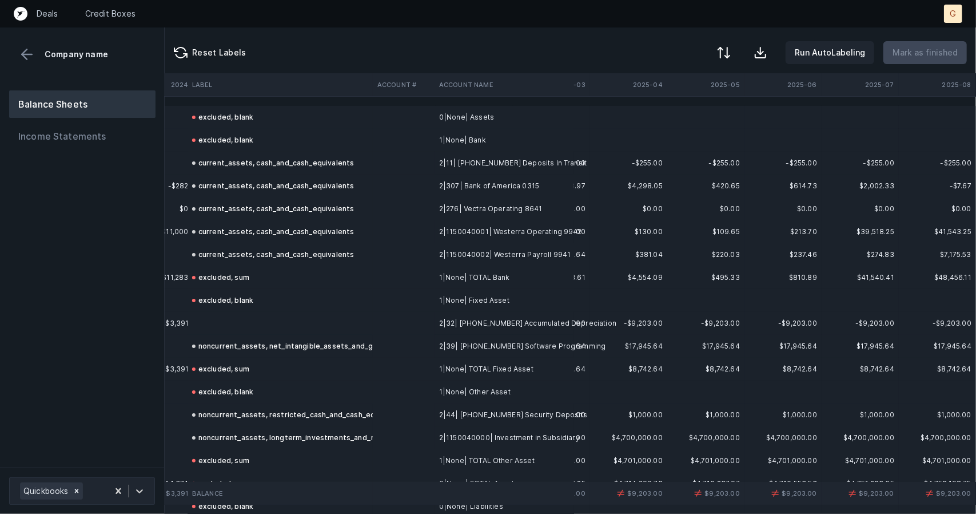
click at [213, 319] on td at bounding box center [280, 323] width 185 height 23
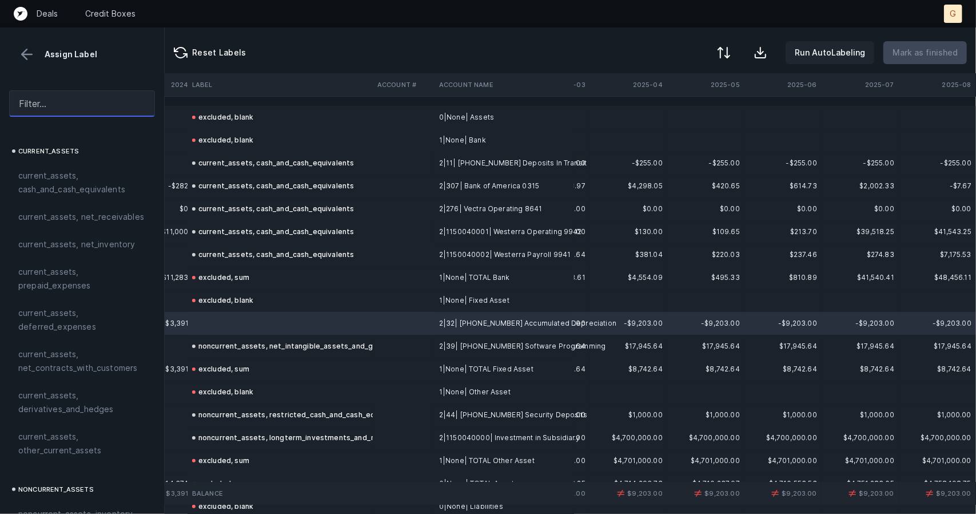
click at [43, 112] on input "text" at bounding box center [82, 103] width 146 height 26
type input "d"
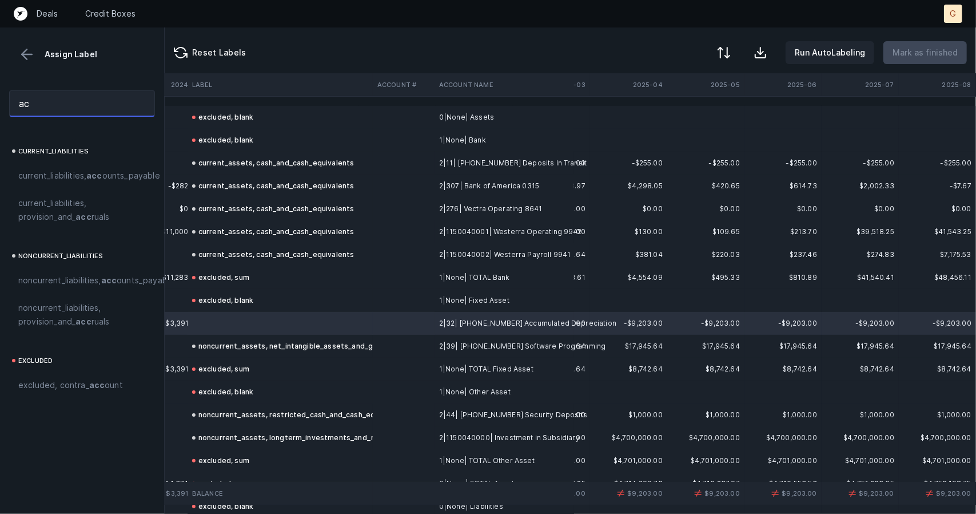
type input "a"
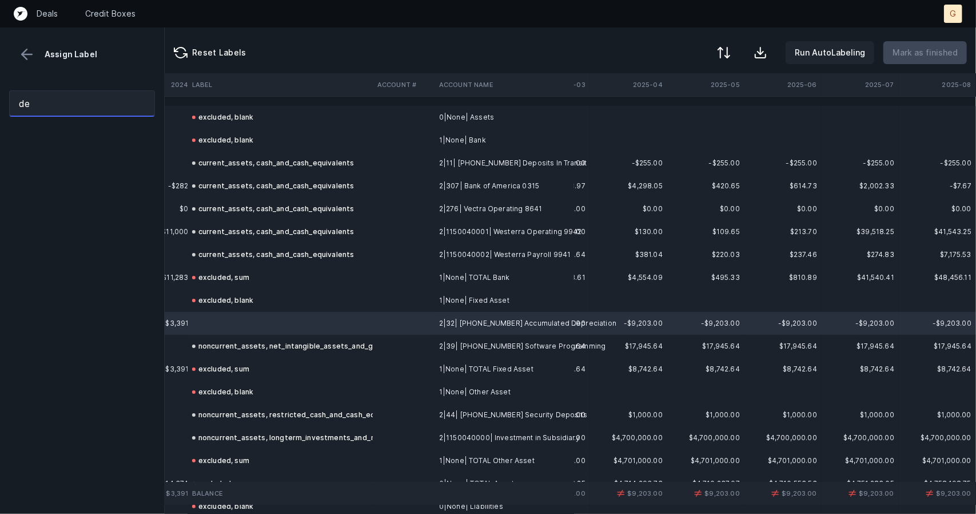
type input "d"
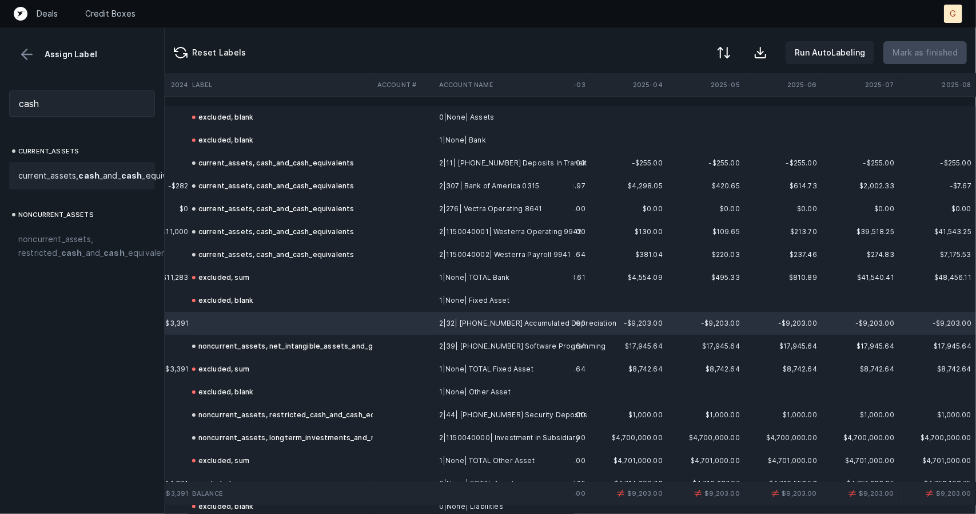
click at [71, 178] on span "current_assets, cash _and_ cash _equivalents" at bounding box center [104, 176] width 173 height 14
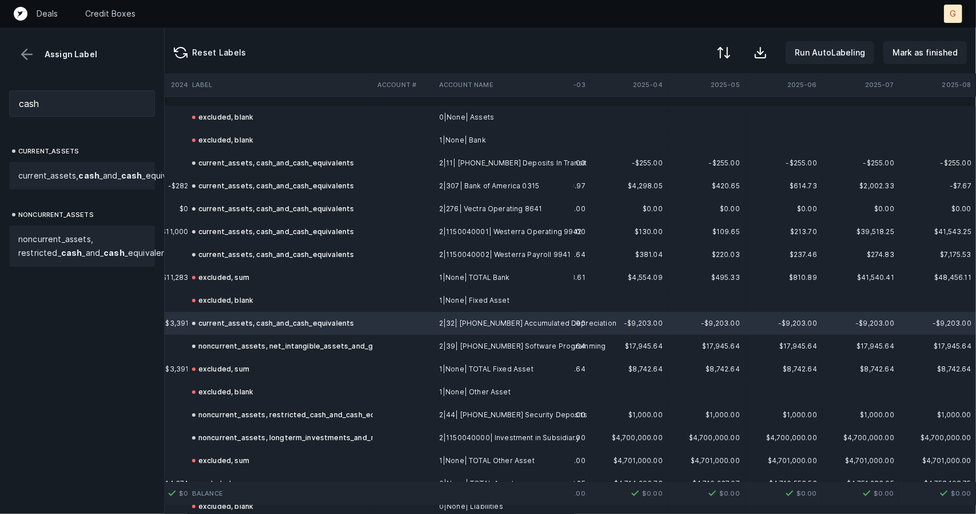
click at [87, 260] on span "noncurrent_assets, restricted_ cash _and_ cash _equivalents" at bounding box center [96, 245] width 156 height 27
click at [67, 169] on span "current_assets, cash _and_ cash _equivalents" at bounding box center [104, 176] width 173 height 14
drag, startPoint x: 49, startPoint y: 108, endPoint x: 0, endPoint y: 63, distance: 65.6
click at [0, 63] on div "Assign Label cash current_assets current_assets, cash _and_ cash _equivalents n…" at bounding box center [82, 270] width 165 height 486
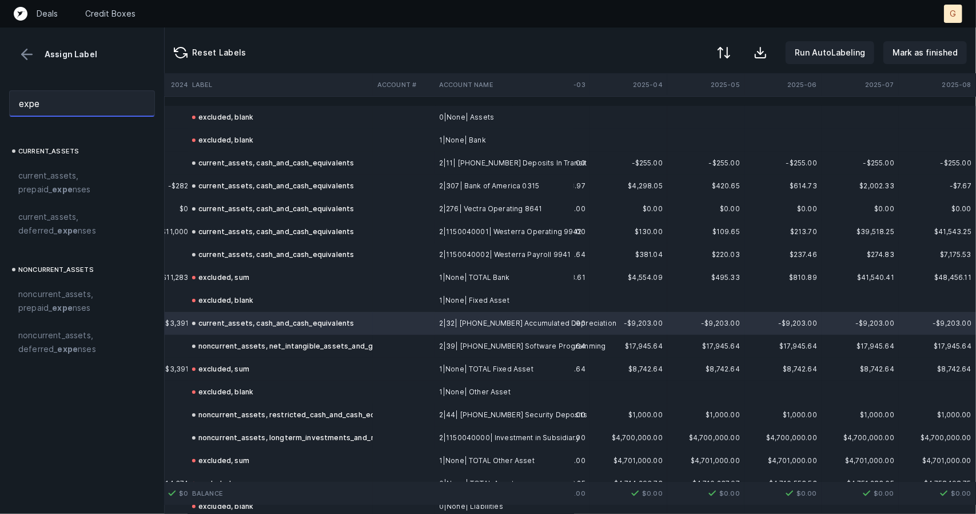
drag, startPoint x: 74, startPoint y: 114, endPoint x: 0, endPoint y: 103, distance: 75.1
click at [0, 103] on div "expe" at bounding box center [82, 103] width 164 height 45
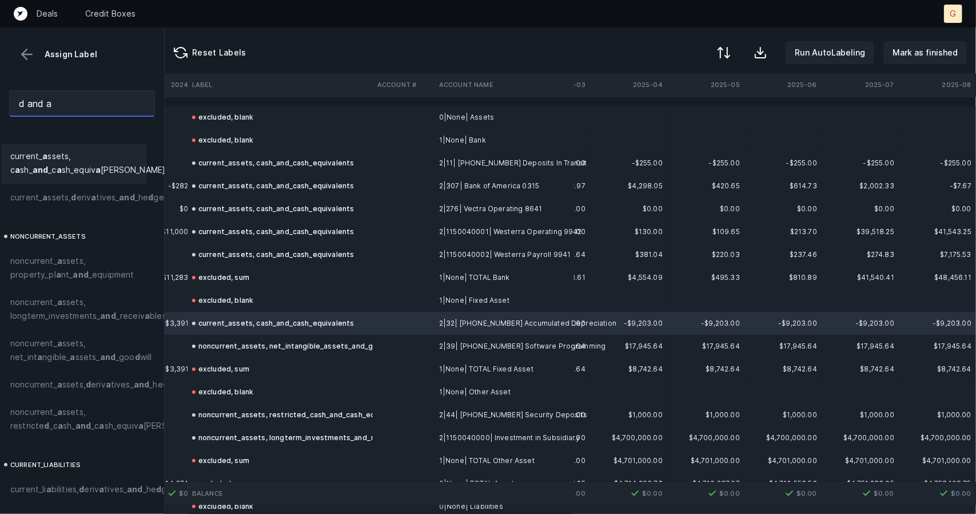
scroll to position [18, 8]
drag, startPoint x: 62, startPoint y: 110, endPoint x: 0, endPoint y: 105, distance: 62.5
click at [0, 105] on div "d and a" at bounding box center [82, 103] width 164 height 45
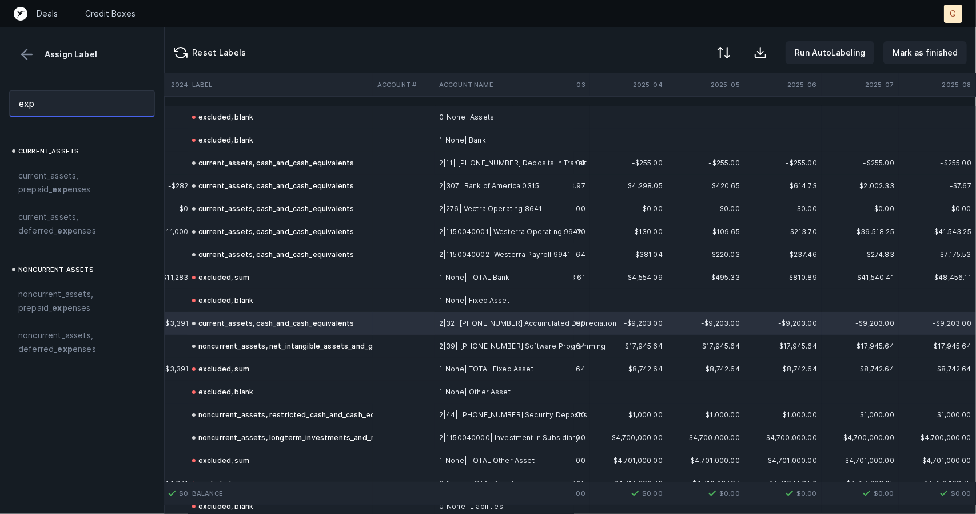
scroll to position [0, 0]
type input "e"
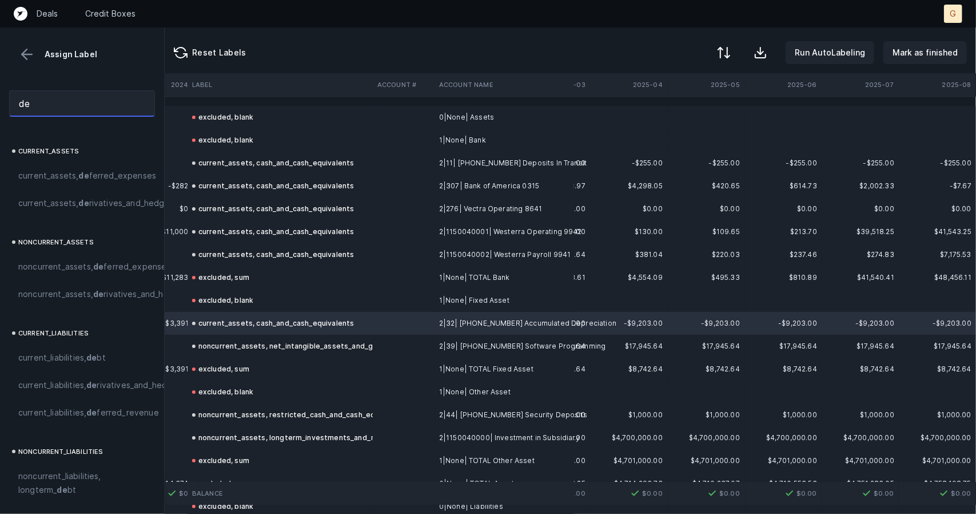
type input "d"
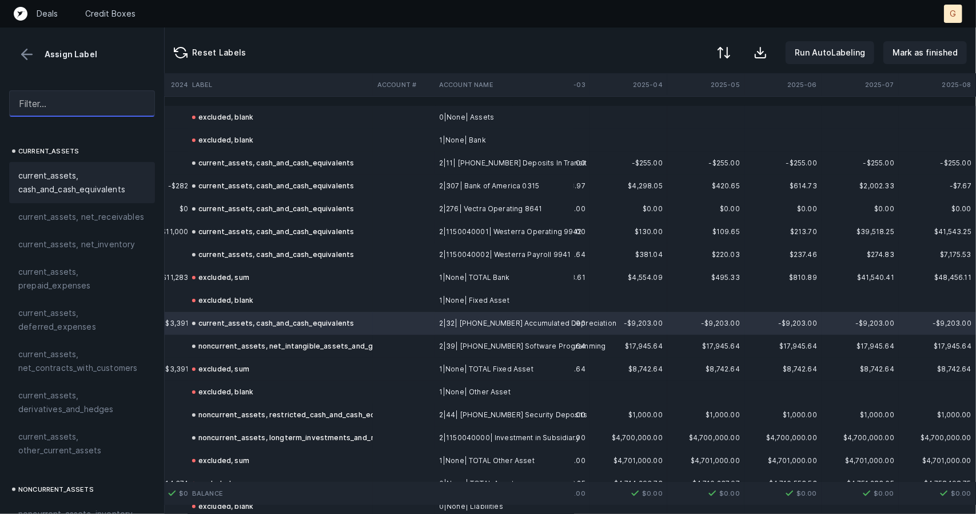
click at [85, 105] on input "text" at bounding box center [82, 103] width 146 height 26
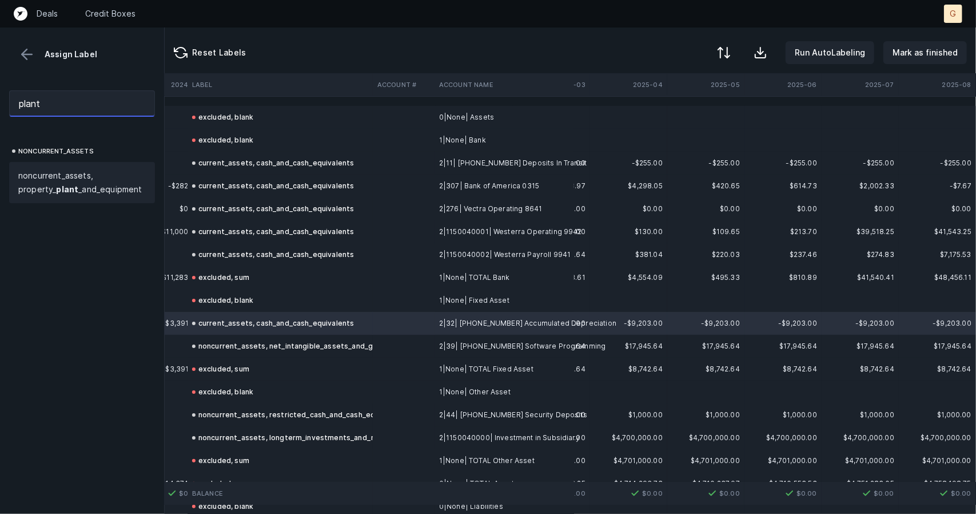
type input "plant"
click at [96, 171] on span "noncurrent_assets, property_ plant _and_equipment" at bounding box center [82, 182] width 128 height 27
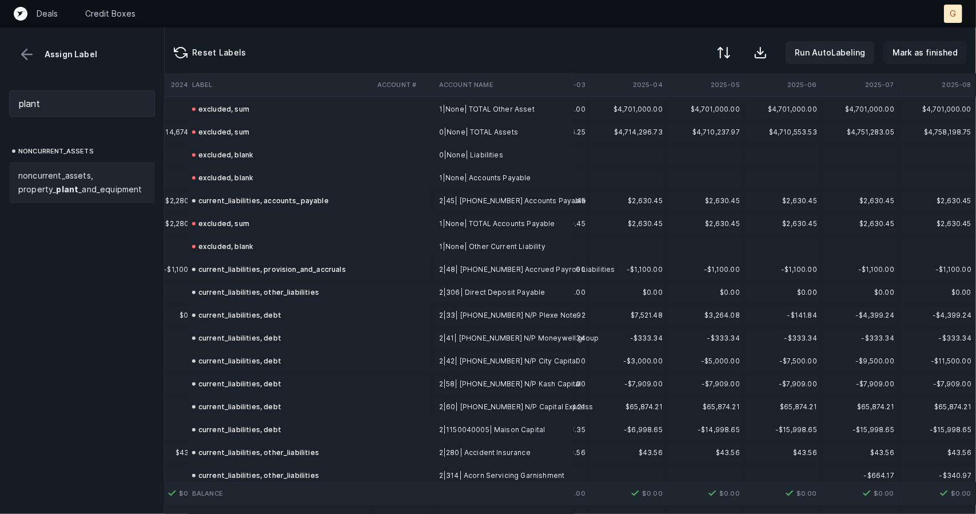
scroll to position [352, 3316]
click at [924, 42] on button "Mark as finished" at bounding box center [924, 52] width 83 height 23
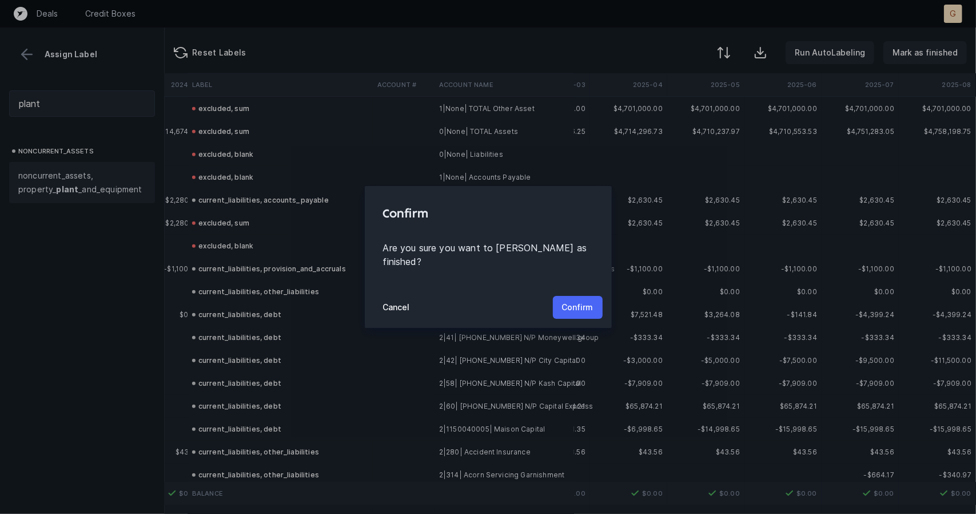
click at [590, 300] on p "Confirm" at bounding box center [577, 307] width 31 height 14
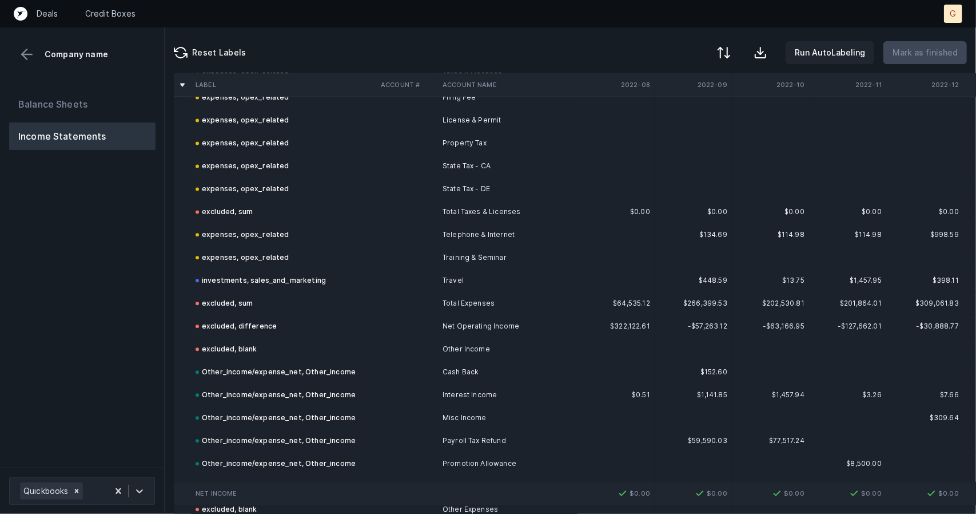
scroll to position [1861, 0]
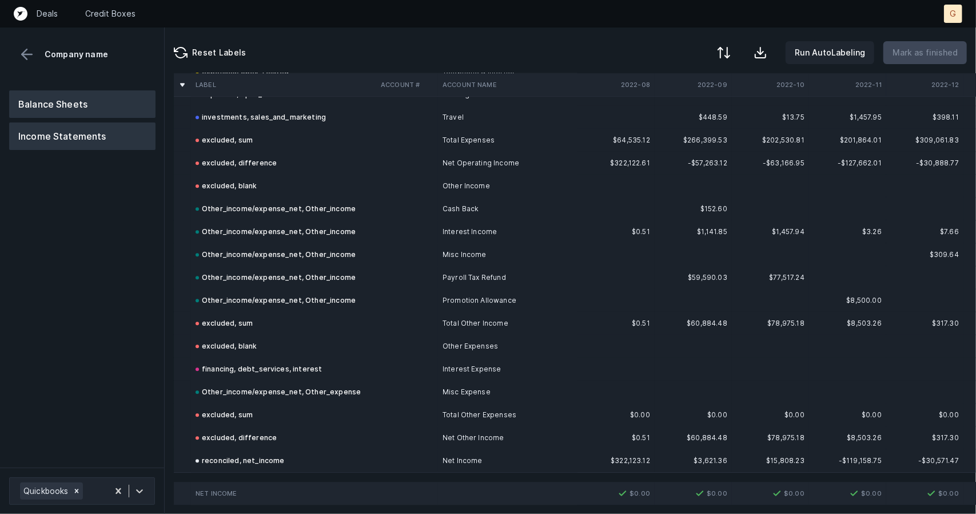
click at [79, 102] on button "Balance Sheets" at bounding box center [82, 103] width 146 height 27
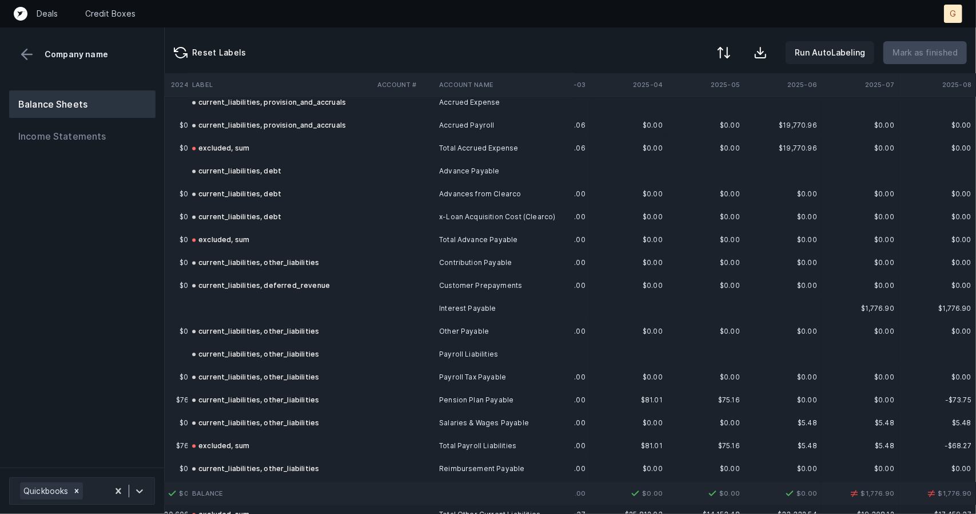
scroll to position [1639, 2466]
click at [266, 307] on td at bounding box center [280, 308] width 185 height 23
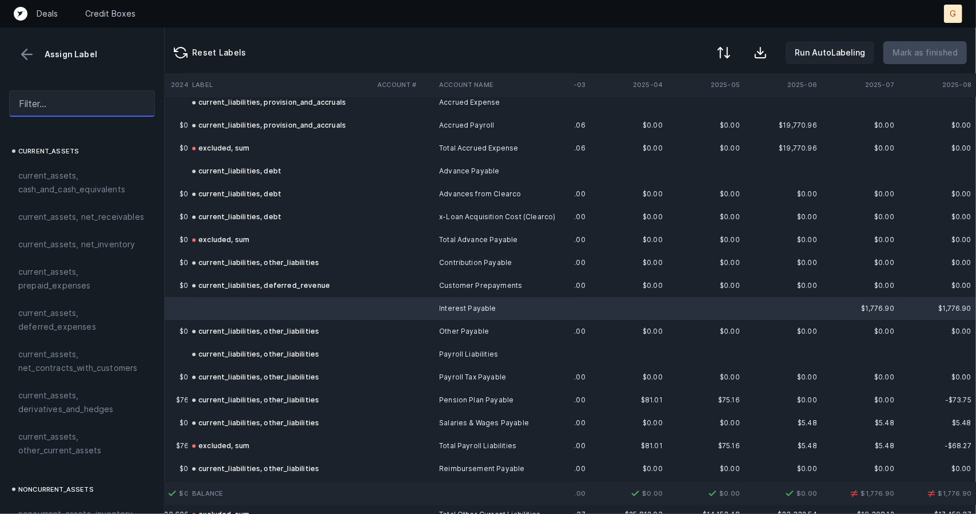
click at [53, 96] on input "text" at bounding box center [82, 103] width 146 height 26
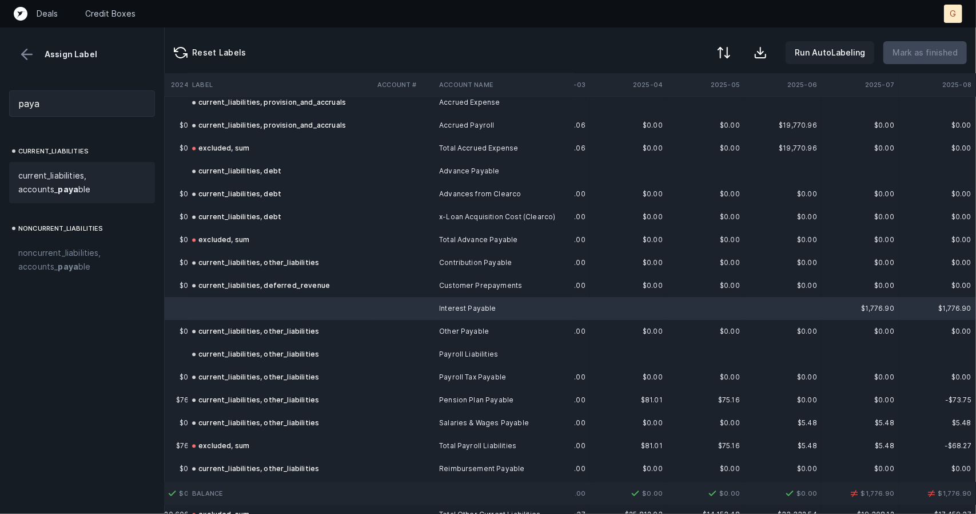
click at [51, 173] on span "current_liabilities, accounts_ paya ble" at bounding box center [82, 182] width 128 height 27
drag, startPoint x: 53, startPoint y: 116, endPoint x: 0, endPoint y: 110, distance: 53.0
click at [0, 110] on div "paya" at bounding box center [82, 103] width 164 height 45
drag, startPoint x: 17, startPoint y: 108, endPoint x: 0, endPoint y: 88, distance: 26.0
click at [0, 88] on div "paya" at bounding box center [82, 103] width 164 height 45
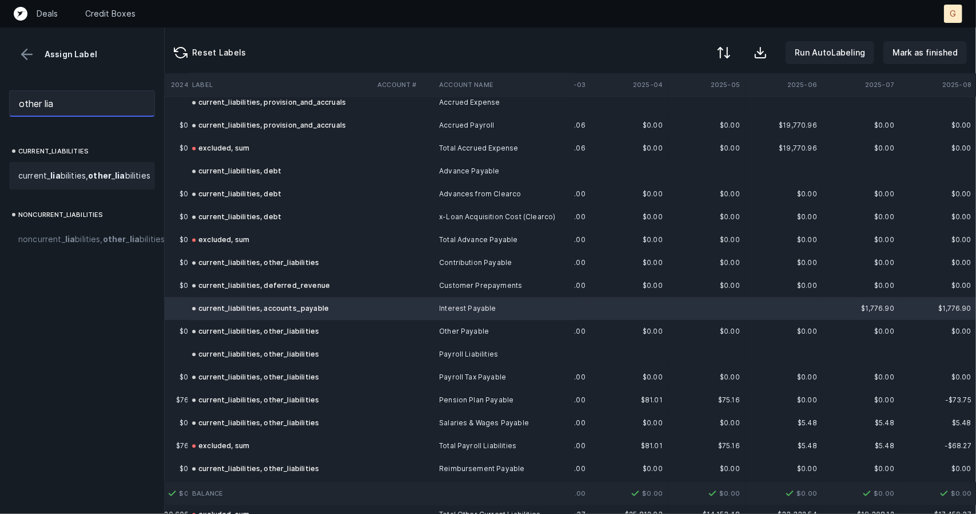
type input "other lia"
click at [68, 182] on span "current_ lia bilities, other _ lia bilities" at bounding box center [84, 176] width 132 height 14
click at [932, 51] on p "Mark as finished" at bounding box center [925, 53] width 65 height 14
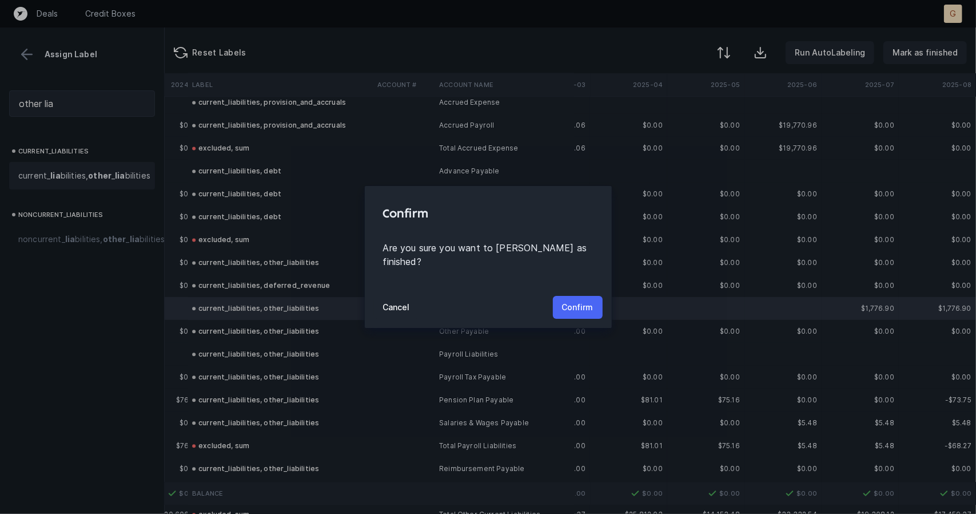
click at [565, 300] on p "Confirm" at bounding box center [577, 307] width 31 height 14
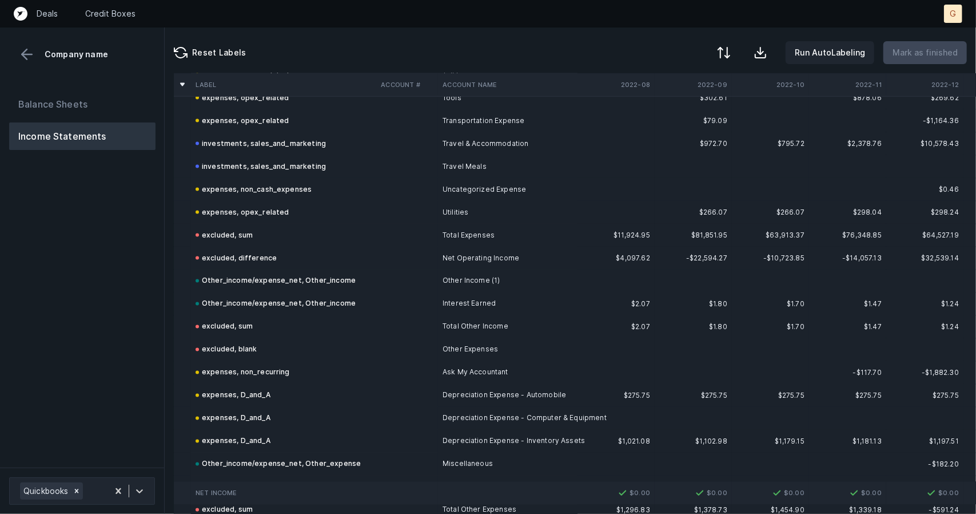
scroll to position [1358, 0]
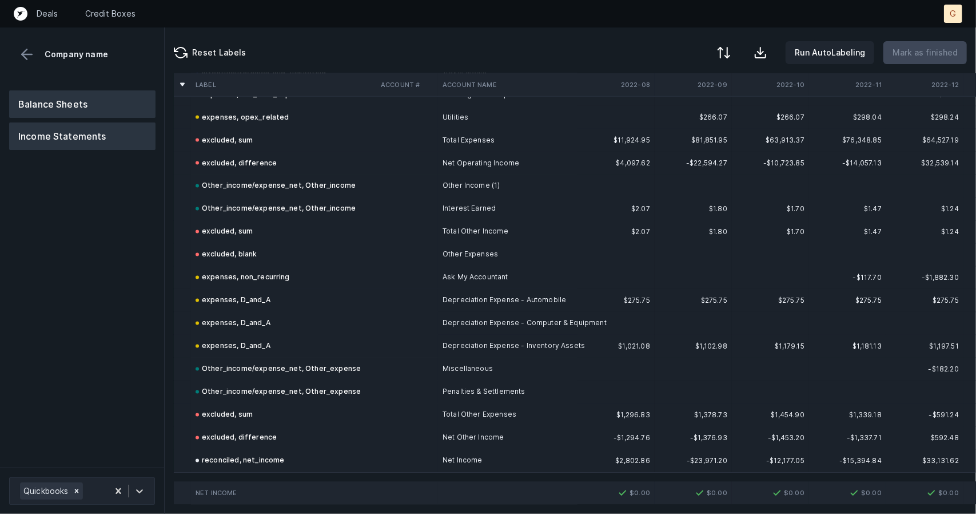
click at [58, 109] on button "Balance Sheets" at bounding box center [82, 103] width 146 height 27
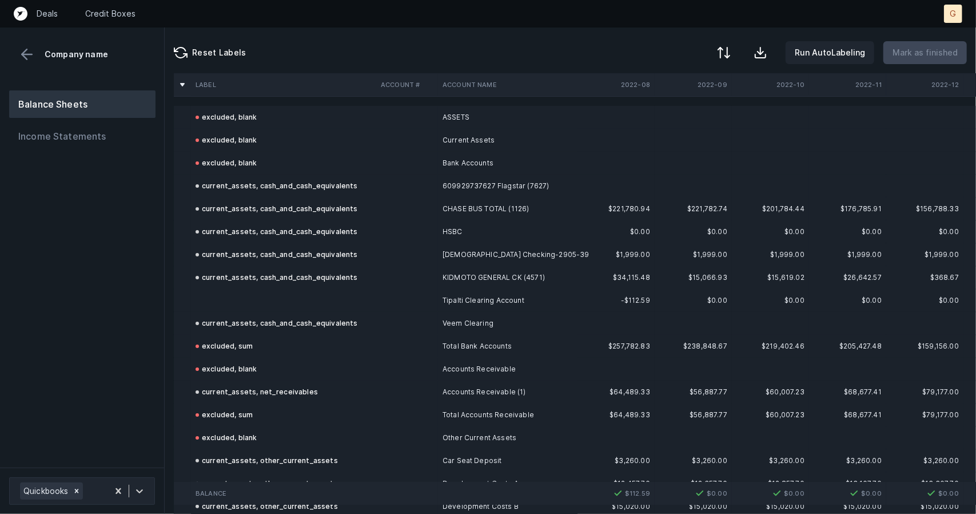
click at [257, 289] on td at bounding box center [283, 300] width 185 height 23
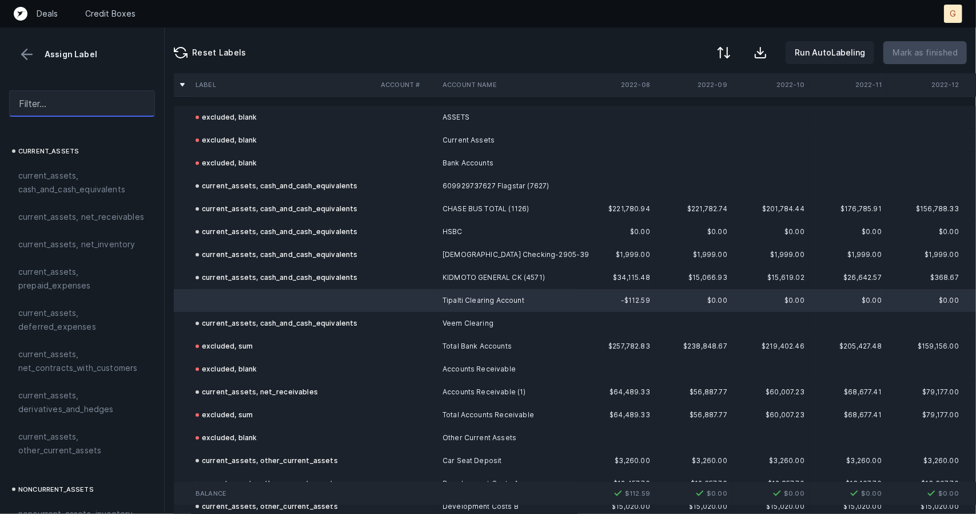
click at [66, 106] on input "text" at bounding box center [82, 103] width 146 height 26
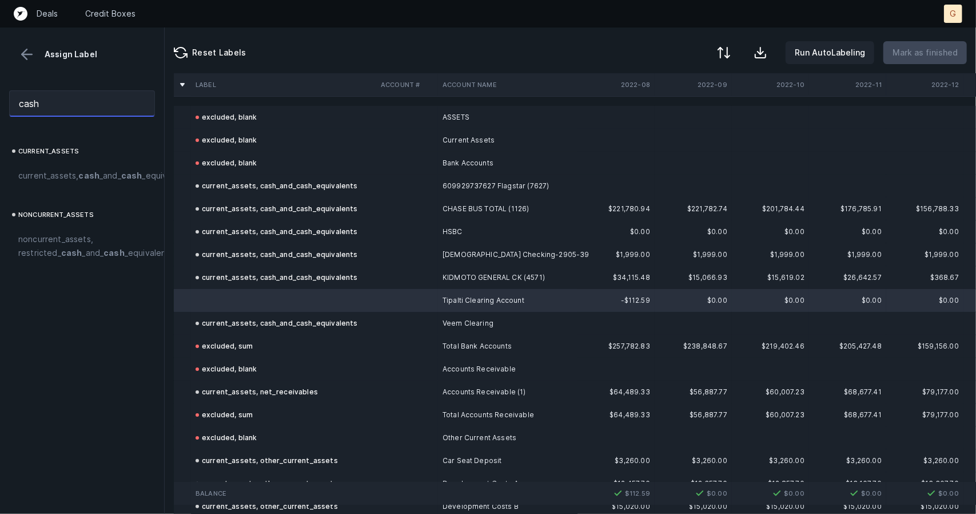
type input "cash"
click at [77, 205] on div "current_assets current_assets, cash _and_ cash _equivalents noncurrent_assets n…" at bounding box center [82, 328] width 164 height 369
click at [78, 182] on span "current_assets, cash _and_ cash _equivalents" at bounding box center [104, 176] width 173 height 14
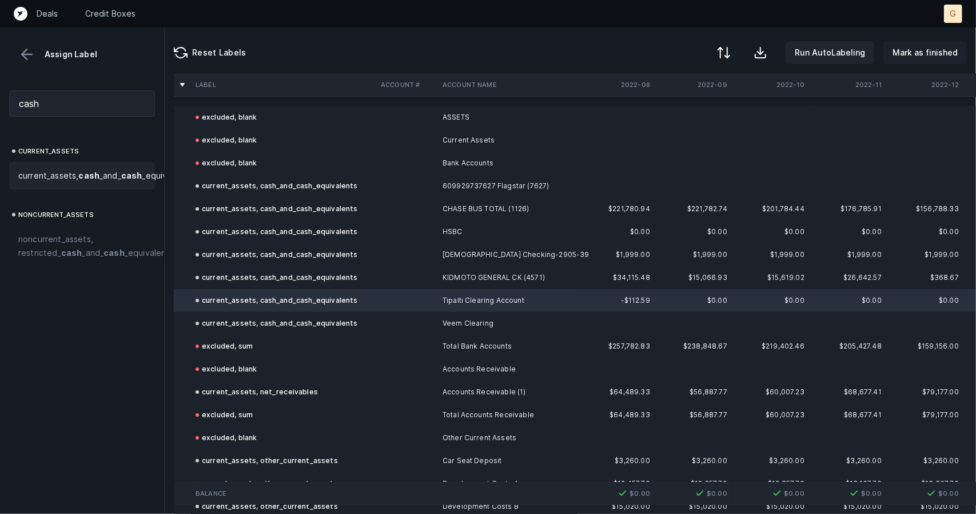
click at [902, 50] on p "Mark as finished" at bounding box center [925, 53] width 65 height 14
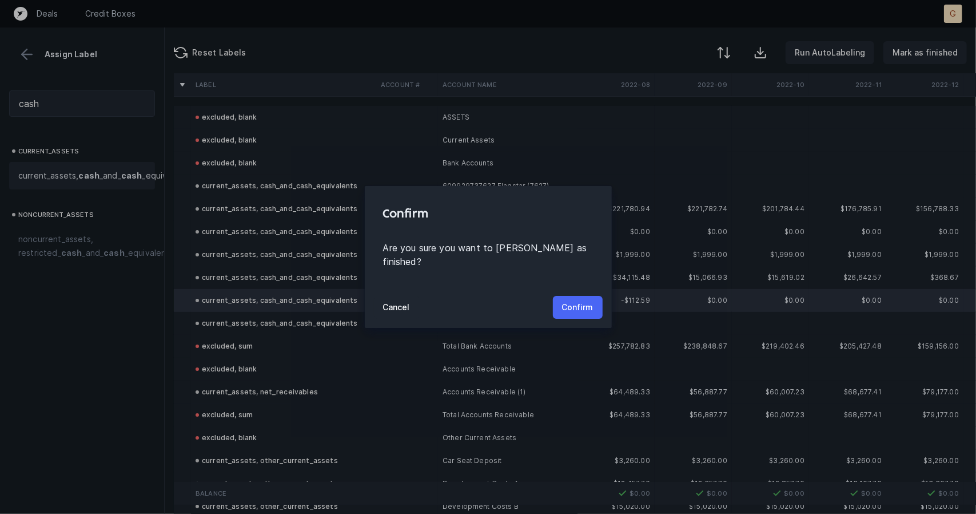
click at [578, 301] on p "Confirm" at bounding box center [577, 307] width 31 height 14
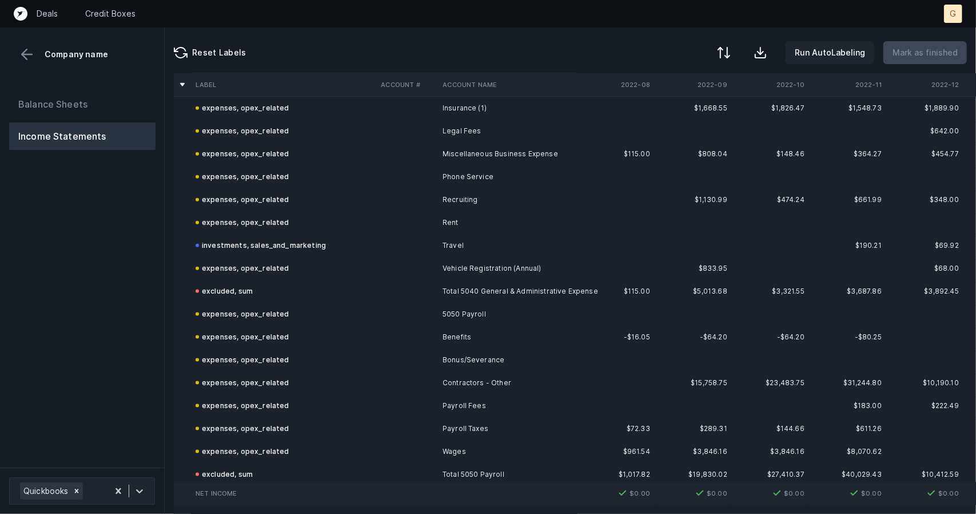
scroll to position [1312, 0]
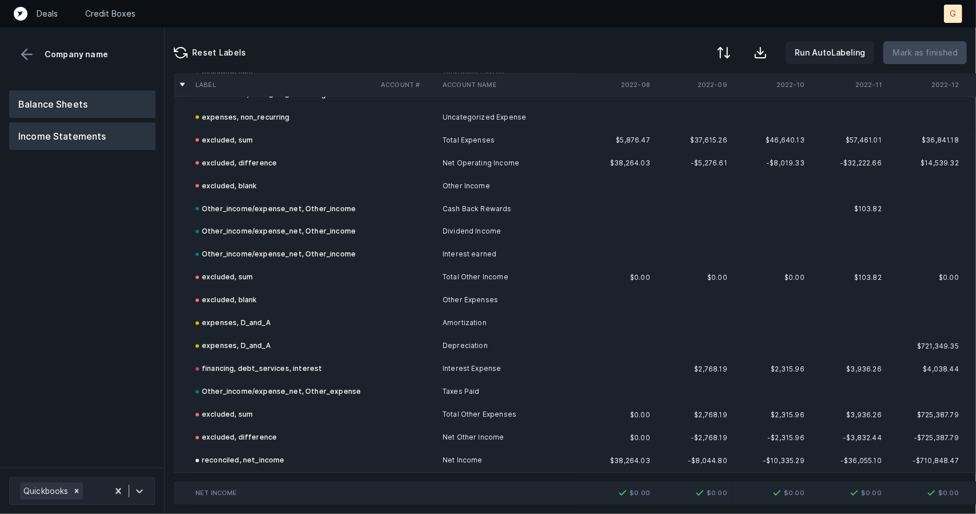
click at [86, 105] on button "Balance Sheets" at bounding box center [82, 103] width 146 height 27
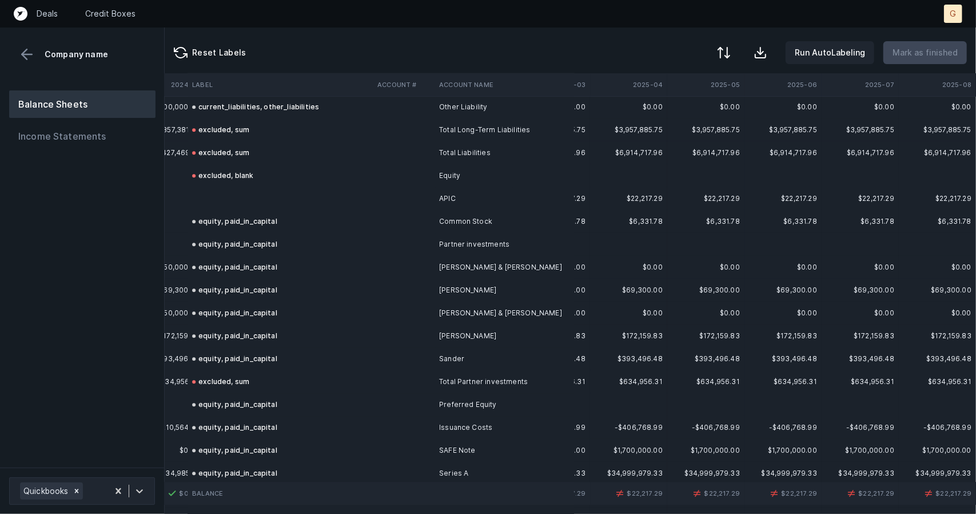
scroll to position [2179, 2466]
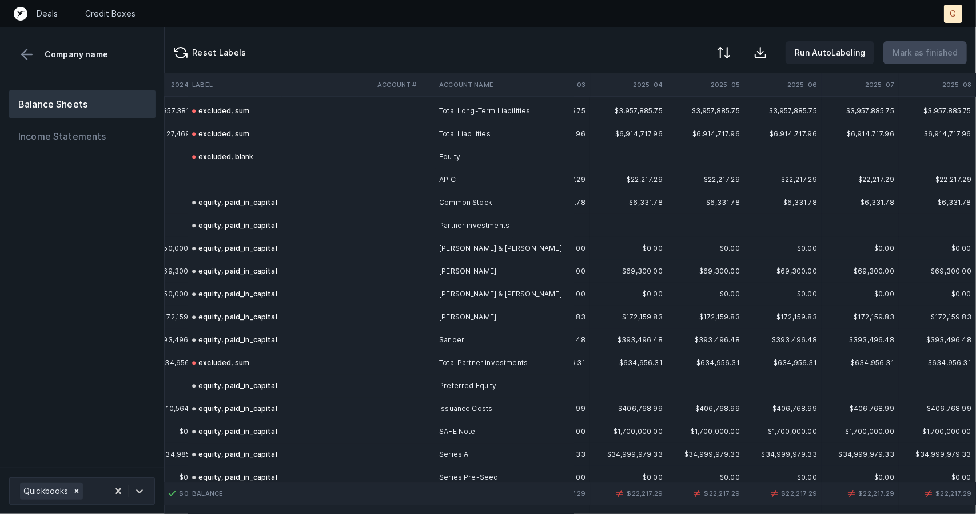
click at [235, 177] on td at bounding box center [280, 179] width 185 height 23
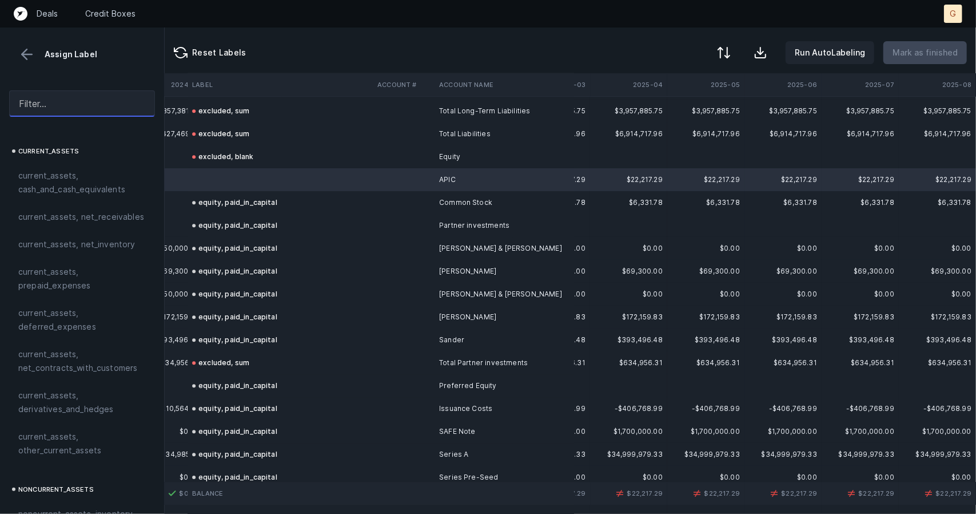
click at [59, 94] on input "text" at bounding box center [82, 103] width 146 height 26
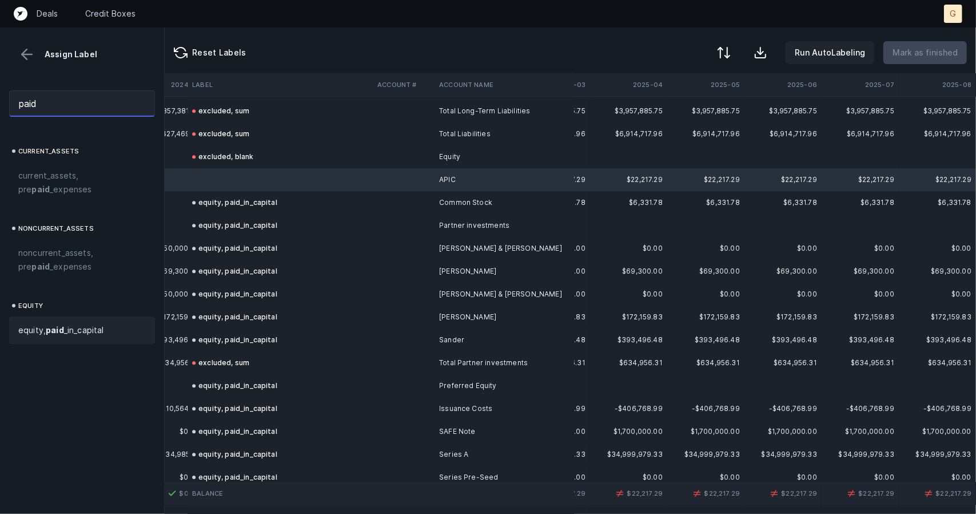
type input "paid"
click at [64, 335] on span "equity, paid _in_capital" at bounding box center [61, 330] width 86 height 14
click at [902, 58] on p "Mark as finished" at bounding box center [925, 53] width 65 height 14
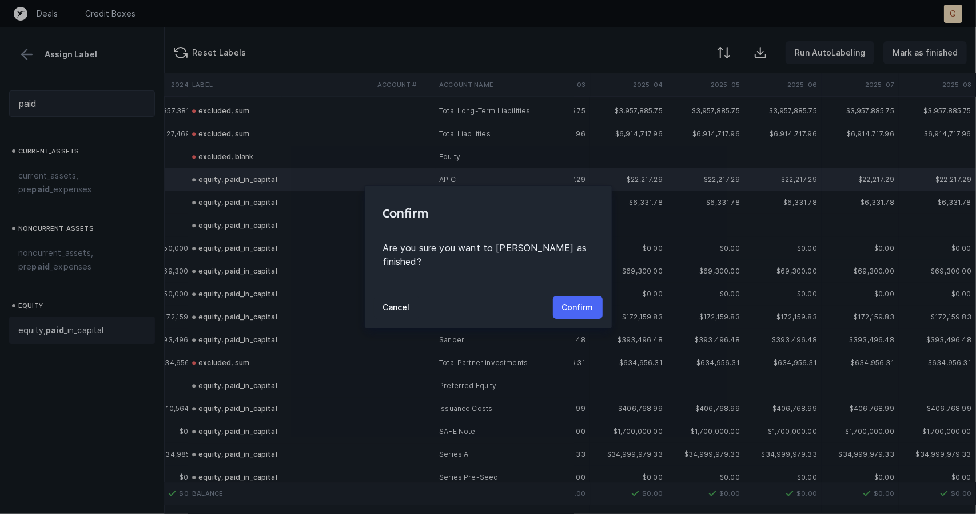
click at [580, 301] on p "Confirm" at bounding box center [577, 307] width 31 height 14
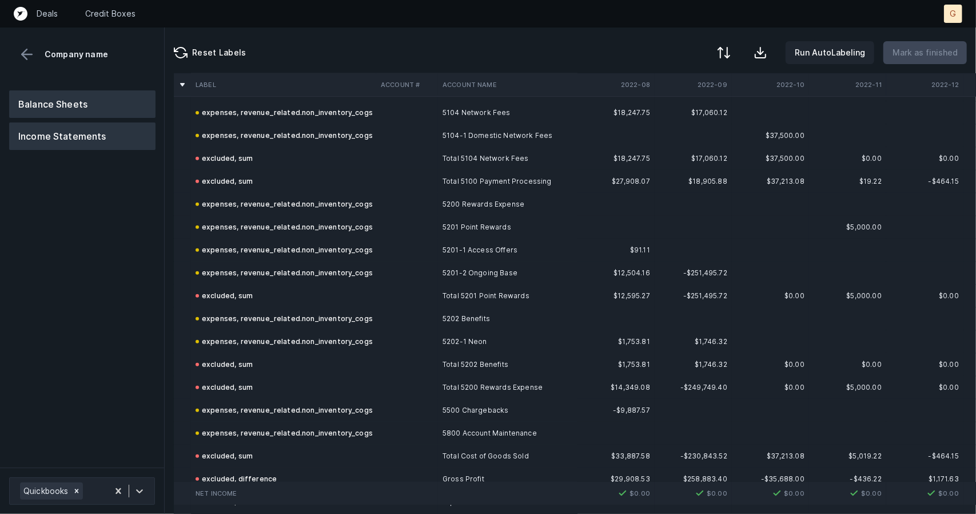
scroll to position [325, 0]
click at [113, 103] on button "Balance Sheets" at bounding box center [82, 103] width 146 height 27
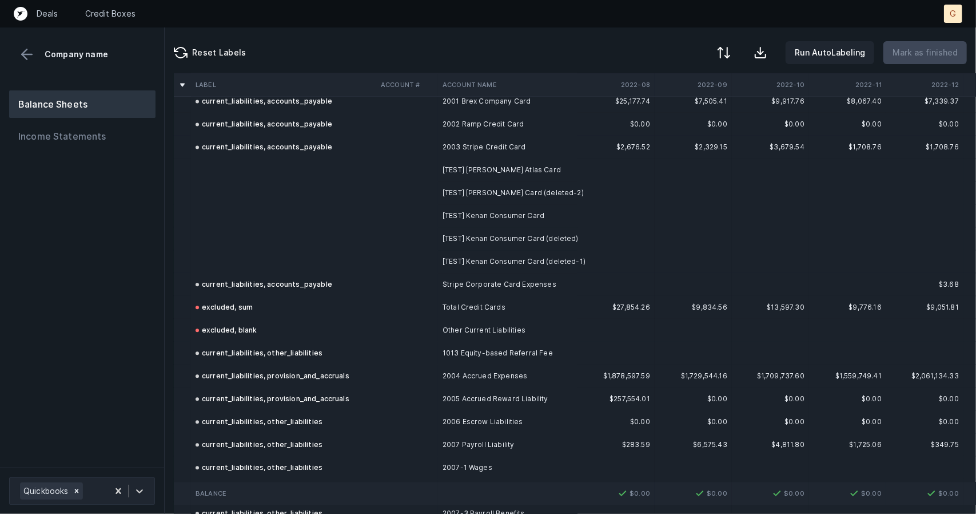
scroll to position [1727, 0]
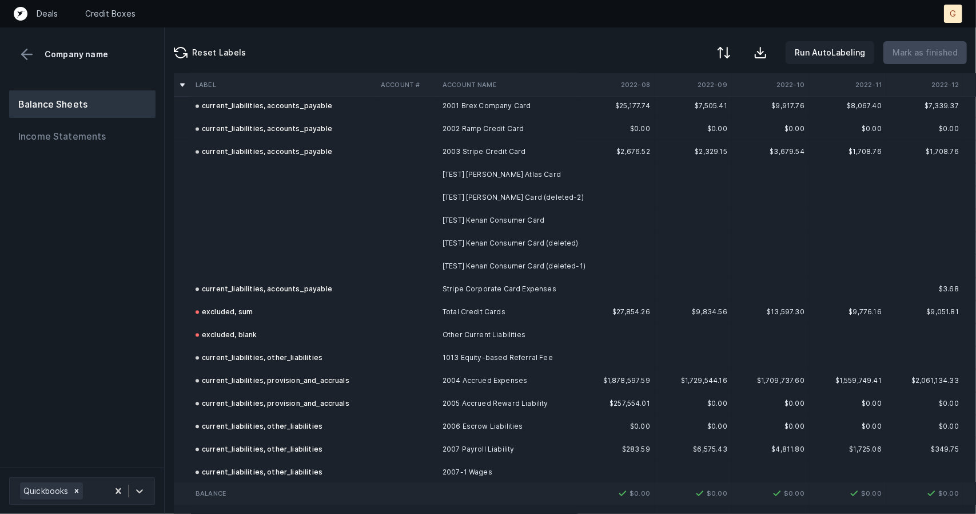
click at [260, 183] on td at bounding box center [283, 174] width 185 height 23
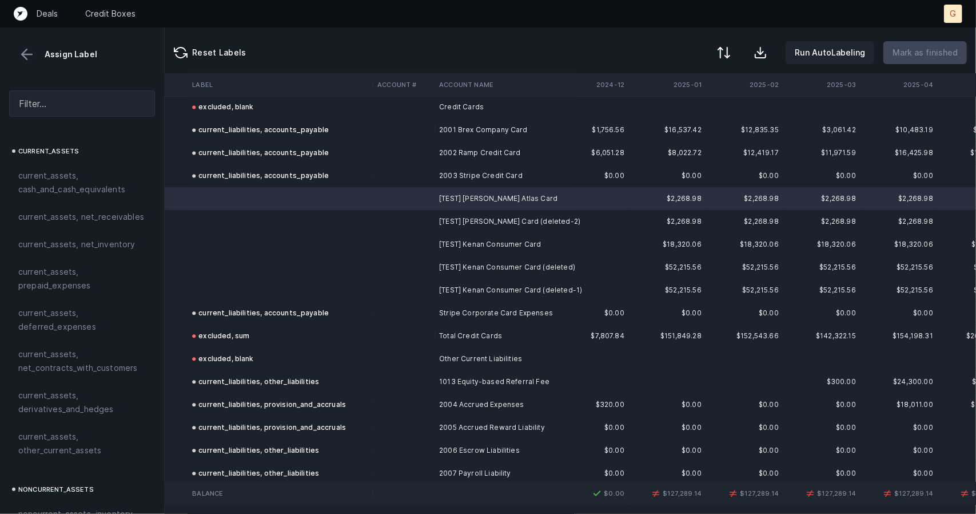
scroll to position [1703, 2466]
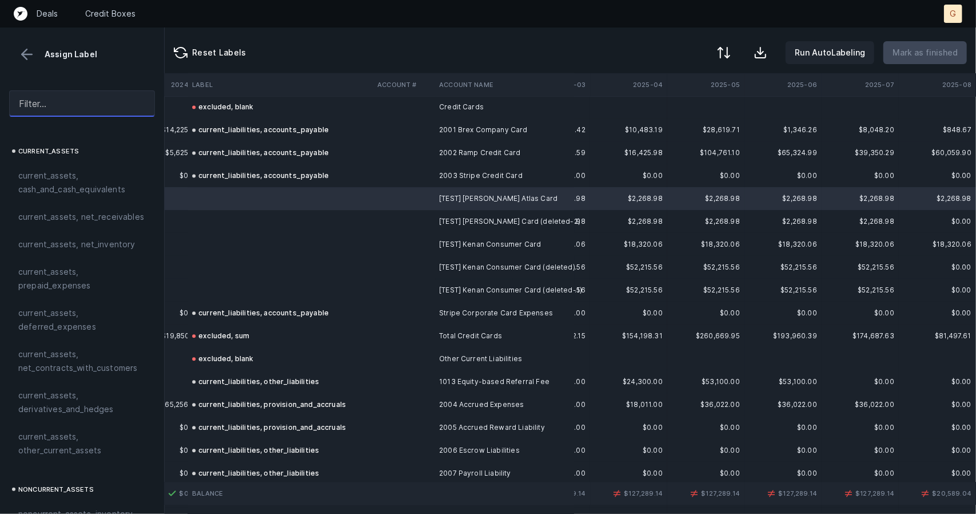
click at [95, 104] on input "text" at bounding box center [82, 103] width 146 height 26
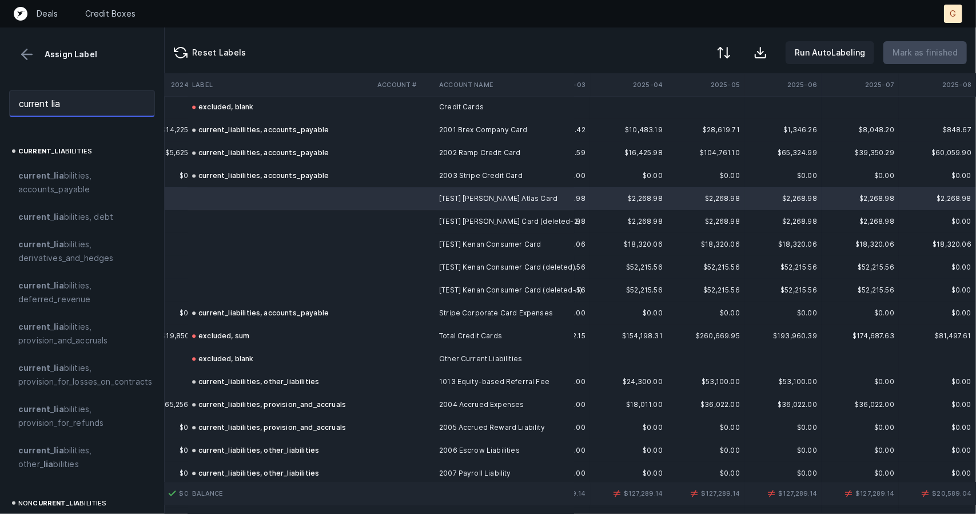
type input "current lia"
click at [57, 189] on span "current _ lia bilities, accounts_payable" at bounding box center [82, 182] width 128 height 27
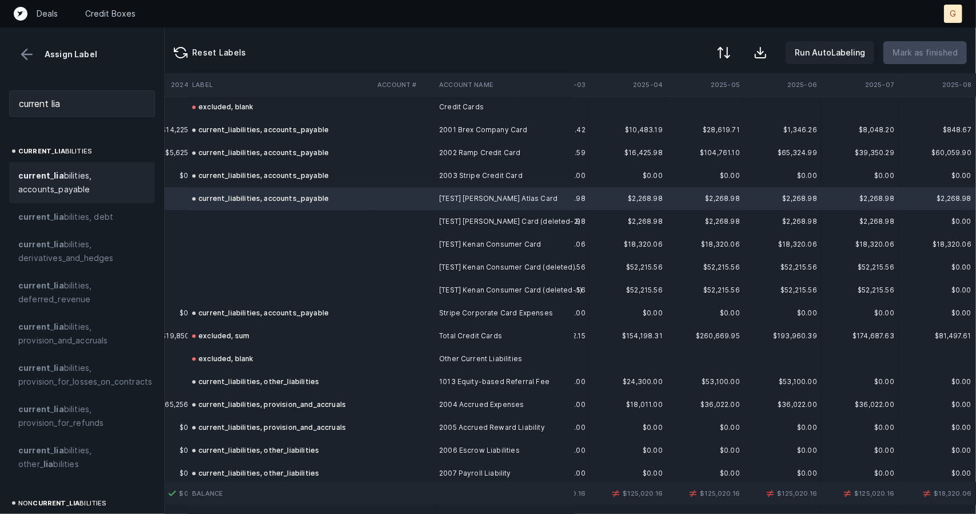
click at [253, 222] on td at bounding box center [280, 221] width 185 height 23
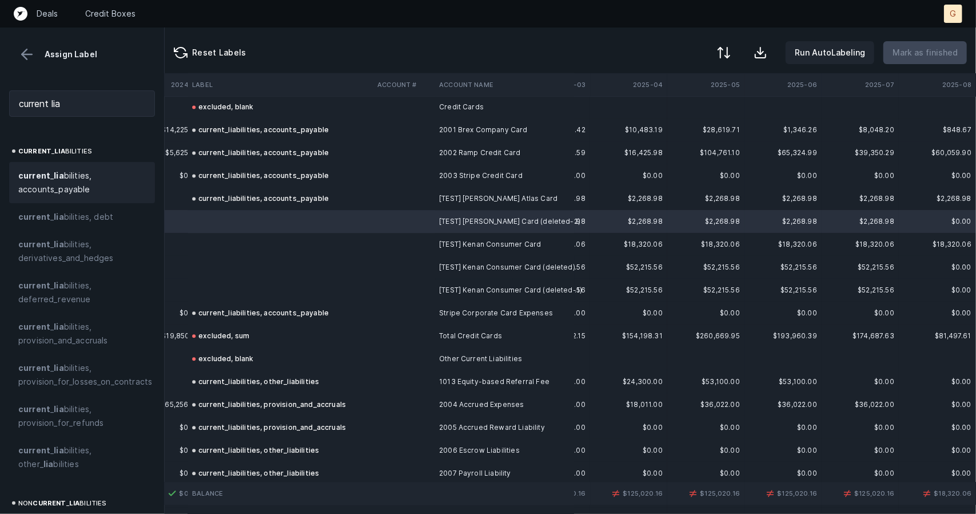
click at [73, 172] on span "current _ lia bilities, accounts_payable" at bounding box center [82, 182] width 128 height 27
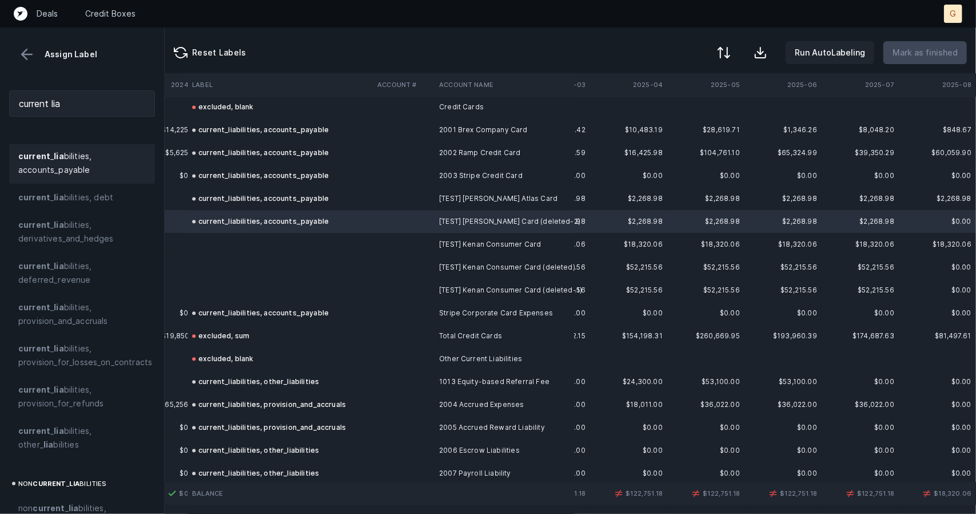
scroll to position [23, 0]
click at [216, 248] on td at bounding box center [280, 244] width 185 height 23
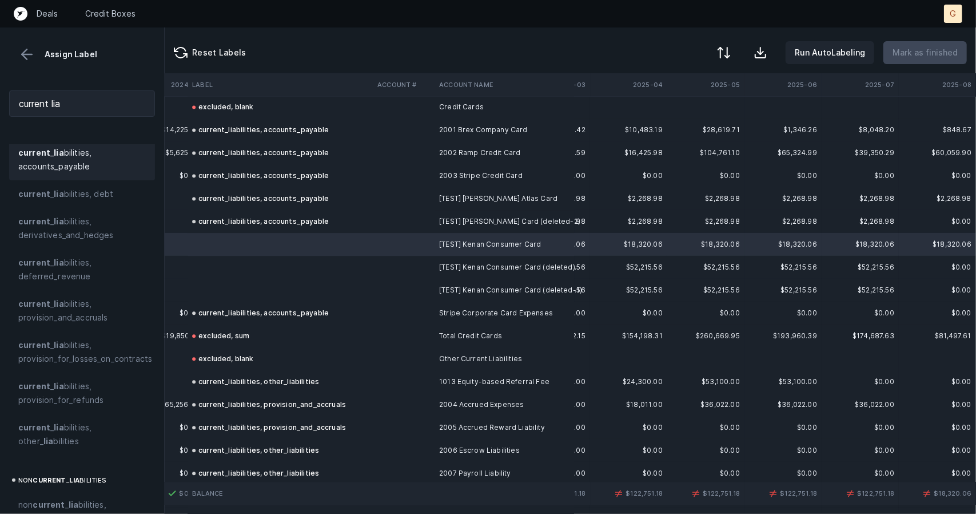
click at [97, 168] on span "current _ lia bilities, accounts_payable" at bounding box center [82, 159] width 128 height 27
click at [213, 262] on td at bounding box center [280, 267] width 185 height 23
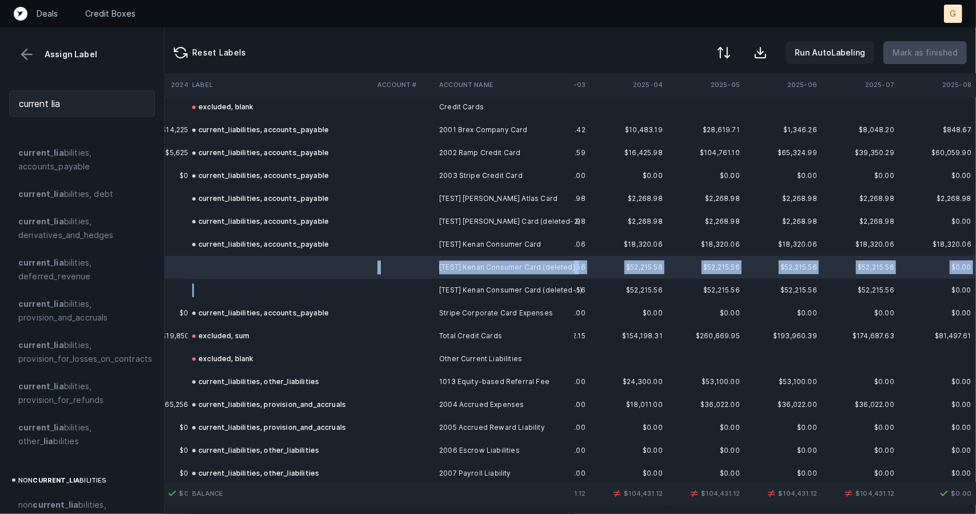
click at [224, 286] on td at bounding box center [280, 289] width 185 height 23
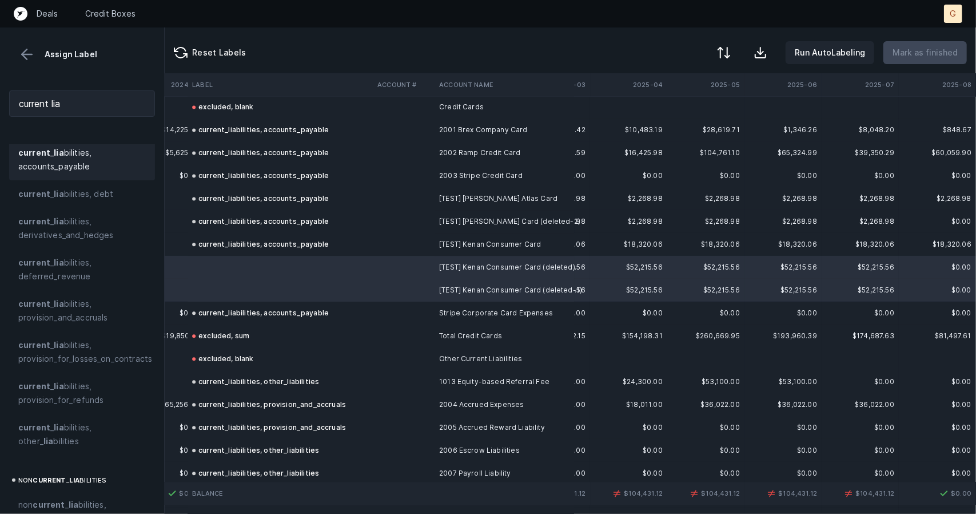
click at [57, 170] on span "current _ lia bilities, accounts_payable" at bounding box center [82, 159] width 128 height 27
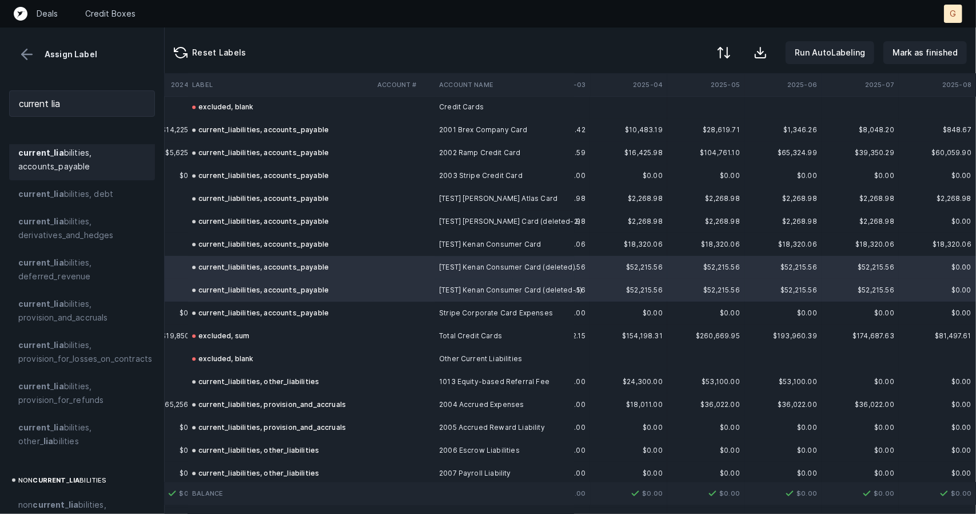
click at [288, 210] on td "current_liabilities, accounts_payable" at bounding box center [280, 221] width 185 height 23
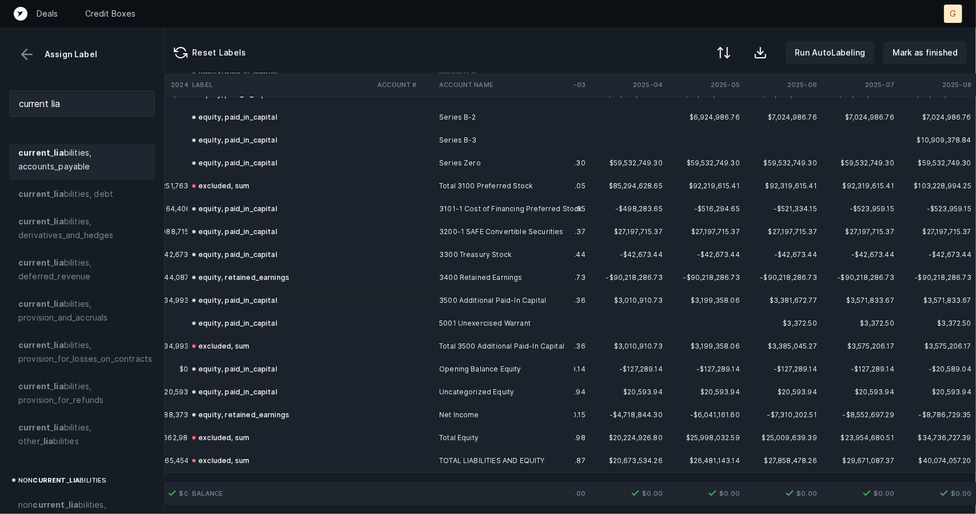
scroll to position [3165, 2466]
click at [911, 49] on p "Mark as finished" at bounding box center [925, 53] width 65 height 14
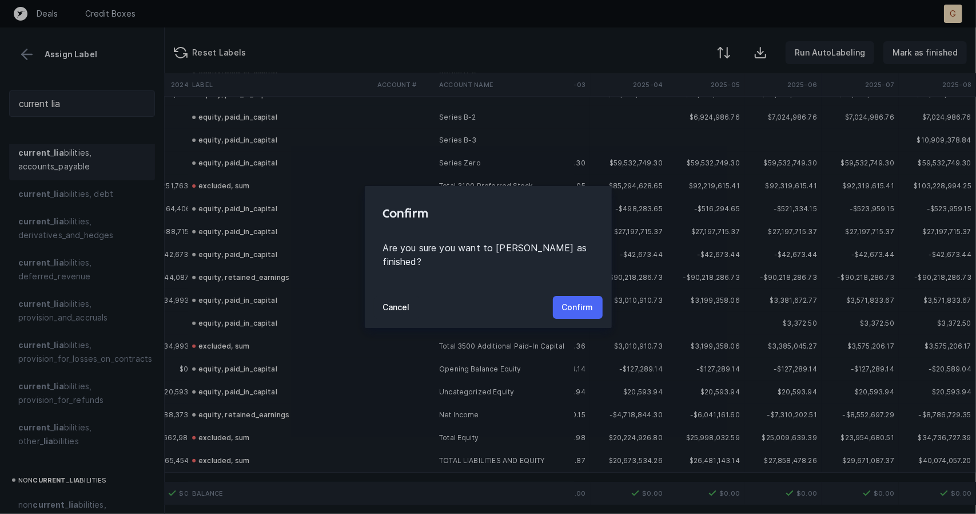
click at [583, 302] on p "Confirm" at bounding box center [577, 307] width 31 height 14
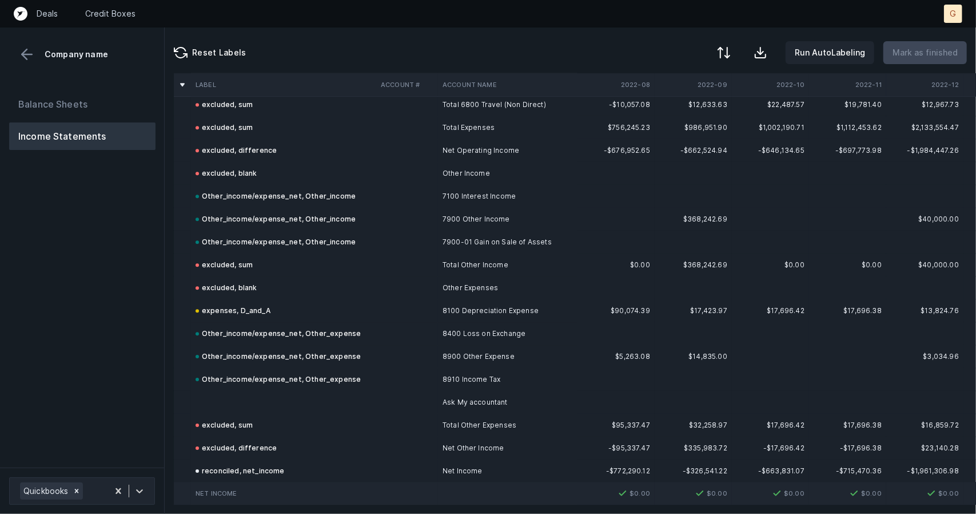
scroll to position [2318, 0]
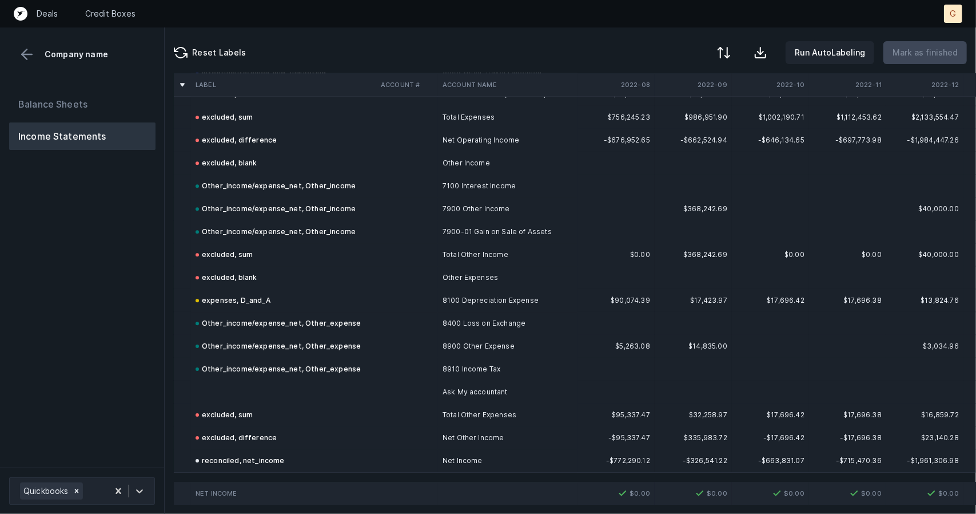
click at [255, 380] on td at bounding box center [283, 391] width 185 height 23
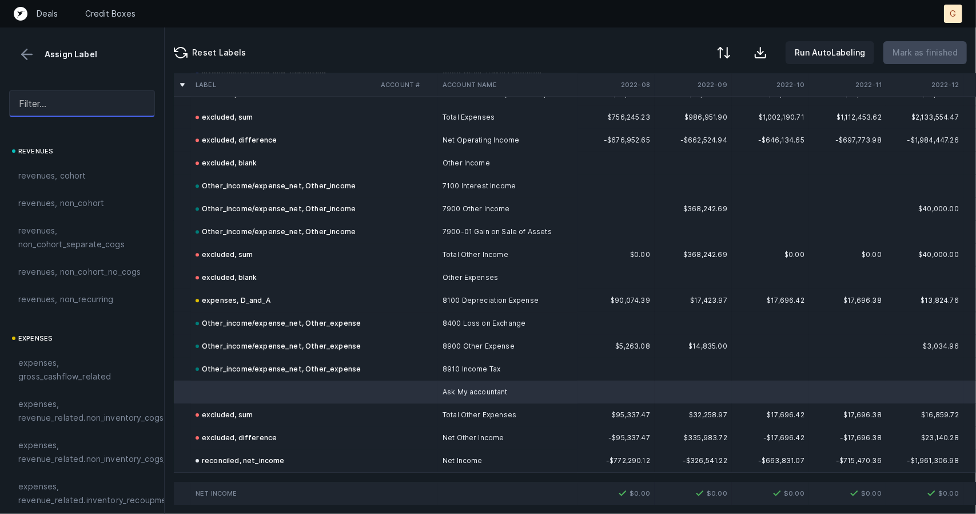
click at [72, 112] on input "text" at bounding box center [82, 103] width 146 height 26
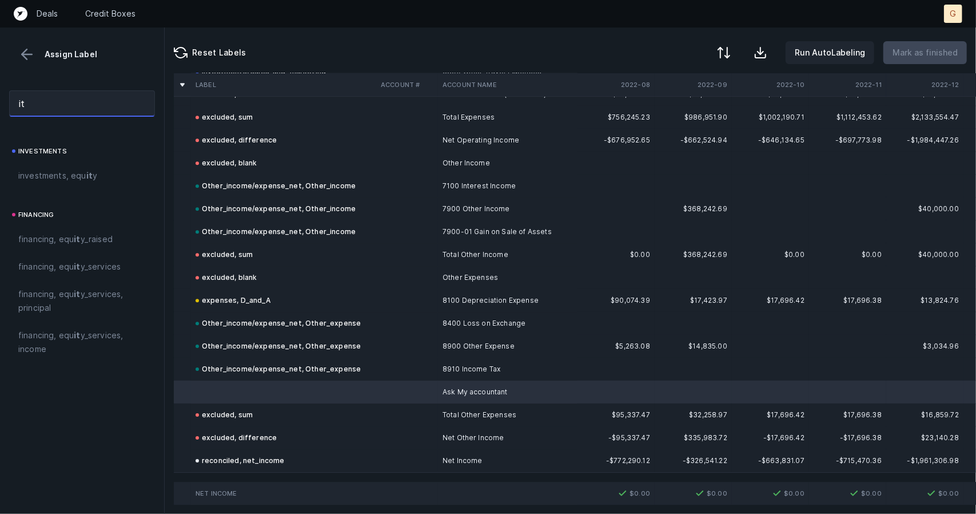
type input "i"
type input "o"
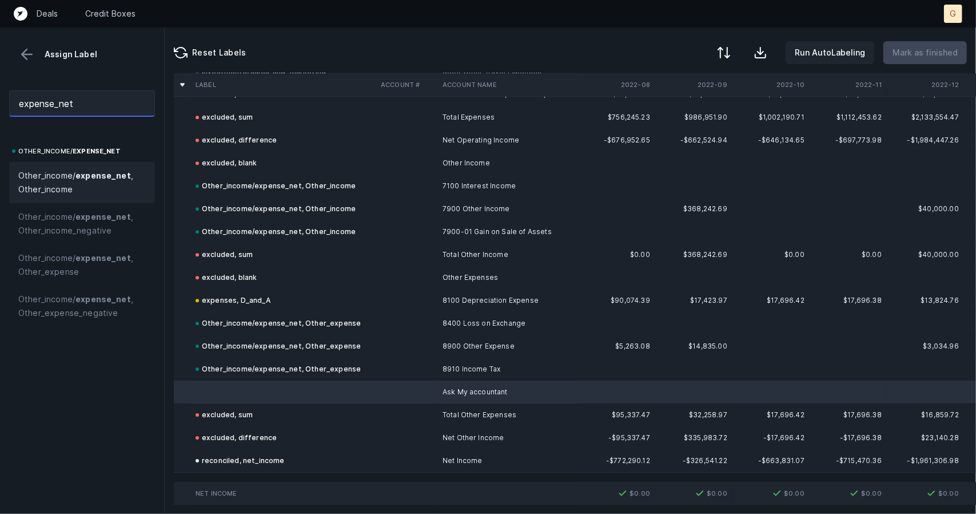
type input "expense_net"
click at [85, 173] on strong "expense_net" at bounding box center [102, 175] width 55 height 10
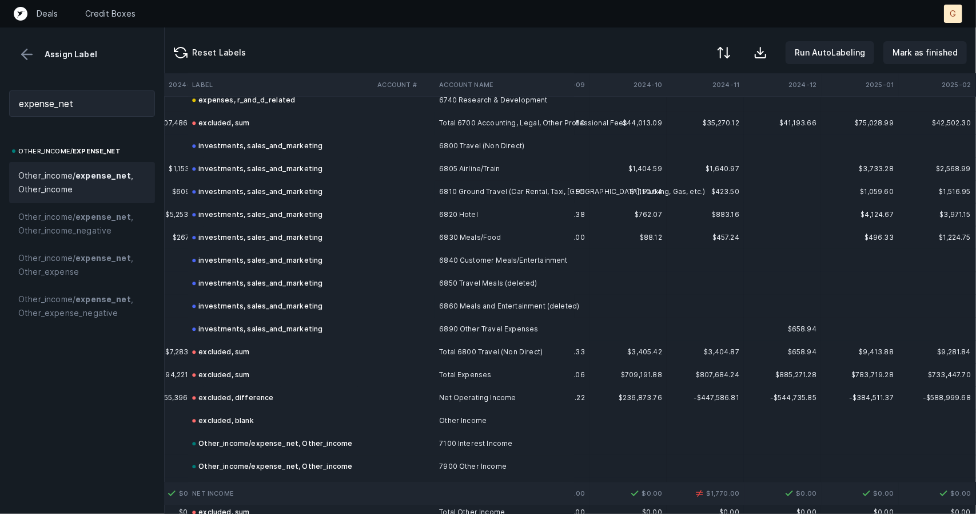
scroll to position [2318, 1995]
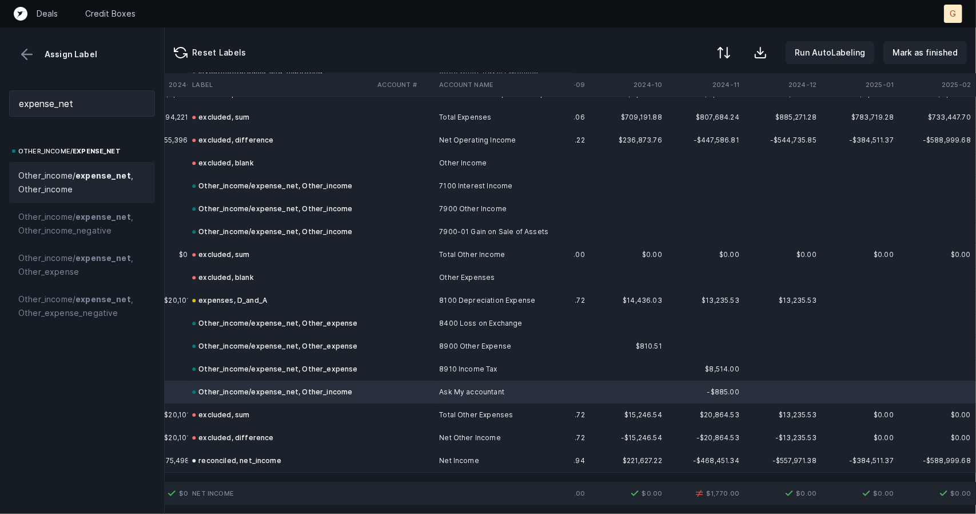
click at [247, 386] on div "Other_income/expense_net, Other_income" at bounding box center [272, 392] width 160 height 14
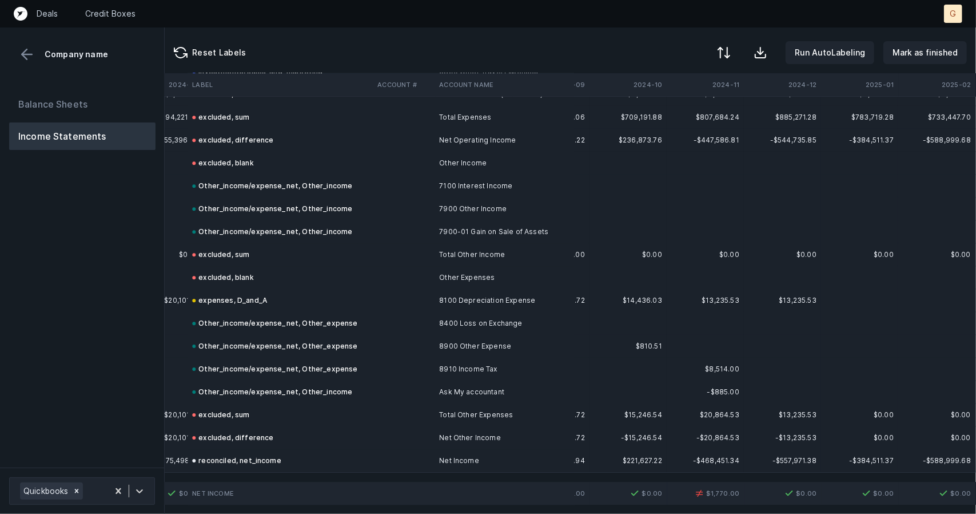
click at [247, 386] on div "Other_income/expense_net, Other_income" at bounding box center [272, 392] width 160 height 14
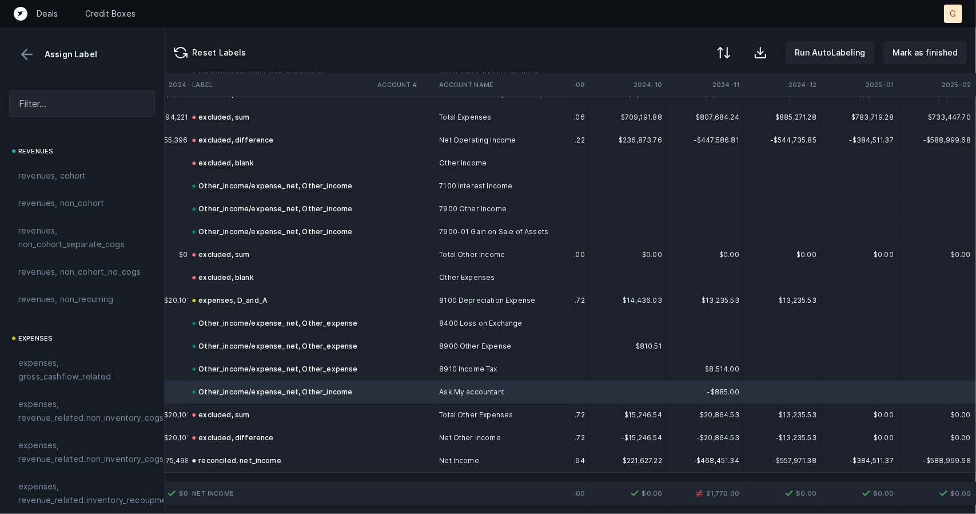
click at [273, 385] on div "Other_income/expense_net, Other_income" at bounding box center [272, 392] width 160 height 14
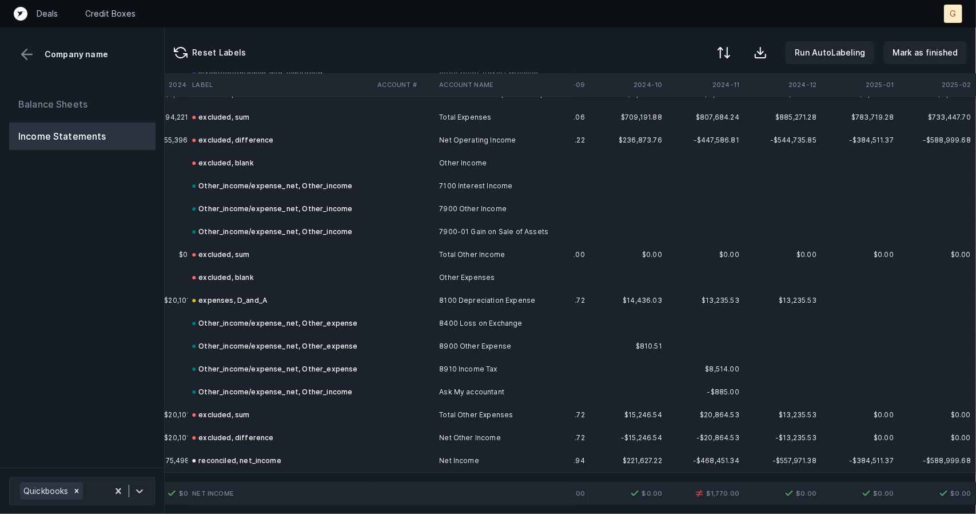
click at [221, 385] on div "Other_income/expense_net, Other_income" at bounding box center [272, 392] width 160 height 14
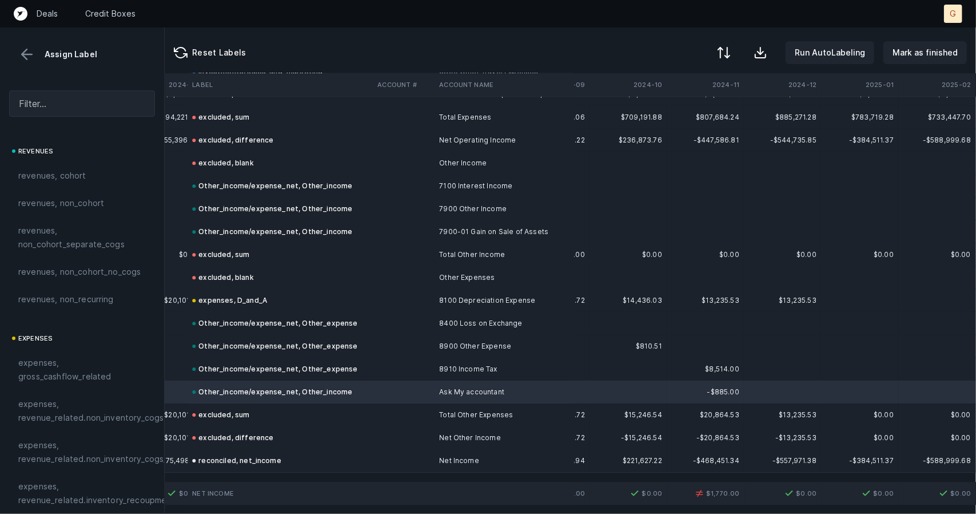
click at [197, 385] on div "Other_income/expense_net, Other_income" at bounding box center [272, 392] width 160 height 14
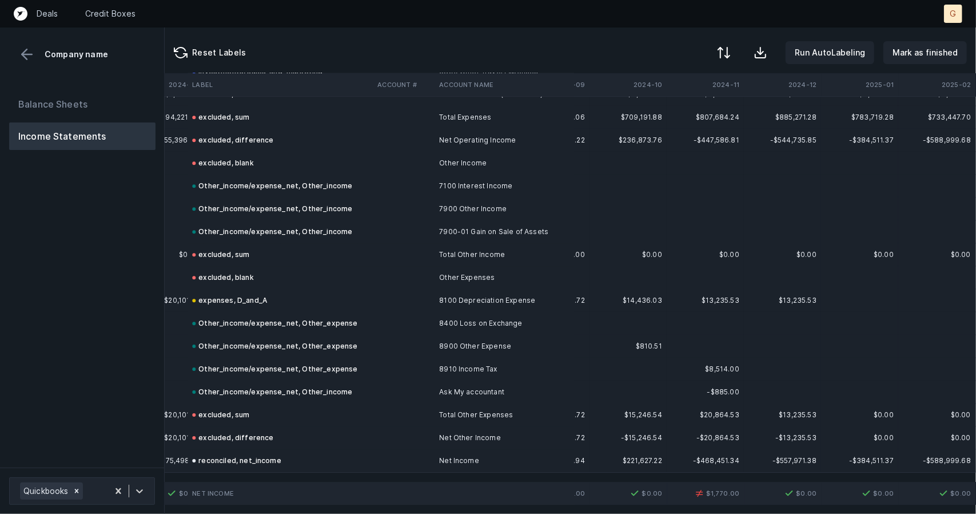
click at [249, 385] on div "Other_income/expense_net, Other_income" at bounding box center [272, 392] width 160 height 14
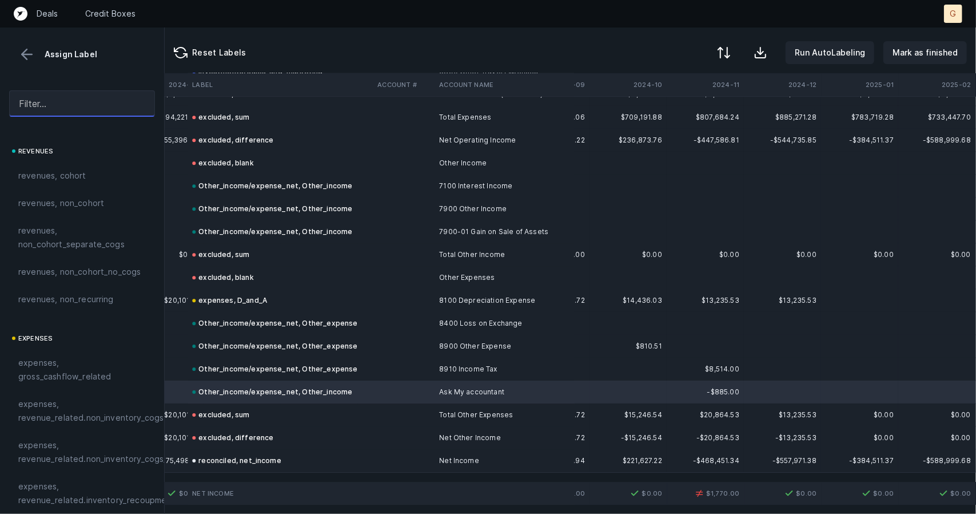
click at [72, 102] on input "text" at bounding box center [82, 103] width 146 height 26
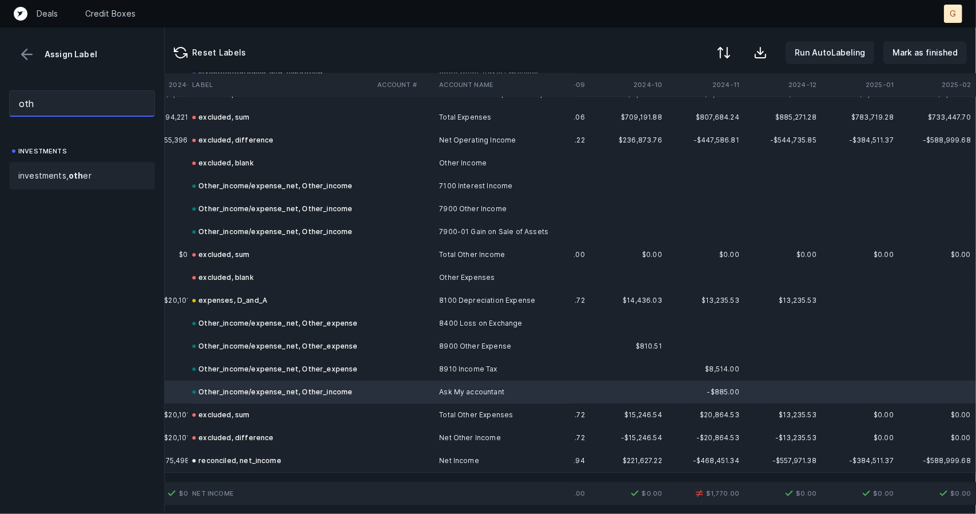
type input "oth"
click at [74, 181] on span "investments, oth er" at bounding box center [54, 176] width 73 height 14
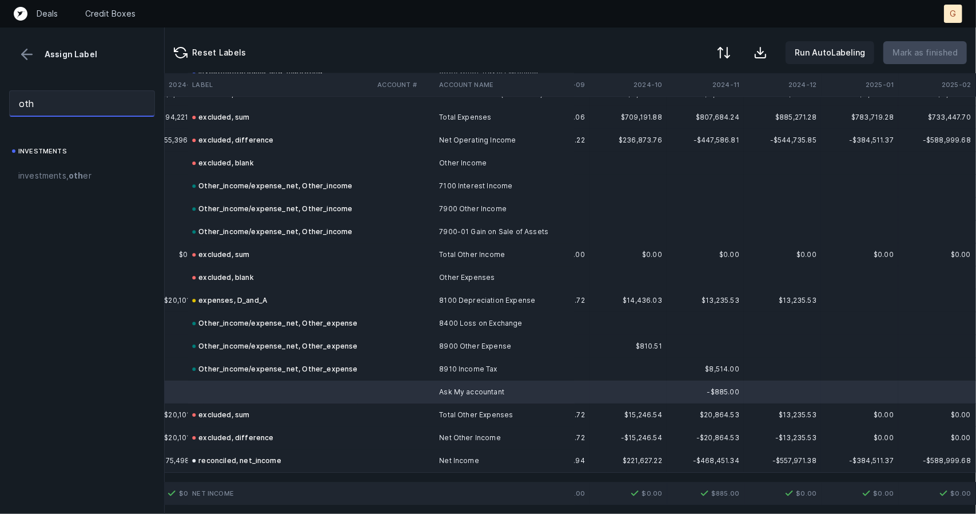
drag, startPoint x: 61, startPoint y: 104, endPoint x: 0, endPoint y: 80, distance: 65.2
click at [0, 80] on div "Assign Label oth investments investments, oth er" at bounding box center [82, 270] width 165 height 486
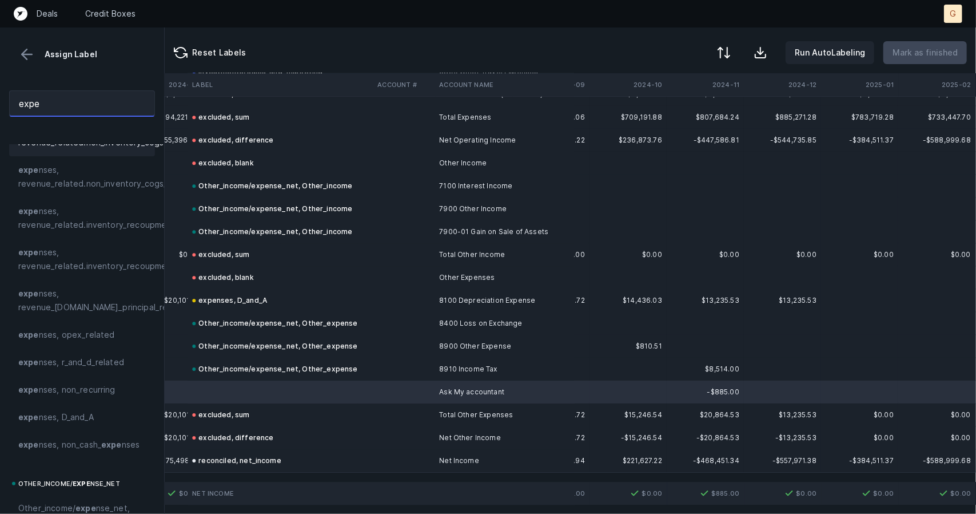
scroll to position [87, 0]
click at [76, 444] on span "expe nses, non_cash_ expe nses" at bounding box center [78, 445] width 121 height 14
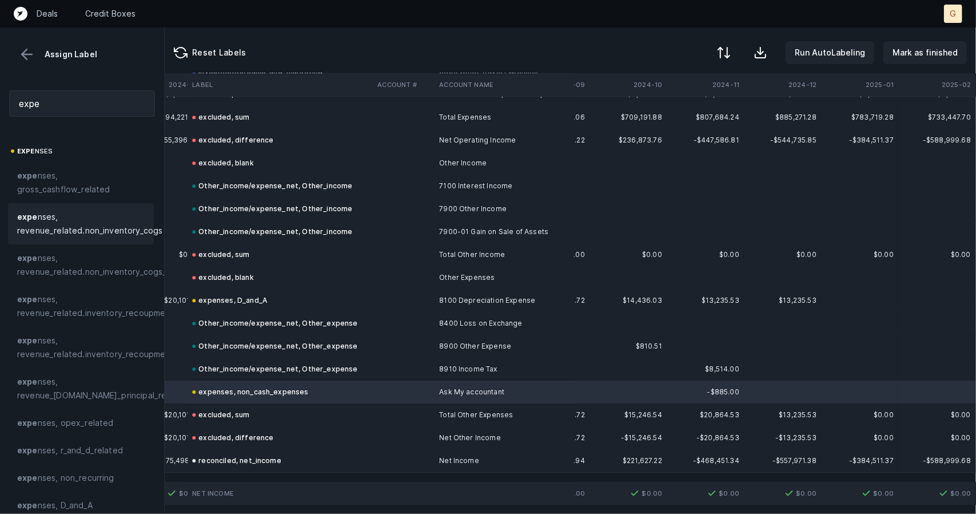
scroll to position [0, 61]
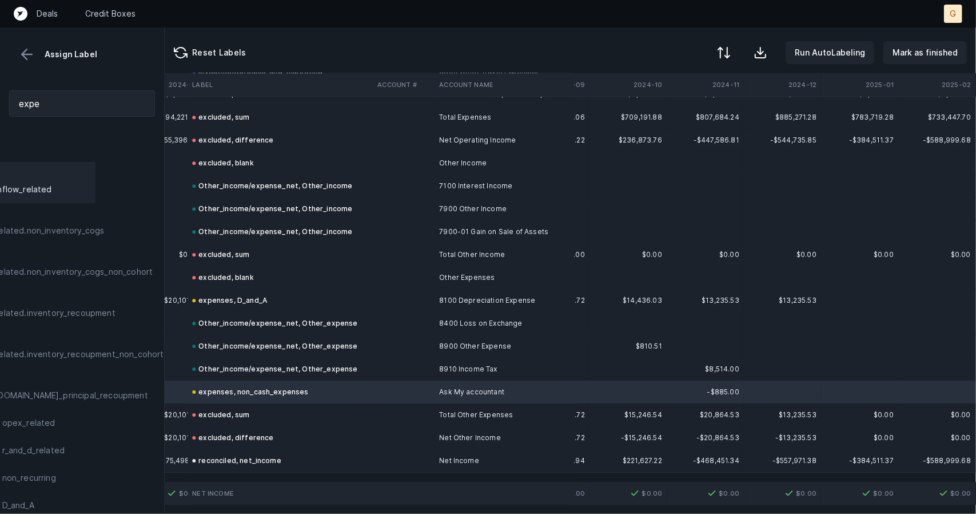
click at [63, 178] on span "expe nses, gross_cashflow_related" at bounding box center [23, 182] width 128 height 27
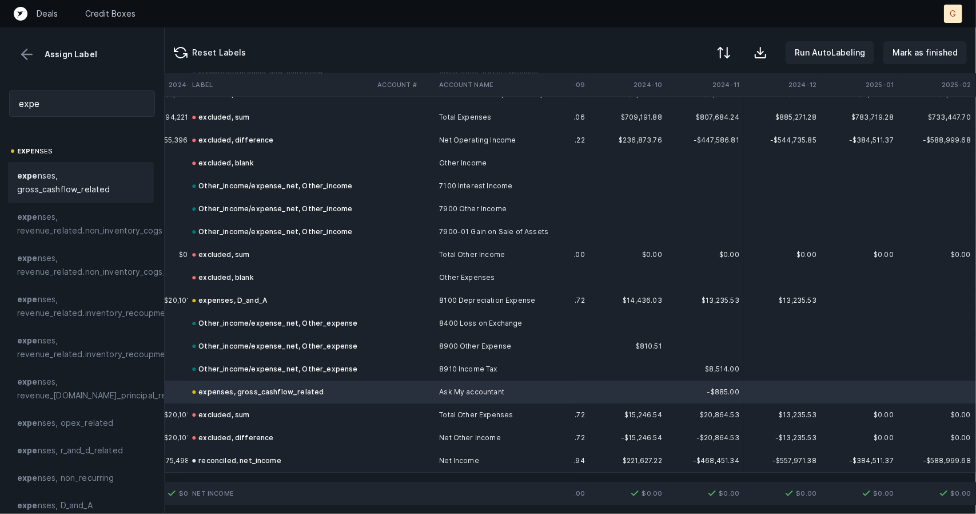
scroll to position [0, 0]
drag, startPoint x: 70, startPoint y: 101, endPoint x: 10, endPoint y: 101, distance: 60.6
click at [10, 101] on input "expe" at bounding box center [82, 103] width 146 height 26
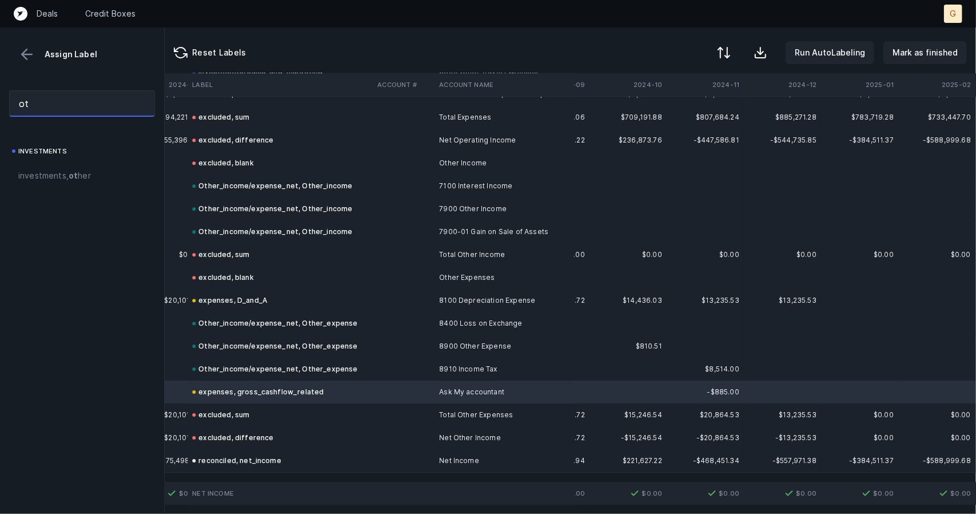
type input "o"
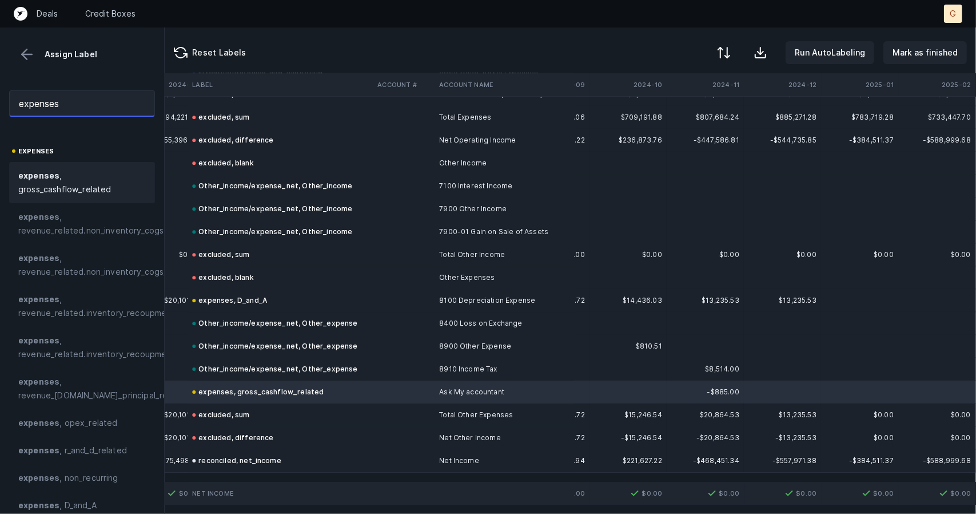
type input "expenses"
click at [219, 385] on div "expenses, gross_cashflow_related" at bounding box center [258, 392] width 132 height 14
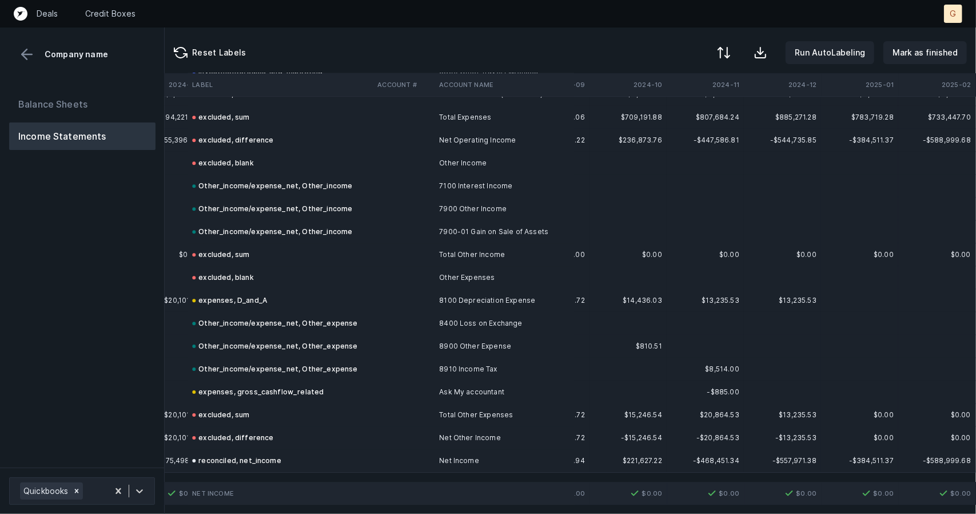
click at [226, 385] on div "expenses, gross_cashflow_related" at bounding box center [258, 392] width 132 height 14
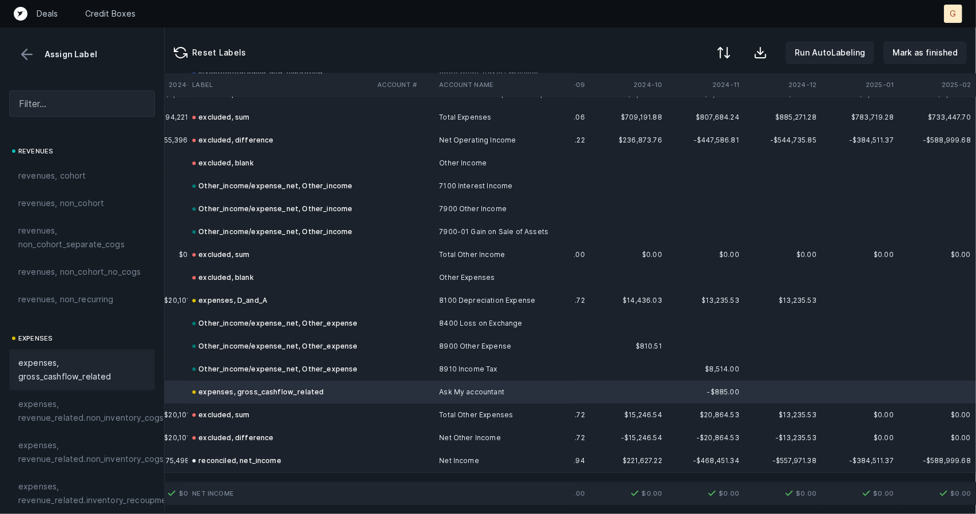
click at [97, 380] on span "expenses, gross_cashflow_related" at bounding box center [82, 369] width 128 height 27
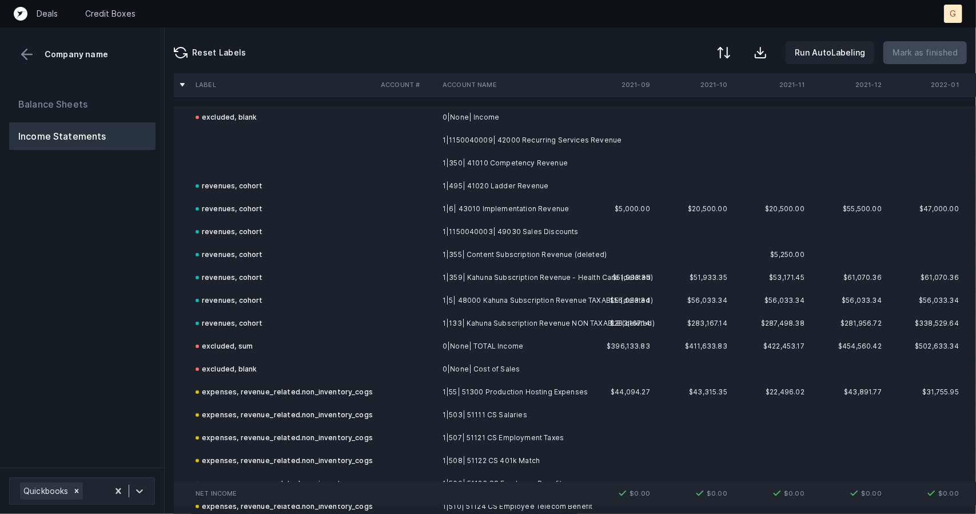
click at [260, 144] on td at bounding box center [283, 140] width 185 height 23
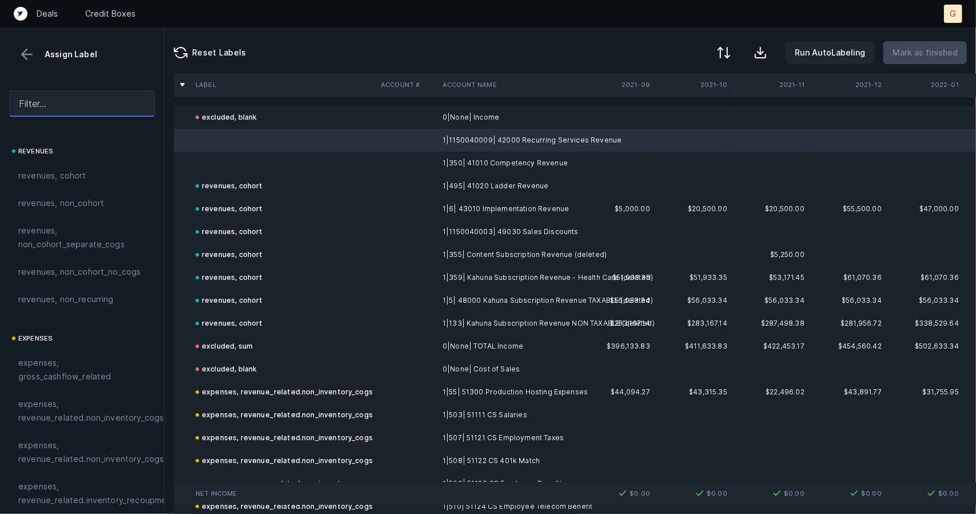
click at [67, 102] on input "text" at bounding box center [82, 103] width 146 height 26
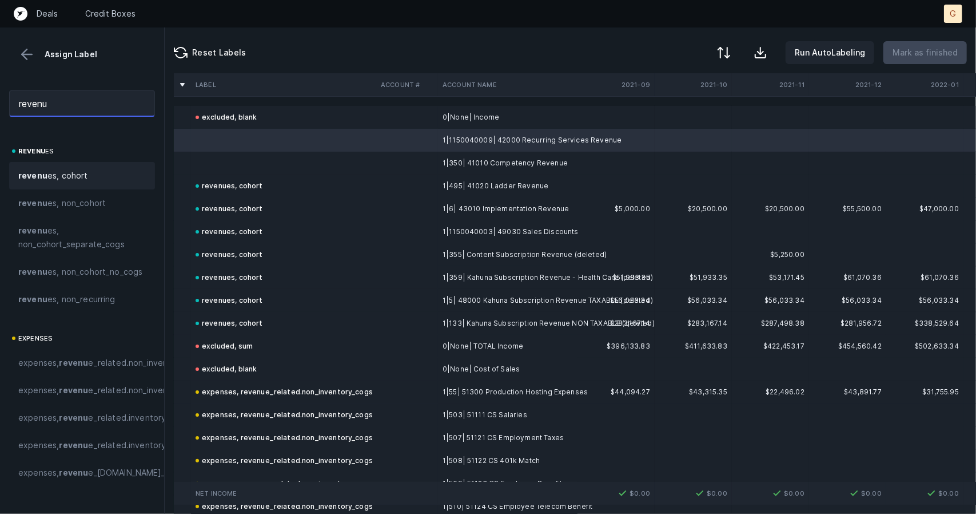
type input "revenu"
click at [73, 170] on span "revenu es, cohort" at bounding box center [53, 176] width 70 height 14
click at [223, 161] on td at bounding box center [283, 163] width 185 height 23
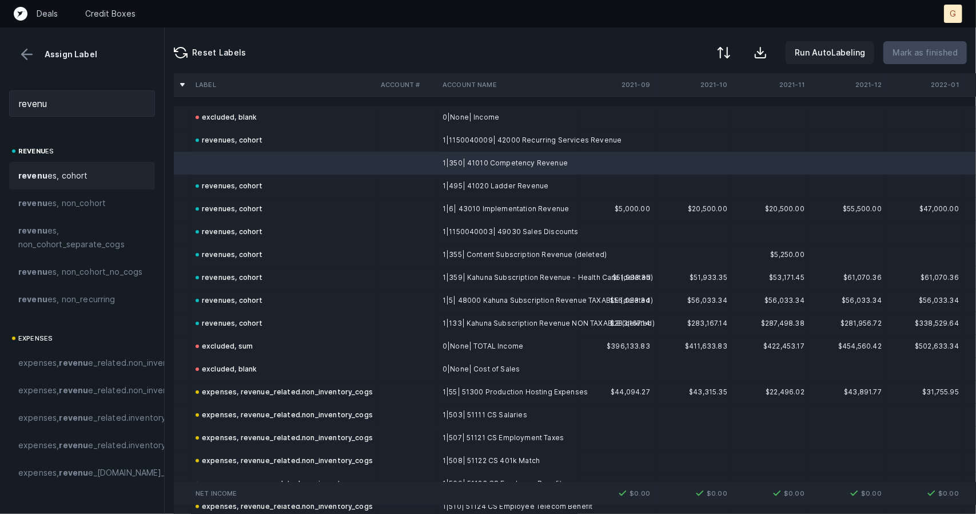
click at [57, 181] on span "revenu es, cohort" at bounding box center [53, 176] width 70 height 14
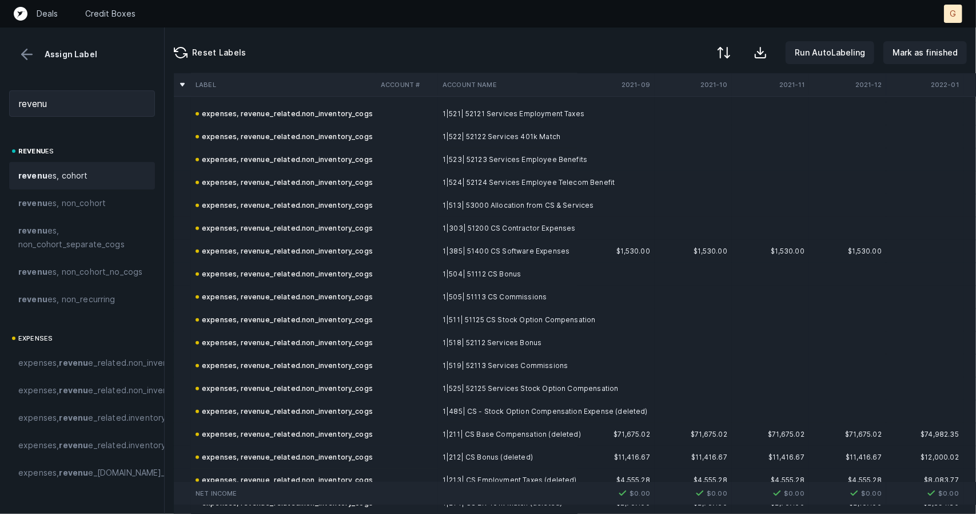
scroll to position [1177, 0]
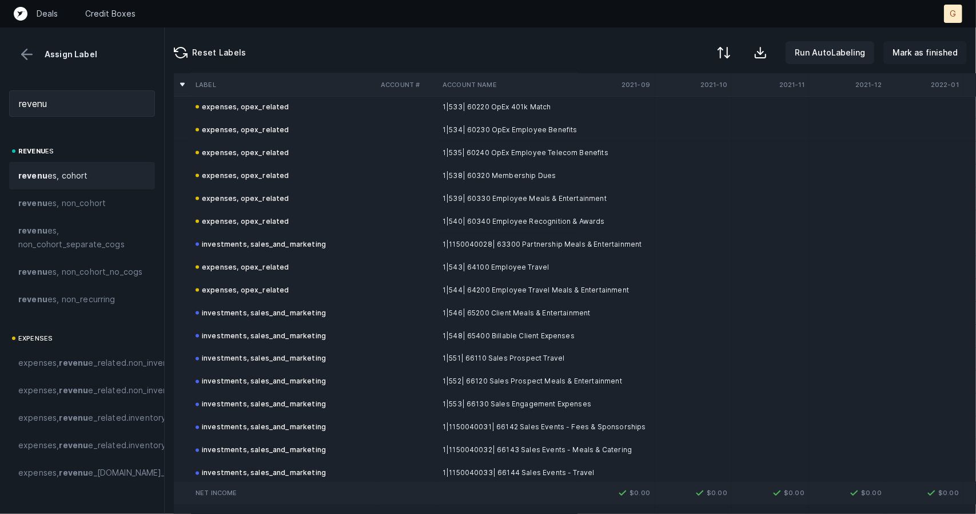
click at [956, 58] on p "Mark as finished" at bounding box center [925, 53] width 65 height 14
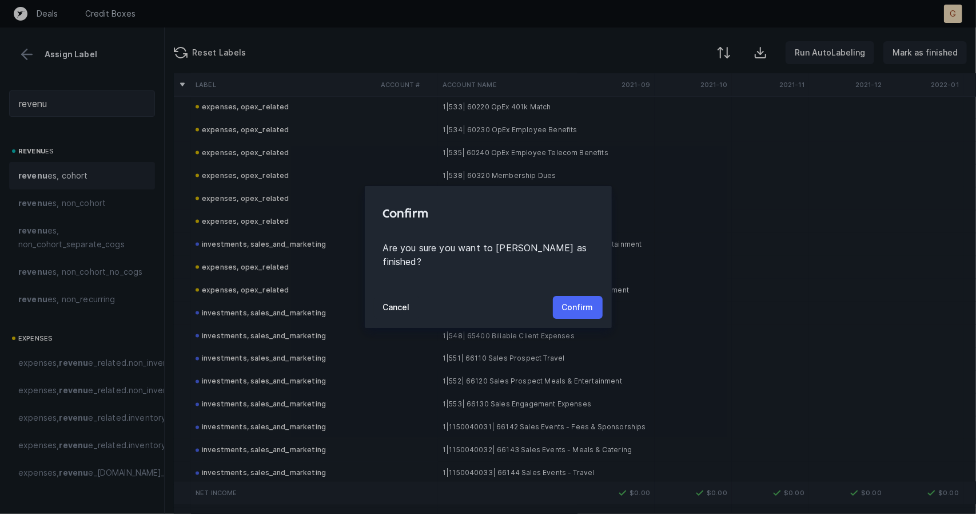
click at [574, 300] on p "Confirm" at bounding box center [577, 307] width 31 height 14
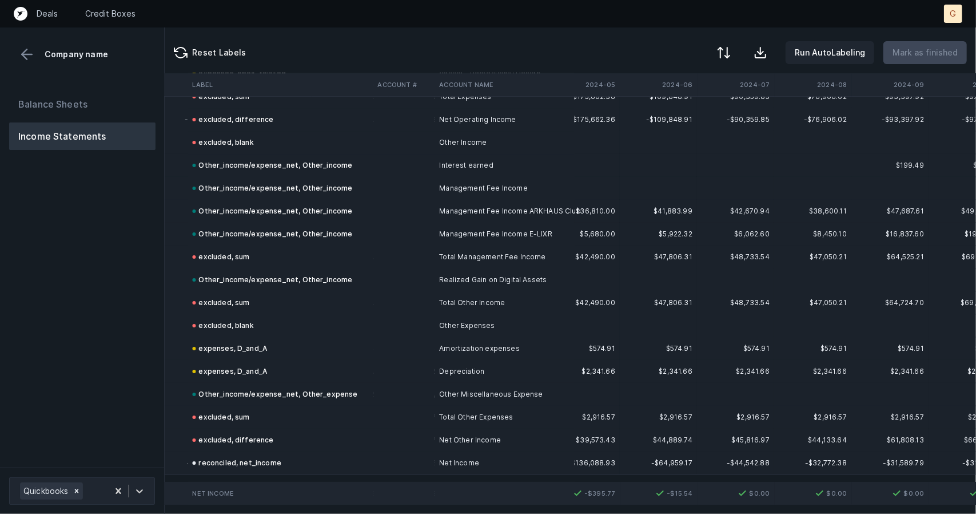
scroll to position [2720, 1783]
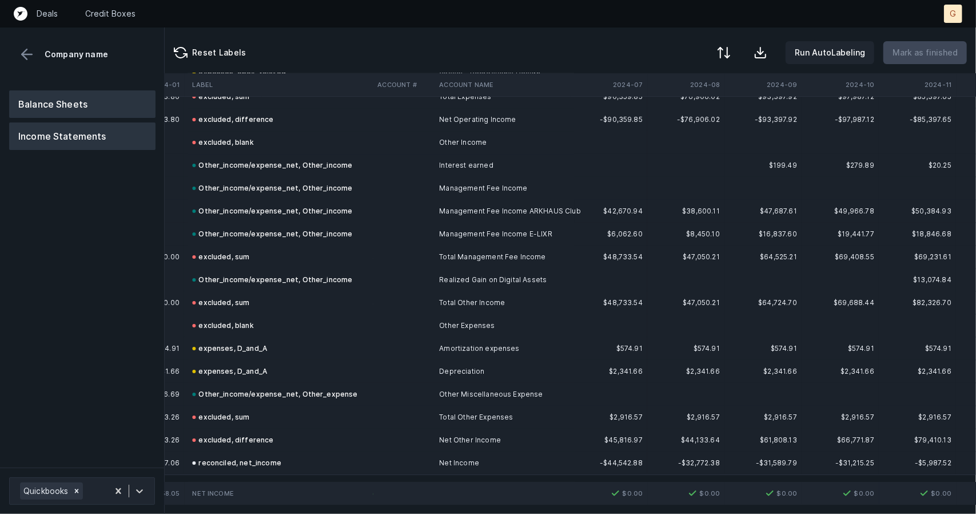
click at [94, 116] on button "Balance Sheets" at bounding box center [82, 103] width 146 height 27
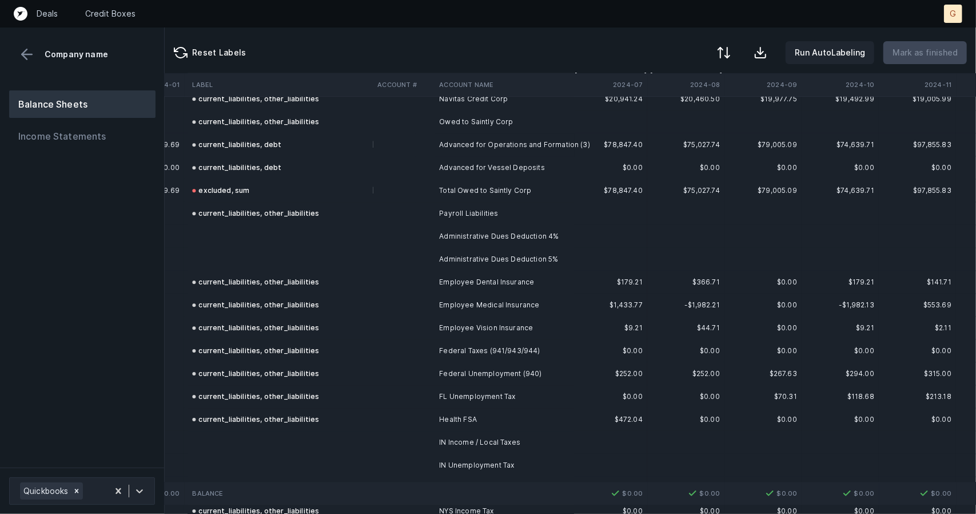
scroll to position [2351, 1783]
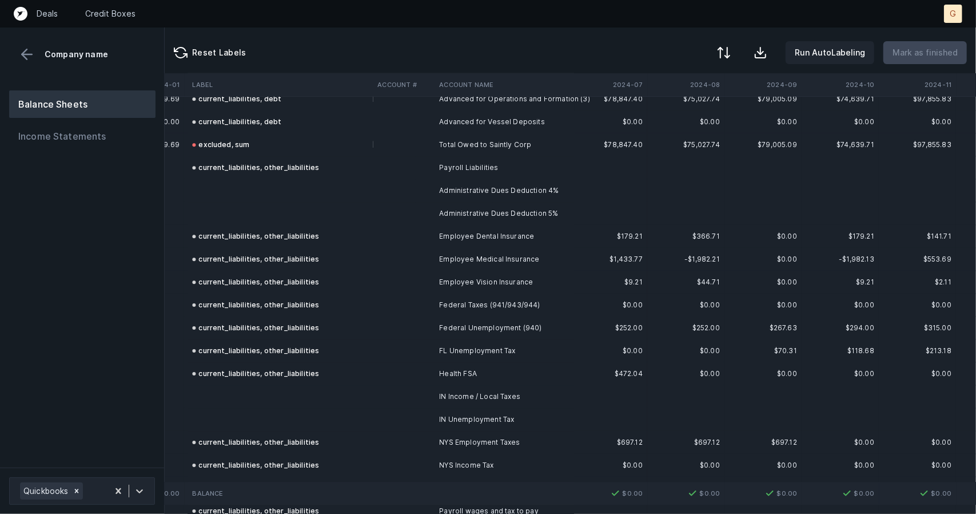
click at [248, 401] on td at bounding box center [280, 396] width 185 height 23
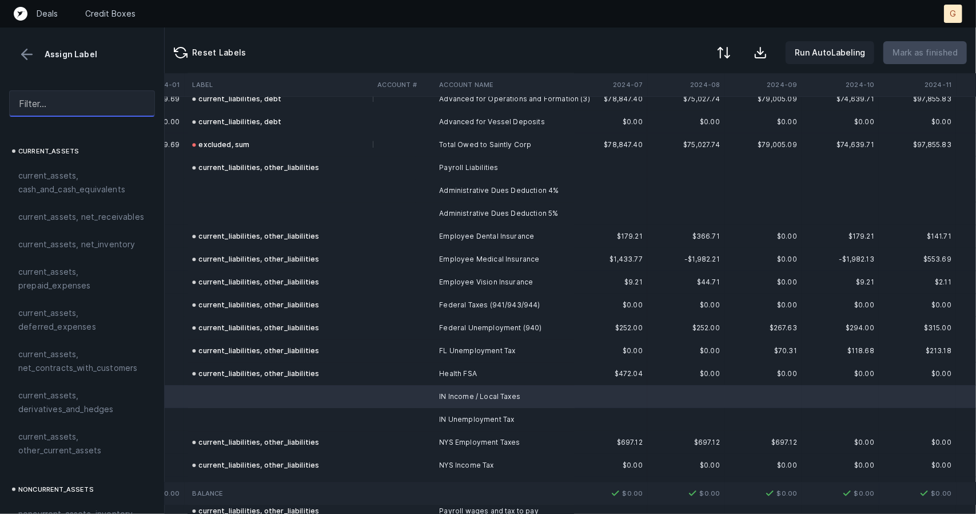
click at [54, 115] on input "text" at bounding box center [82, 103] width 146 height 26
click at [53, 110] on input "text" at bounding box center [82, 103] width 146 height 26
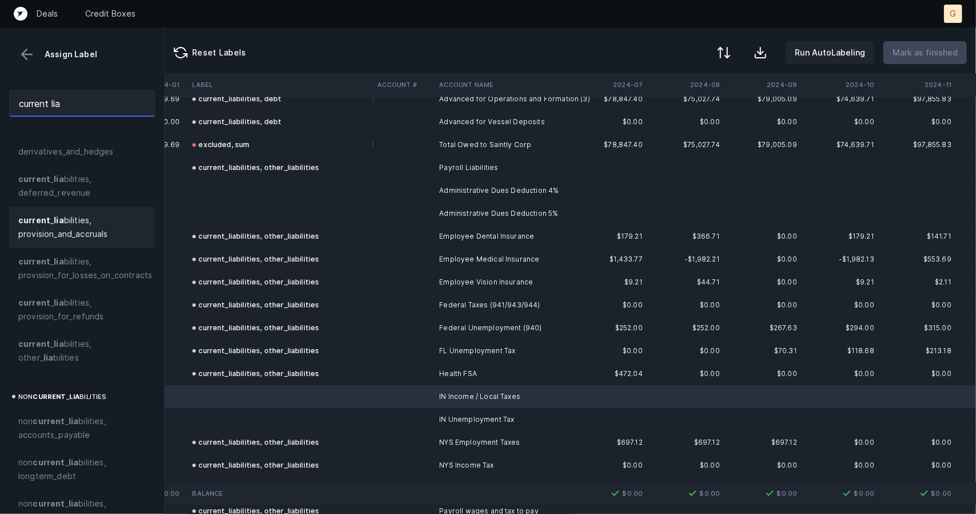
scroll to position [108, 0]
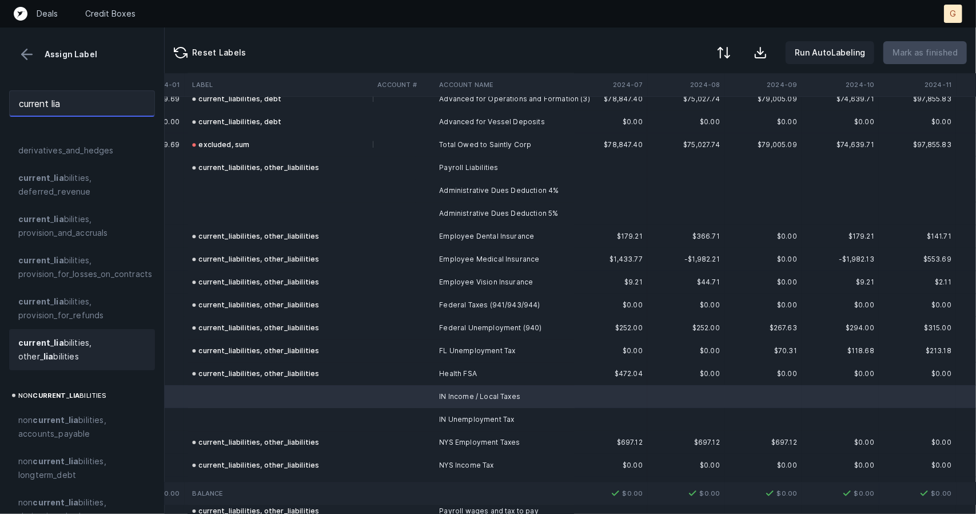
type input "current lia"
click at [71, 338] on span "current _ lia bilities, other_ lia bilities" at bounding box center [82, 349] width 128 height 27
click at [234, 417] on td at bounding box center [280, 419] width 185 height 23
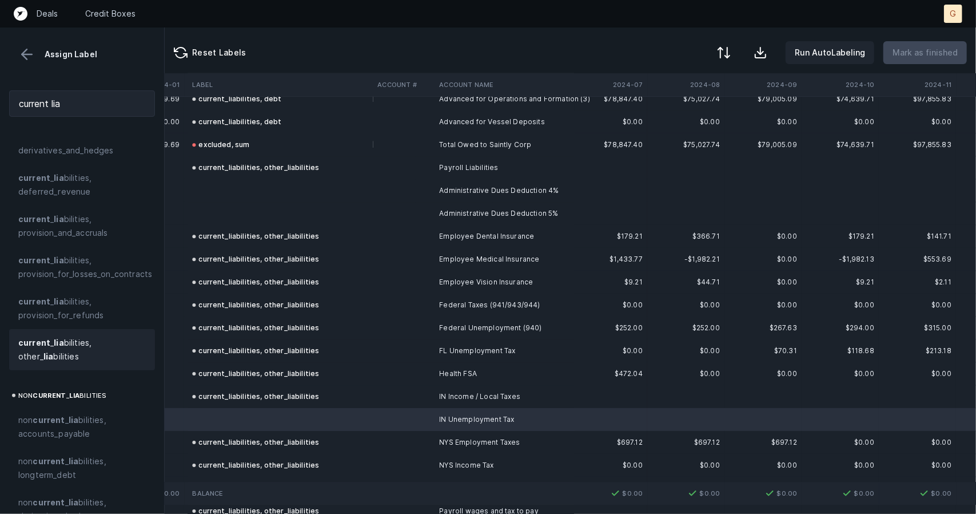
click at [58, 358] on span "current _ lia bilities, other_ lia bilities" at bounding box center [82, 349] width 128 height 27
click at [221, 202] on td at bounding box center [280, 213] width 185 height 23
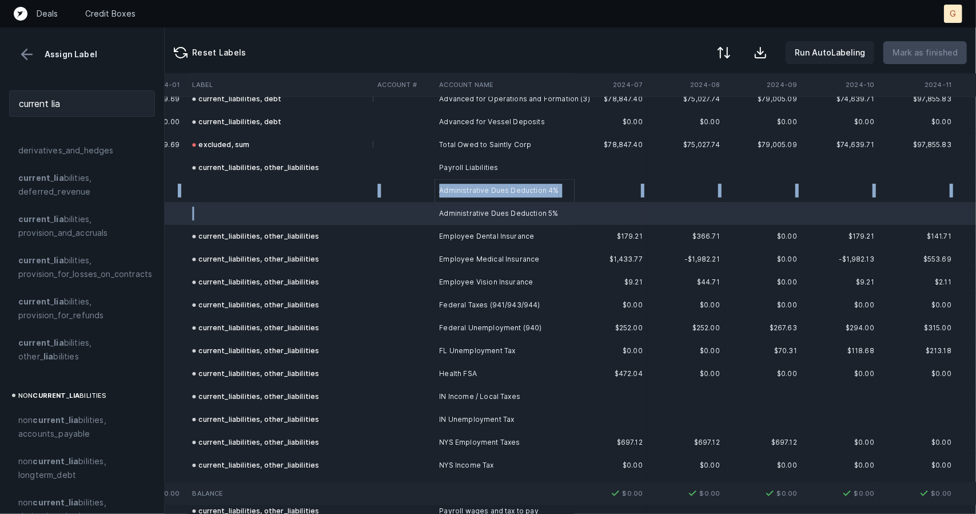
drag, startPoint x: 231, startPoint y: 187, endPoint x: 249, endPoint y: 222, distance: 39.4
click at [230, 191] on td at bounding box center [280, 190] width 185 height 23
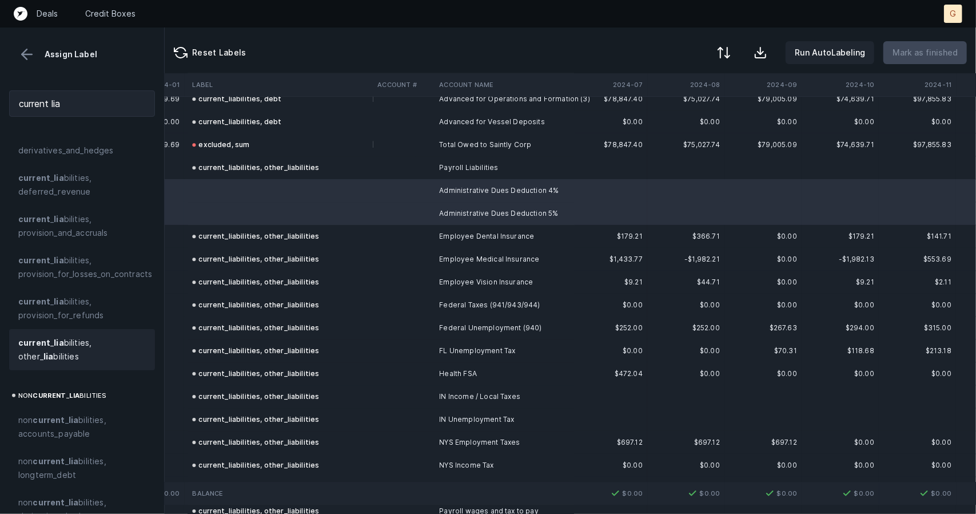
click at [62, 349] on span "current _ lia bilities, other_ lia bilities" at bounding box center [82, 349] width 128 height 27
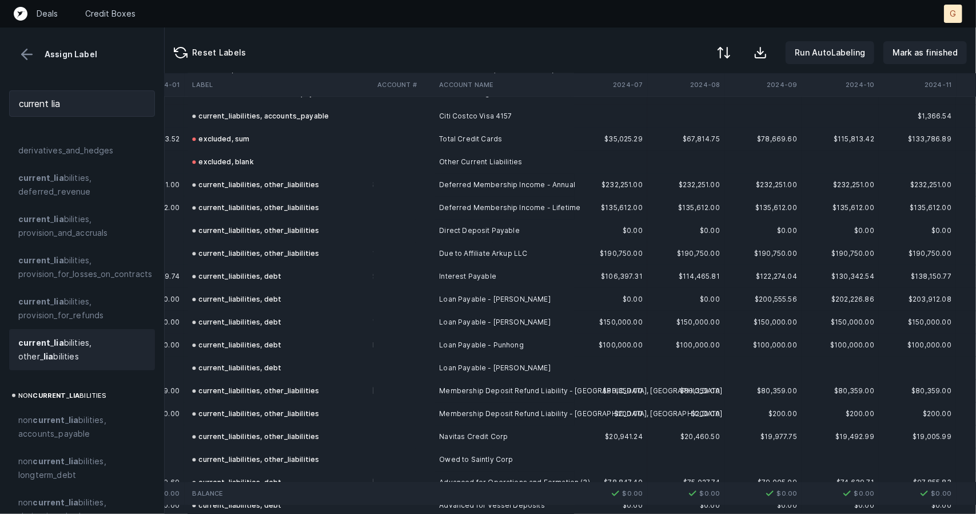
scroll to position [1576, 1783]
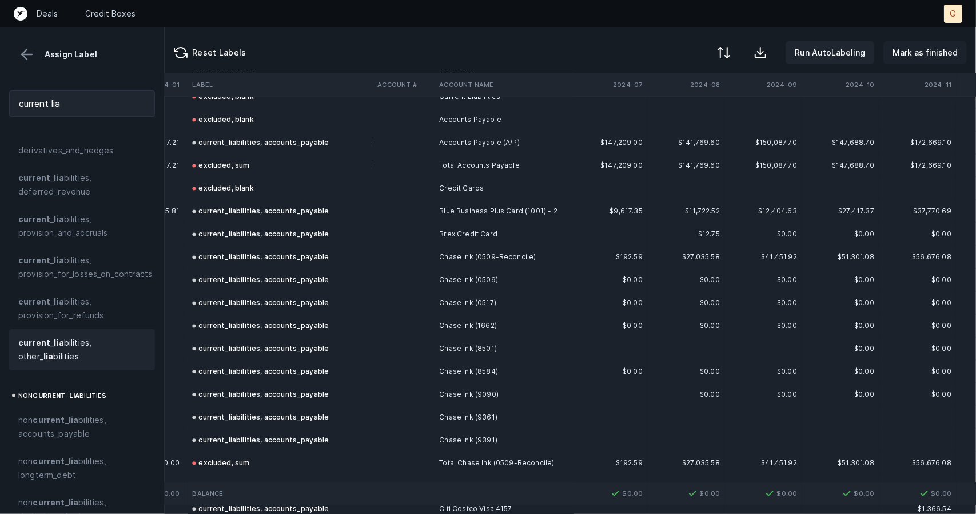
click at [913, 49] on p "Mark as finished" at bounding box center [925, 53] width 65 height 14
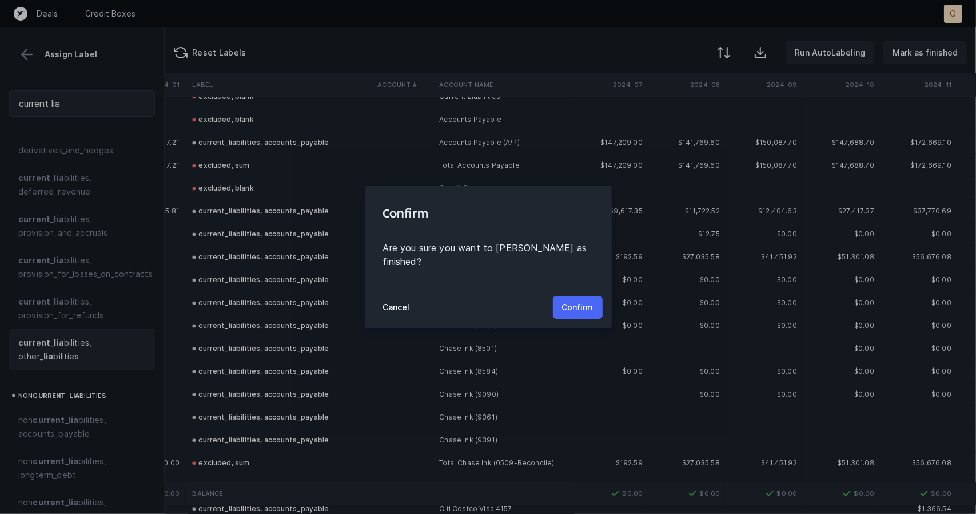
click at [594, 296] on button "Confirm" at bounding box center [578, 307] width 50 height 23
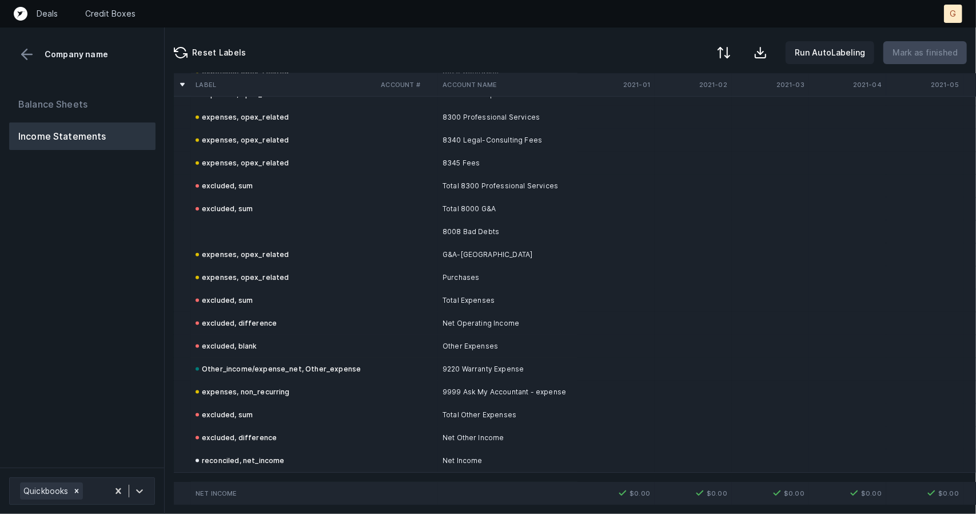
scroll to position [841, 2]
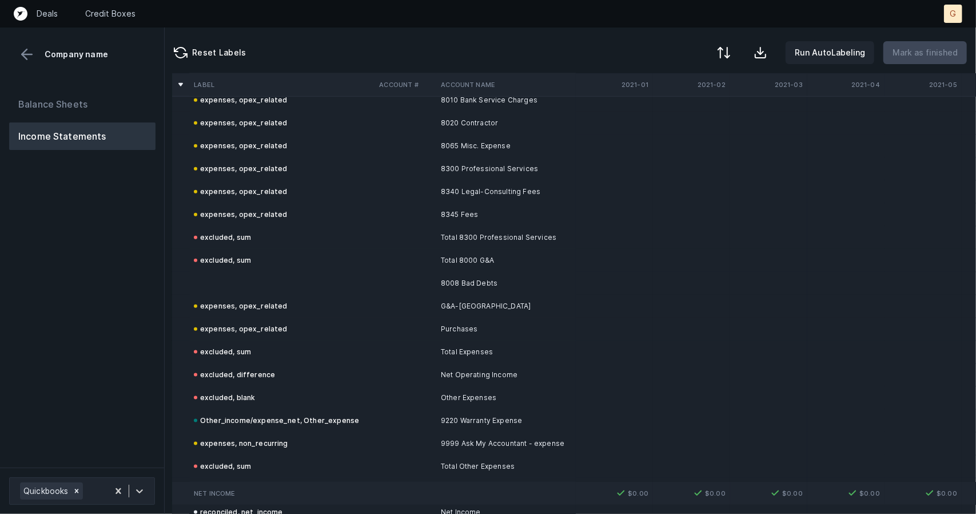
click at [226, 282] on td at bounding box center [281, 283] width 185 height 23
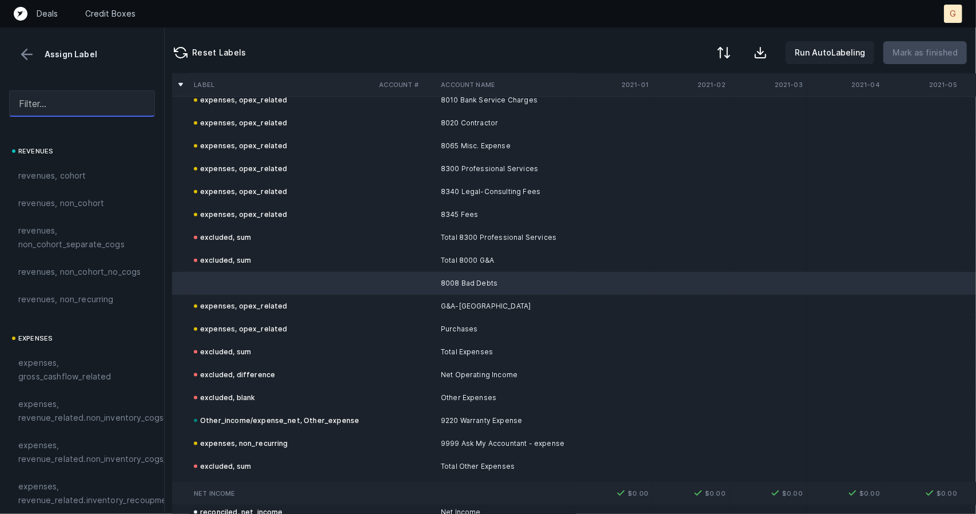
click at [73, 100] on input "text" at bounding box center [82, 103] width 146 height 26
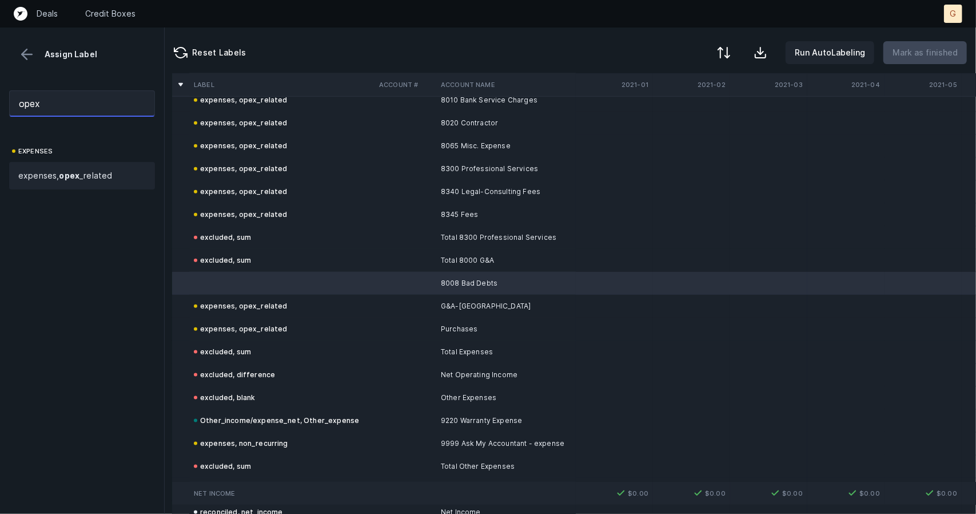
type input "opex"
click at [97, 175] on span "expenses, opex _related" at bounding box center [65, 176] width 94 height 14
click at [910, 55] on p "Mark as finished" at bounding box center [925, 53] width 65 height 14
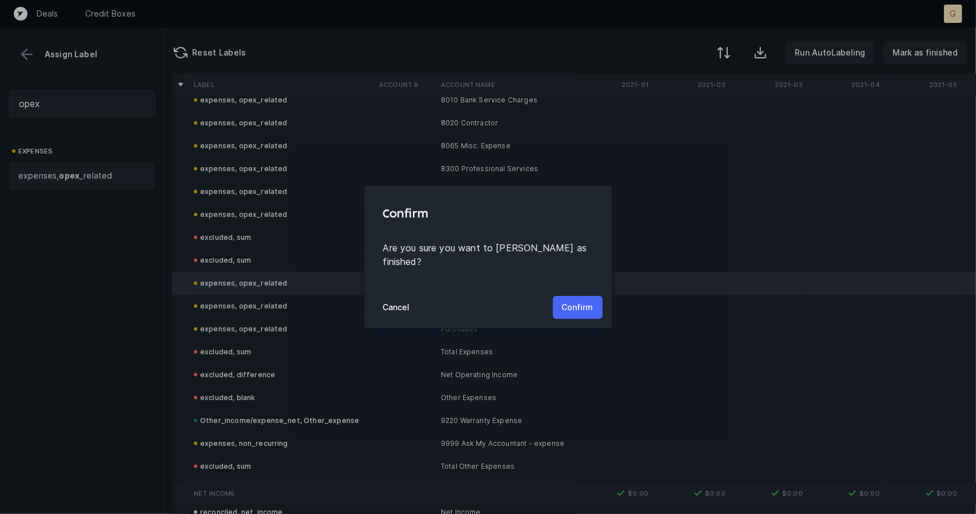
click at [583, 300] on p "Confirm" at bounding box center [577, 307] width 31 height 14
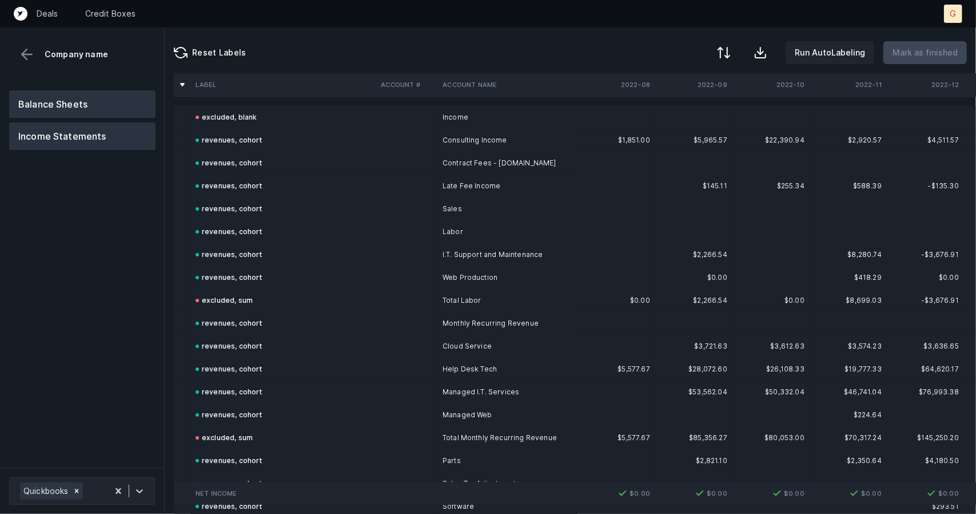
click at [95, 111] on button "Balance Sheets" at bounding box center [82, 103] width 146 height 27
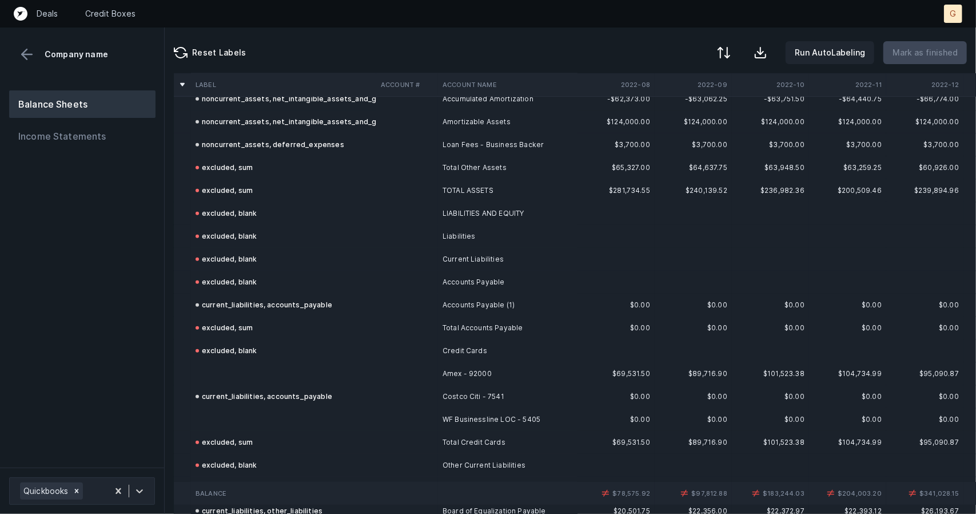
scroll to position [681, 0]
click at [212, 356] on div "excluded, blank" at bounding box center [226, 351] width 61 height 14
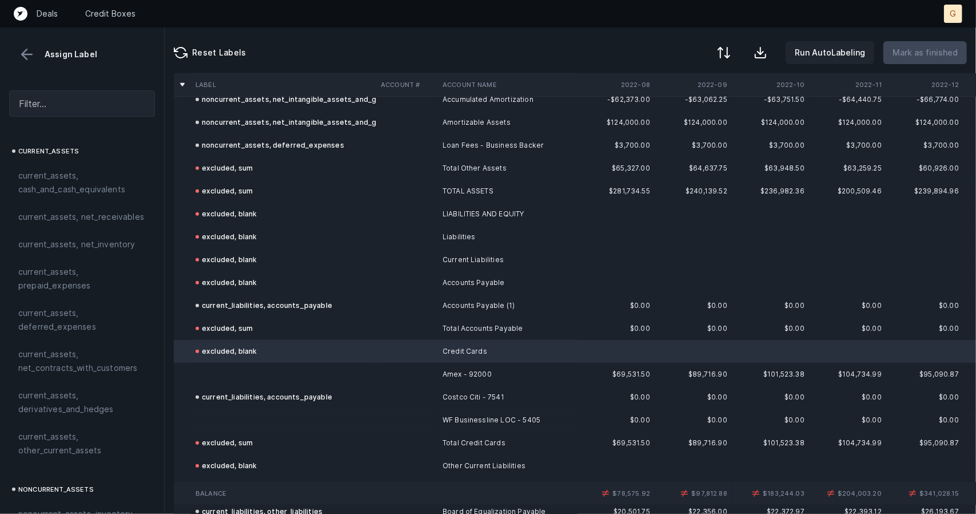
click at [215, 367] on td at bounding box center [283, 374] width 185 height 23
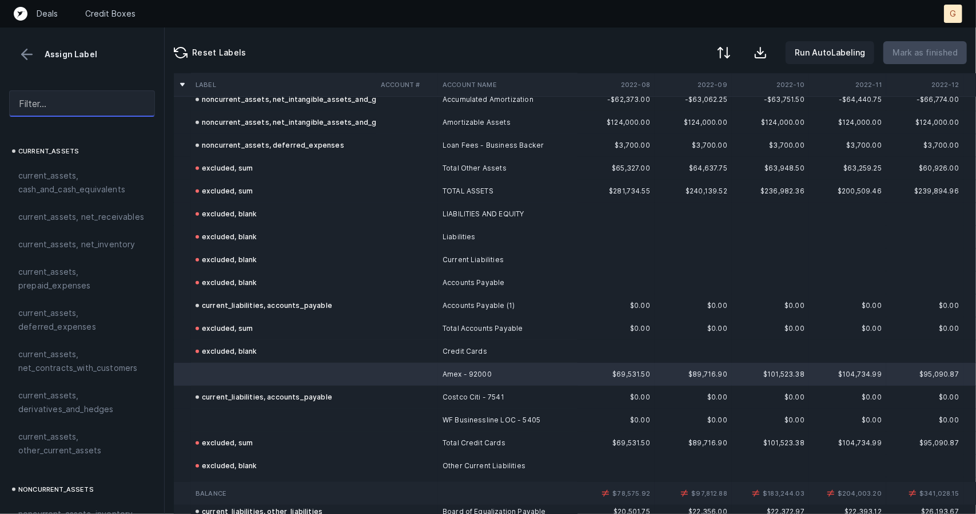
click at [46, 109] on input "text" at bounding box center [82, 103] width 146 height 26
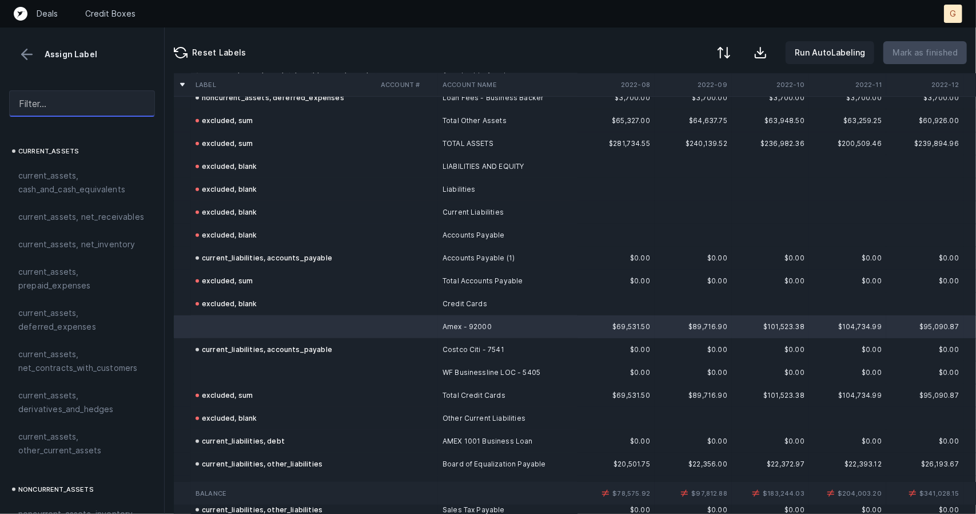
scroll to position [735, 0]
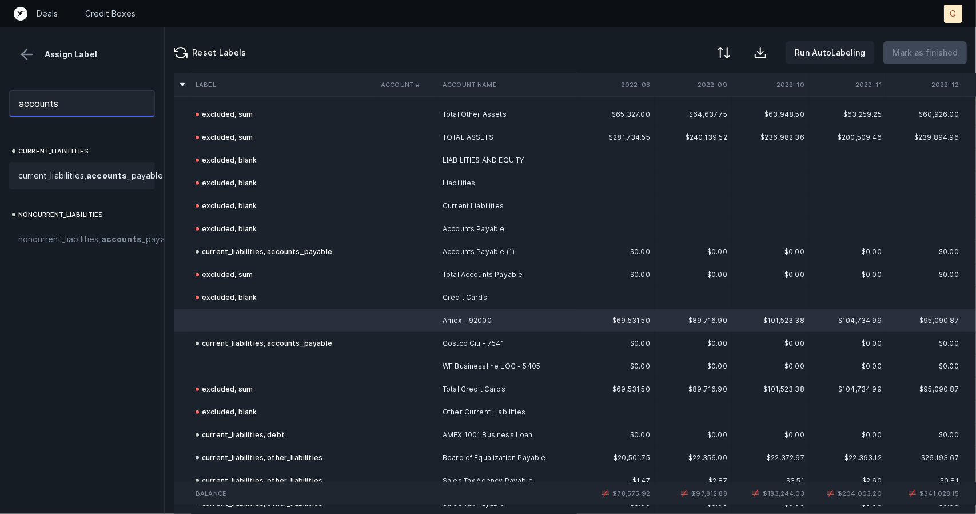
type input "accounts"
click at [67, 178] on span "current_liabilities, accounts _payable" at bounding box center [90, 176] width 145 height 14
click at [284, 352] on td "current_liabilities, accounts_payable" at bounding box center [283, 343] width 185 height 23
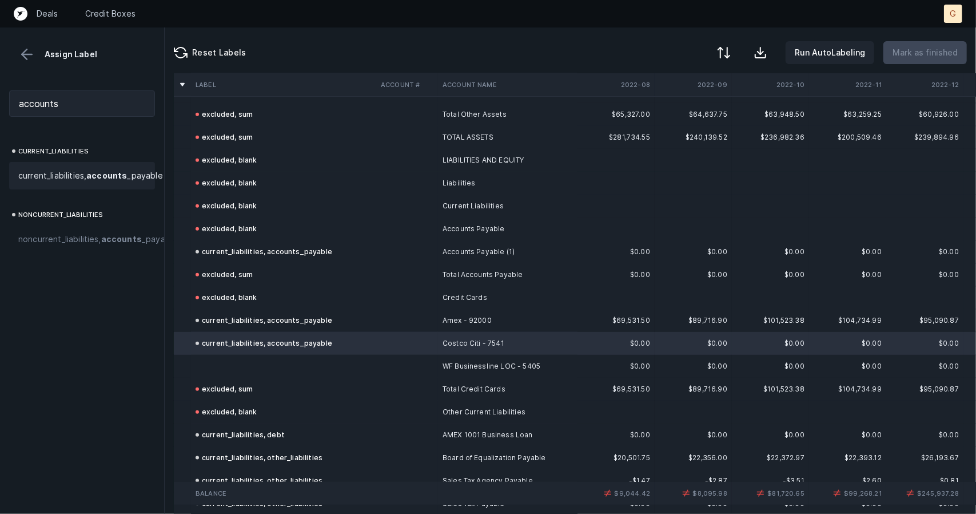
click at [288, 368] on td at bounding box center [283, 366] width 185 height 23
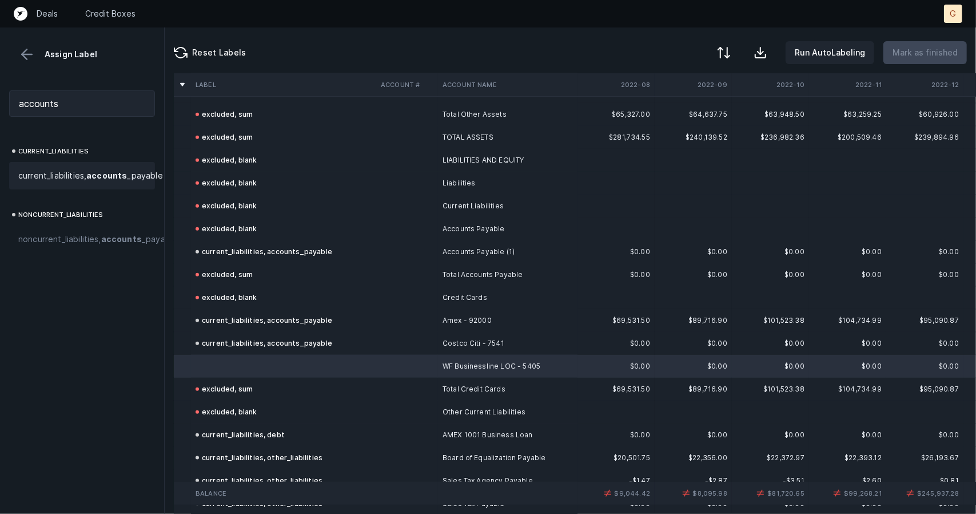
click at [71, 182] on span "current_liabilities, accounts _payable" at bounding box center [90, 176] width 145 height 14
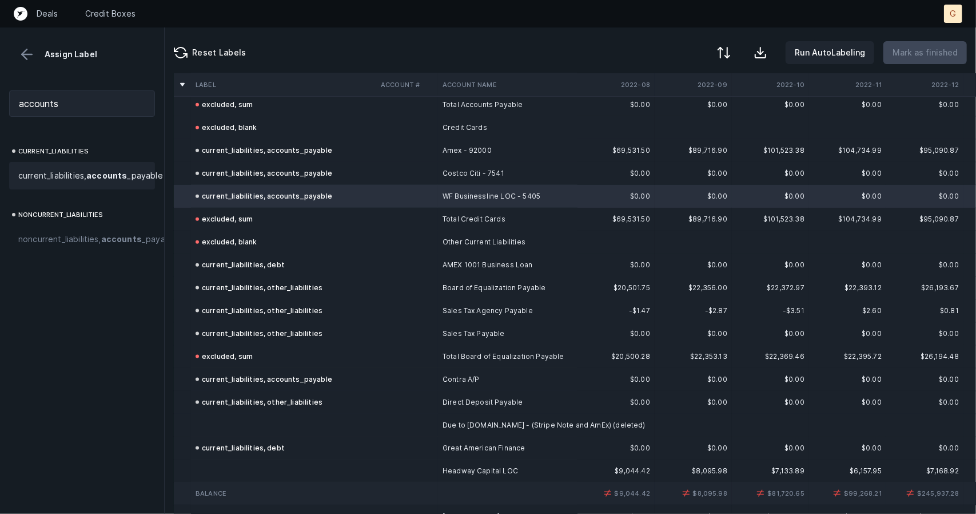
scroll to position [946, 0]
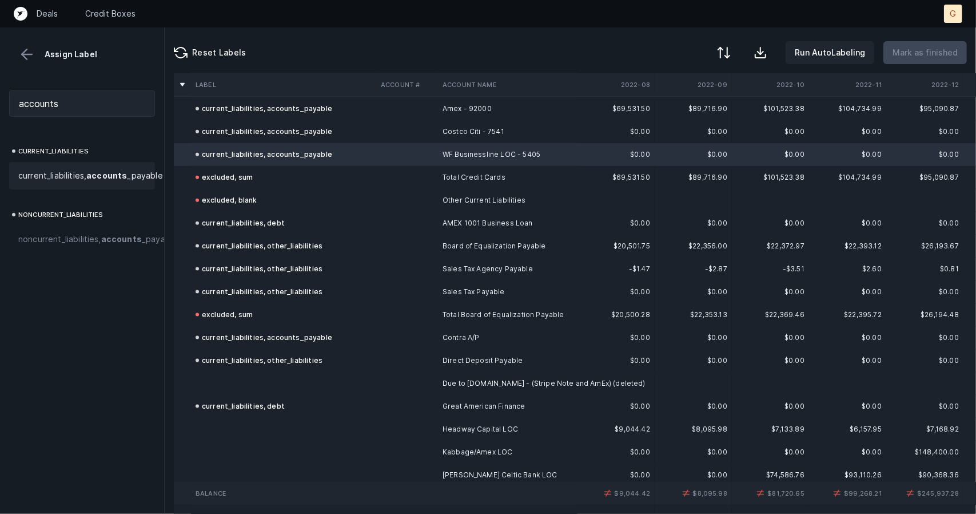
click at [235, 380] on td at bounding box center [283, 383] width 185 height 23
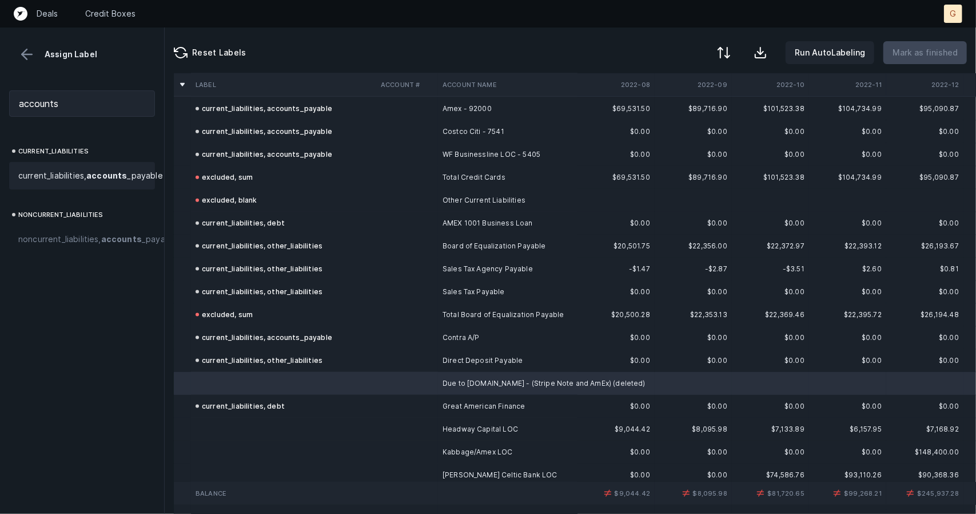
click at [38, 172] on span "current_liabilities, accounts _payable" at bounding box center [90, 176] width 145 height 14
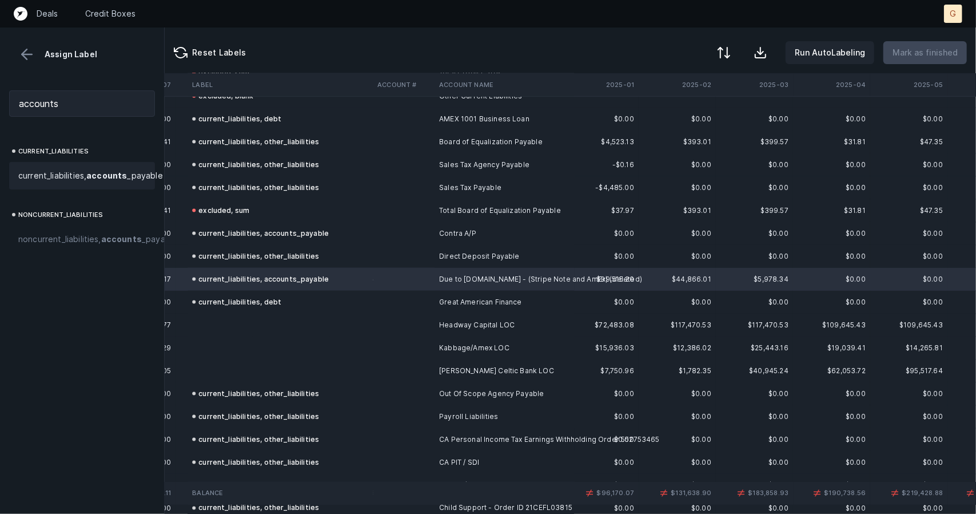
scroll to position [1050, 2255]
click at [279, 279] on div "current_liabilities, accounts_payable" at bounding box center [260, 279] width 137 height 14
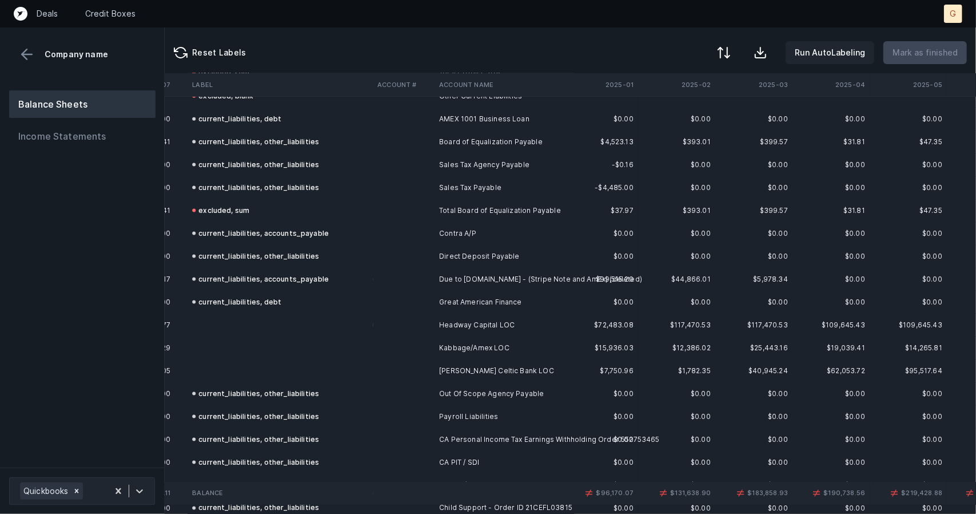
click at [279, 279] on div "current_liabilities, accounts_payable" at bounding box center [260, 279] width 137 height 14
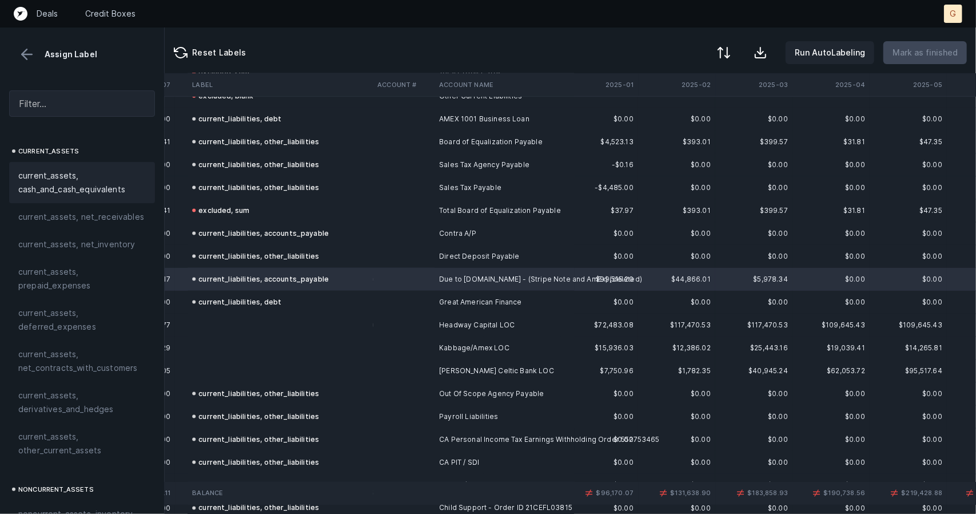
click at [17, 173] on div "current_assets, cash_and_cash_equivalents" at bounding box center [82, 182] width 146 height 41
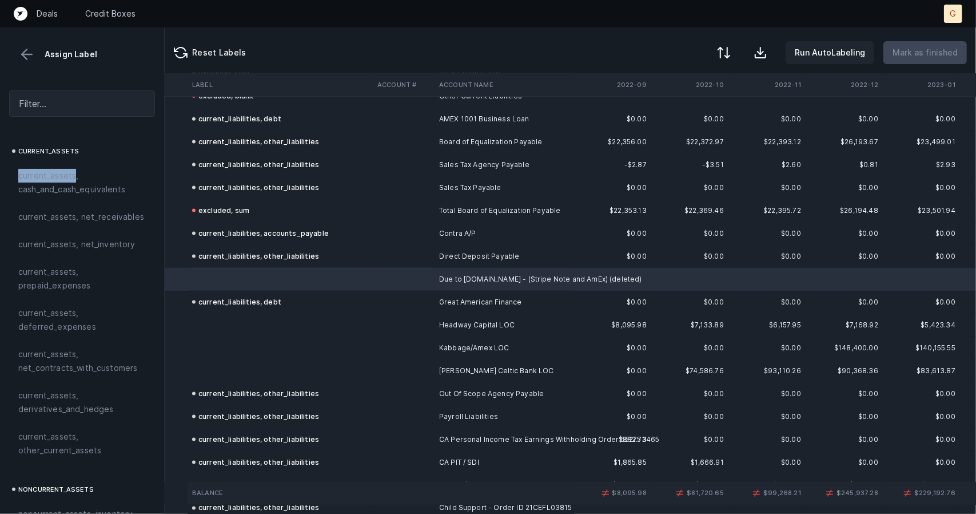
scroll to position [1050, 0]
click at [58, 114] on input "text" at bounding box center [82, 103] width 146 height 26
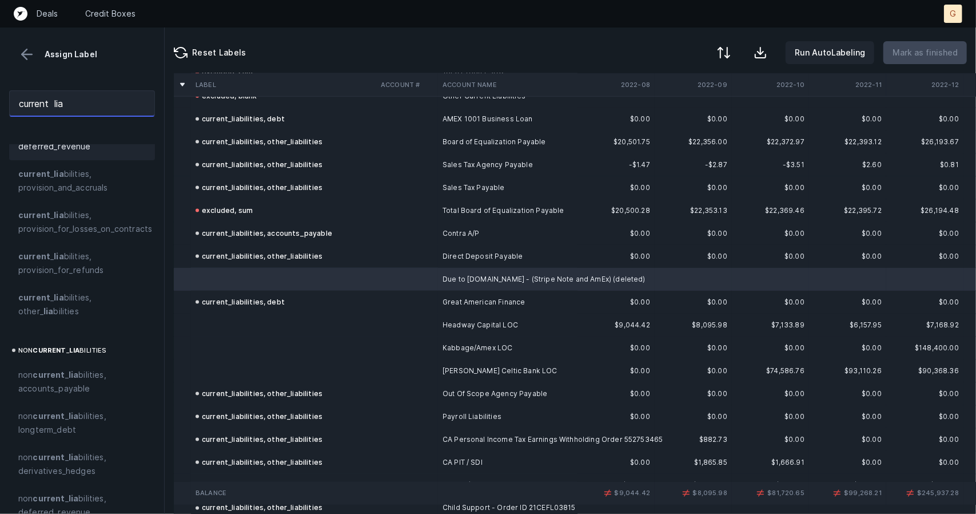
scroll to position [154, 0]
type input "current lia"
click at [58, 293] on strong "lia" at bounding box center [59, 295] width 10 height 10
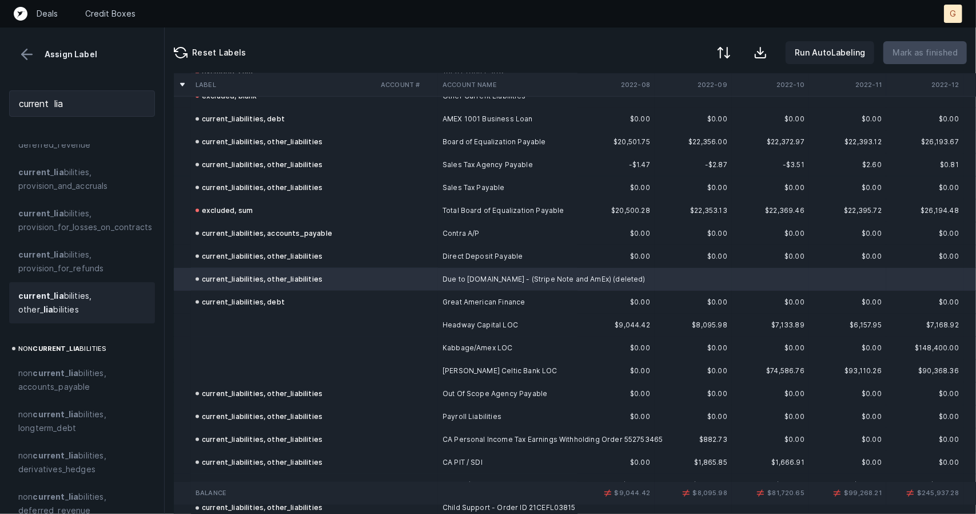
click at [259, 328] on td at bounding box center [283, 324] width 185 height 23
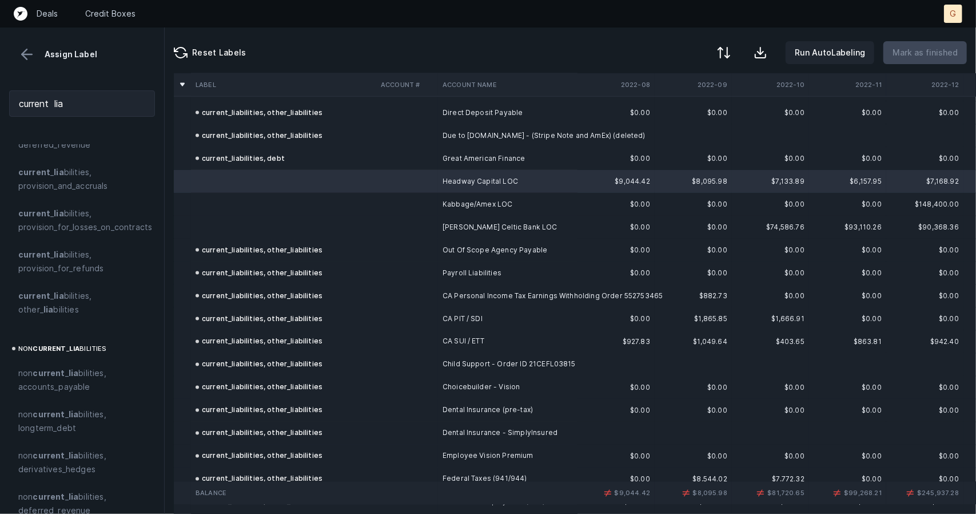
scroll to position [1187, 0]
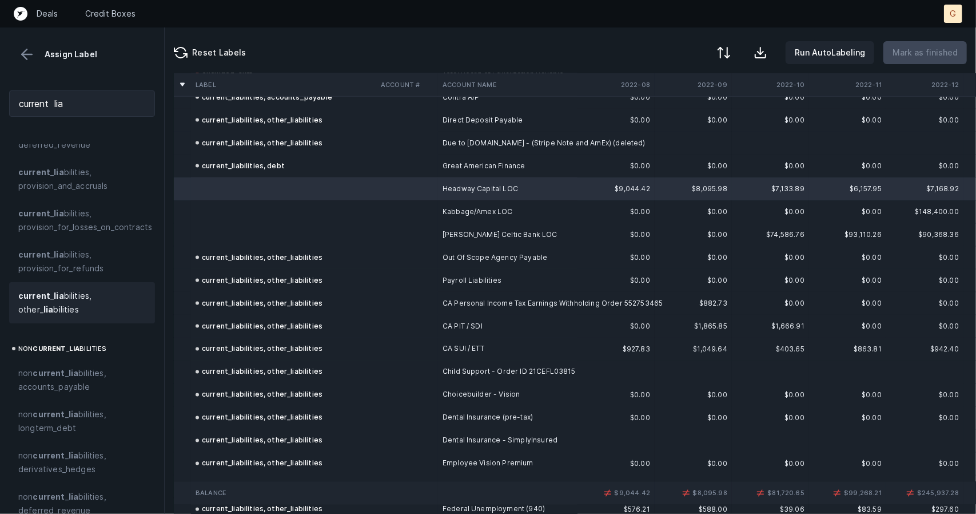
click at [70, 307] on span "current _ lia bilities, other_ lia bilities" at bounding box center [82, 302] width 128 height 27
click at [283, 190] on div "current_liabilities, other_liabilities" at bounding box center [259, 189] width 127 height 14
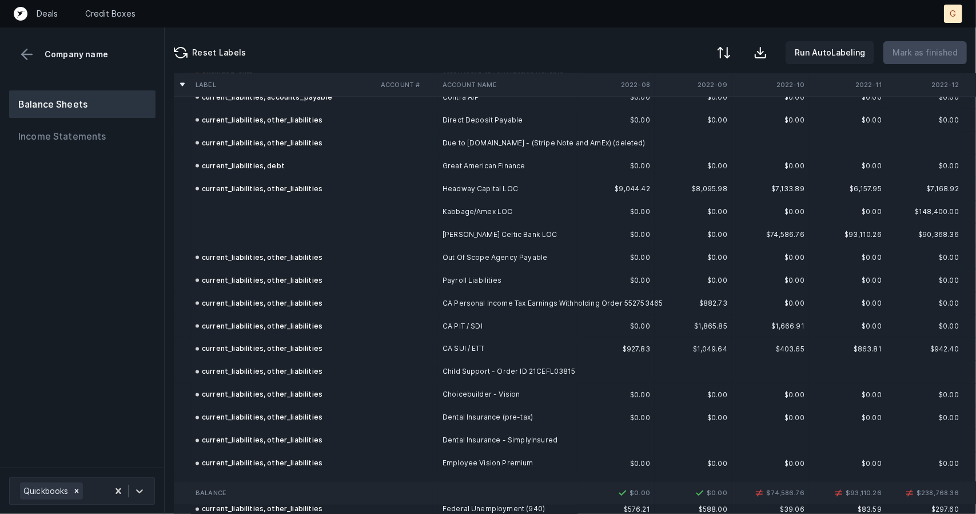
click at [283, 197] on td "current_liabilities, other_liabilities" at bounding box center [283, 188] width 185 height 23
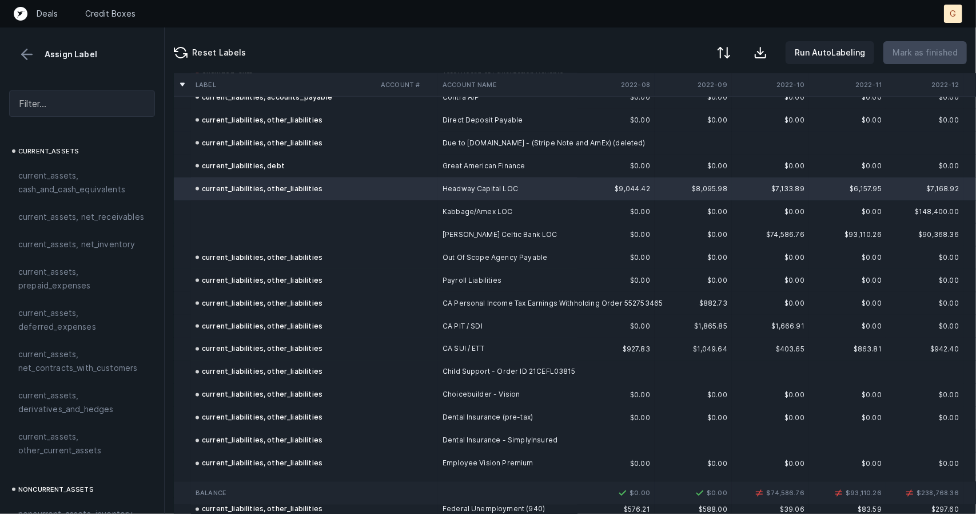
click at [285, 218] on td at bounding box center [283, 211] width 185 height 23
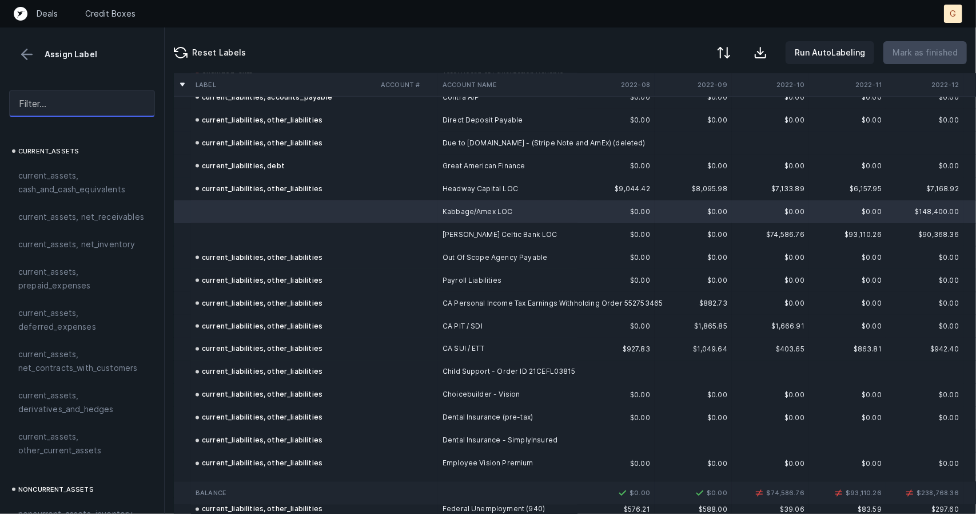
click at [85, 105] on input "text" at bounding box center [82, 103] width 146 height 26
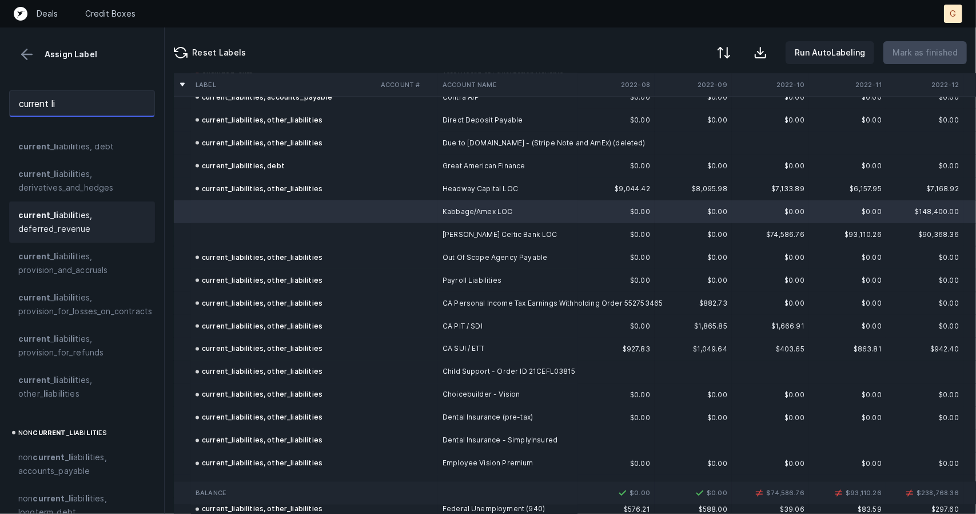
scroll to position [74, 0]
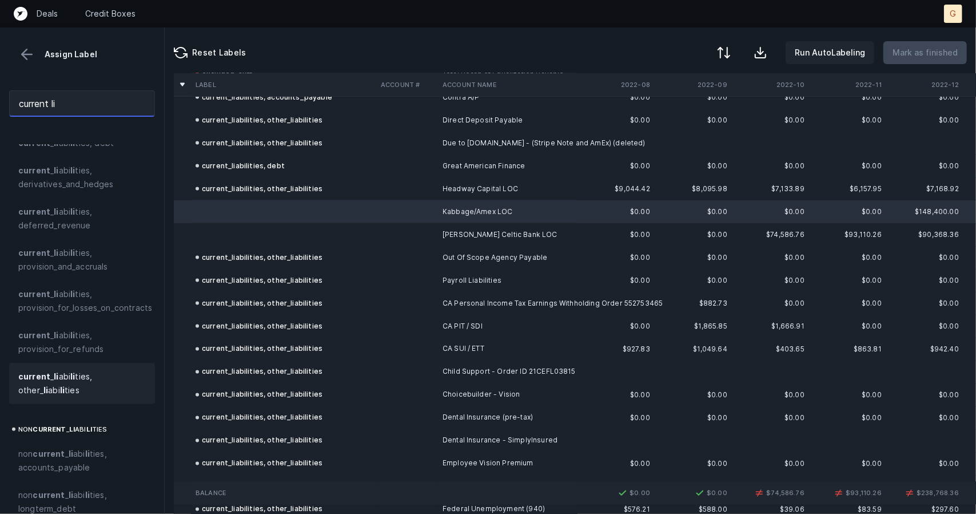
type input "current li"
click at [70, 385] on span "current _ li abi li ties, other_ li abi li ties" at bounding box center [82, 382] width 128 height 27
click at [274, 242] on td at bounding box center [283, 234] width 185 height 23
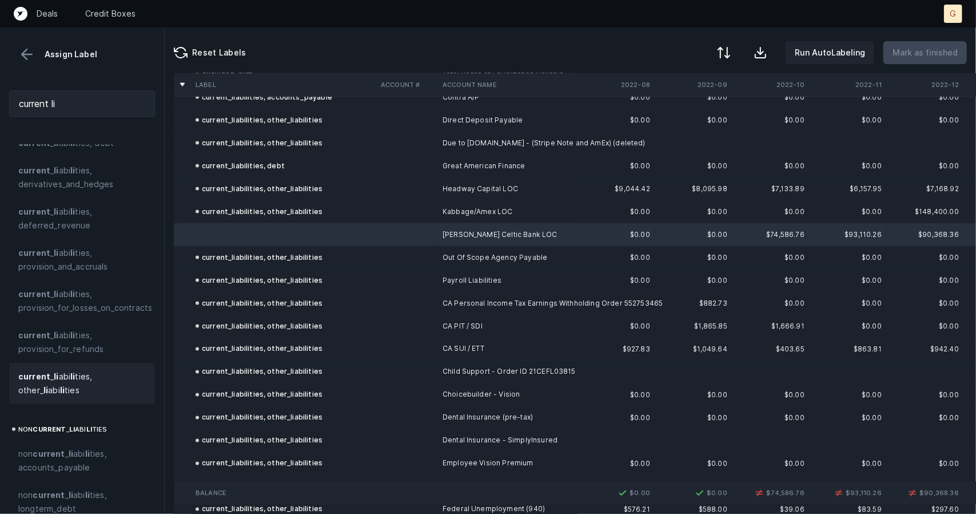
click at [90, 394] on span "current _ li abi li ties, other_ li abi li ties" at bounding box center [82, 382] width 128 height 27
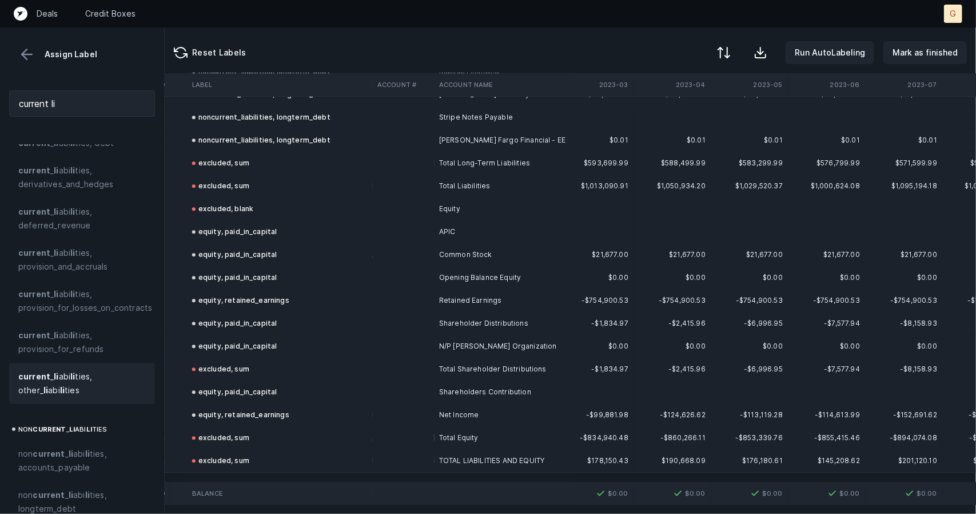
scroll to position [2067, 632]
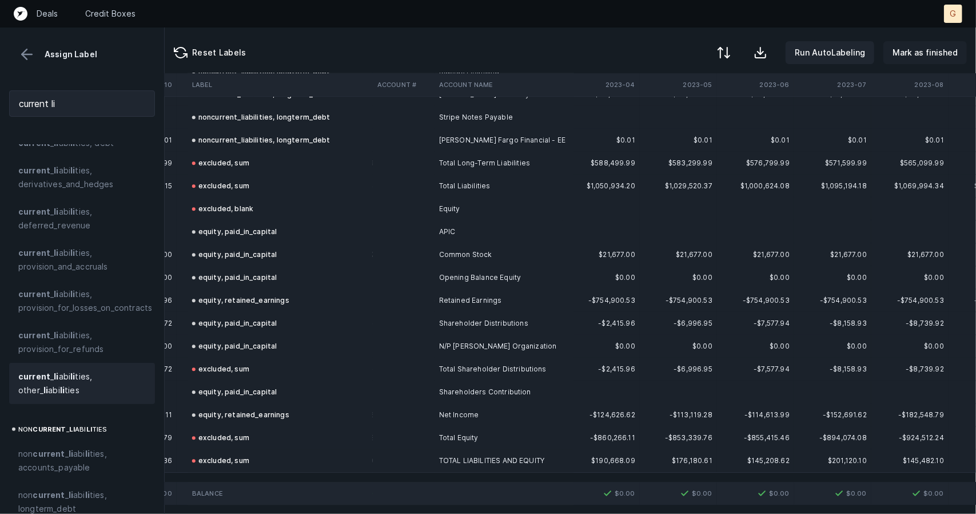
click at [931, 58] on p "Mark as finished" at bounding box center [925, 53] width 65 height 14
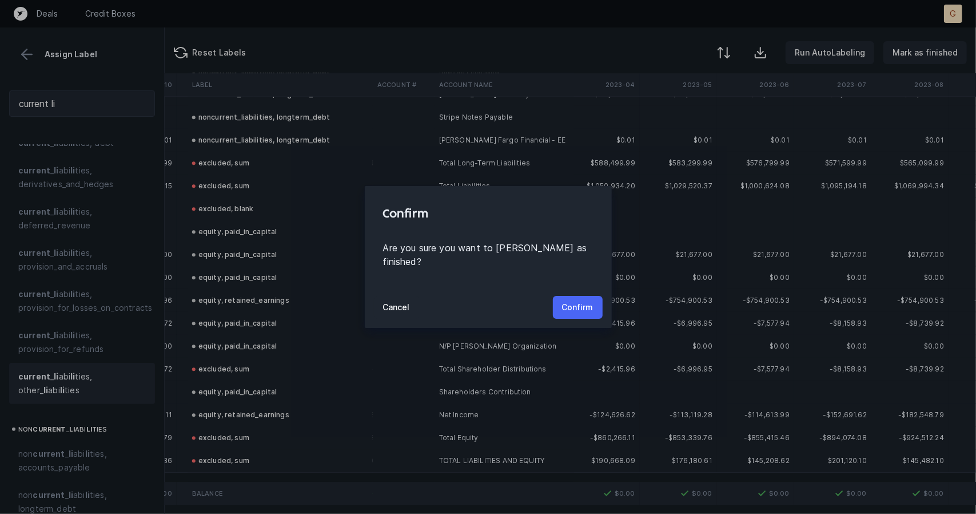
click at [554, 296] on button "Confirm" at bounding box center [578, 307] width 50 height 23
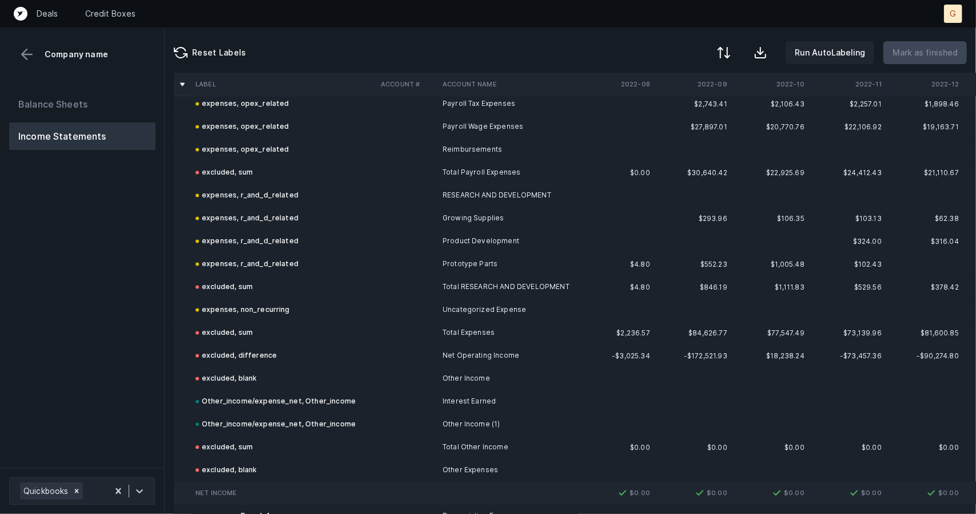
scroll to position [1655, 0]
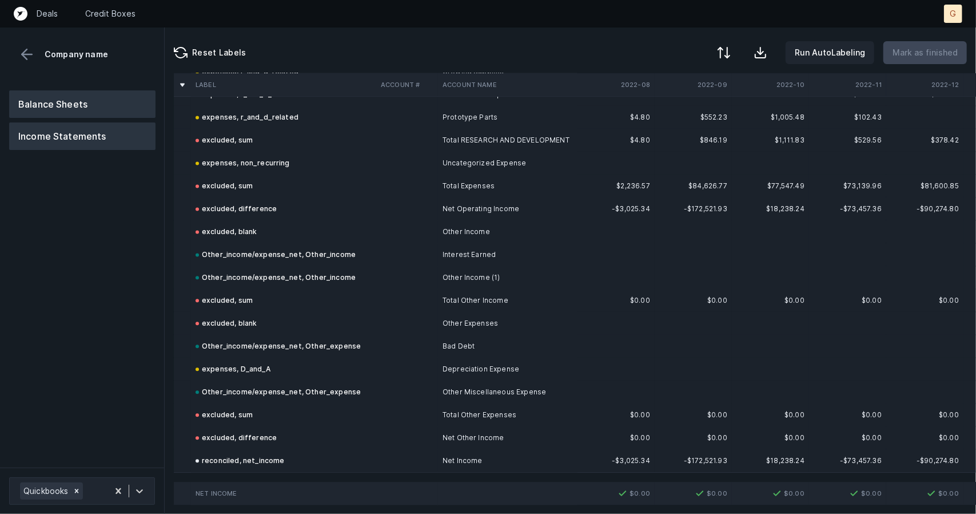
click at [100, 106] on button "Balance Sheets" at bounding box center [82, 103] width 146 height 27
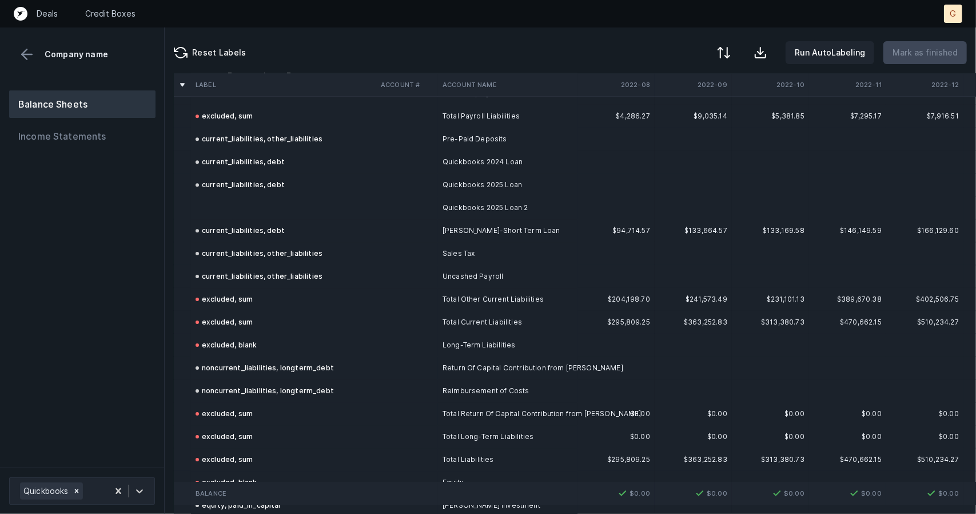
scroll to position [2398, 0]
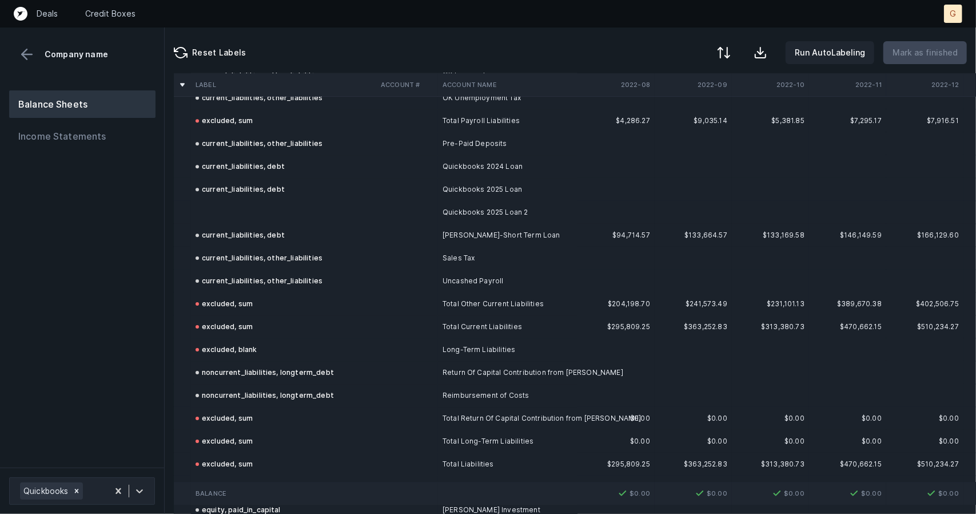
click at [266, 205] on td at bounding box center [283, 212] width 185 height 23
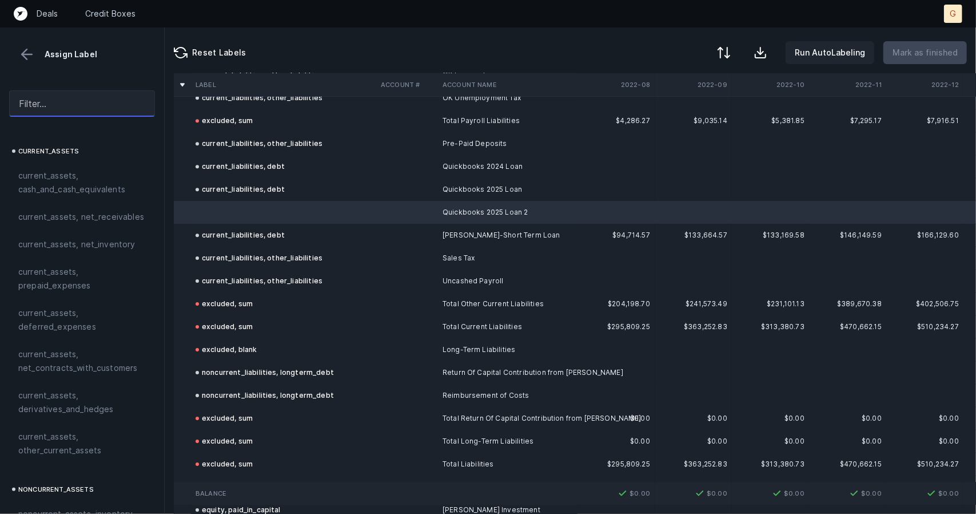
click at [23, 113] on input "text" at bounding box center [82, 103] width 146 height 26
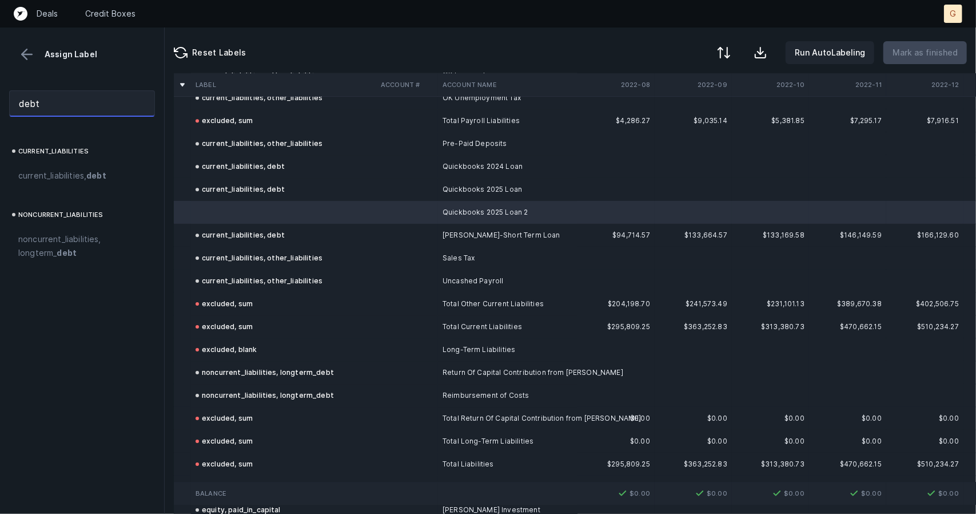
type input "debt"
click at [72, 174] on span "current_liabilities, debt" at bounding box center [62, 176] width 88 height 14
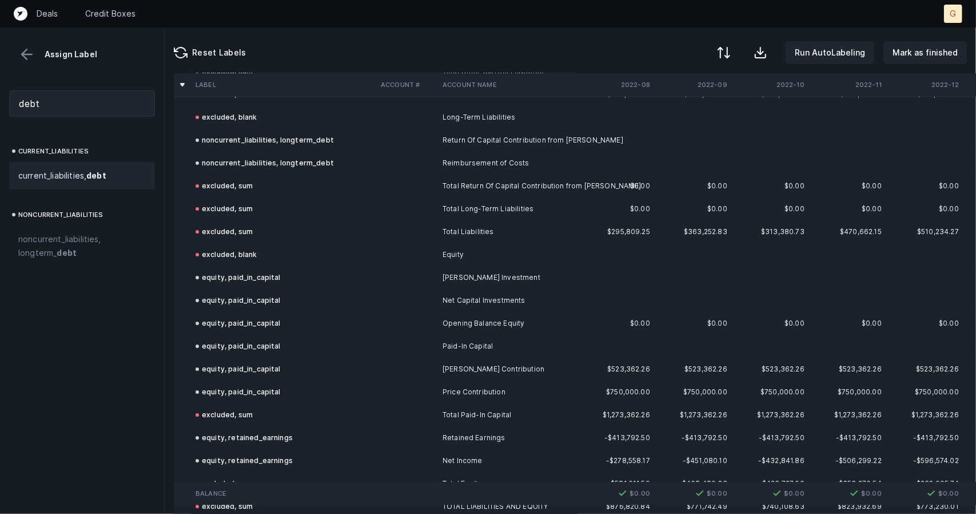
scroll to position [2684, 0]
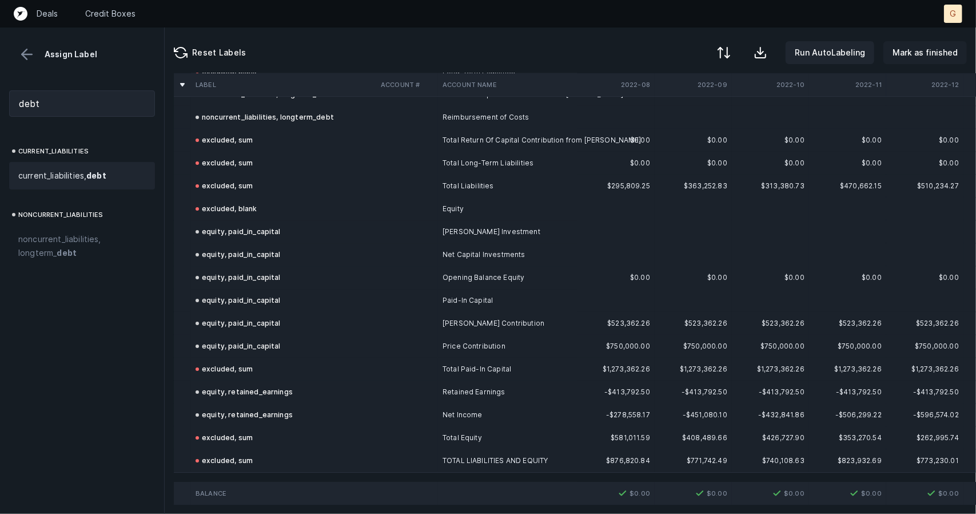
click at [928, 57] on p "Mark as finished" at bounding box center [925, 53] width 65 height 14
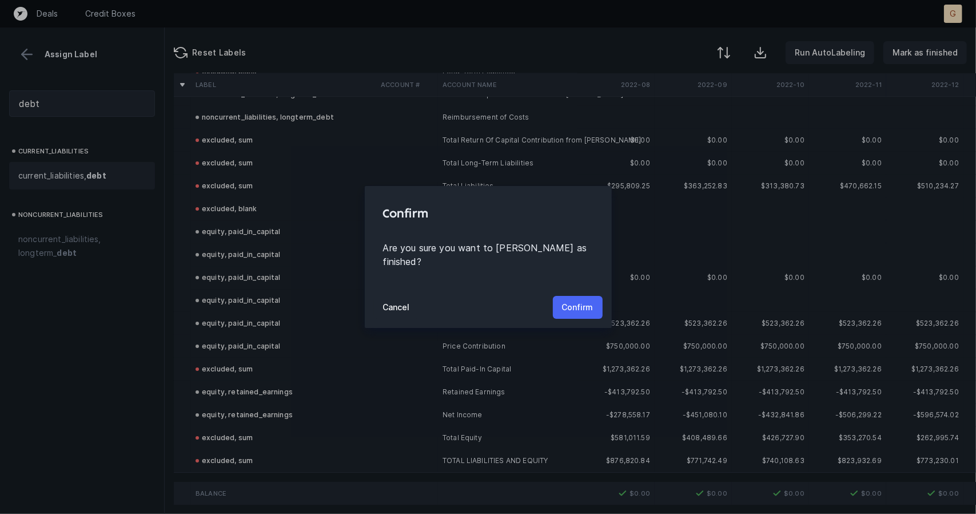
click at [567, 304] on p "Confirm" at bounding box center [577, 307] width 31 height 14
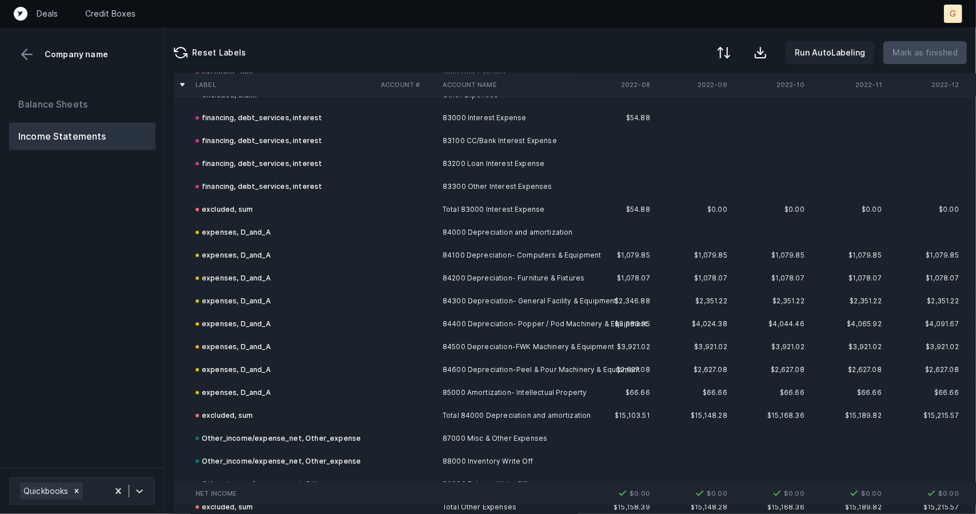
scroll to position [3050, 0]
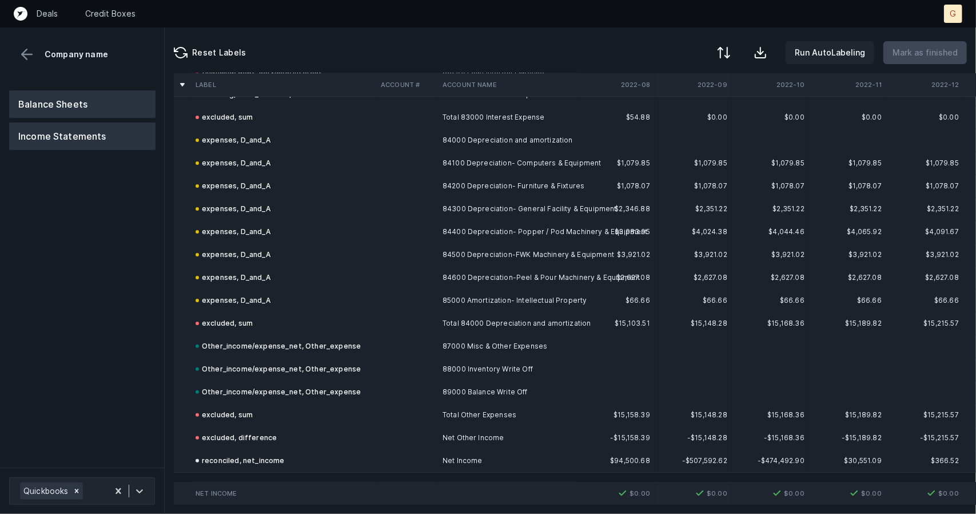
click at [44, 93] on button "Balance Sheets" at bounding box center [82, 103] width 146 height 27
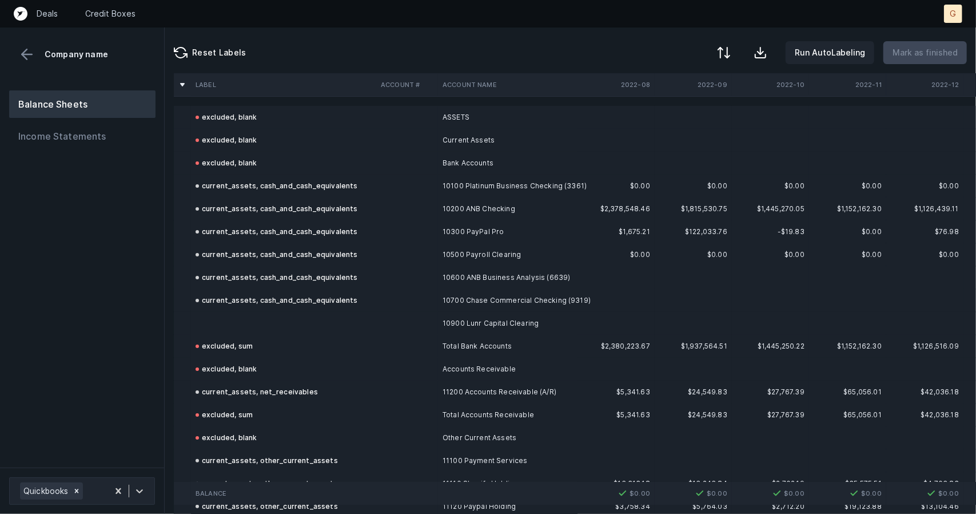
click at [246, 313] on td at bounding box center [283, 323] width 185 height 23
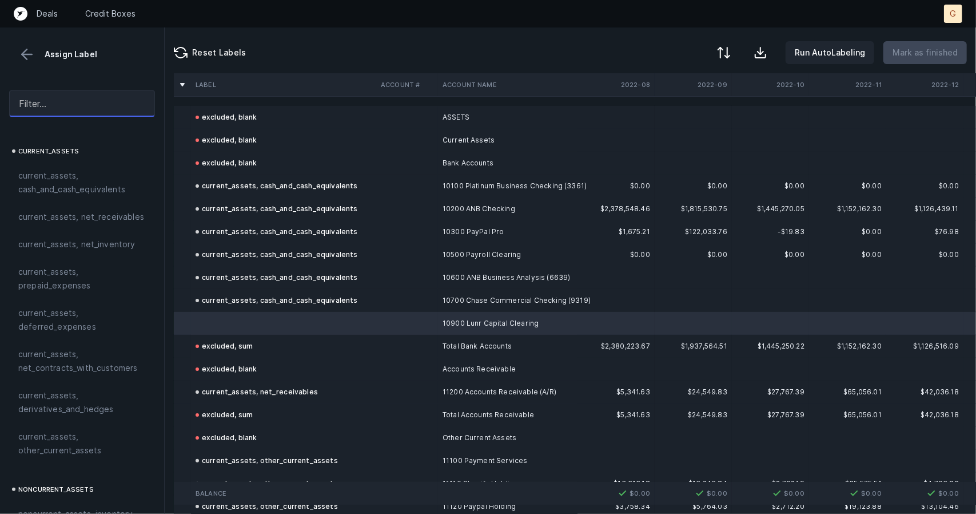
click at [21, 98] on input "text" at bounding box center [82, 103] width 146 height 26
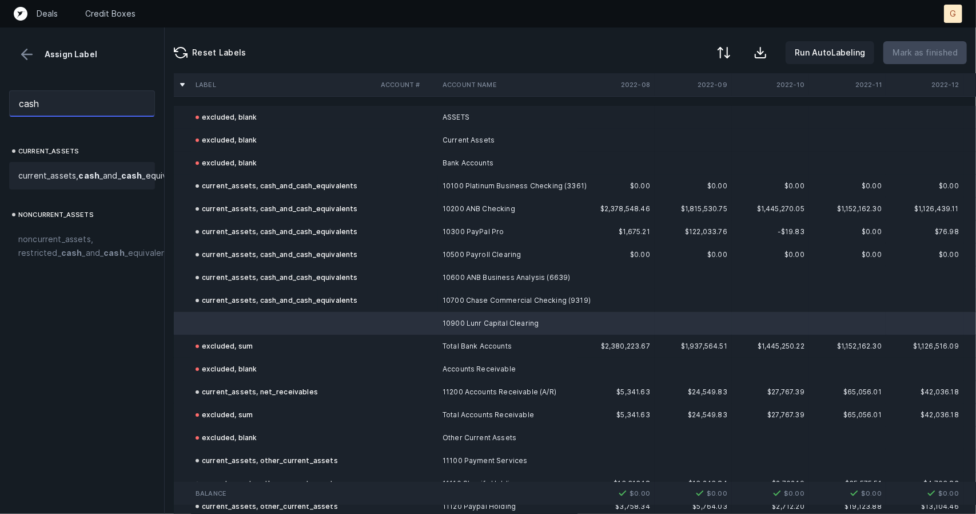
type input "cash"
click at [58, 168] on div "current_assets, cash _and_ cash _equivalents" at bounding box center [82, 175] width 146 height 27
click at [907, 46] on p "Mark as finished" at bounding box center [925, 53] width 65 height 14
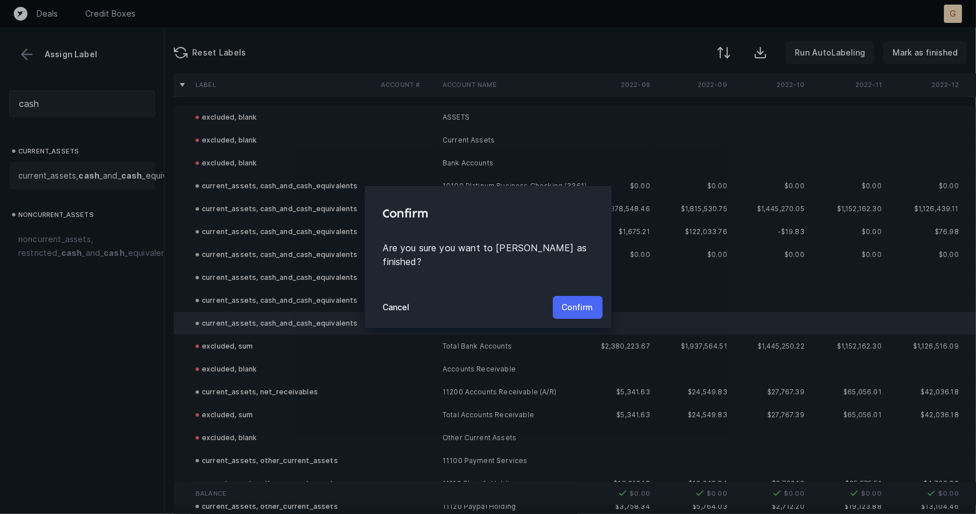
click at [572, 300] on p "Confirm" at bounding box center [577, 307] width 31 height 14
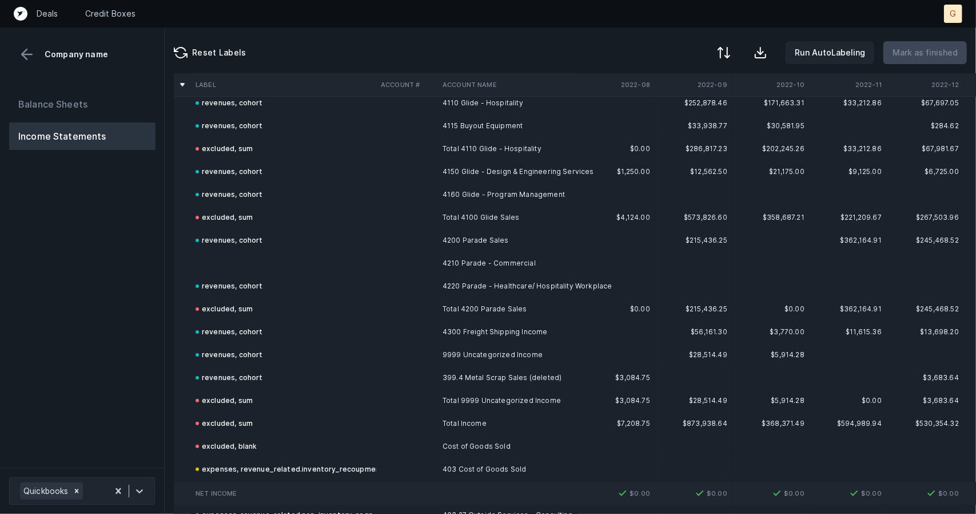
scroll to position [58, 0]
click at [235, 273] on td at bounding box center [283, 264] width 185 height 23
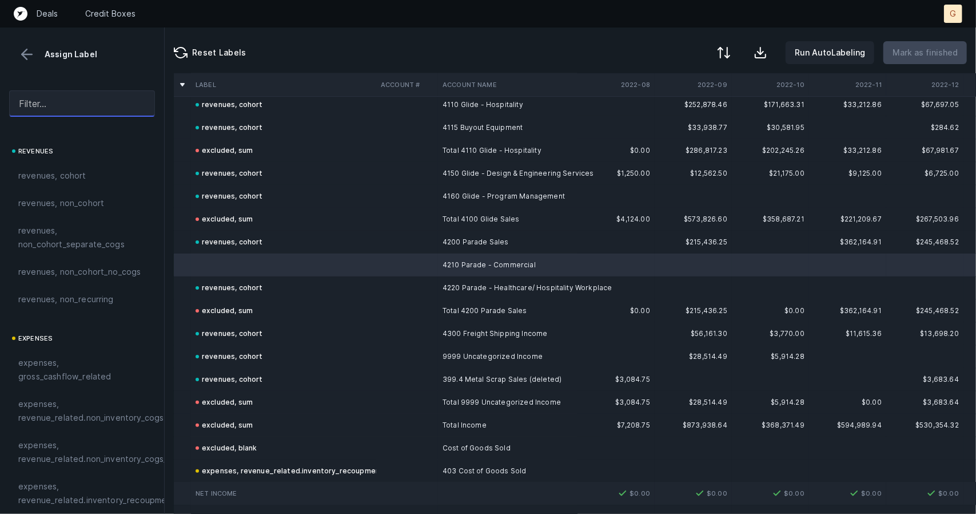
click at [63, 95] on input "text" at bounding box center [82, 103] width 146 height 26
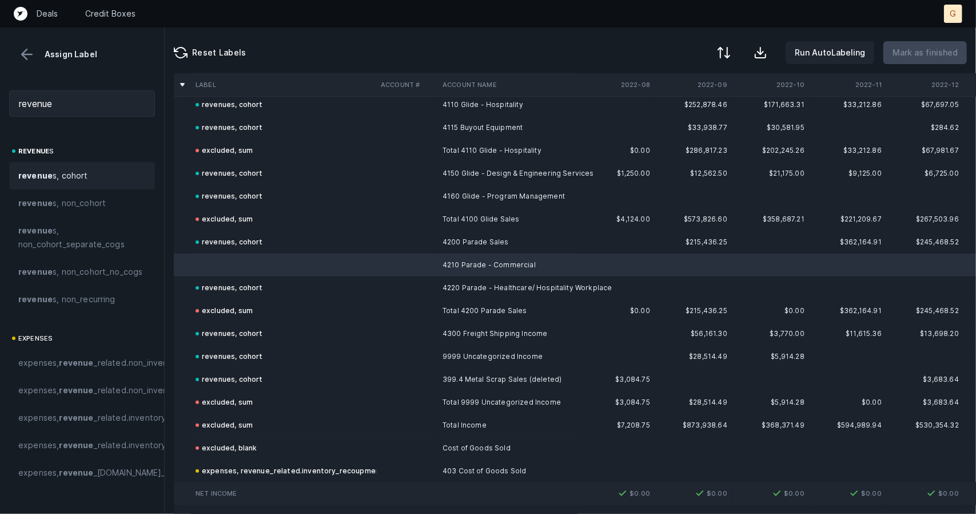
click at [56, 172] on span "revenue s, cohort" at bounding box center [53, 176] width 70 height 14
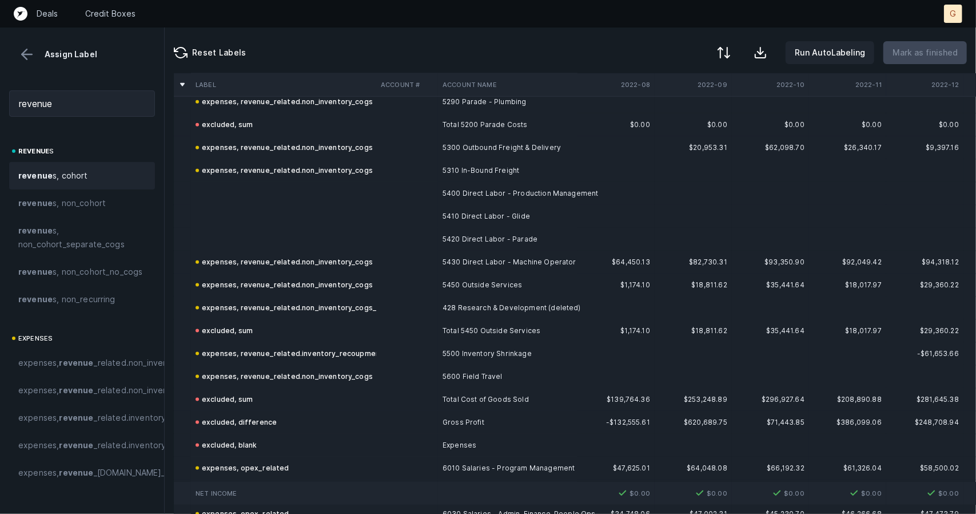
scroll to position [904, 0]
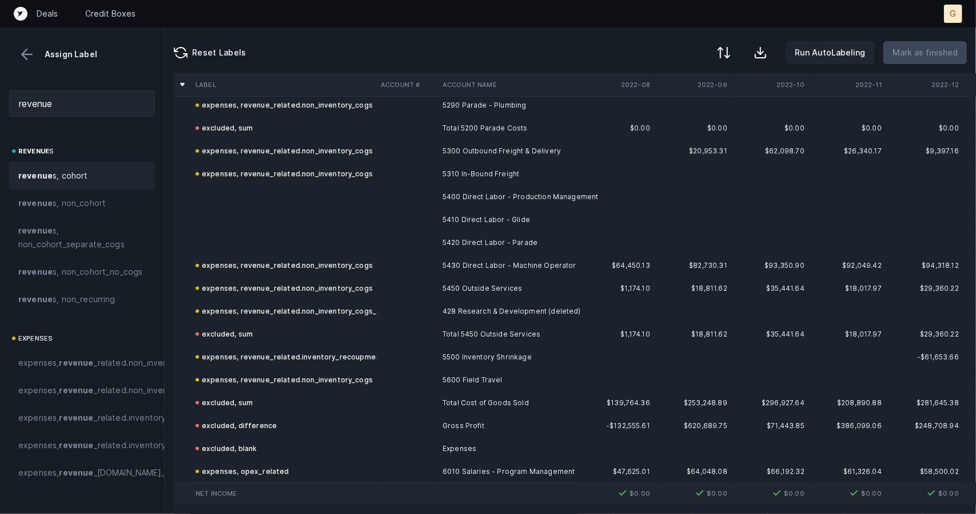
click at [244, 233] on td at bounding box center [283, 242] width 185 height 23
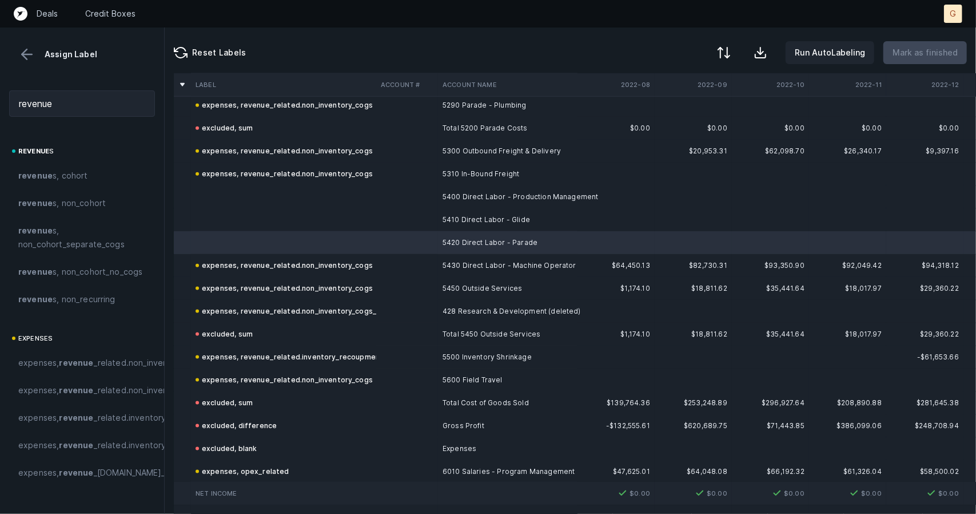
click at [226, 200] on td at bounding box center [283, 196] width 185 height 23
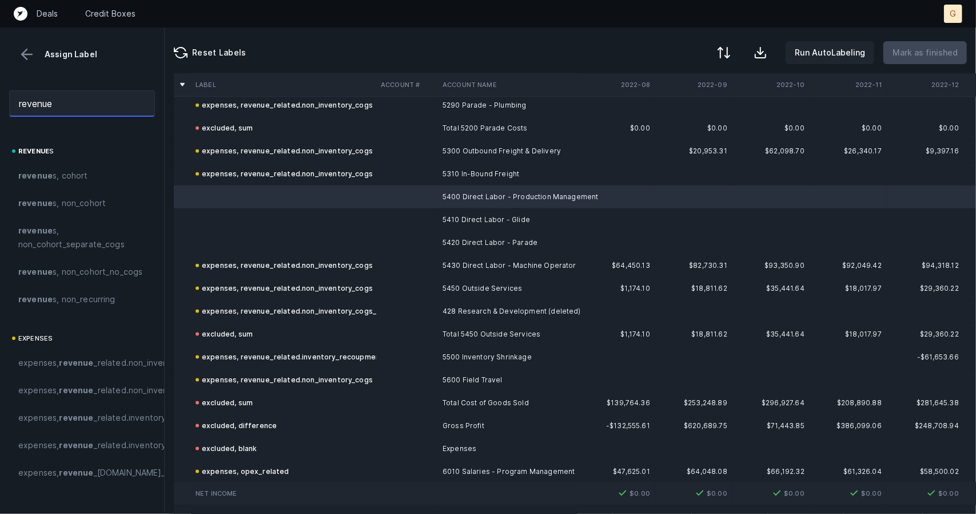
click at [62, 104] on input "revenue" at bounding box center [82, 103] width 146 height 26
drag, startPoint x: 86, startPoint y: 102, endPoint x: 0, endPoint y: 85, distance: 87.5
click at [0, 85] on div "revenue" at bounding box center [82, 103] width 164 height 45
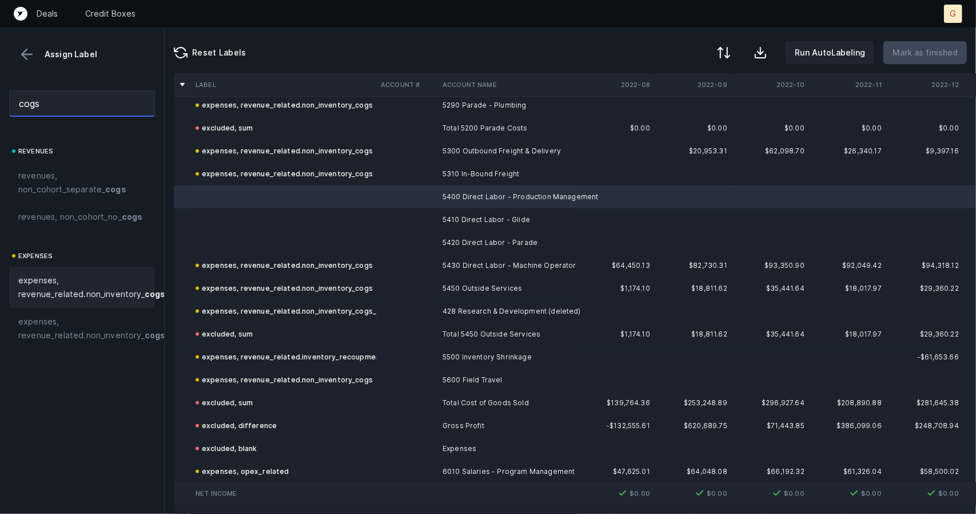
type input "cogs"
click at [62, 289] on span "expenses, revenue_related.non_inventory_ cogs" at bounding box center [91, 286] width 147 height 27
click at [213, 229] on td at bounding box center [283, 219] width 185 height 23
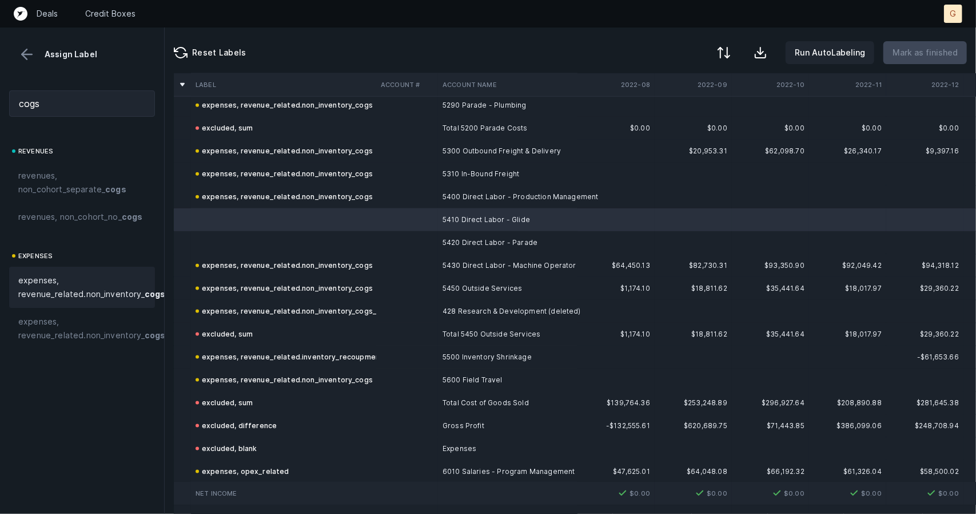
click at [30, 308] on div "expenses, revenue_related.non_inventory_ cogs" at bounding box center [82, 286] width 146 height 41
click at [292, 239] on td at bounding box center [283, 242] width 185 height 23
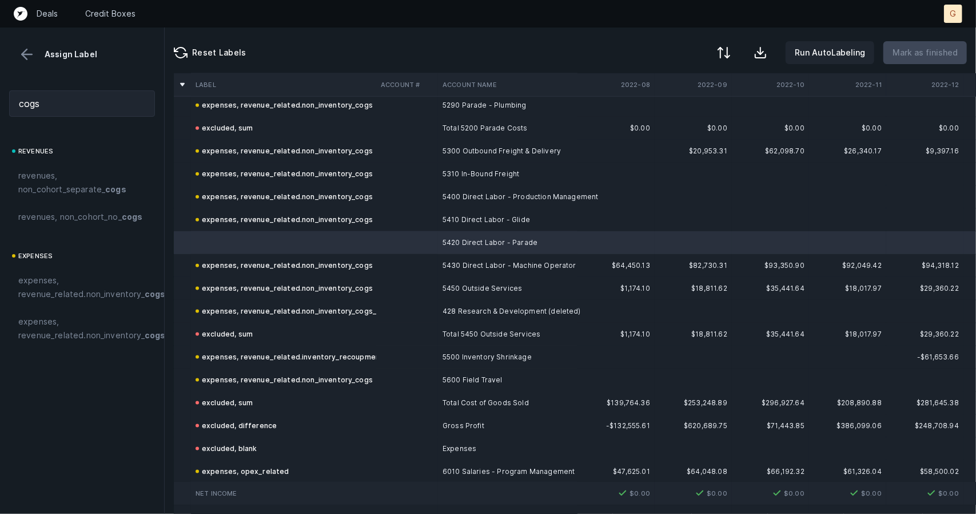
click at [2, 317] on div "revenues revenues, non_cohort_separate_ cogs revenues, non_cohort_no_ cogs expe…" at bounding box center [82, 328] width 164 height 369
click at [33, 301] on span "expenses, revenue_related.non_inventory_ cogs" at bounding box center [91, 286] width 147 height 27
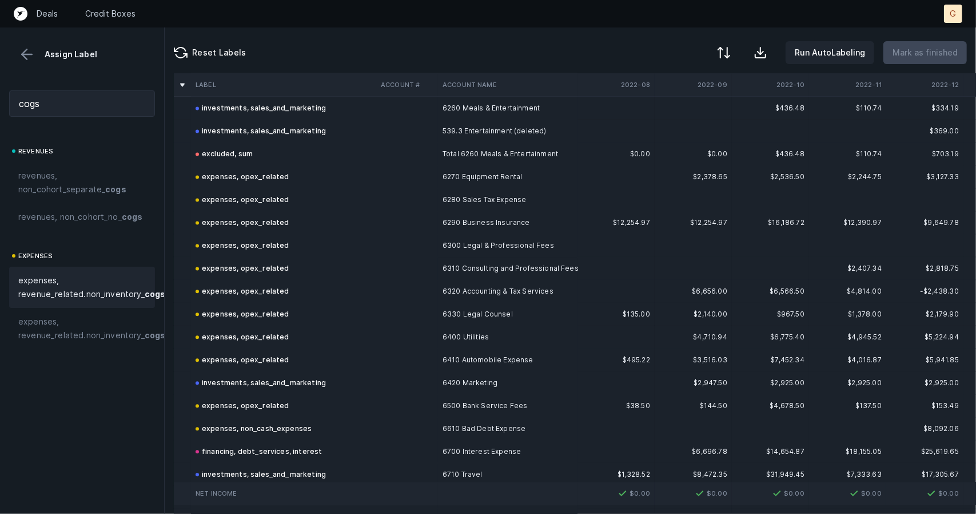
scroll to position [2112, 0]
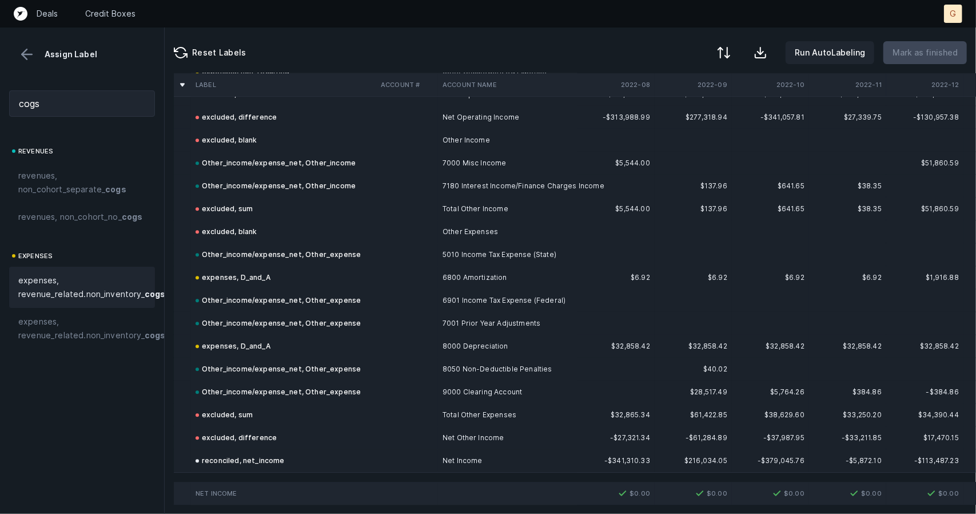
click at [30, 52] on button at bounding box center [26, 54] width 17 height 17
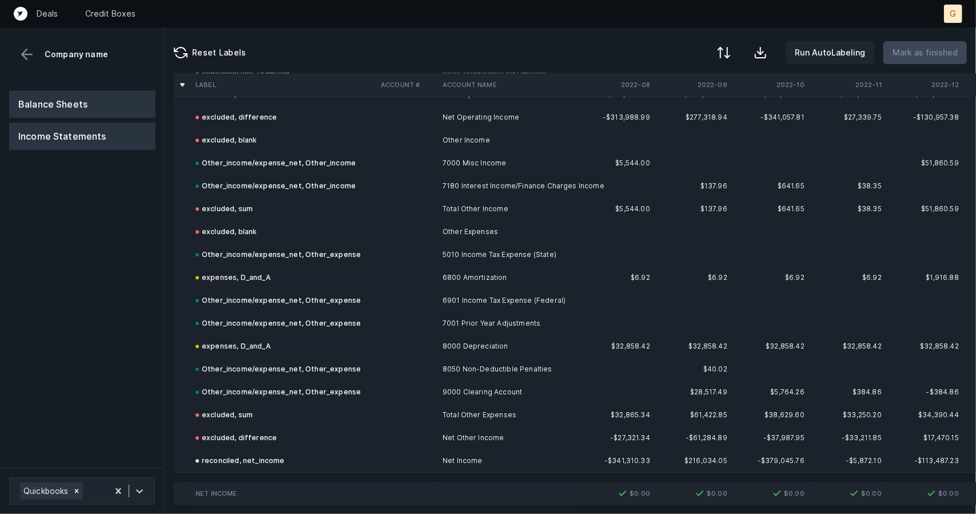
click at [61, 109] on button "Balance Sheets" at bounding box center [82, 103] width 146 height 27
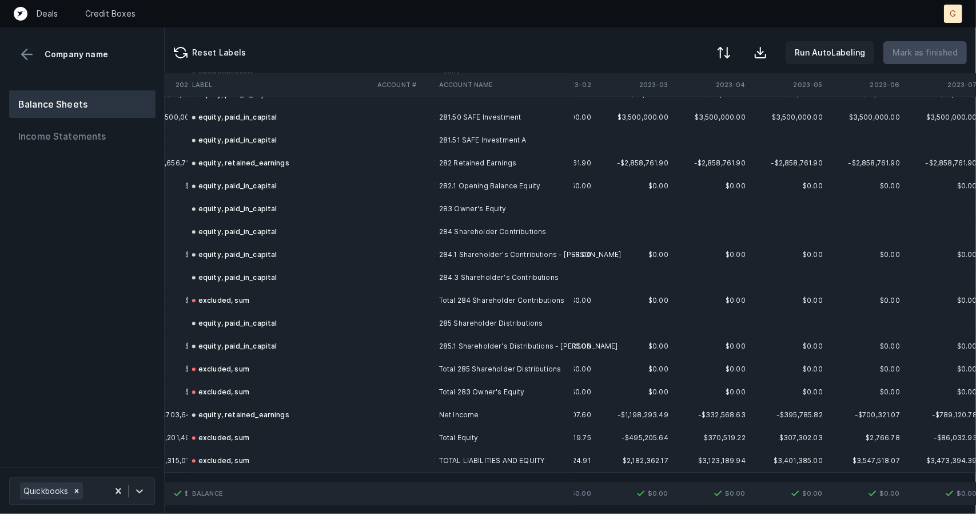
scroll to position [4651, 506]
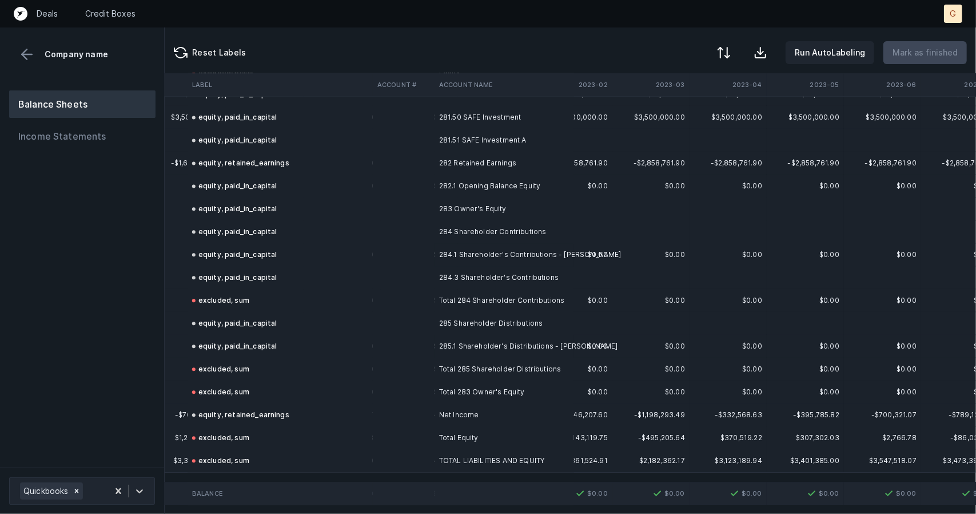
click at [31, 46] on button at bounding box center [26, 54] width 17 height 17
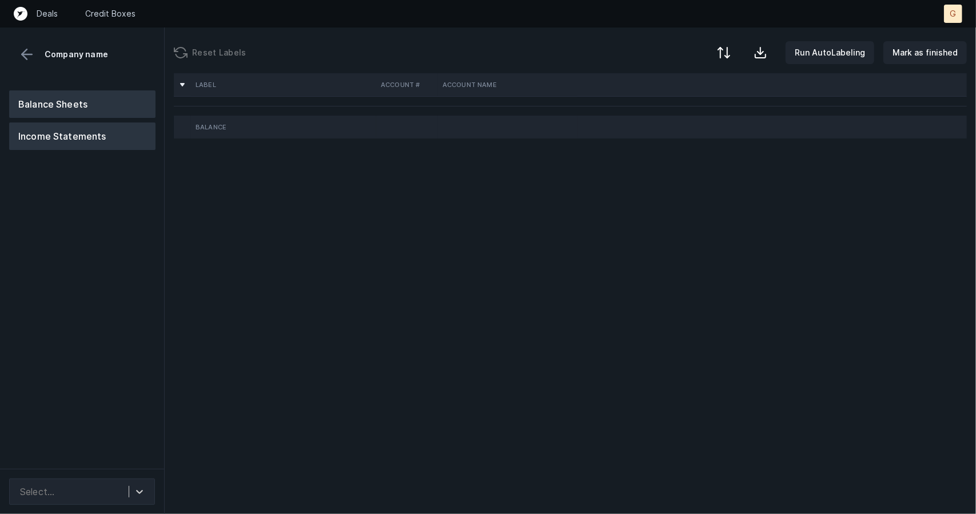
click at [81, 132] on button "Income Statements" at bounding box center [82, 135] width 146 height 27
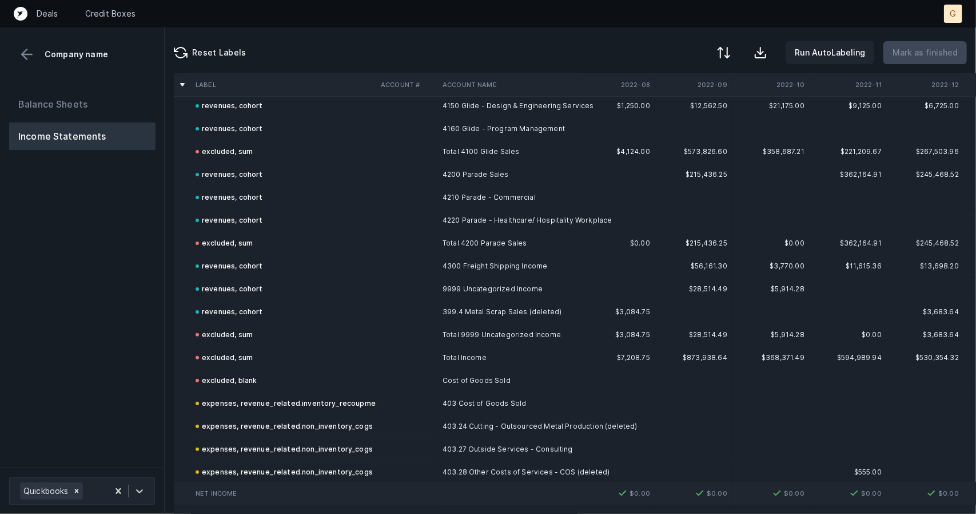
click at [213, 273] on td "revenues, cohort" at bounding box center [283, 265] width 185 height 23
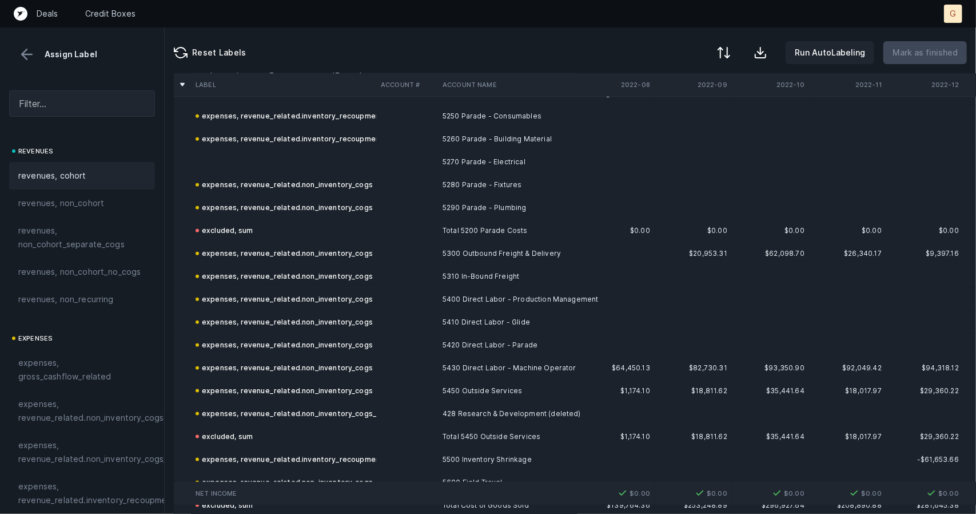
click at [249, 152] on td at bounding box center [283, 161] width 185 height 23
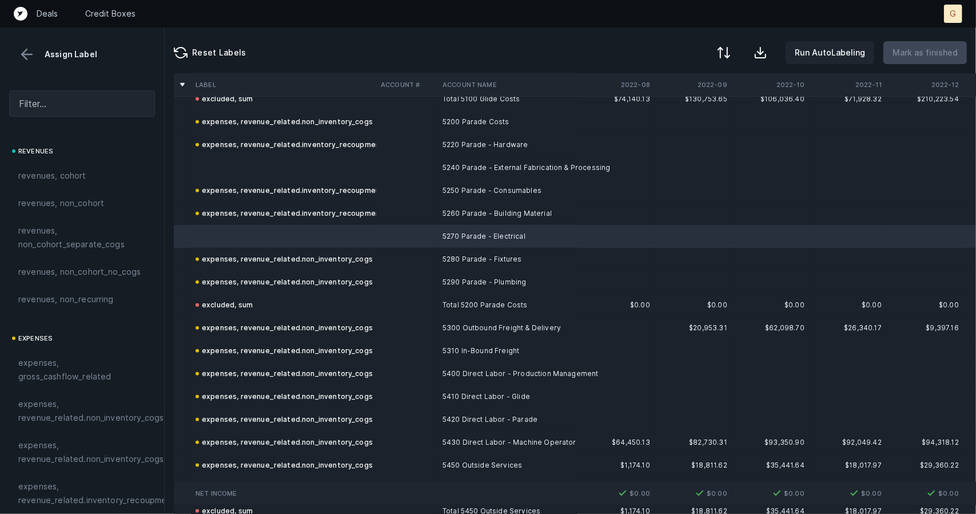
scroll to position [722, 0]
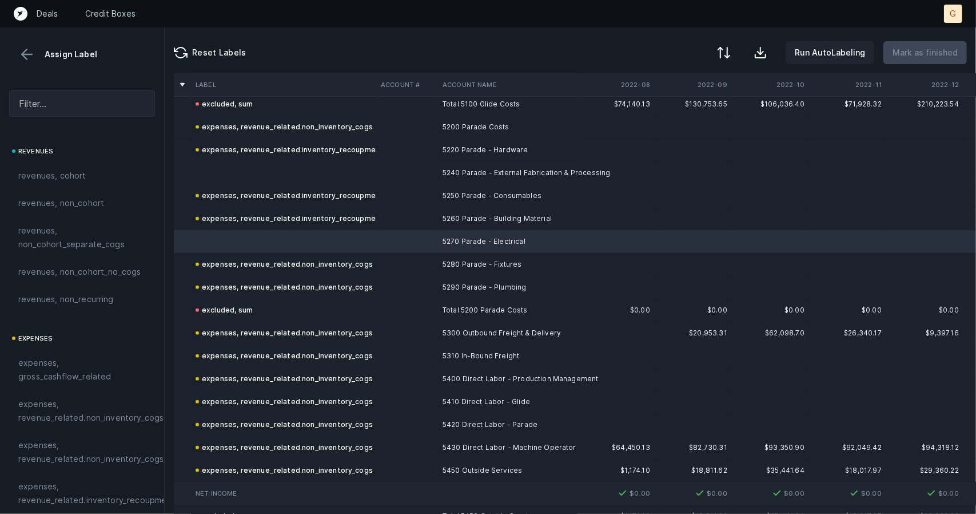
click at [63, 81] on div at bounding box center [82, 72] width 164 height 18
click at [69, 89] on div at bounding box center [82, 103] width 164 height 45
click at [89, 101] on input "text" at bounding box center [82, 103] width 146 height 26
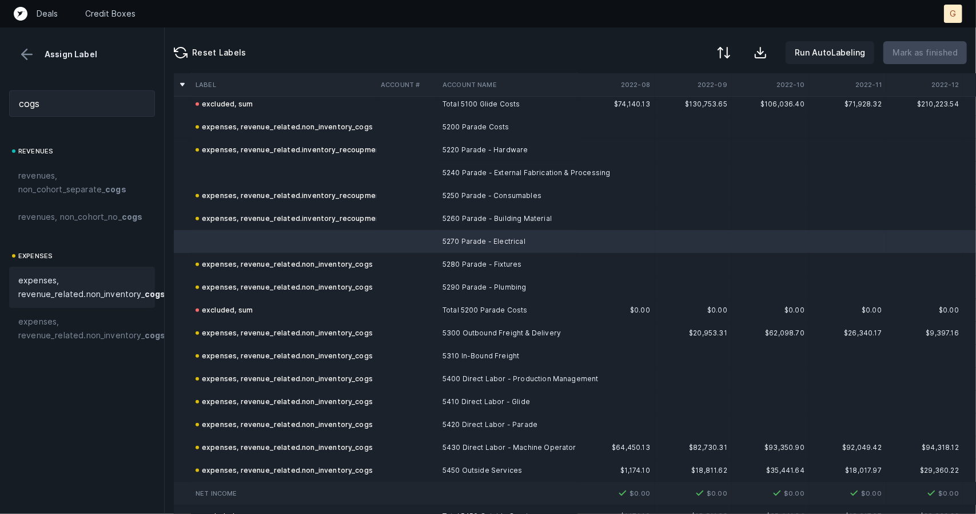
click at [48, 291] on span "expenses, revenue_related.non_inventory_ cogs" at bounding box center [91, 286] width 147 height 27
click at [299, 174] on td at bounding box center [283, 172] width 185 height 23
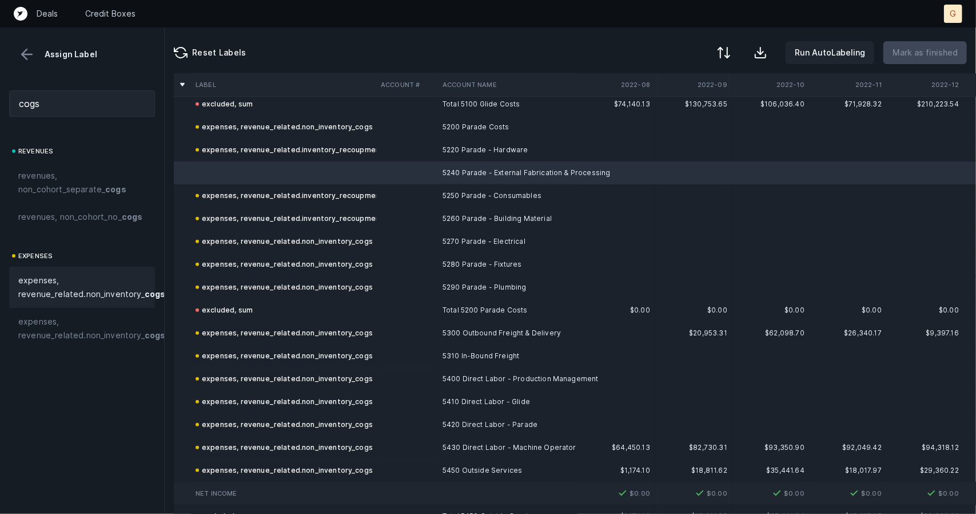
click at [57, 300] on span "expenses, revenue_related.non_inventory_ cogs" at bounding box center [91, 286] width 147 height 27
click at [108, 100] on input "cogs" at bounding box center [82, 103] width 146 height 26
drag, startPoint x: 108, startPoint y: 100, endPoint x: 0, endPoint y: 114, distance: 108.5
click at [0, 114] on div "cogs" at bounding box center [82, 103] width 164 height 45
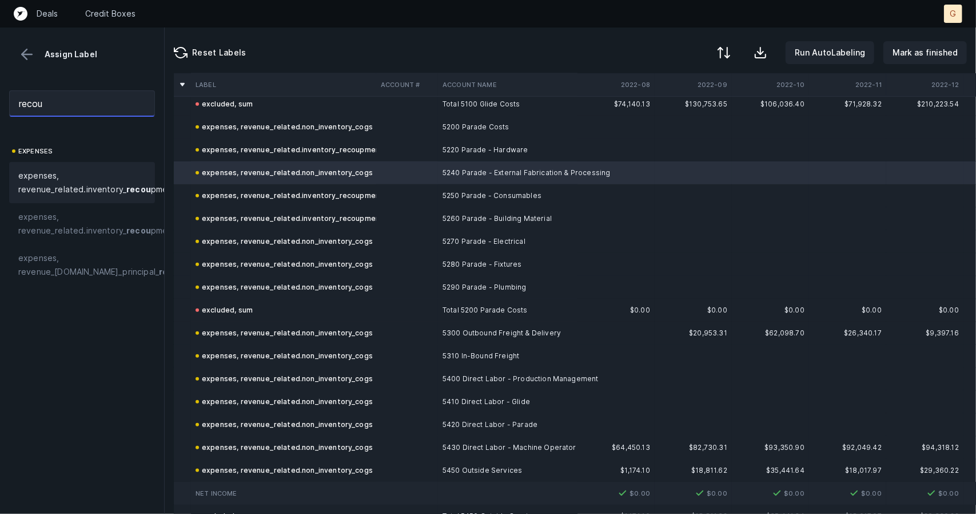
type input "recou"
click at [69, 179] on span "expenses, revenue_related.inventory_ recou pment" at bounding box center [97, 182] width 158 height 27
click at [931, 57] on p "Mark as finished" at bounding box center [925, 53] width 65 height 14
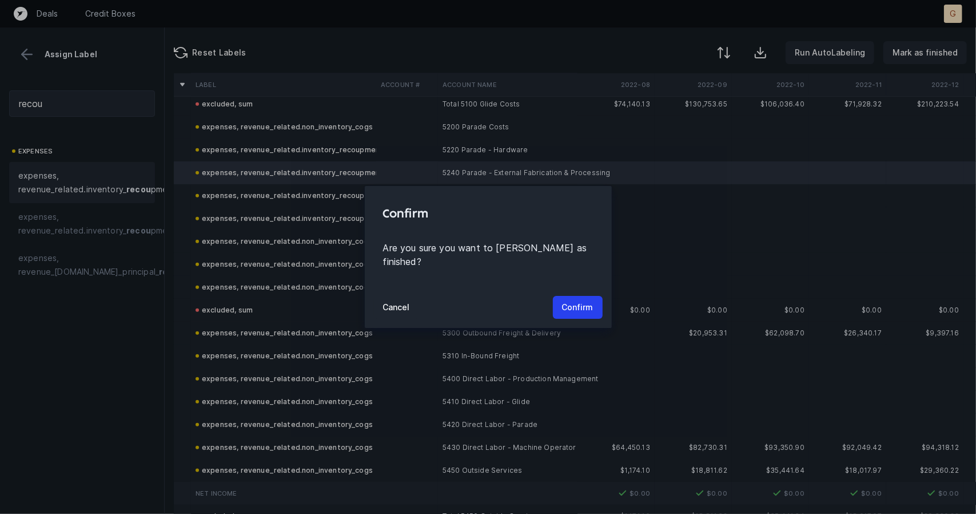
click at [597, 286] on div "Cancel Confirm" at bounding box center [488, 306] width 247 height 41
click at [590, 300] on p "Confirm" at bounding box center [577, 307] width 31 height 14
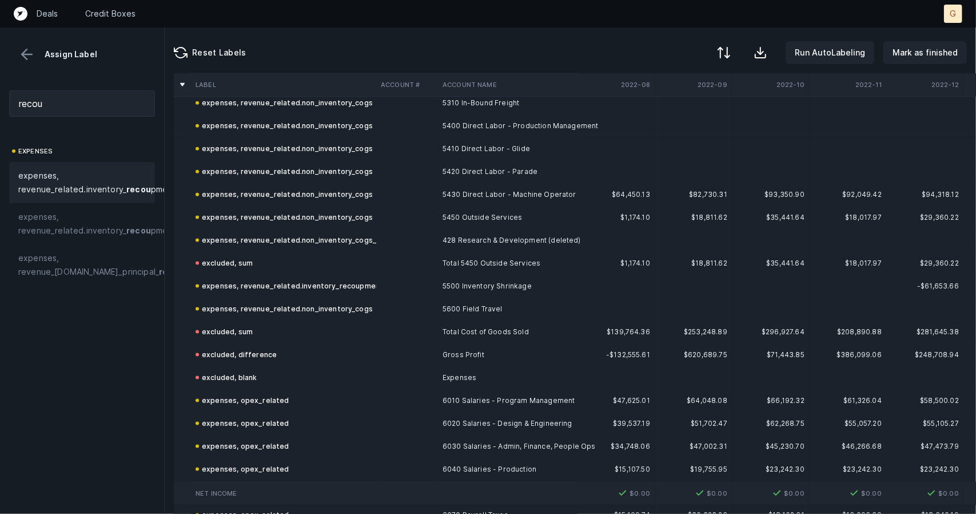
scroll to position [976, 0]
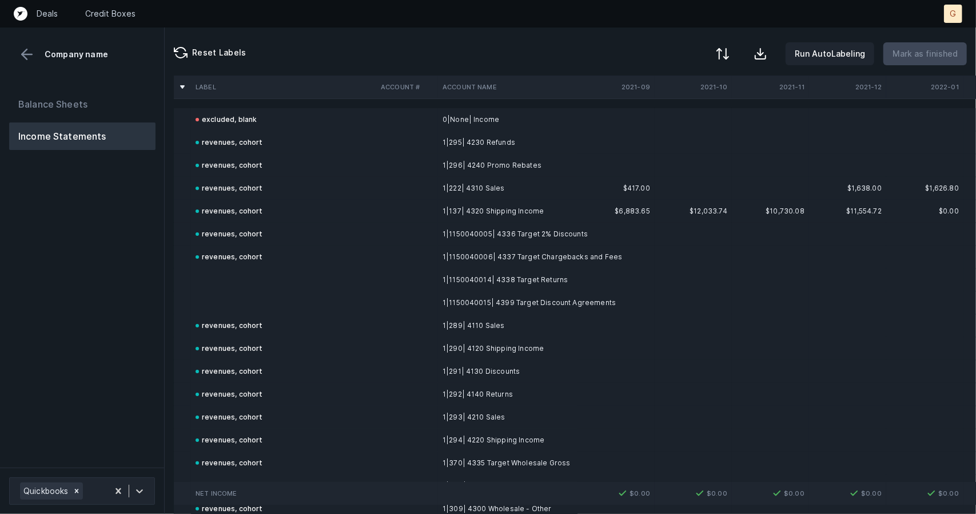
click at [735, 42] on button at bounding box center [722, 53] width 25 height 25
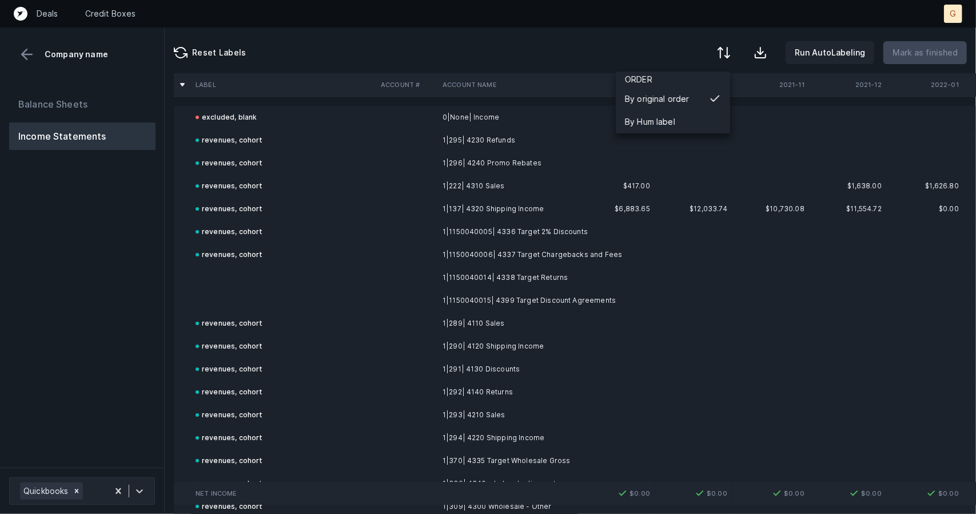
click at [235, 272] on td at bounding box center [283, 277] width 185 height 23
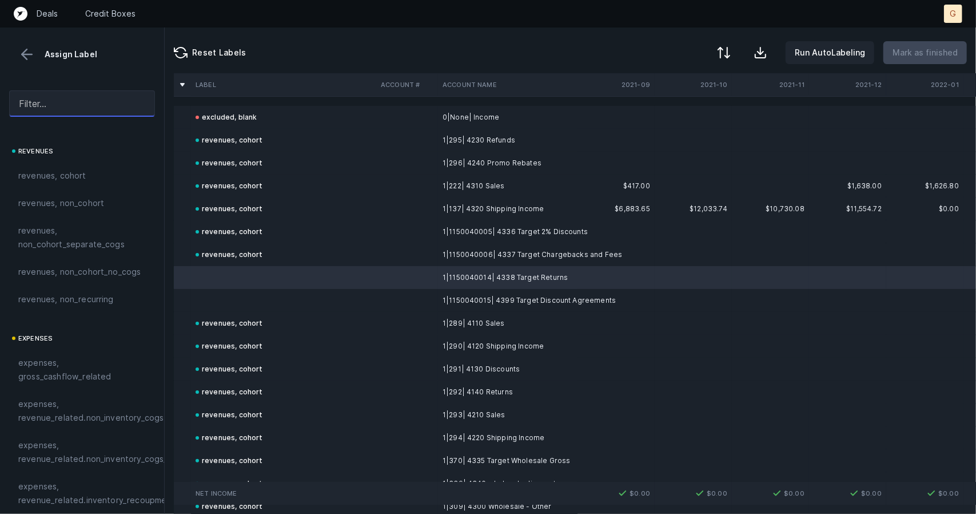
click at [51, 108] on input "text" at bounding box center [82, 103] width 146 height 26
click at [69, 174] on span "revenues, cohort" at bounding box center [52, 176] width 68 height 14
click at [237, 289] on td at bounding box center [283, 300] width 185 height 23
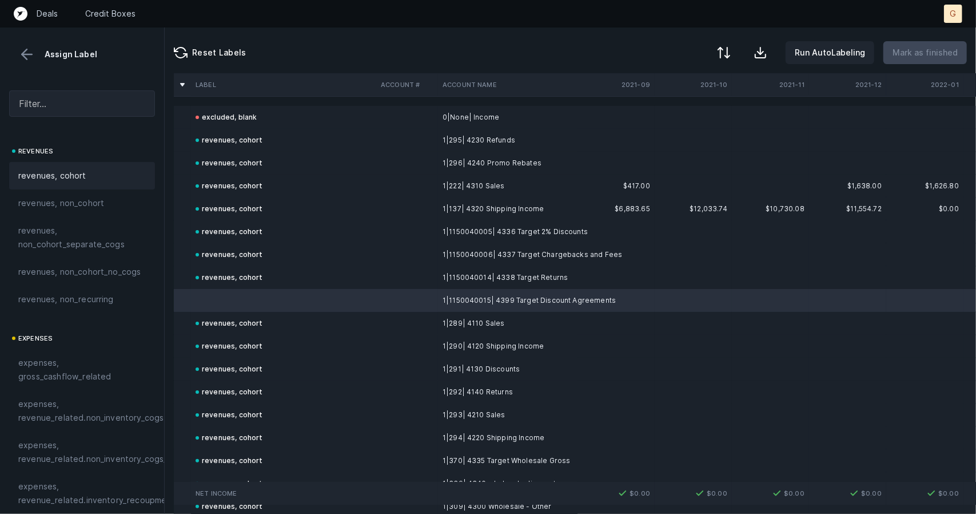
click at [69, 170] on span "revenues, cohort" at bounding box center [52, 176] width 68 height 14
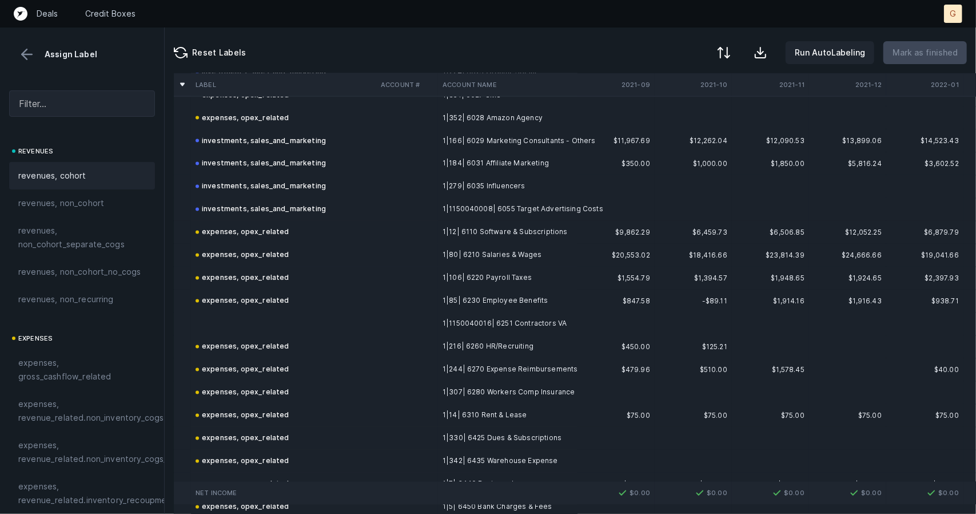
scroll to position [1348, 0]
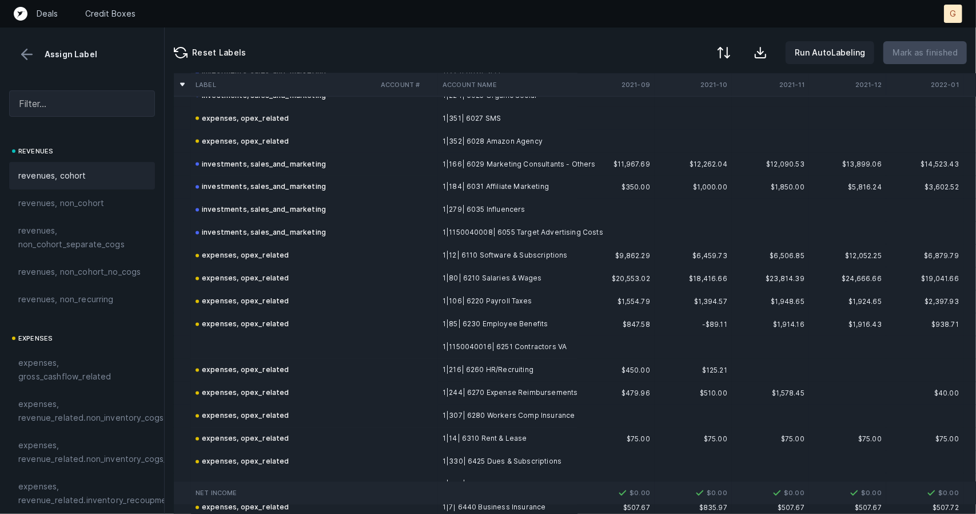
click at [222, 336] on td at bounding box center [283, 347] width 185 height 23
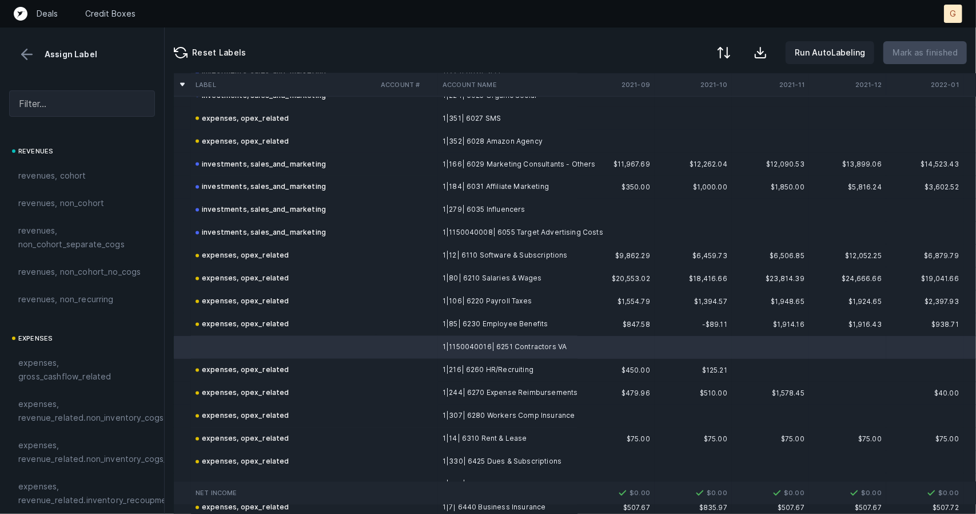
click at [47, 121] on div at bounding box center [82, 103] width 164 height 45
click at [49, 117] on div at bounding box center [82, 103] width 164 height 45
click at [50, 104] on input "text" at bounding box center [82, 103] width 146 height 26
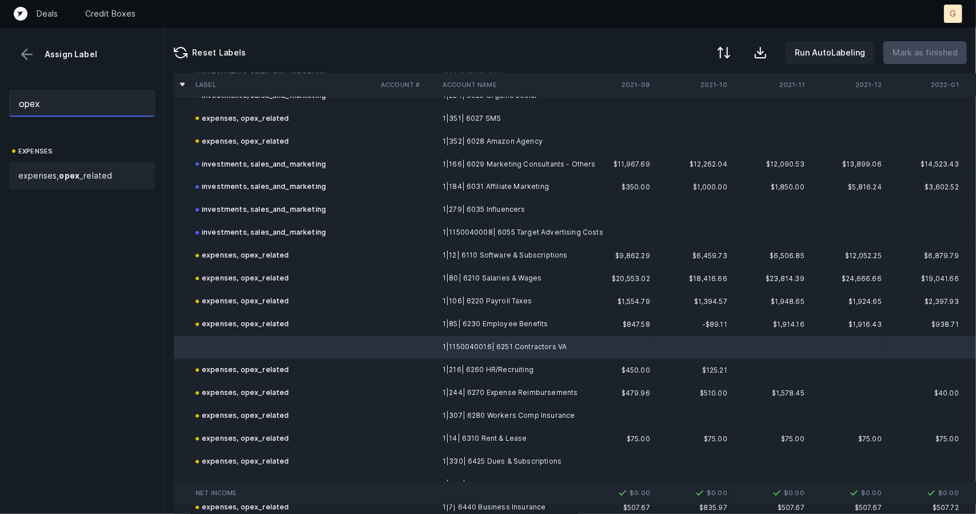
type input "opex"
click at [73, 166] on div "expenses, opex _related" at bounding box center [82, 175] width 146 height 27
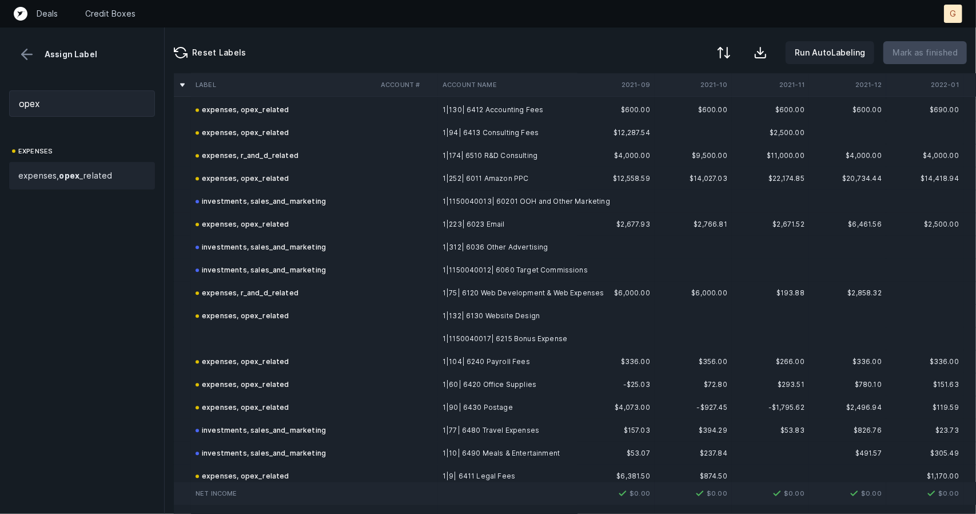
scroll to position [1780, 0]
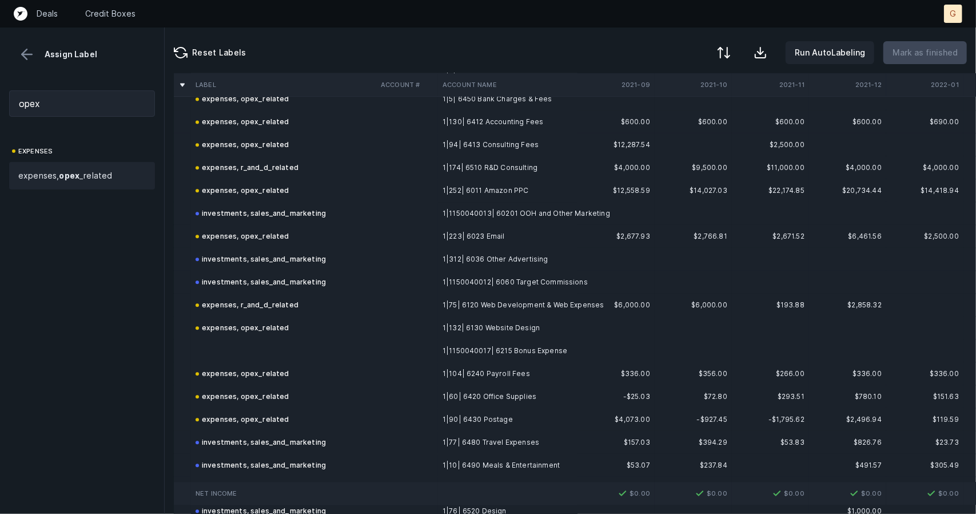
click at [244, 349] on td at bounding box center [283, 350] width 185 height 23
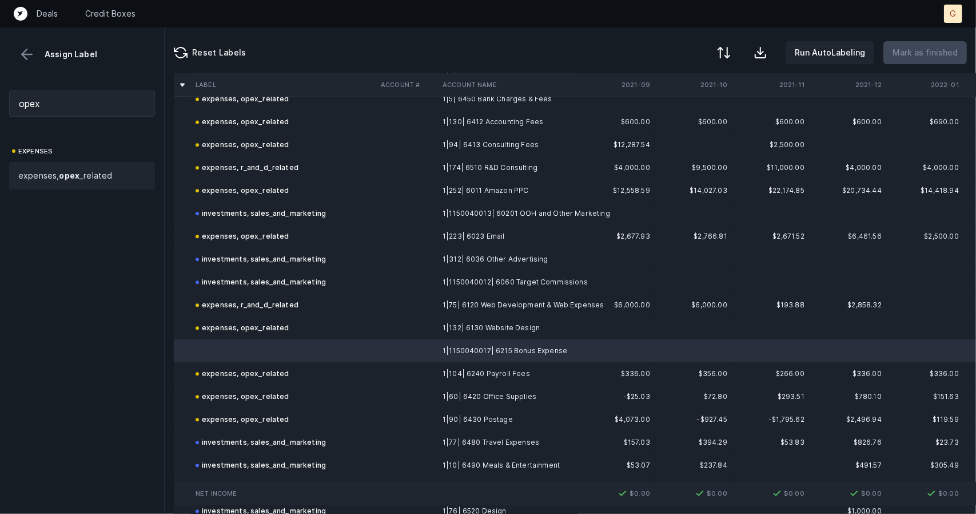
click at [58, 180] on span "expenses, opex _related" at bounding box center [65, 176] width 94 height 14
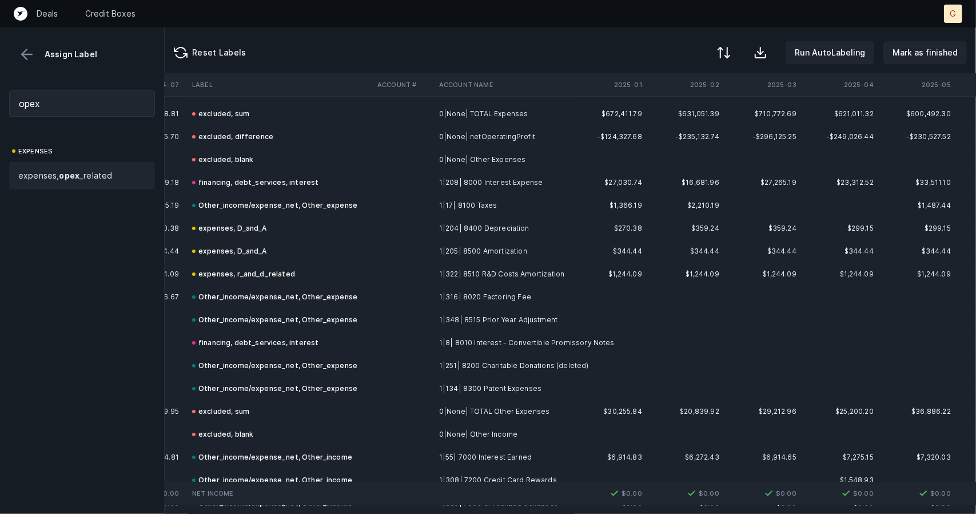
scroll to position [2611, 3316]
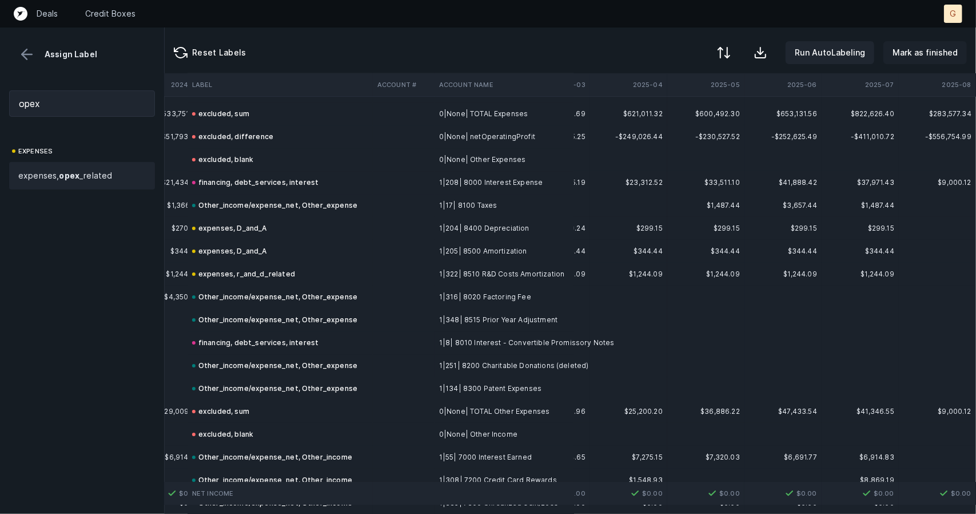
click at [928, 55] on p "Mark as finished" at bounding box center [925, 53] width 65 height 14
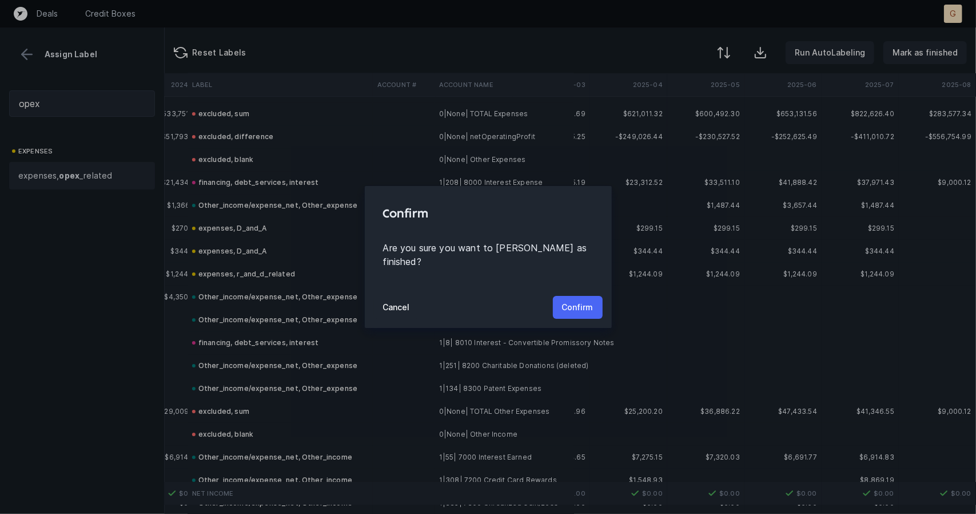
click at [556, 306] on button "Confirm" at bounding box center [578, 307] width 50 height 23
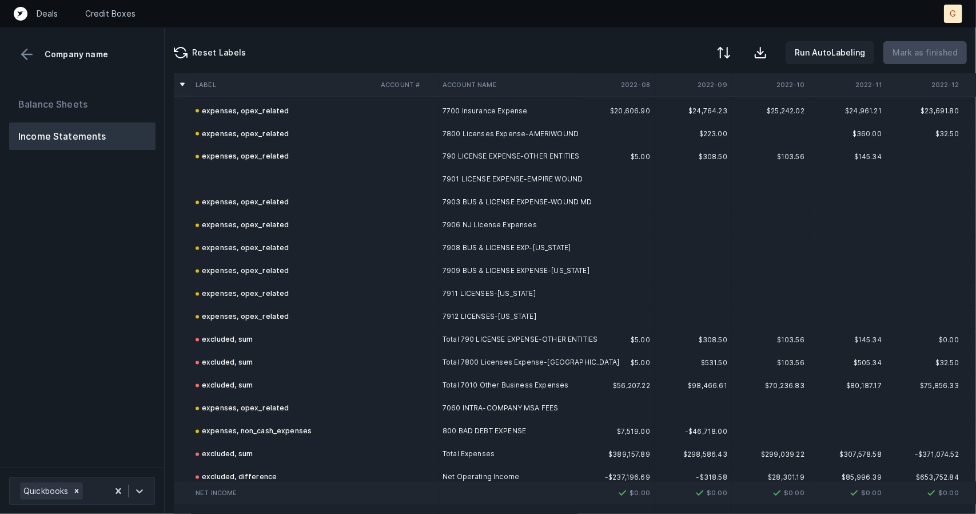
scroll to position [4096, 0]
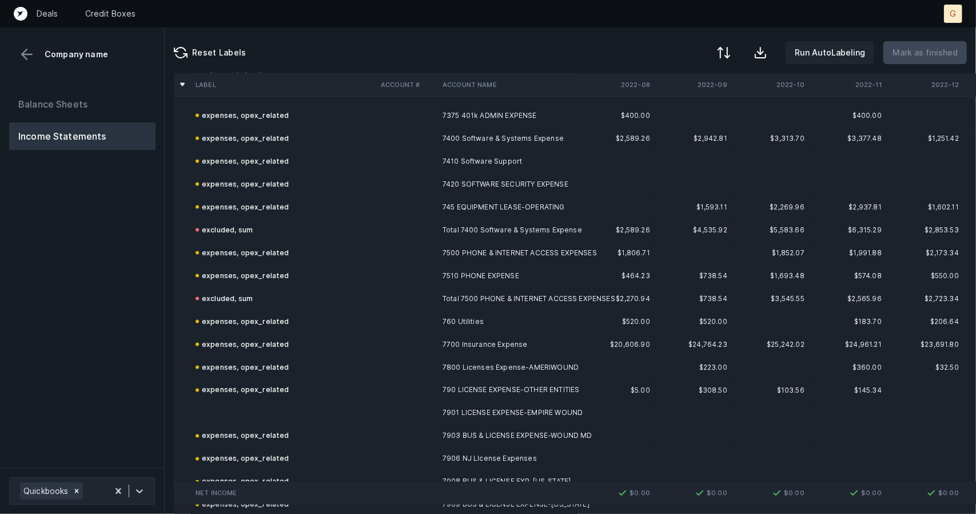
click at [246, 420] on td at bounding box center [283, 412] width 185 height 23
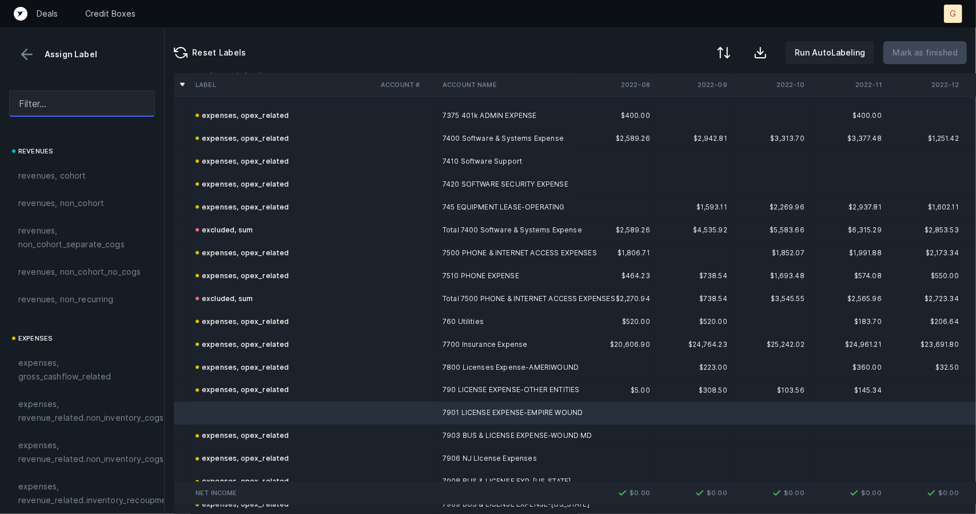
click at [83, 104] on input "text" at bounding box center [82, 103] width 146 height 26
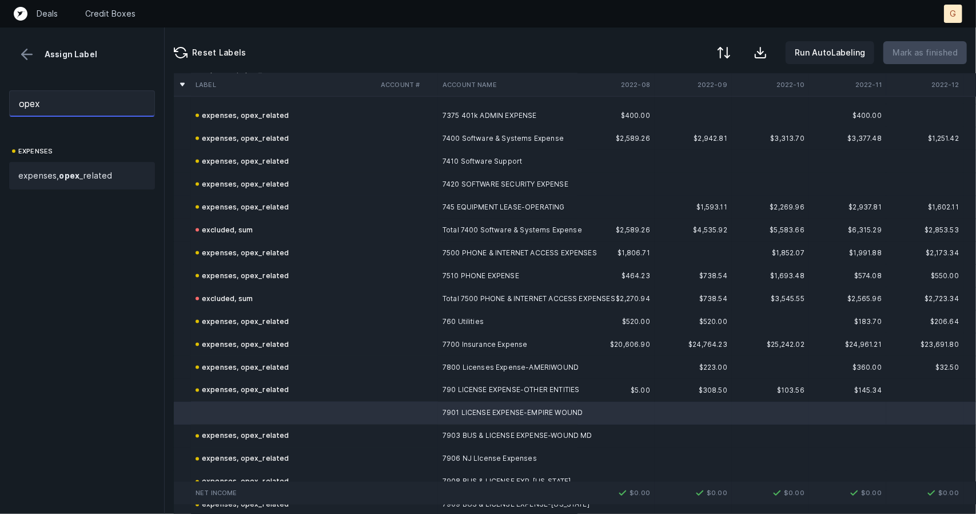
type input "opex"
drag, startPoint x: 75, startPoint y: 187, endPoint x: 69, endPoint y: 172, distance: 16.7
click at [73, 185] on div "expenses, opex _related" at bounding box center [82, 175] width 146 height 27
click at [69, 172] on strong "opex" at bounding box center [69, 175] width 21 height 10
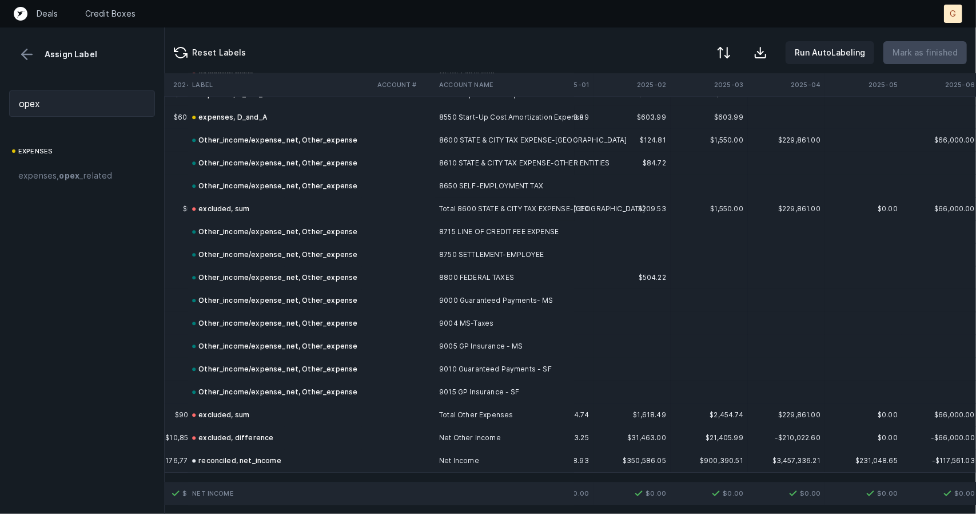
scroll to position [4857, 2466]
click at [18, 56] on button at bounding box center [26, 54] width 17 height 17
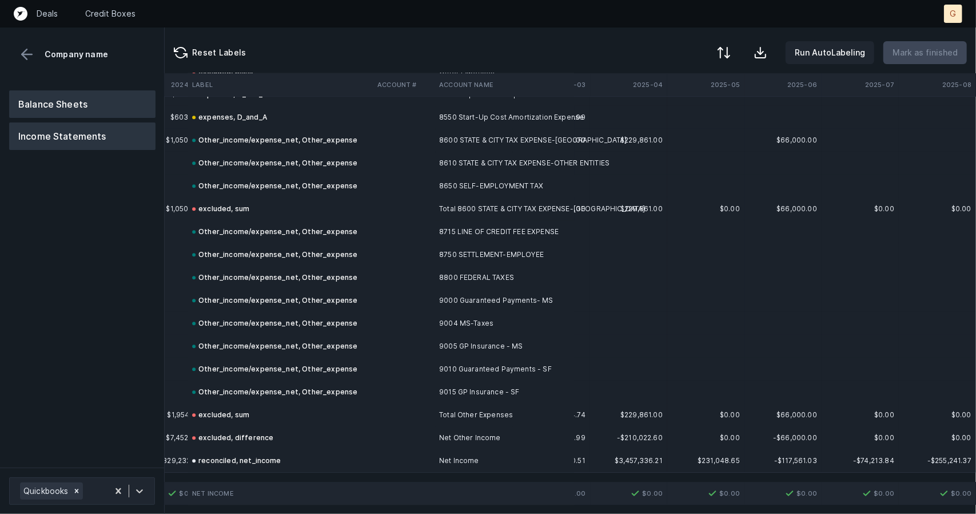
click at [45, 93] on button "Balance Sheets" at bounding box center [82, 103] width 146 height 27
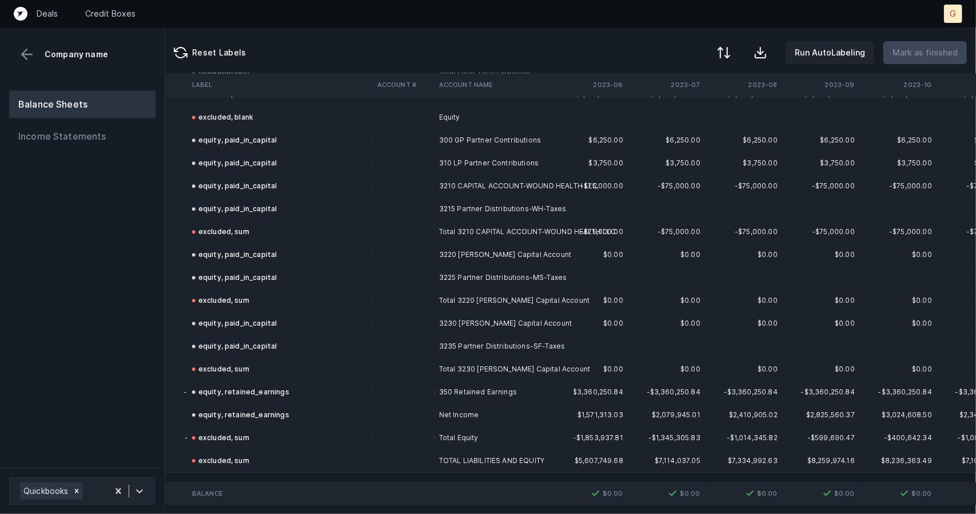
scroll to position [2295, 783]
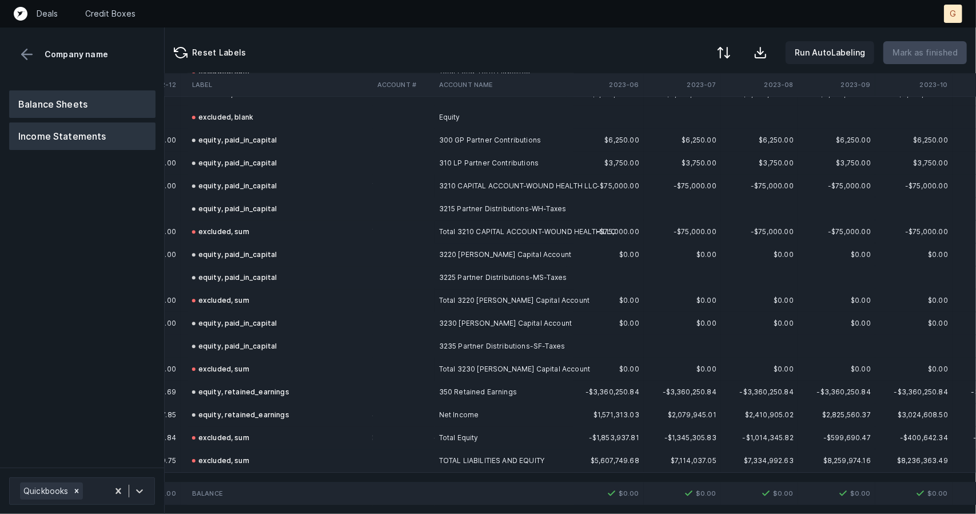
click at [61, 134] on button "Income Statements" at bounding box center [82, 135] width 146 height 27
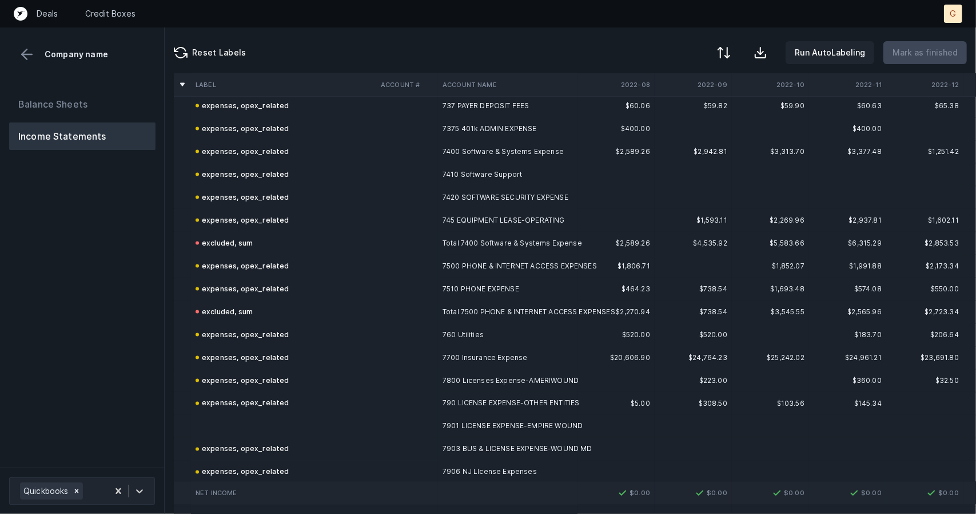
scroll to position [4062, 0]
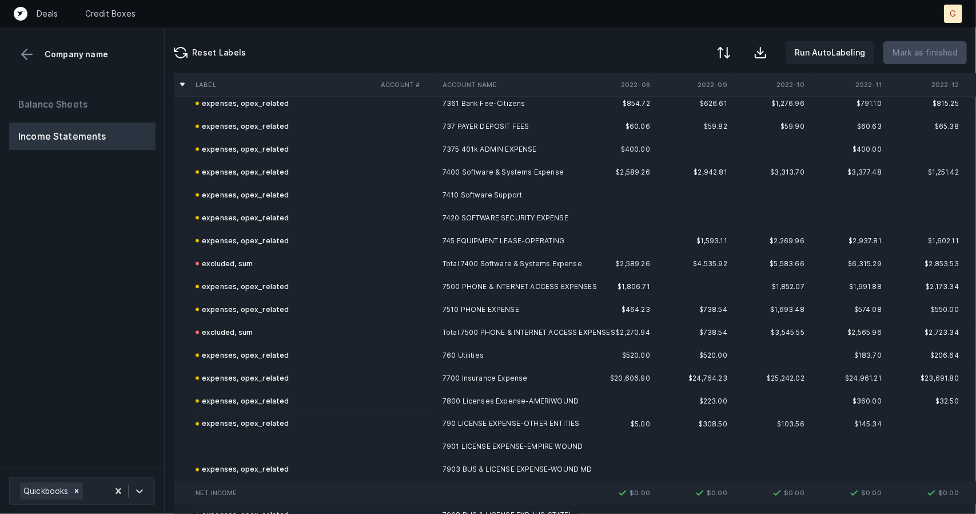
click at [223, 469] on div "expenses, opex_related" at bounding box center [243, 470] width 94 height 14
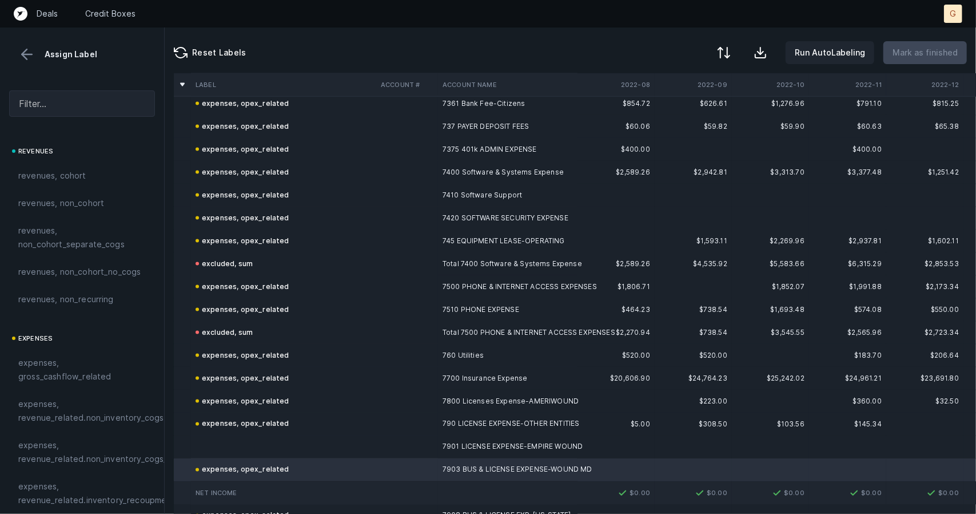
click at [224, 448] on td at bounding box center [283, 446] width 185 height 23
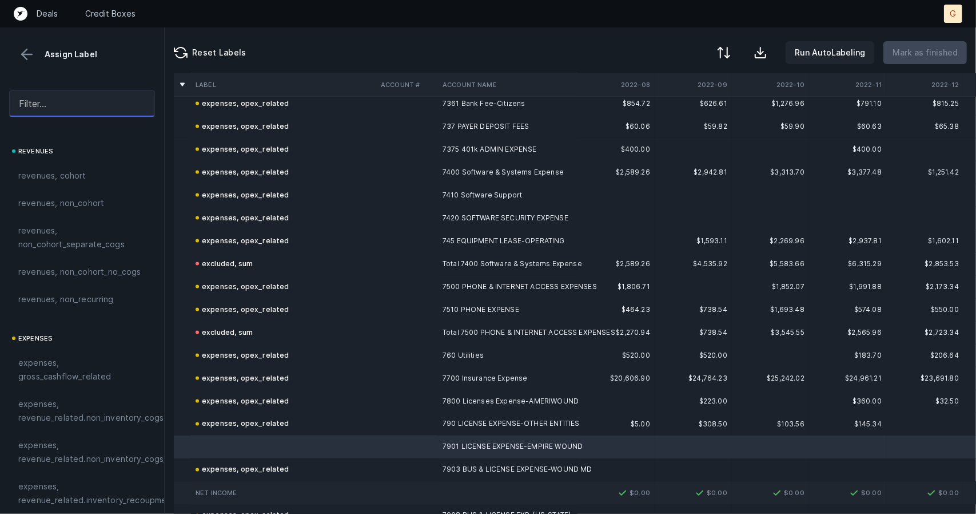
click at [46, 102] on input "text" at bounding box center [82, 103] width 146 height 26
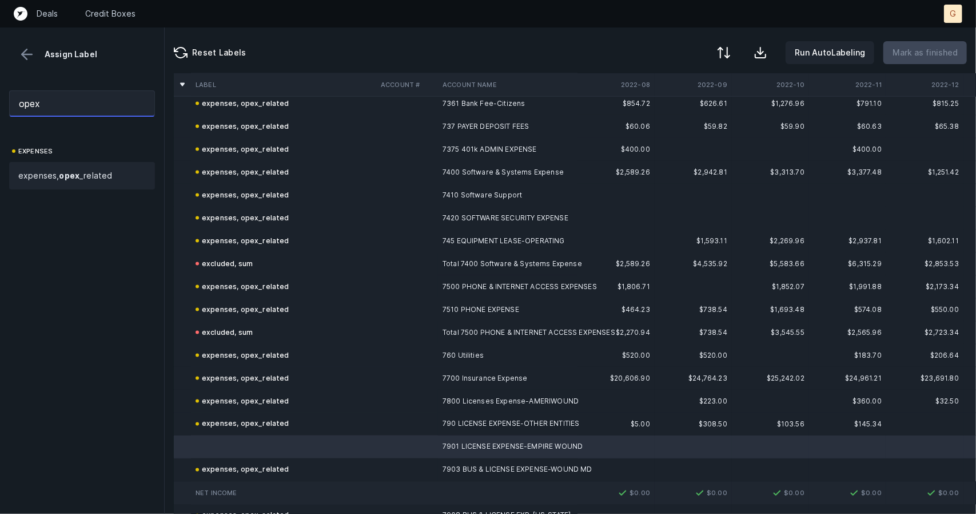
type input "opex"
click at [95, 178] on span "expenses, opex _related" at bounding box center [65, 176] width 94 height 14
click at [920, 53] on p "Mark as finished" at bounding box center [925, 53] width 65 height 14
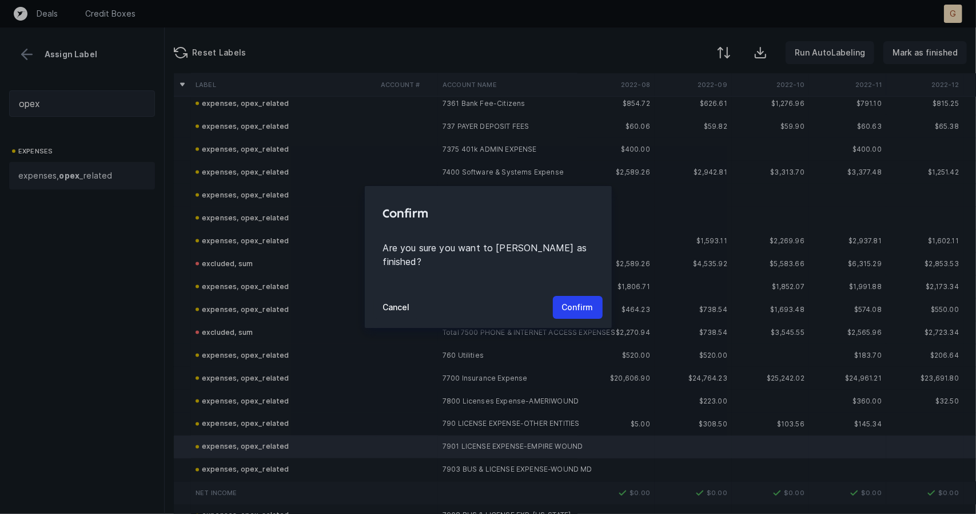
click at [564, 320] on div "Cancel Confirm" at bounding box center [488, 306] width 247 height 41
click at [564, 315] on div "Cancel Confirm" at bounding box center [488, 306] width 247 height 41
click at [566, 301] on p "Confirm" at bounding box center [577, 307] width 31 height 14
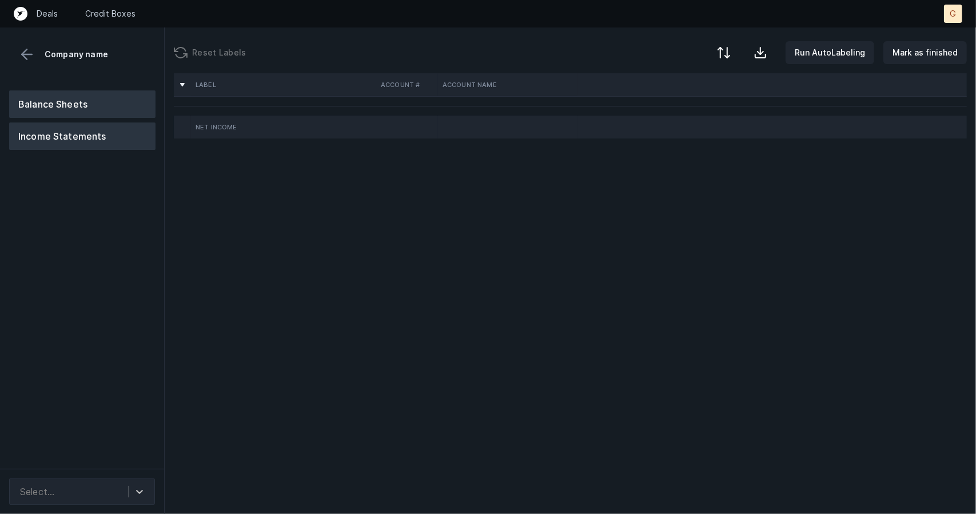
click at [120, 101] on button "Balance Sheets" at bounding box center [82, 103] width 146 height 27
click at [89, 142] on button "Income Statements" at bounding box center [82, 135] width 146 height 27
